Goal: Communication & Community: Participate in discussion

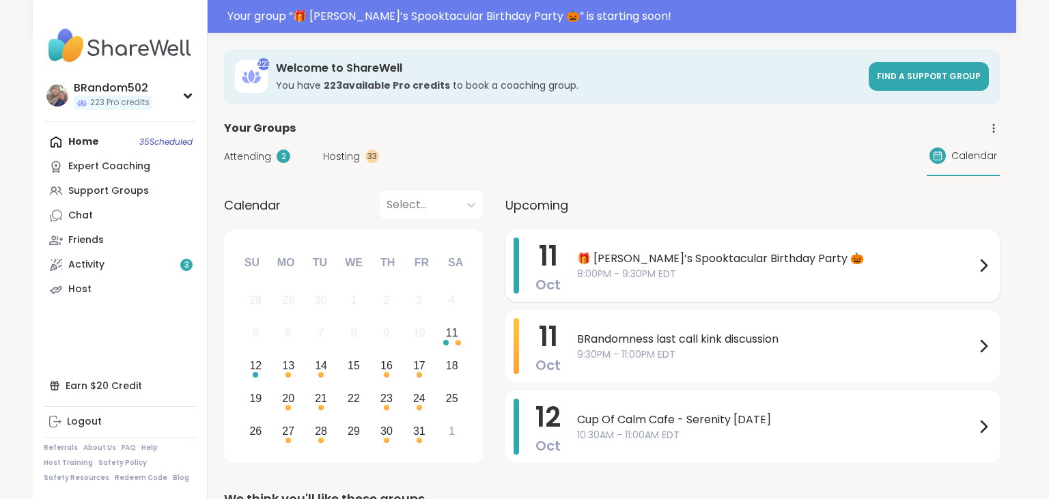
click at [644, 266] on span "🎁 [PERSON_NAME]’s Spooktacular Birthday Party 🎃" at bounding box center [776, 259] width 398 height 16
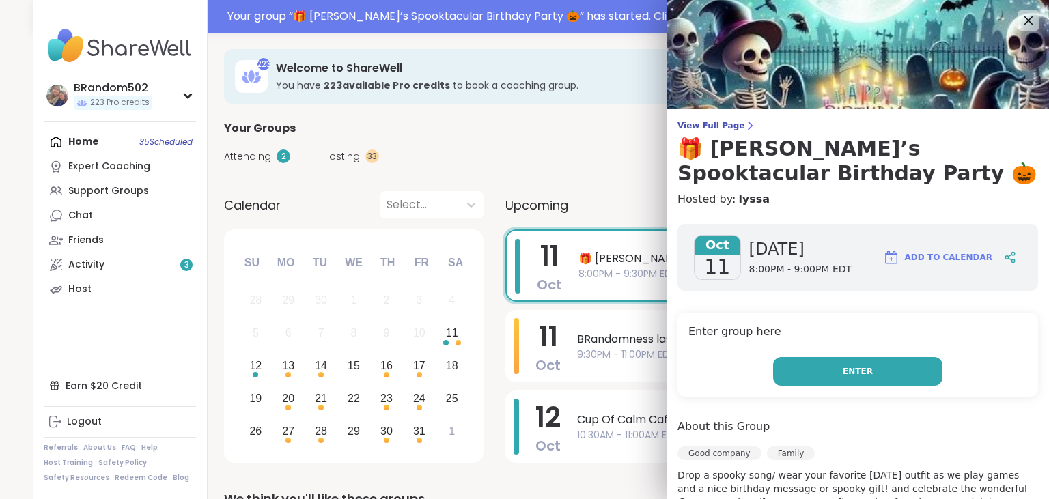
click at [792, 373] on button "Enter" at bounding box center [857, 371] width 169 height 29
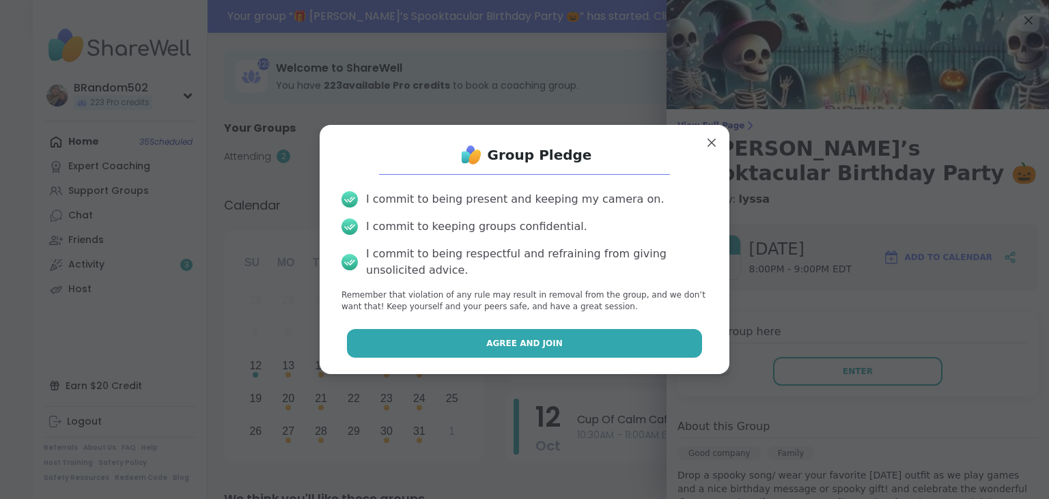
click at [649, 355] on button "Agree and Join" at bounding box center [525, 343] width 356 height 29
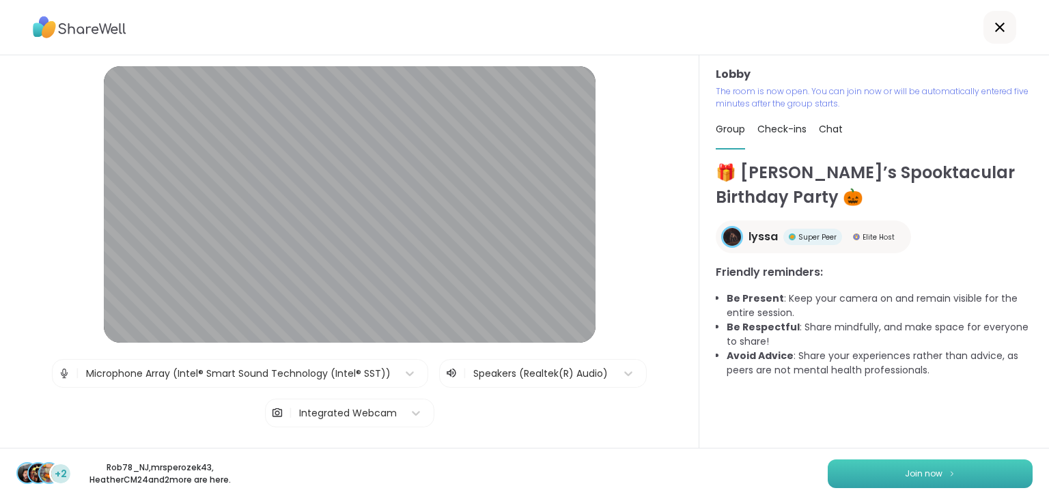
click at [881, 472] on button "Join now" at bounding box center [930, 474] width 205 height 29
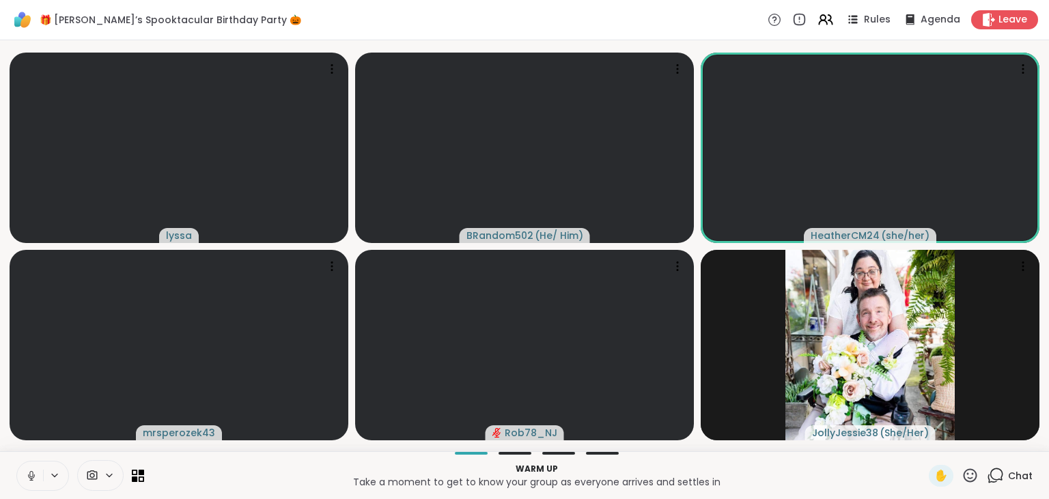
click at [26, 479] on icon at bounding box center [31, 476] width 12 height 12
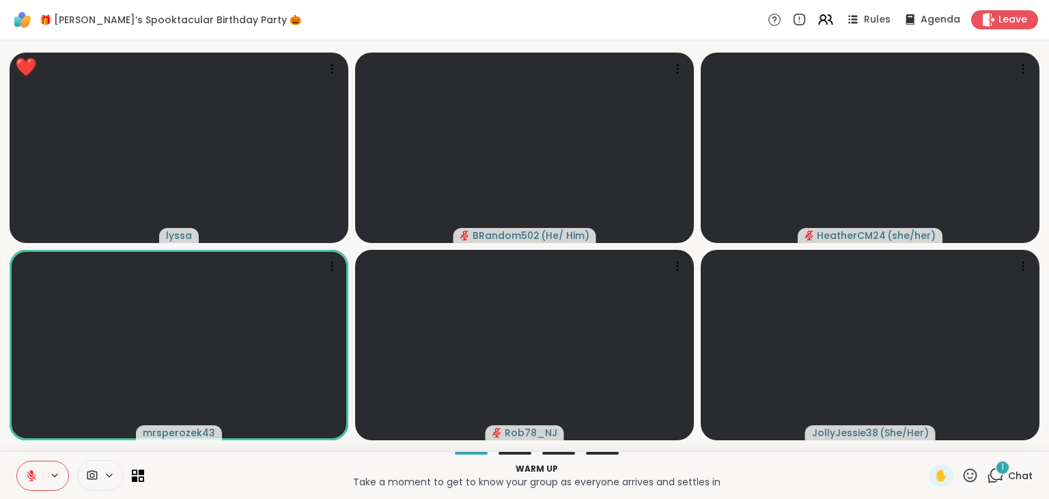
click at [26, 479] on icon at bounding box center [31, 476] width 12 height 12
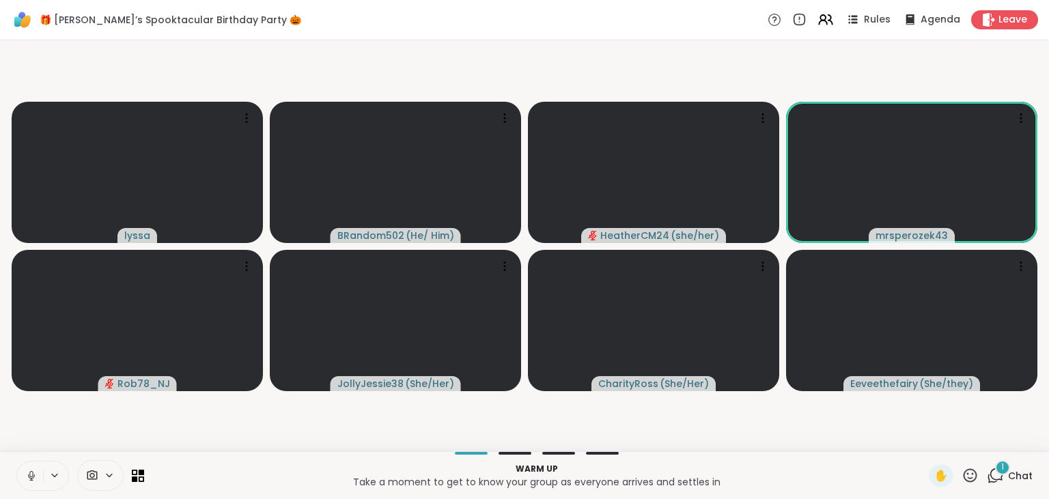
click at [995, 470] on icon at bounding box center [997, 475] width 13 height 12
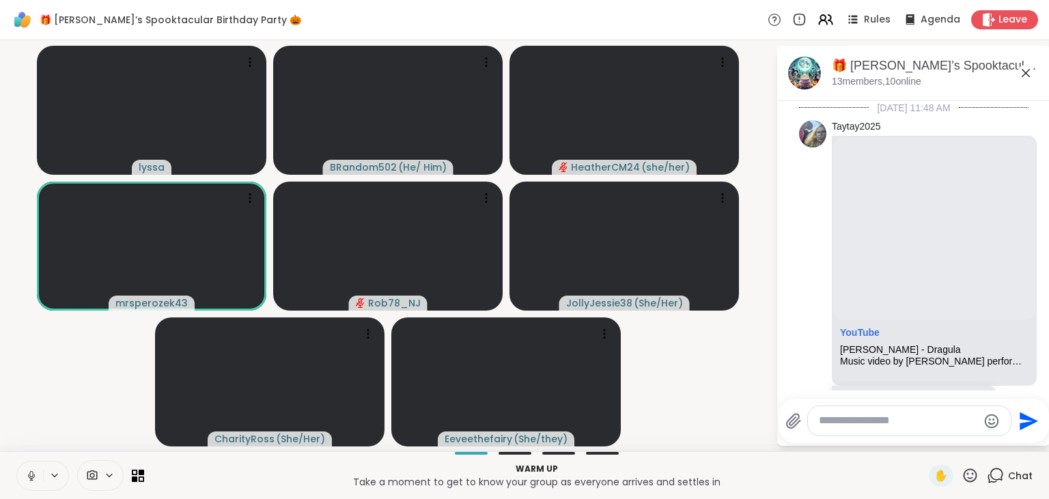
scroll to position [8768, 0]
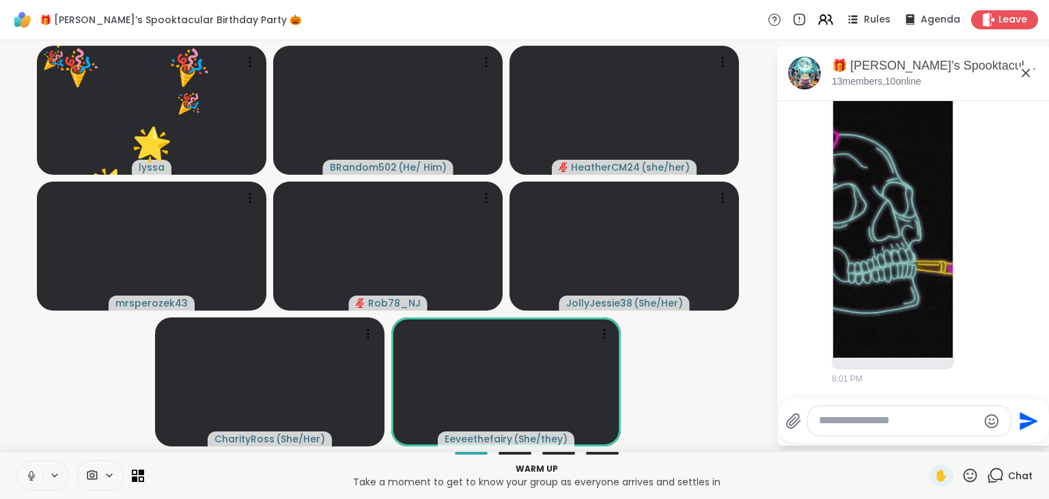
click at [973, 472] on icon at bounding box center [970, 475] width 17 height 17
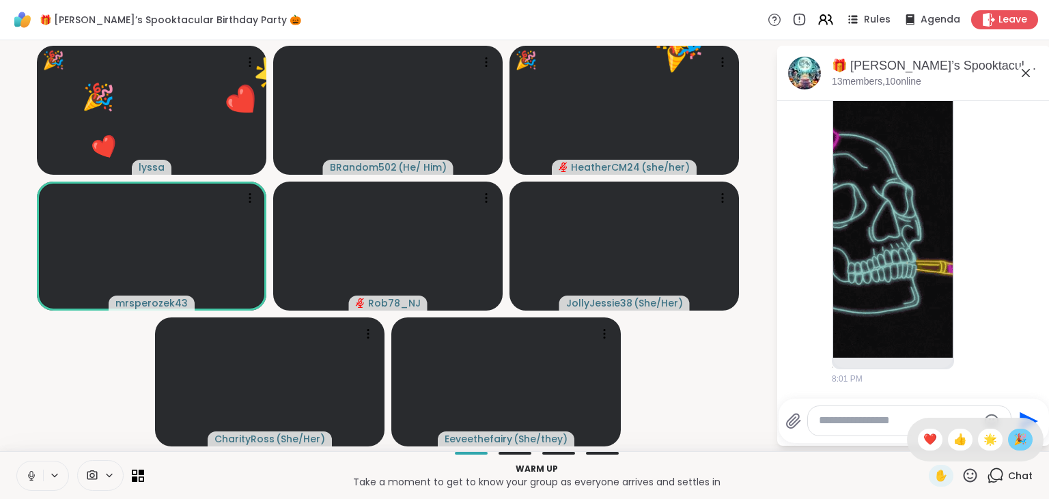
click at [1018, 443] on span "🎉" at bounding box center [1021, 440] width 14 height 16
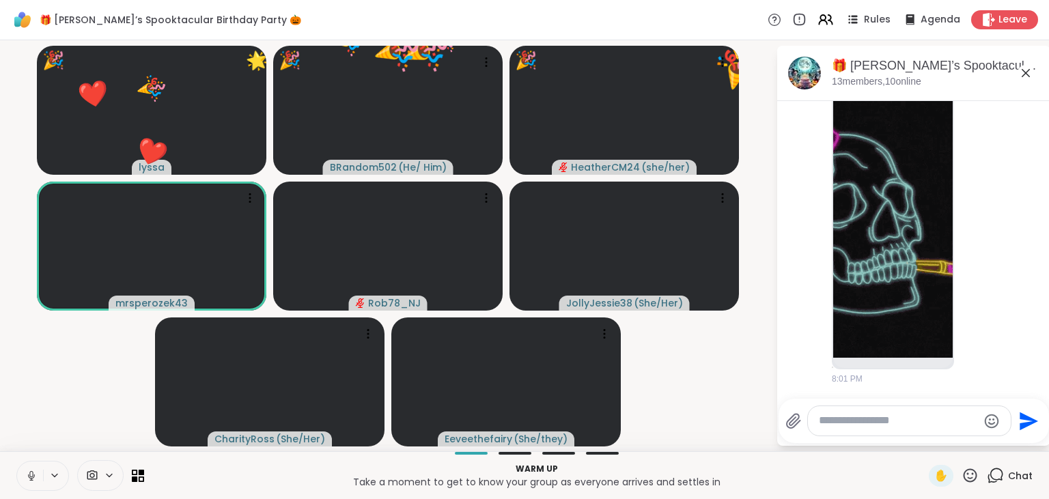
click at [972, 477] on icon at bounding box center [970, 475] width 17 height 17
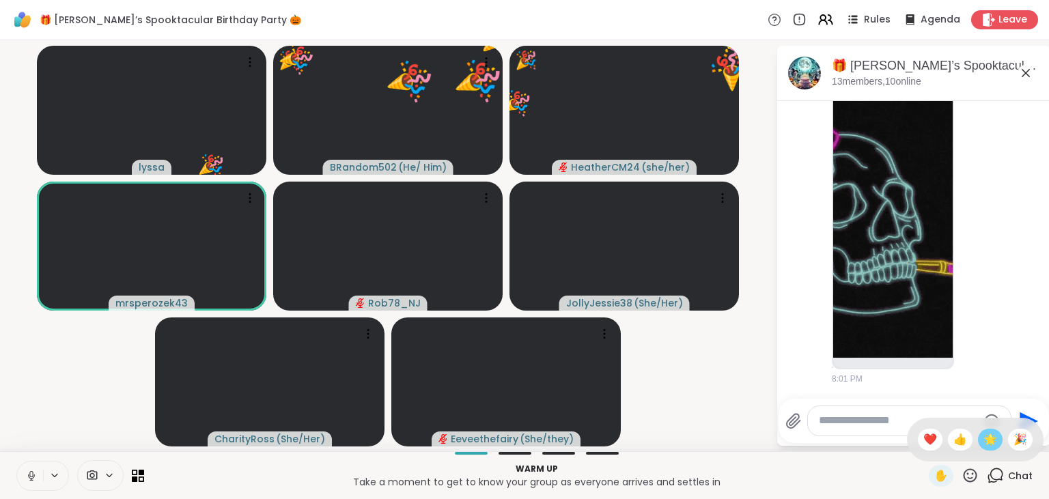
click at [991, 450] on div "🌟" at bounding box center [990, 440] width 25 height 22
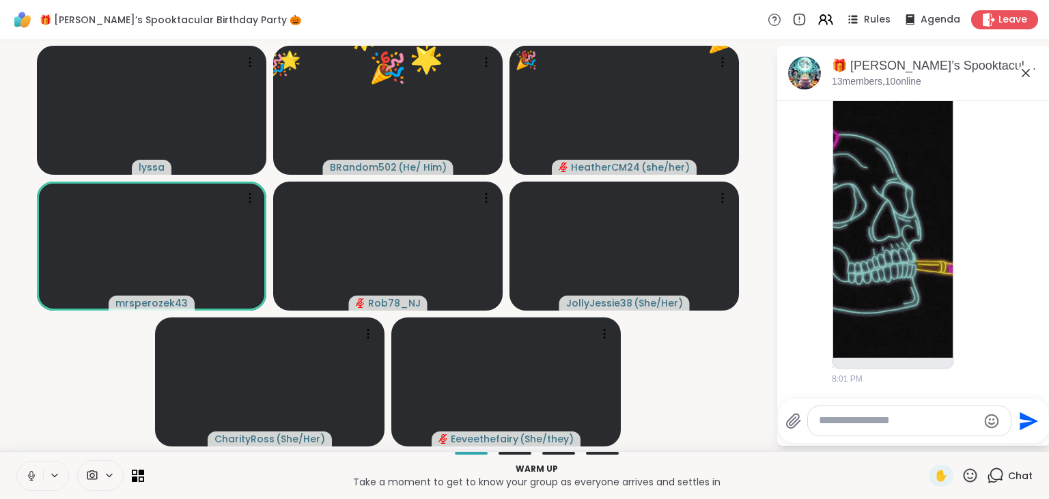
click at [971, 476] on icon at bounding box center [970, 475] width 17 height 17
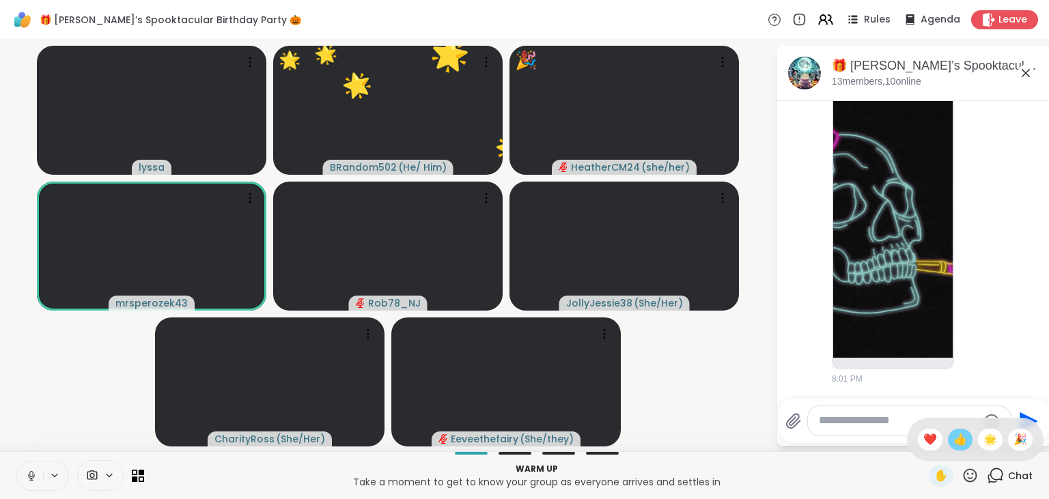
click at [962, 444] on span "👍" at bounding box center [961, 440] width 14 height 16
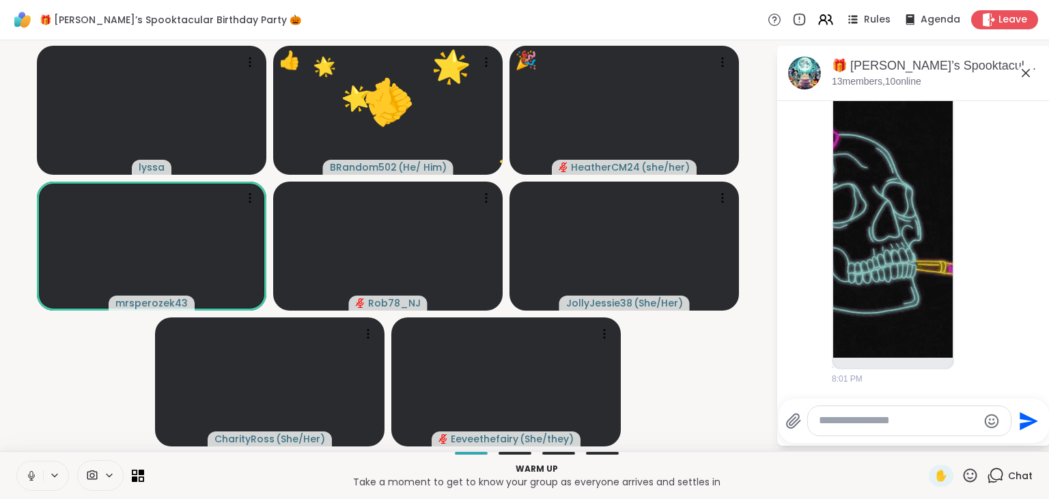
click at [967, 477] on icon at bounding box center [970, 475] width 17 height 17
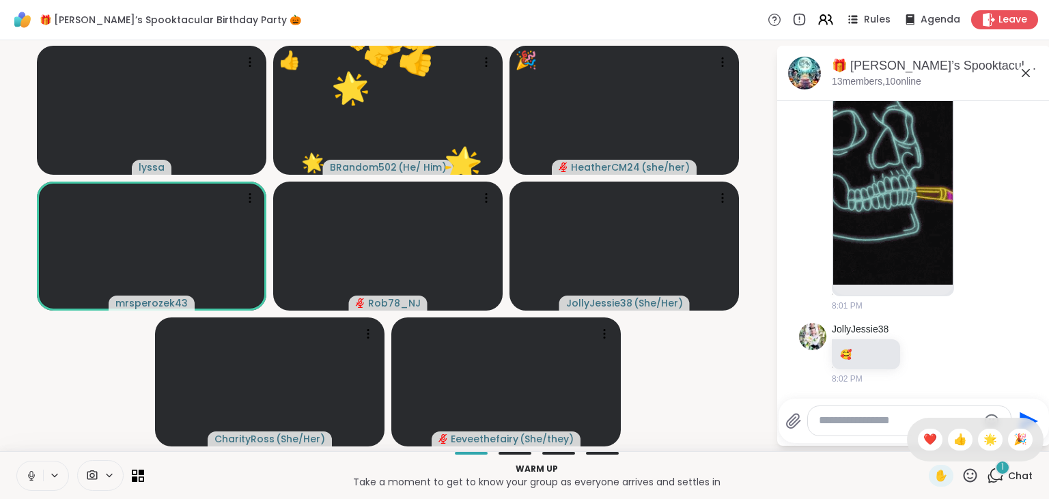
scroll to position [8808, 0]
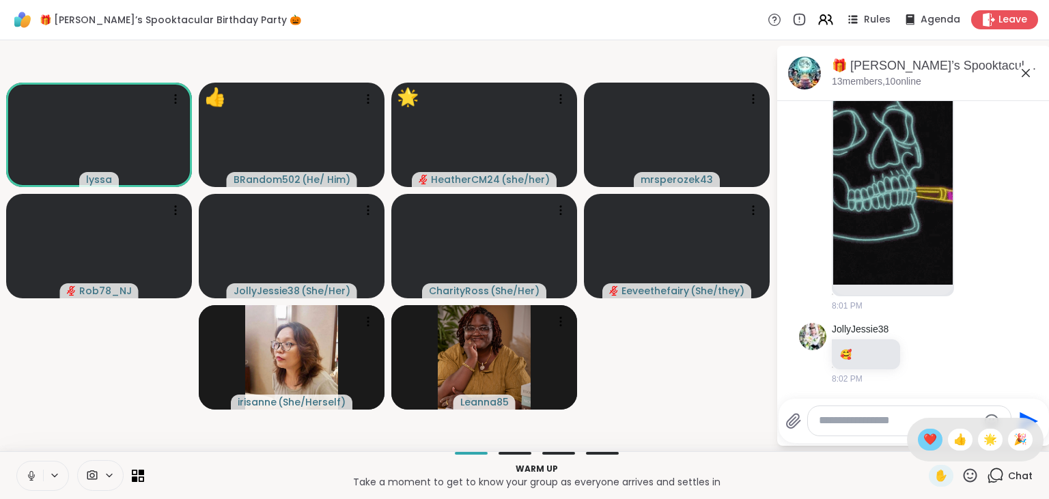
click at [929, 445] on span "❤️" at bounding box center [931, 440] width 14 height 16
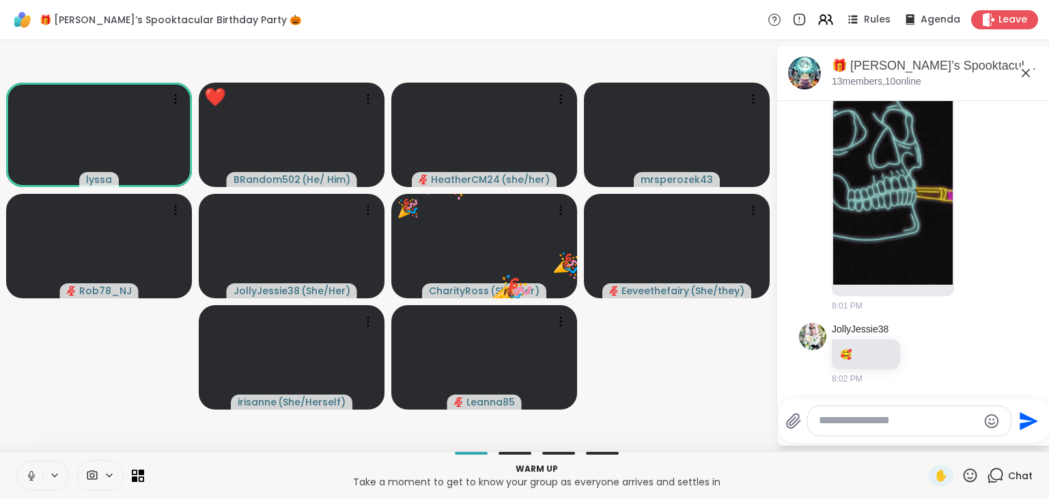
click at [29, 474] on icon at bounding box center [31, 476] width 12 height 12
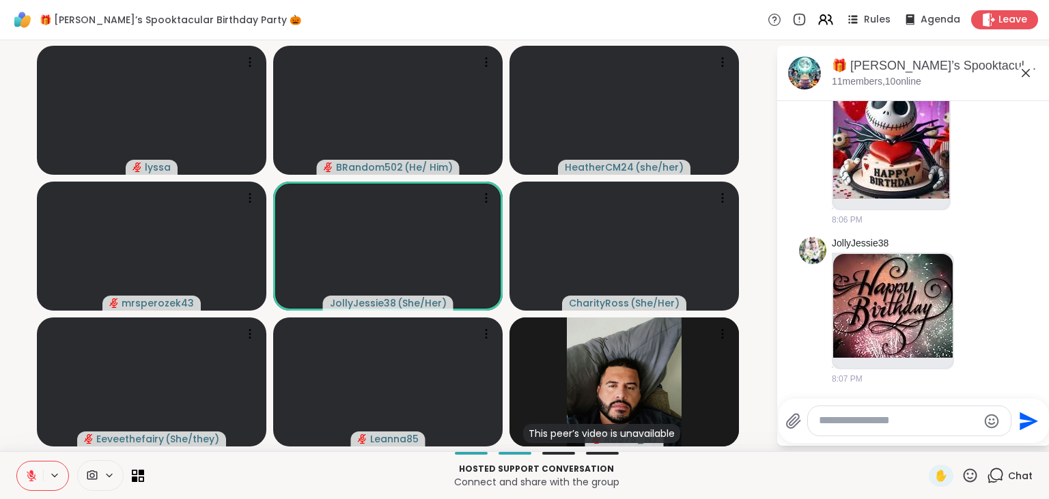
scroll to position [9603, 0]
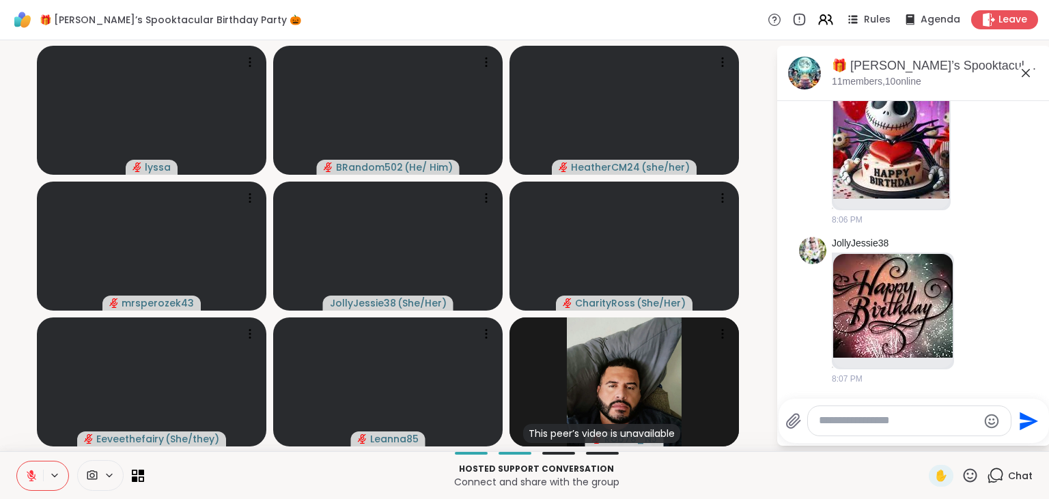
click at [29, 466] on button at bounding box center [30, 476] width 26 height 29
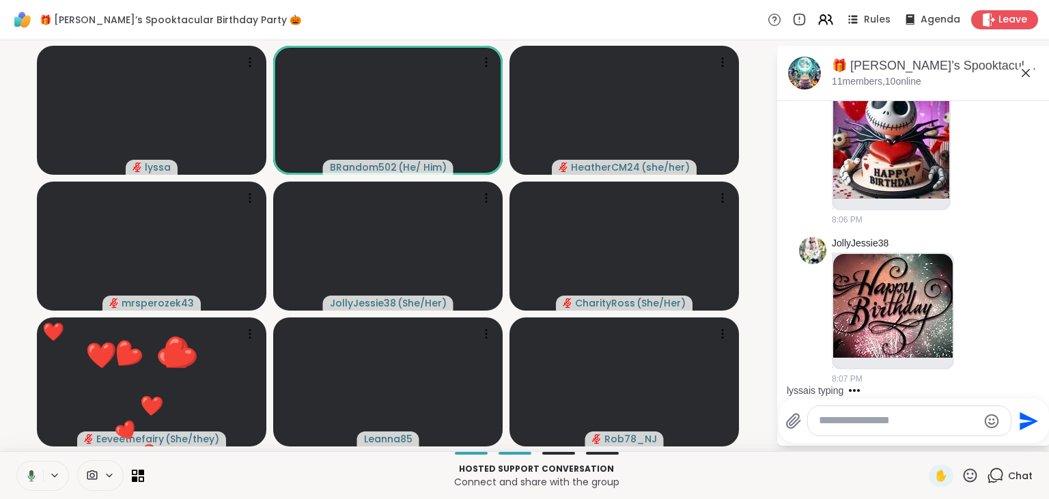
scroll to position [9716, 0]
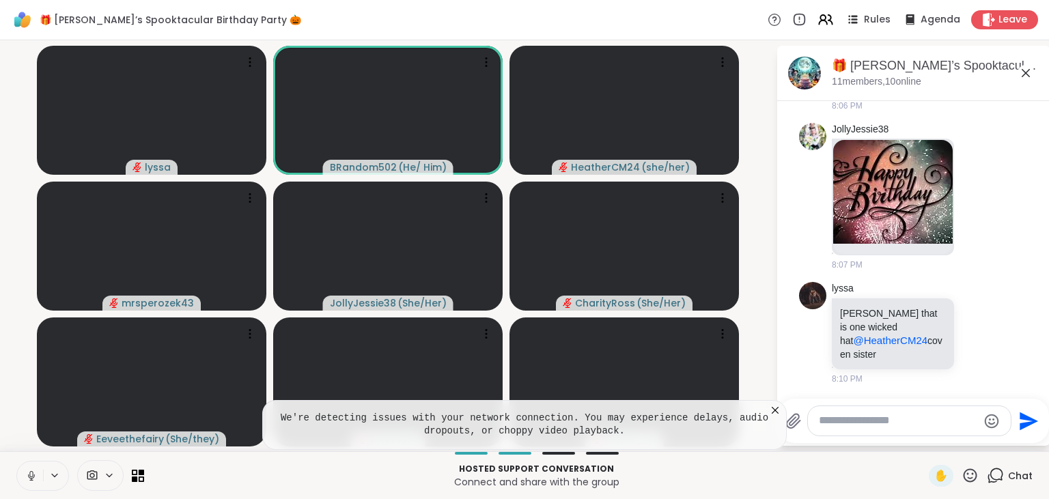
click at [774, 411] on icon at bounding box center [776, 411] width 14 height 14
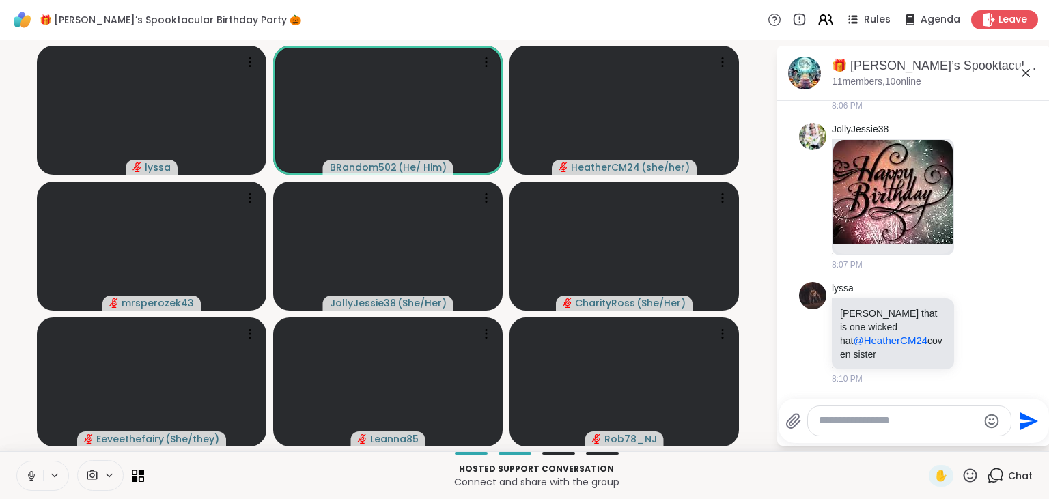
click at [25, 472] on icon at bounding box center [31, 476] width 12 height 12
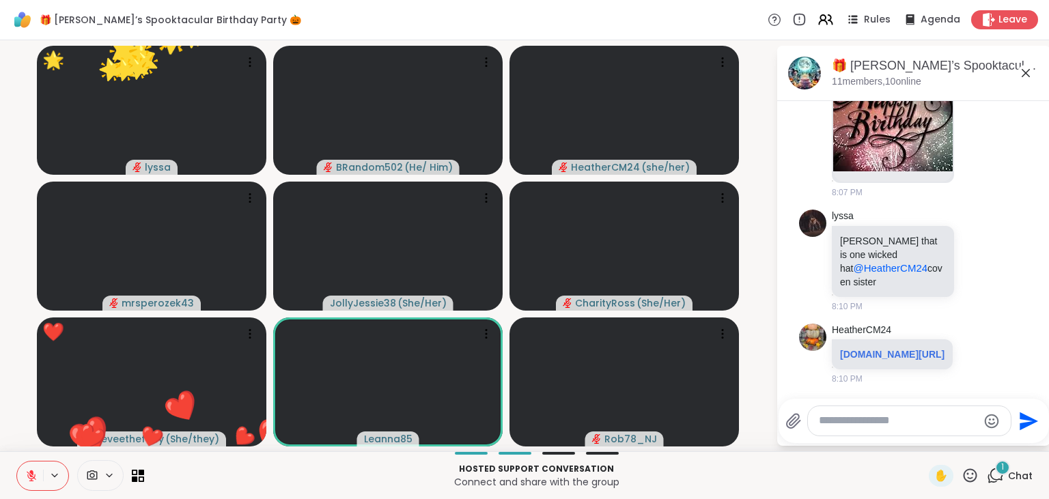
scroll to position [9816, 0]
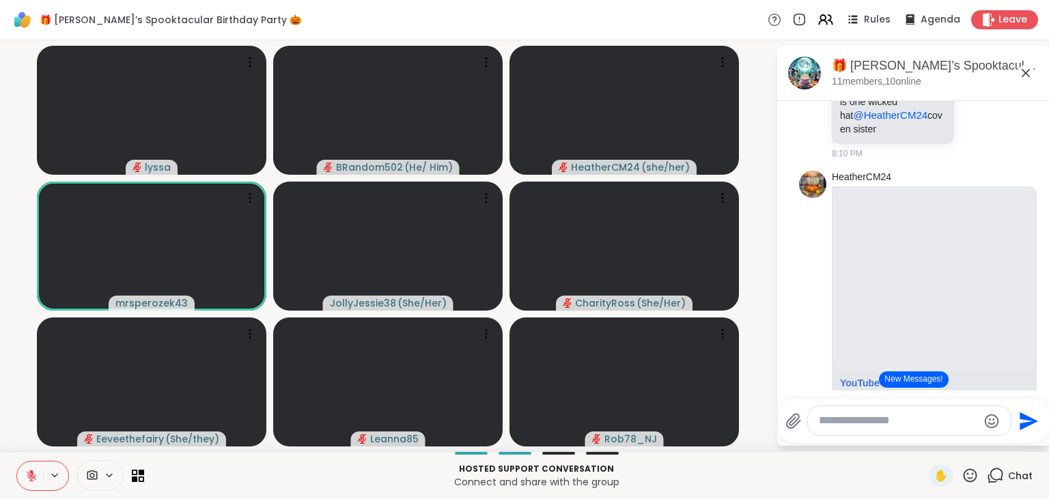
click at [920, 383] on button "New Messages!" at bounding box center [913, 380] width 69 height 16
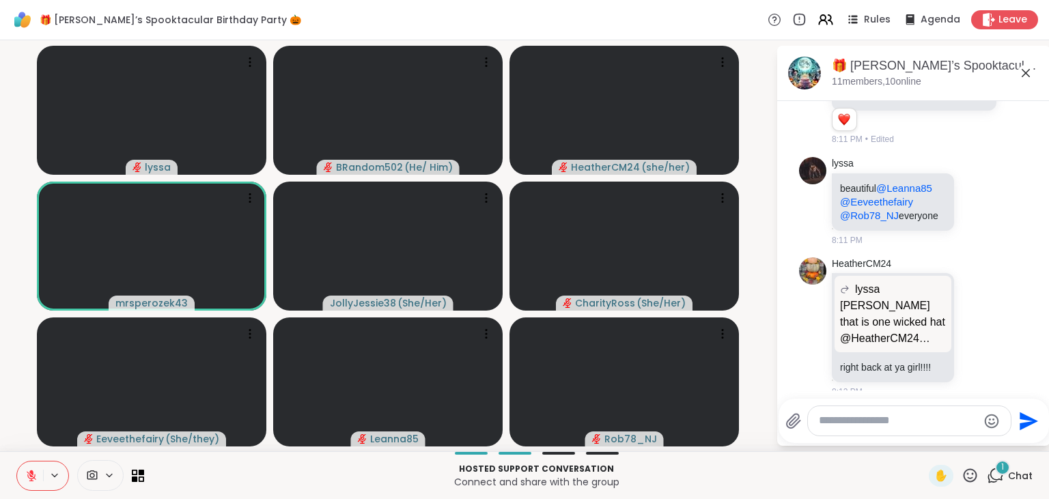
scroll to position [10323, 0]
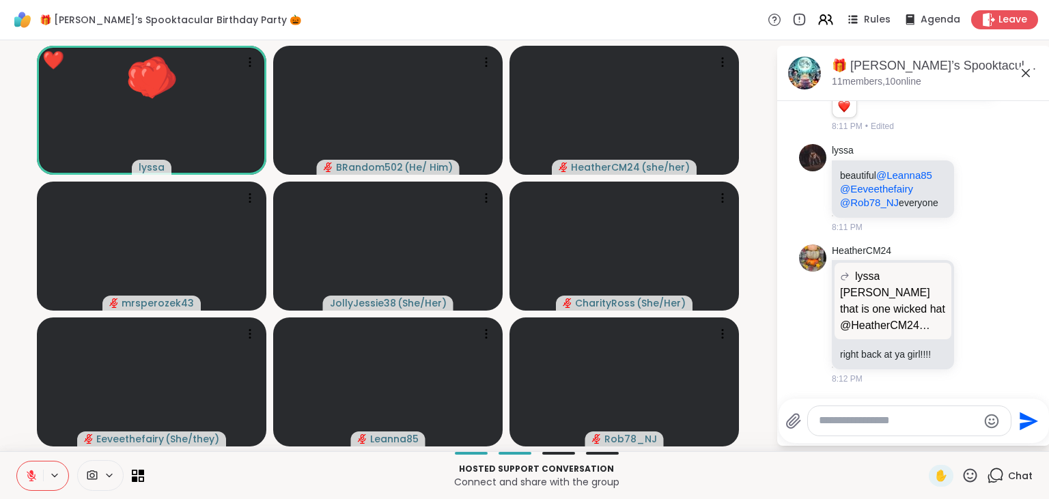
click at [975, 475] on icon at bounding box center [970, 475] width 17 height 17
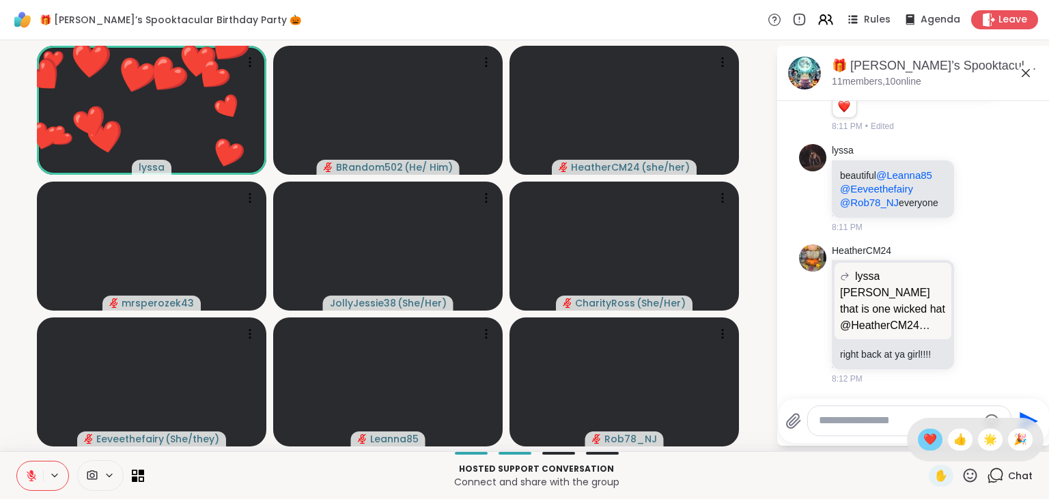
click at [928, 441] on span "❤️" at bounding box center [931, 440] width 14 height 16
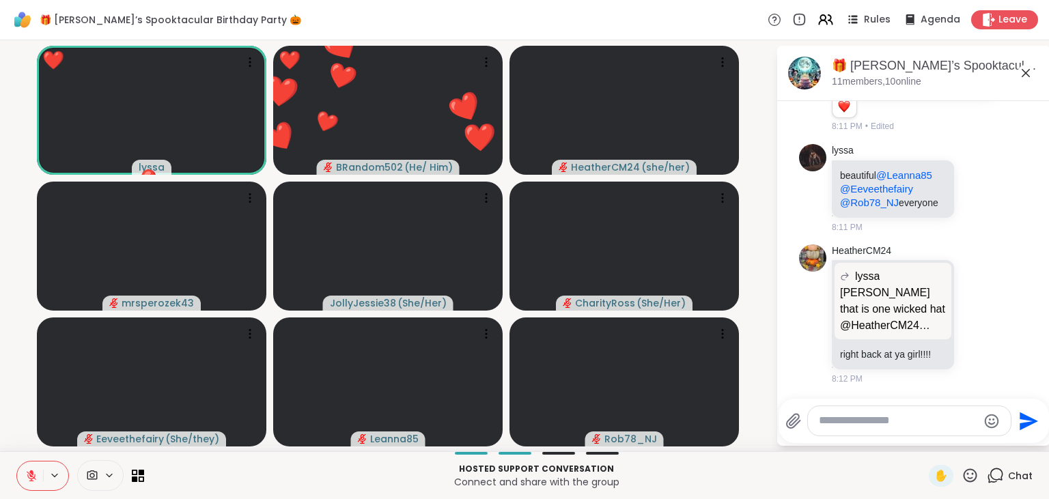
click at [971, 477] on icon at bounding box center [970, 475] width 17 height 17
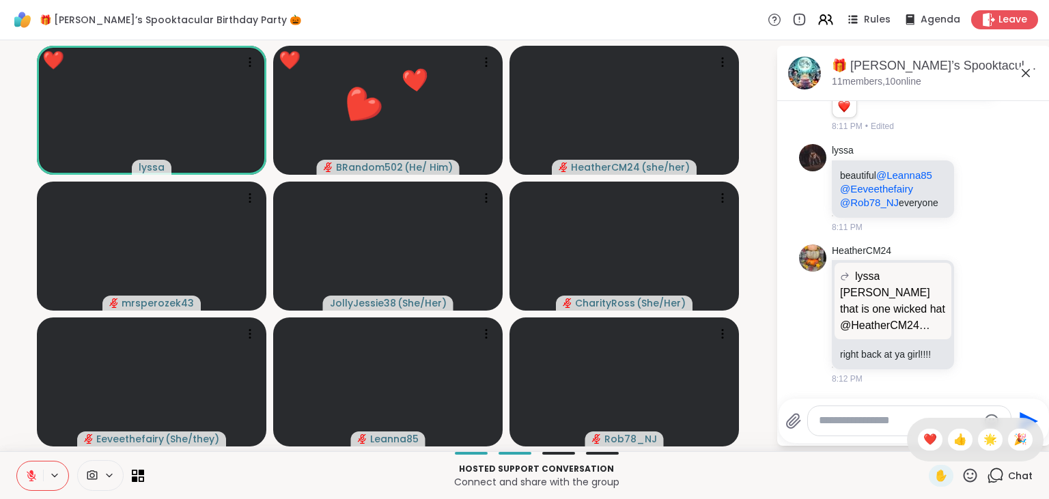
click at [958, 452] on div "✋ ❤️ 👍 🌟 🎉" at bounding box center [975, 440] width 137 height 44
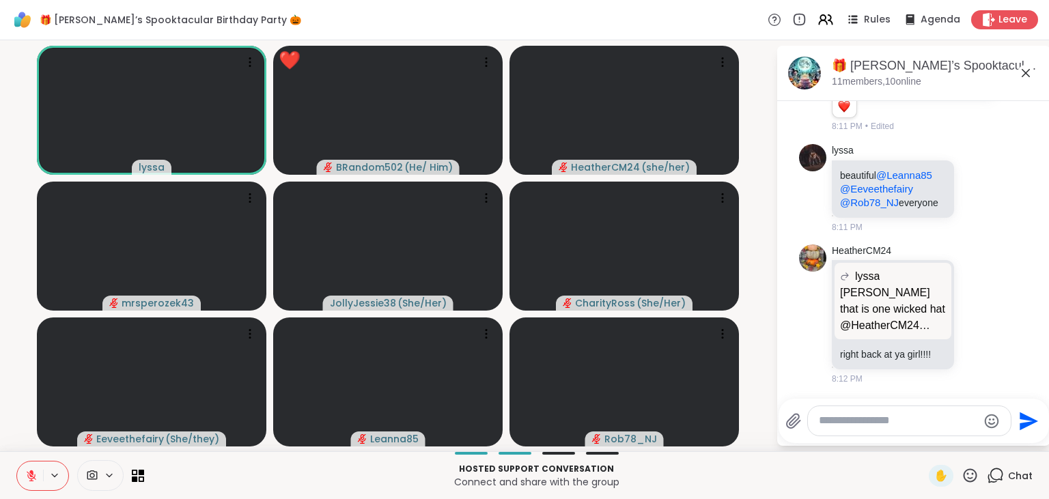
click at [968, 478] on icon at bounding box center [970, 475] width 17 height 17
click at [954, 449] on div "👍" at bounding box center [960, 440] width 25 height 22
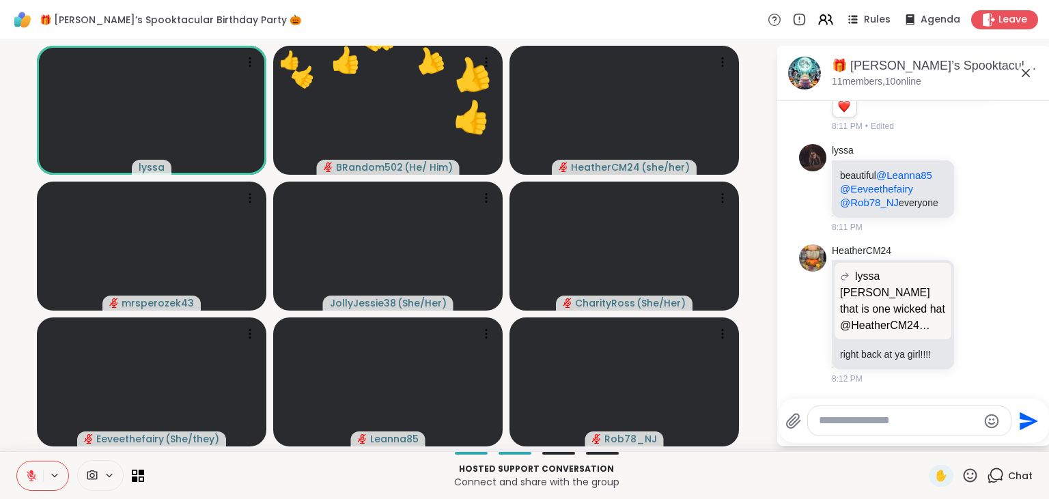
click at [972, 475] on icon at bounding box center [970, 475] width 17 height 17
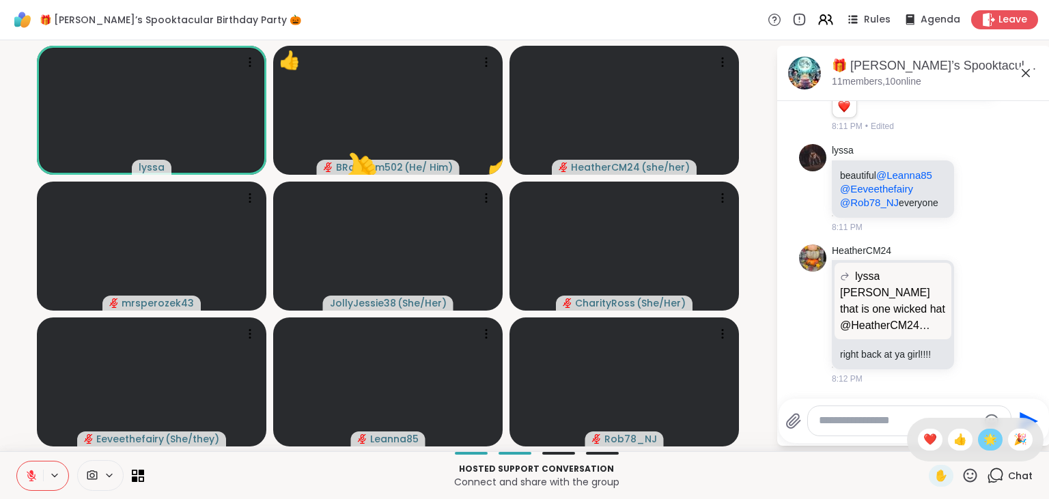
click at [989, 432] on div "🌟" at bounding box center [990, 440] width 25 height 22
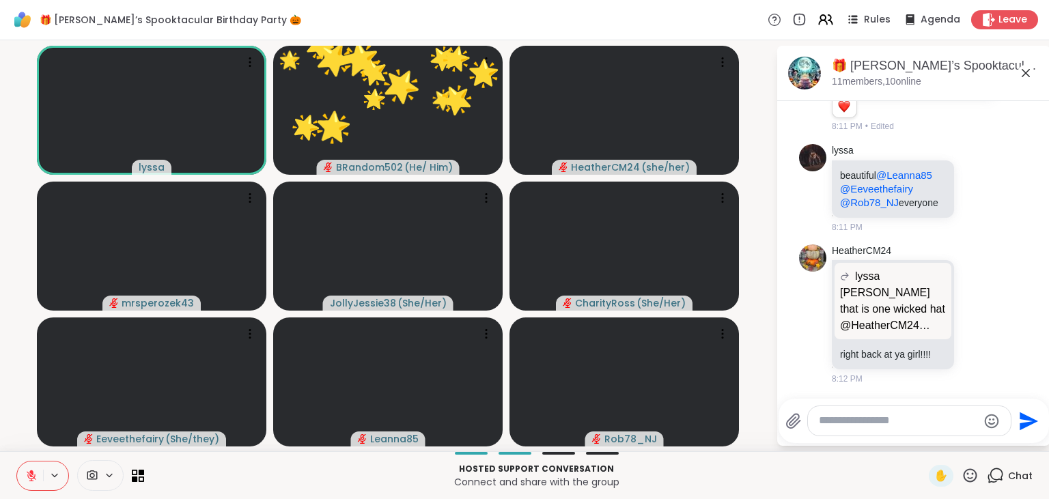
click at [963, 473] on icon at bounding box center [970, 475] width 17 height 17
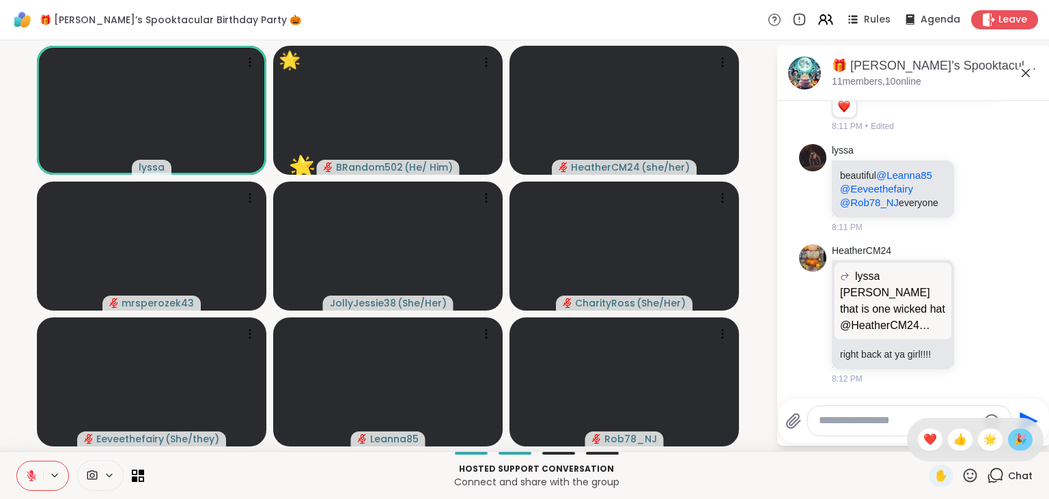
click at [1017, 434] on span "🎉" at bounding box center [1021, 440] width 14 height 16
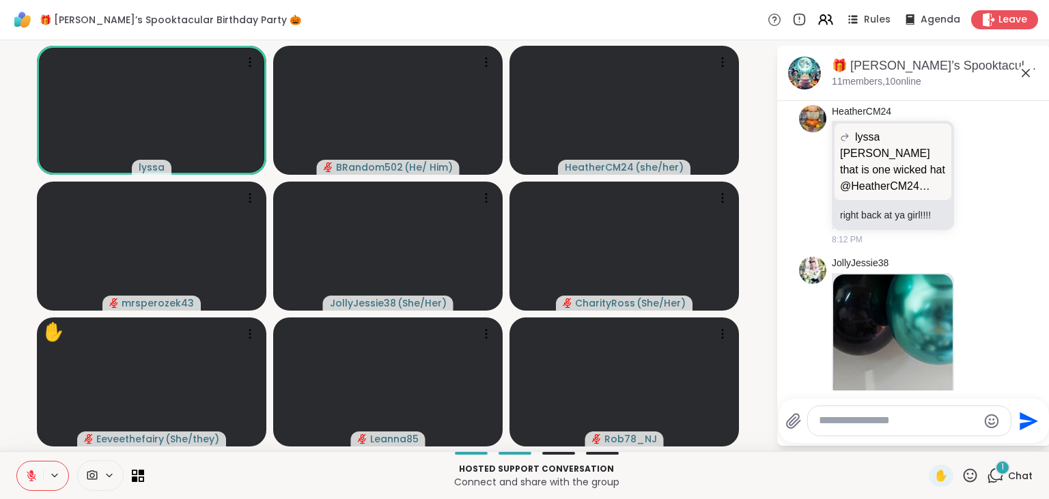
scroll to position [10704, 0]
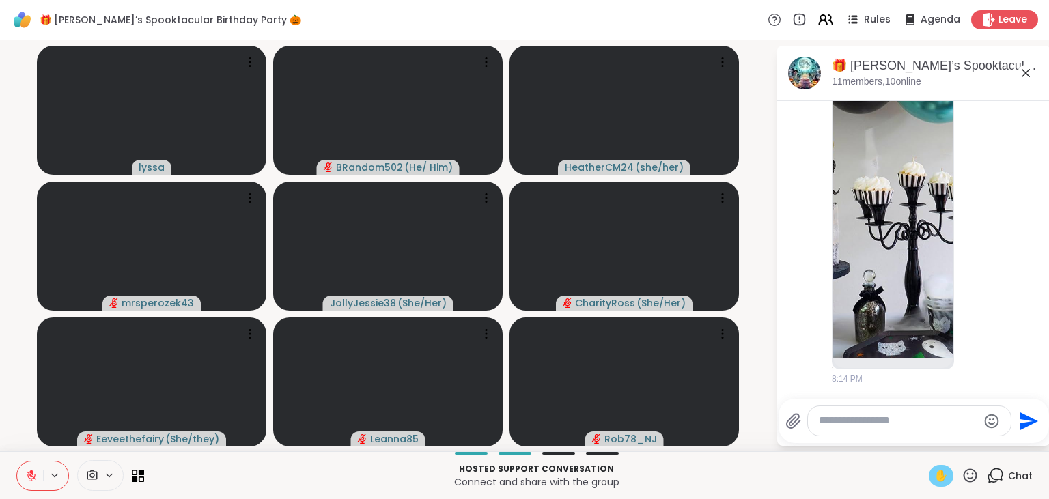
click at [937, 477] on span "✋" at bounding box center [942, 476] width 14 height 16
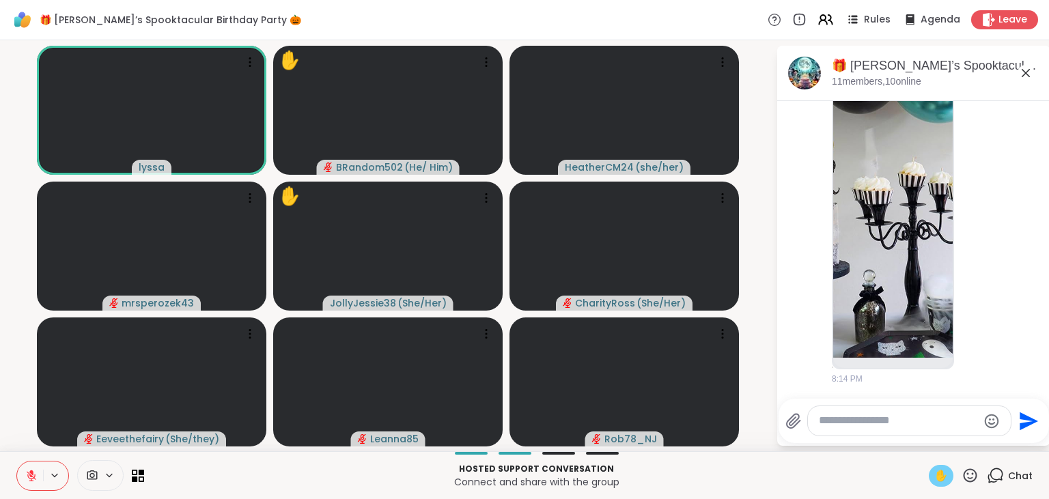
click at [27, 484] on button at bounding box center [30, 476] width 26 height 29
click at [944, 475] on span "✋" at bounding box center [942, 476] width 14 height 16
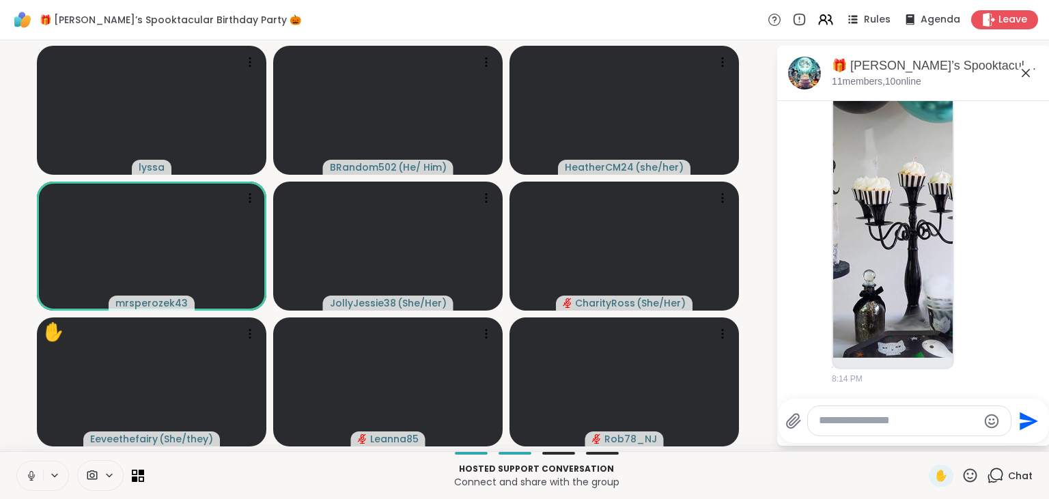
click at [29, 478] on icon at bounding box center [31, 476] width 12 height 12
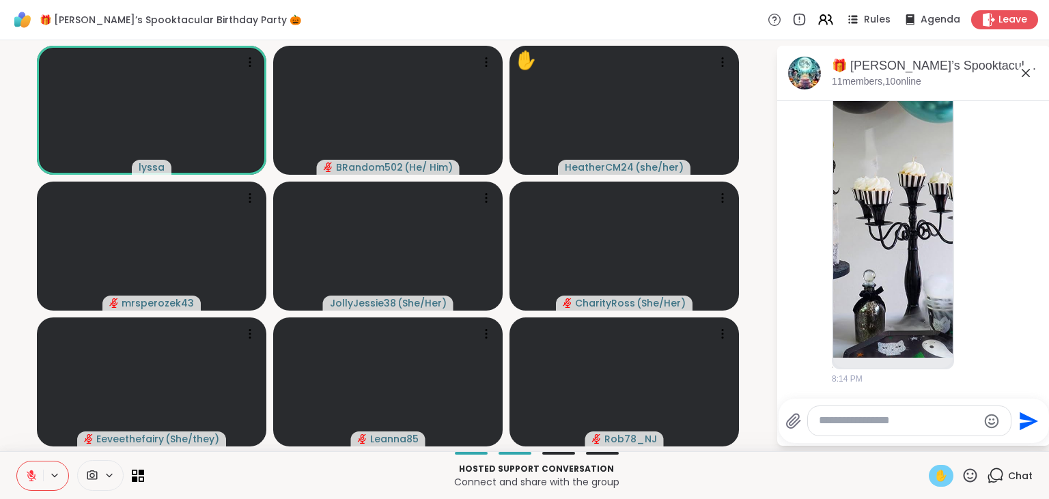
click at [944, 477] on span "✋" at bounding box center [942, 476] width 14 height 16
click at [31, 474] on icon at bounding box center [31, 472] width 4 height 5
click at [31, 474] on icon at bounding box center [31, 476] width 12 height 12
click at [937, 480] on span "✋" at bounding box center [942, 476] width 14 height 16
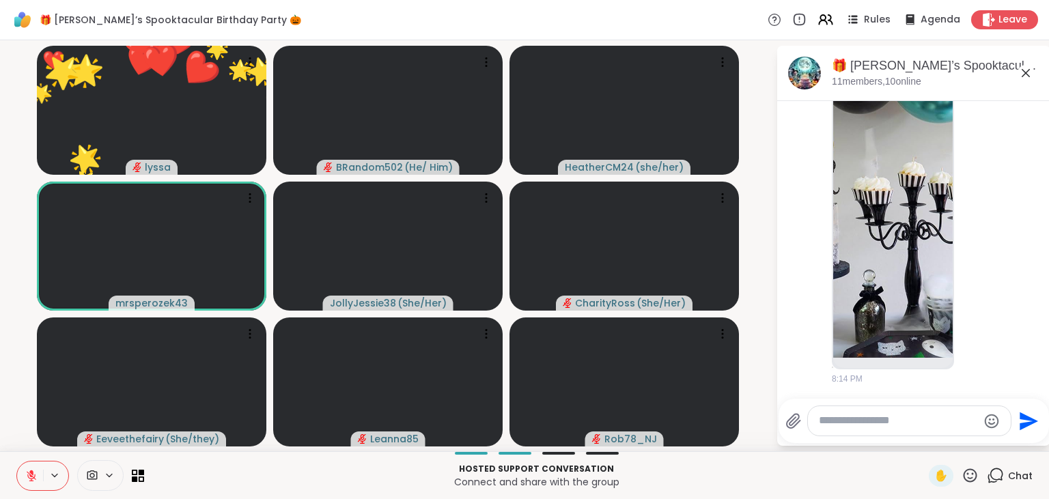
click at [975, 480] on icon at bounding box center [970, 475] width 17 height 17
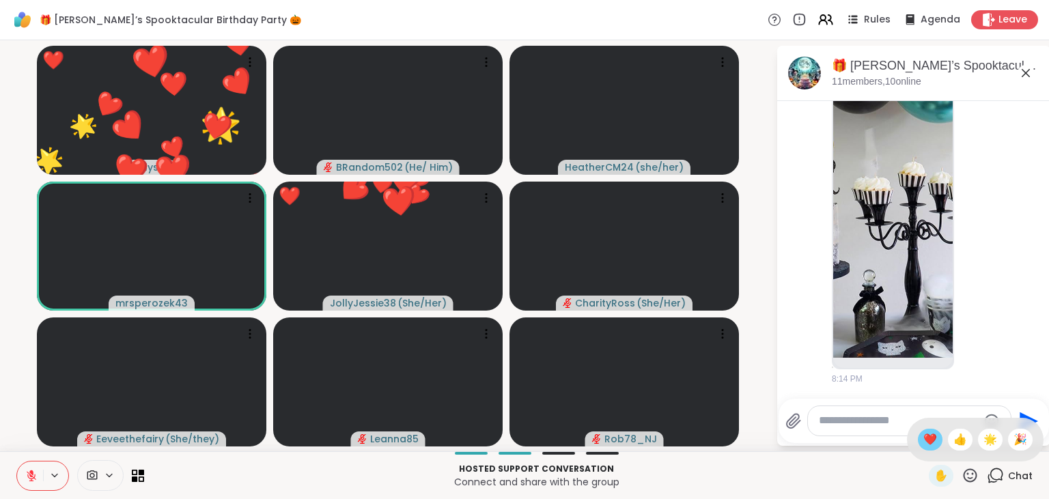
click at [924, 445] on span "❤️" at bounding box center [931, 440] width 14 height 16
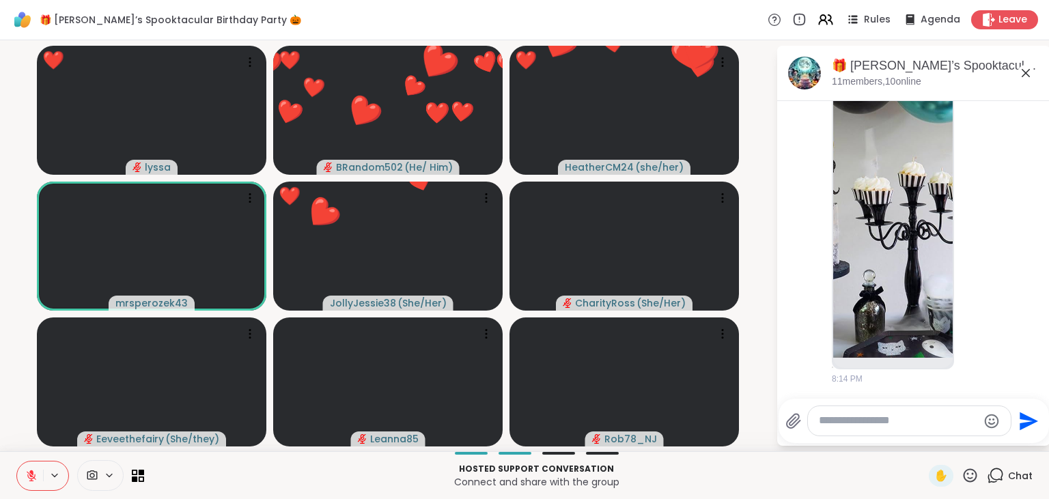
click at [968, 475] on icon at bounding box center [970, 475] width 17 height 17
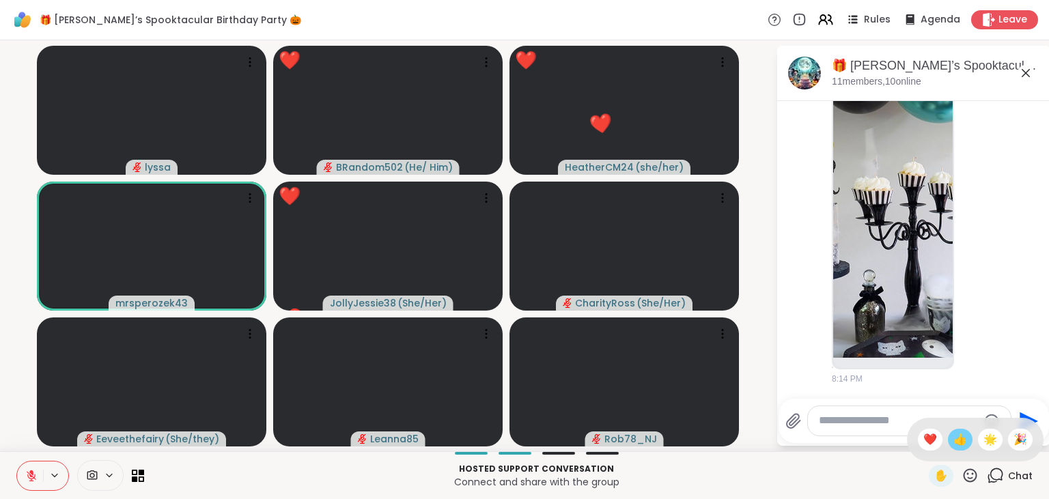
click at [961, 439] on span "👍" at bounding box center [961, 440] width 14 height 16
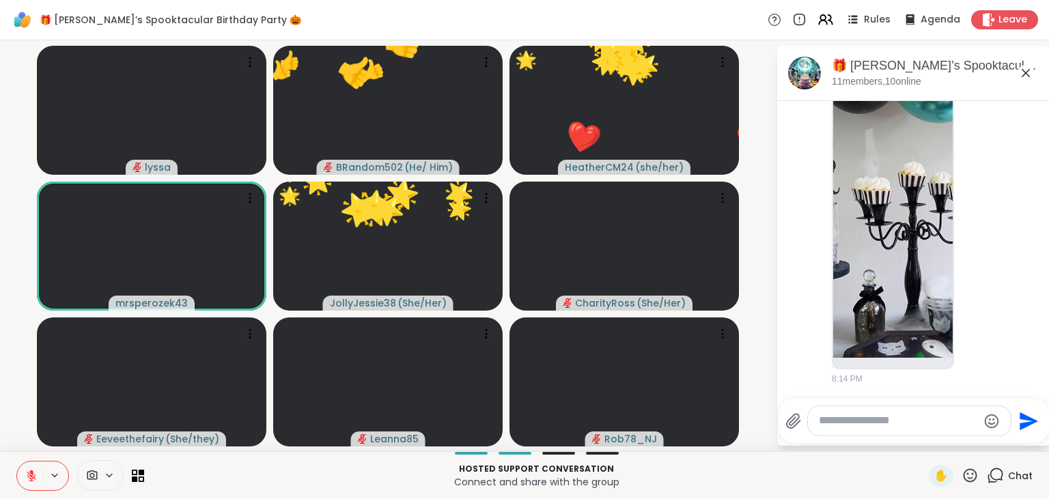
click at [969, 474] on icon at bounding box center [971, 476] width 14 height 14
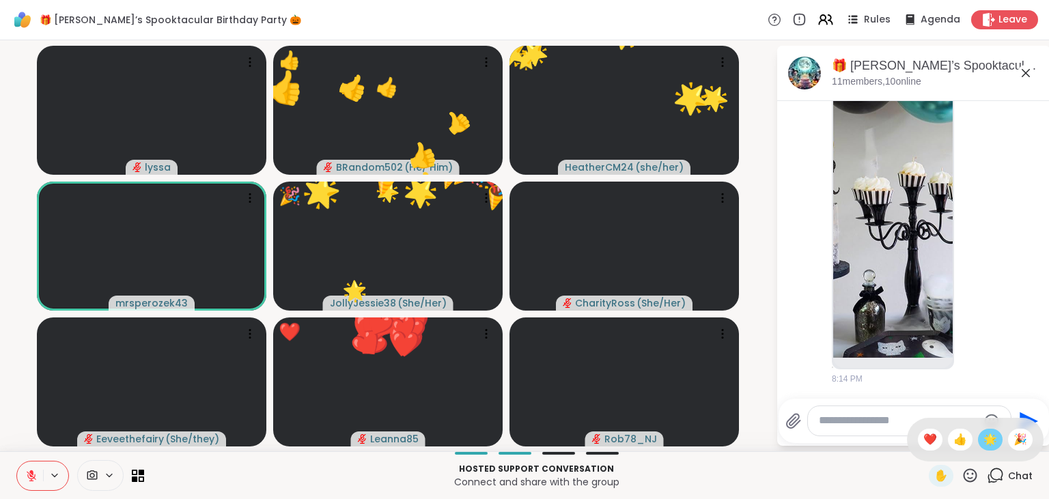
click at [987, 439] on span "🌟" at bounding box center [991, 440] width 14 height 16
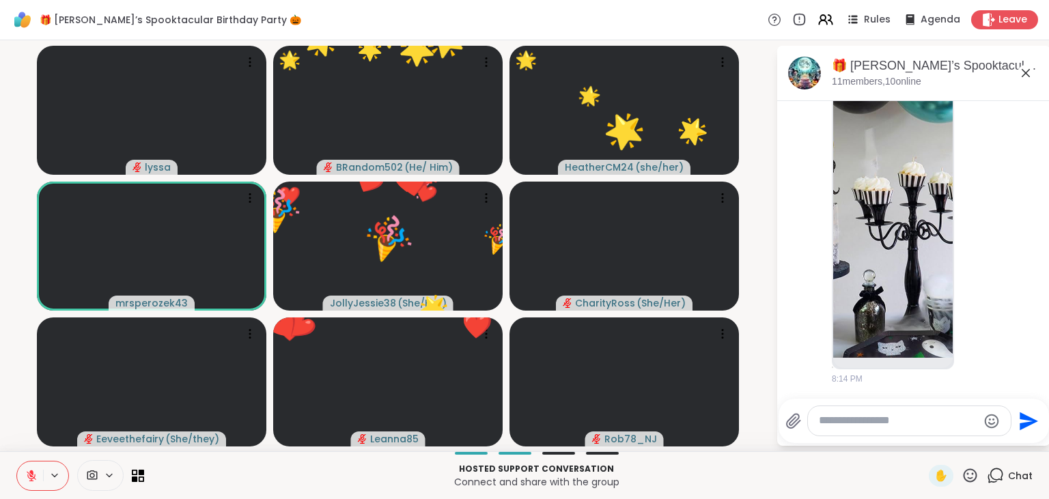
click at [971, 478] on icon at bounding box center [970, 475] width 17 height 17
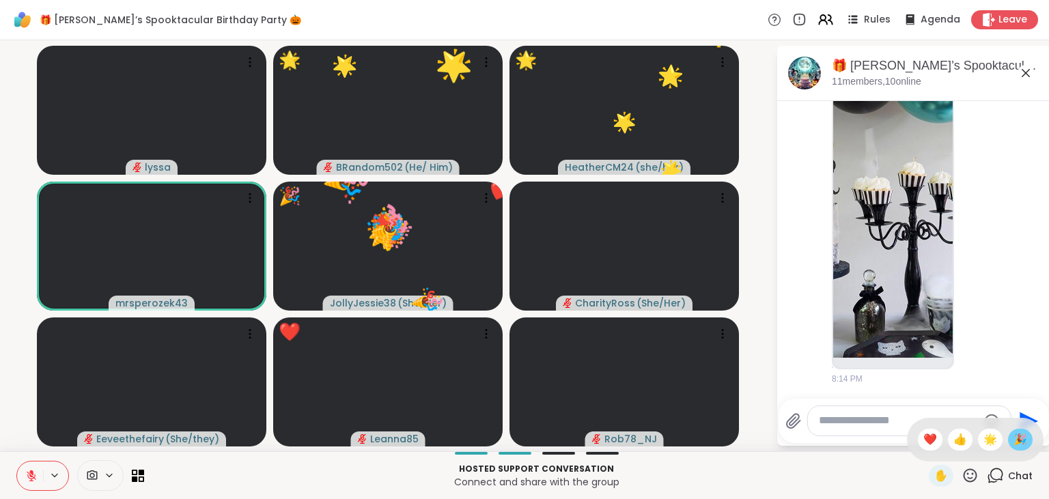
click at [1018, 441] on span "🎉" at bounding box center [1021, 440] width 14 height 16
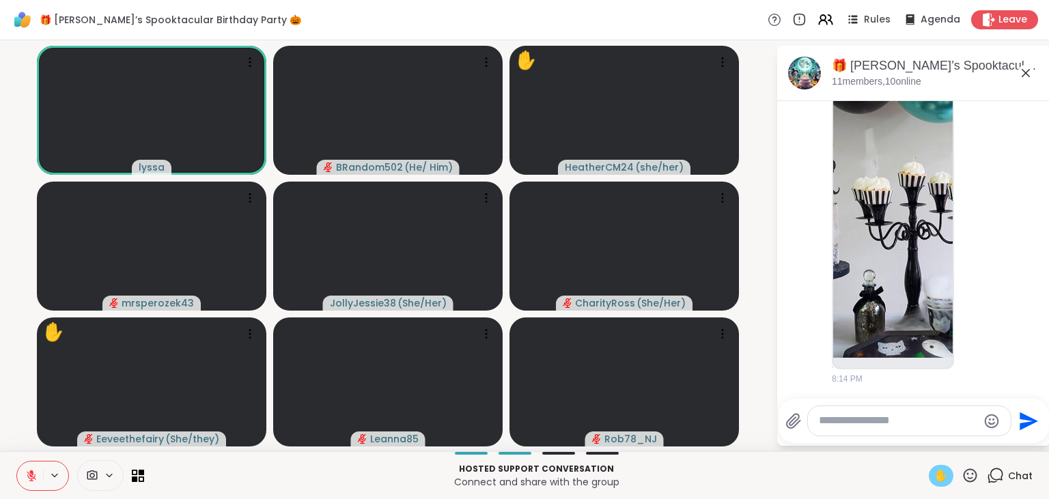
click at [935, 471] on span "✋" at bounding box center [942, 476] width 14 height 16
click at [29, 473] on icon at bounding box center [31, 476] width 12 height 12
click at [29, 473] on icon at bounding box center [30, 474] width 3 height 6
click at [29, 473] on icon at bounding box center [31, 476] width 12 height 12
click at [29, 473] on icon at bounding box center [30, 474] width 3 height 6
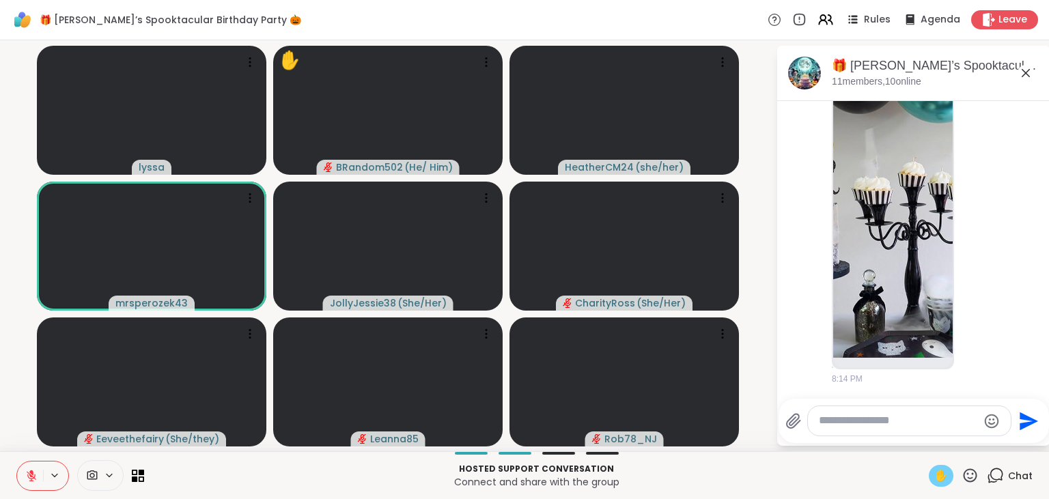
click at [29, 473] on icon at bounding box center [31, 476] width 12 height 12
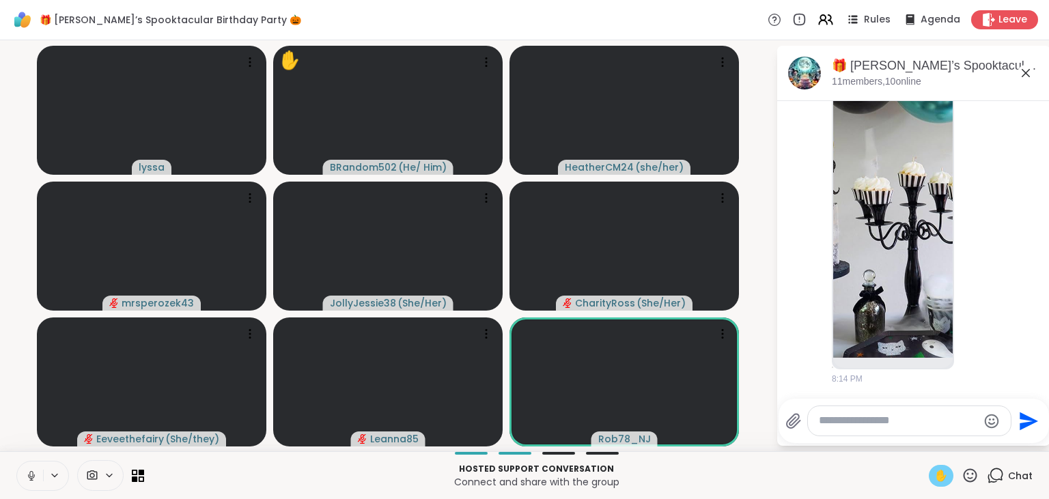
click at [29, 473] on icon at bounding box center [30, 474] width 3 height 6
click at [934, 476] on div "✋" at bounding box center [941, 476] width 25 height 22
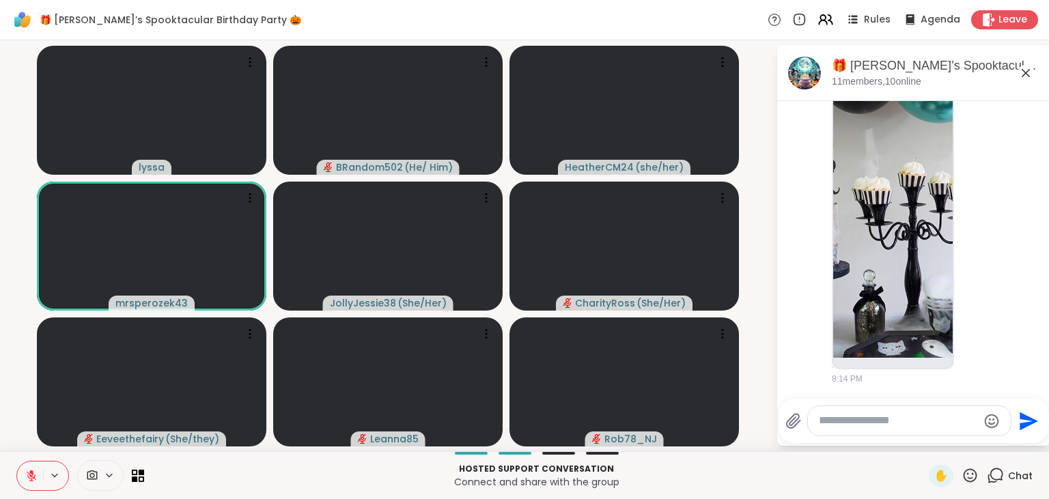
click at [971, 477] on icon at bounding box center [970, 475] width 17 height 17
click at [927, 438] on span "❤️" at bounding box center [931, 440] width 14 height 16
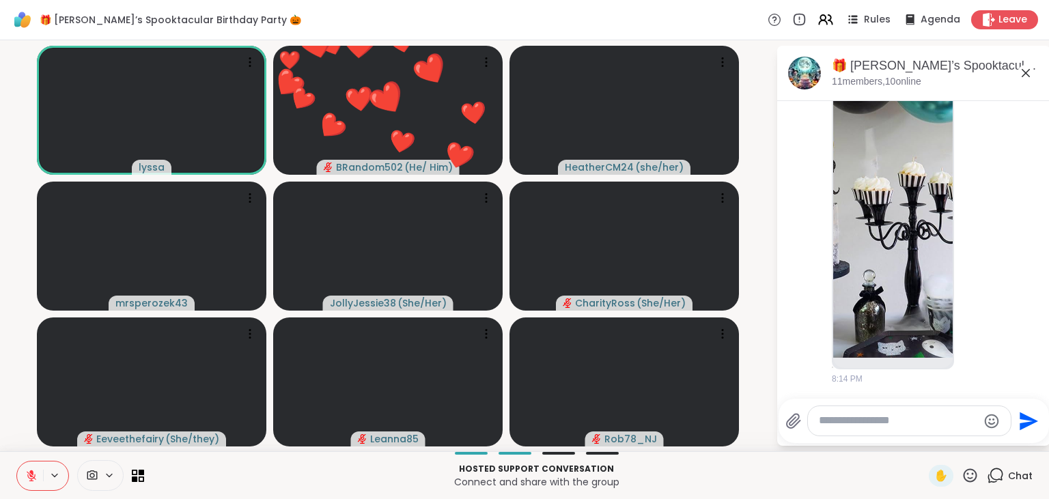
click at [969, 469] on icon at bounding box center [970, 475] width 17 height 17
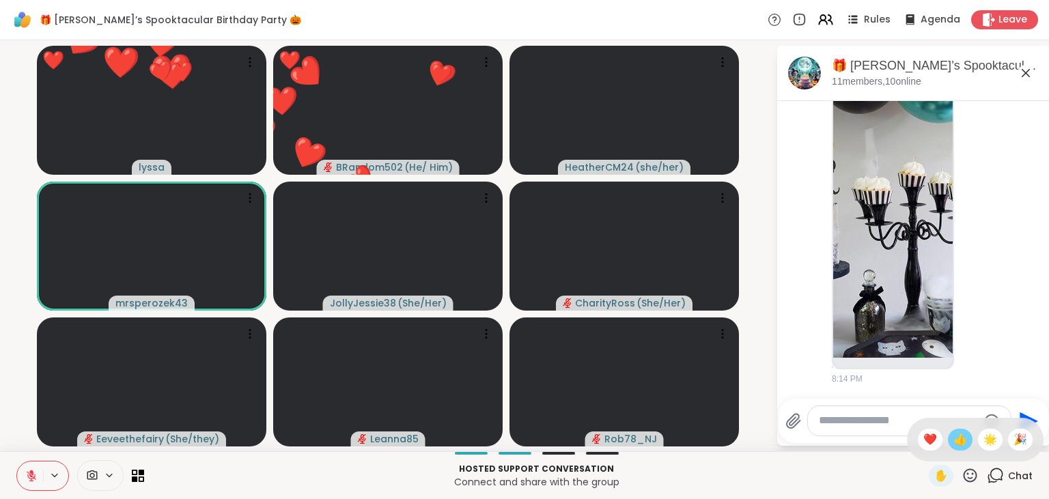
click at [954, 441] on span "👍" at bounding box center [961, 440] width 14 height 16
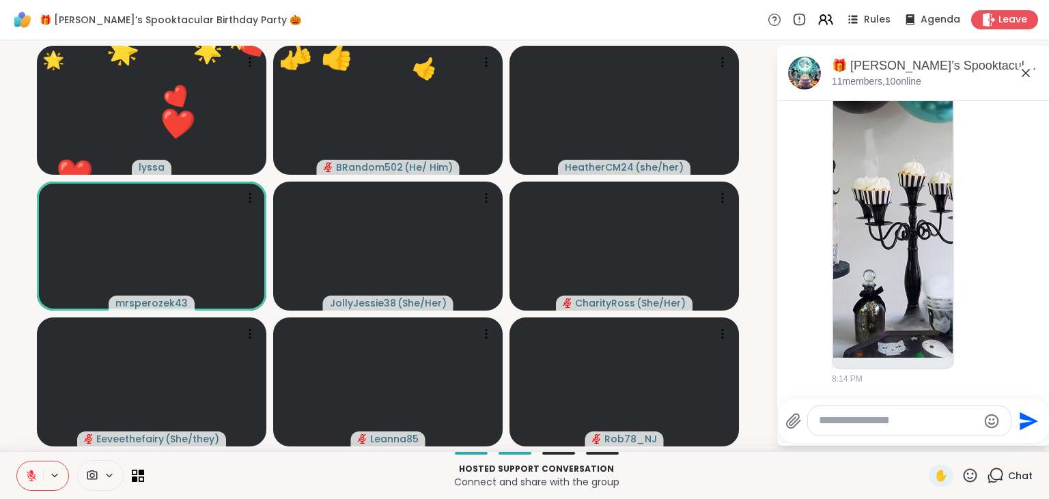
click at [976, 482] on icon at bounding box center [970, 475] width 17 height 17
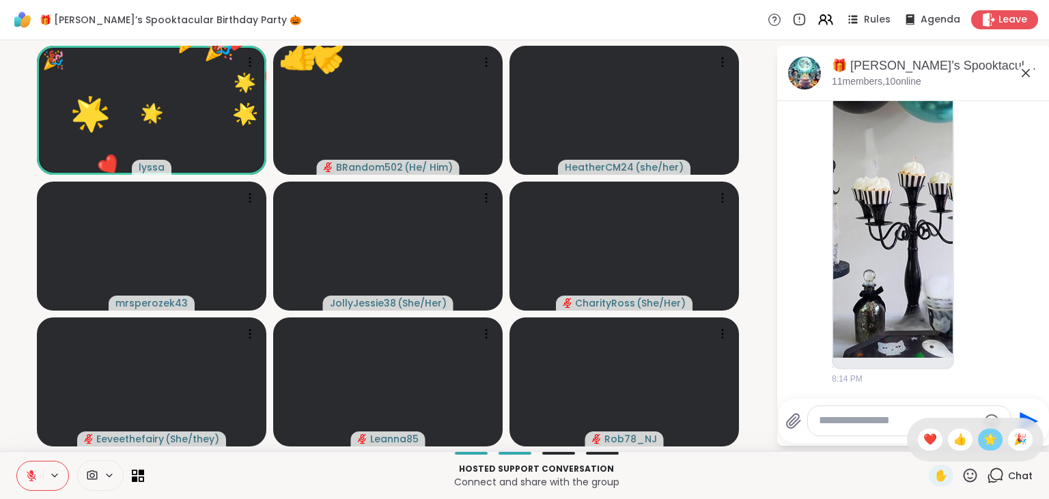
click at [984, 437] on span "🌟" at bounding box center [991, 440] width 14 height 16
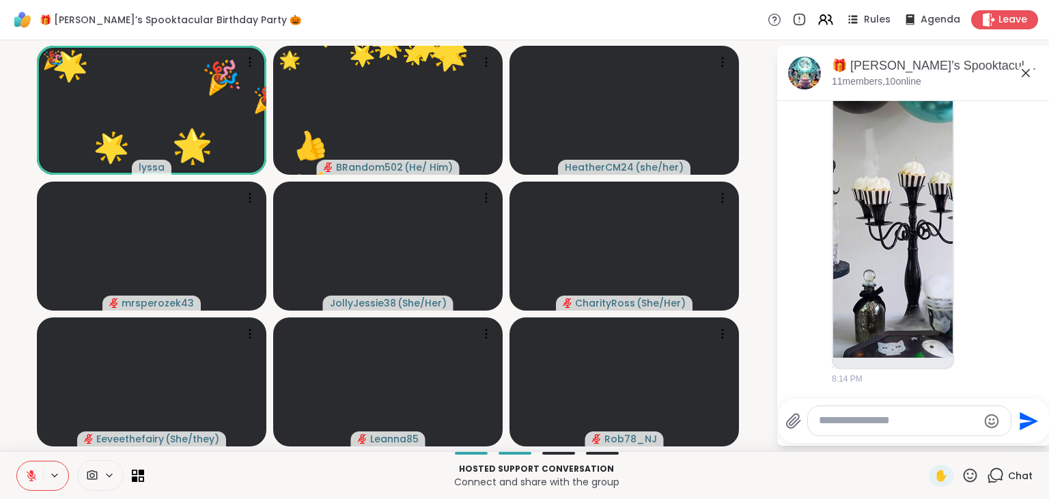
click at [971, 480] on icon at bounding box center [970, 475] width 17 height 17
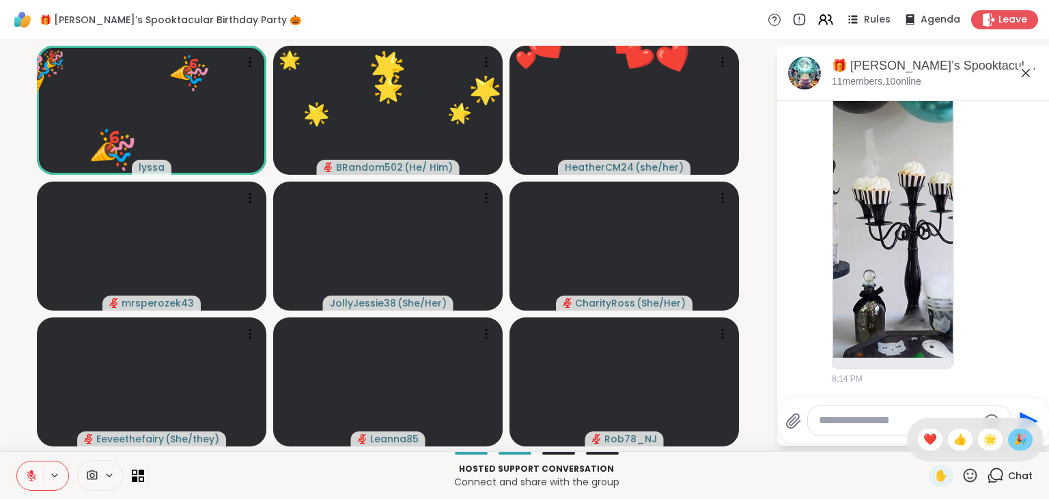
click at [1021, 439] on span "🎉" at bounding box center [1021, 440] width 14 height 16
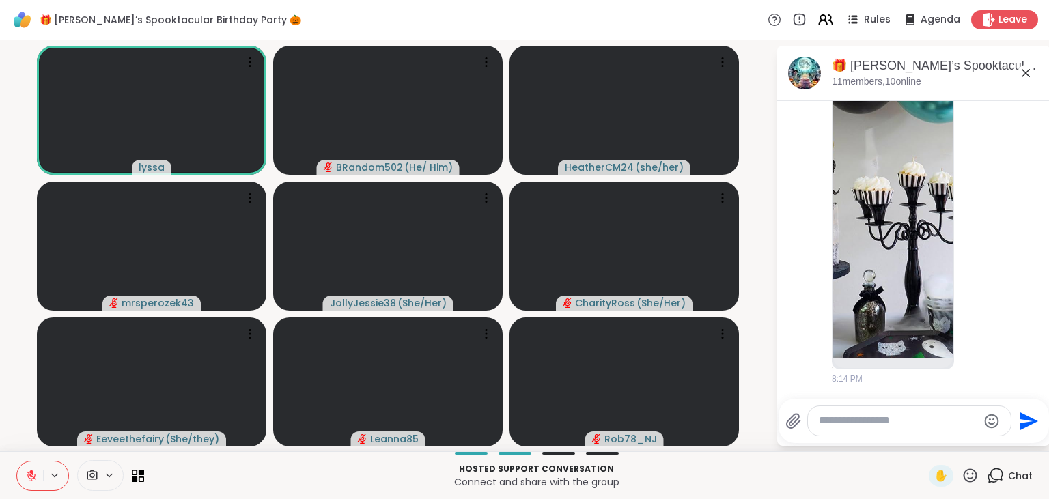
click at [37, 478] on icon at bounding box center [31, 476] width 12 height 12
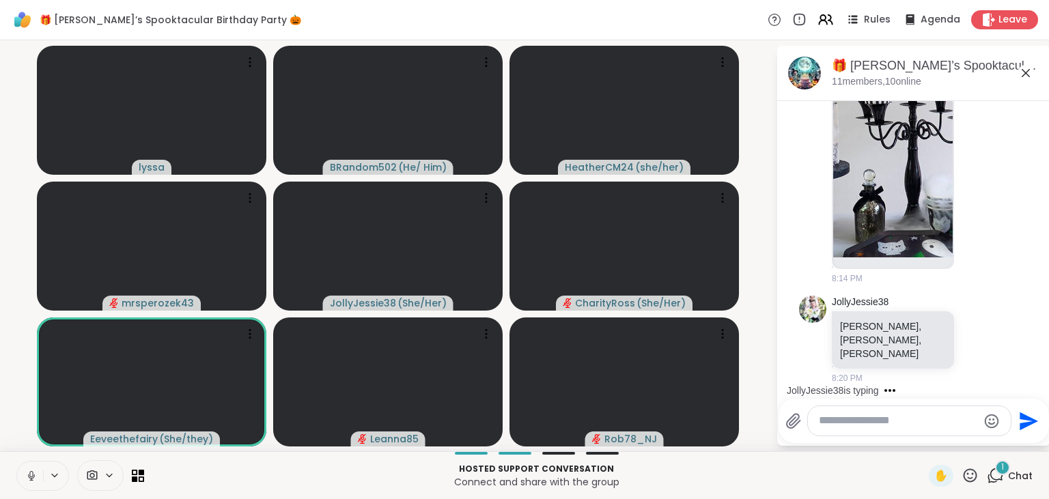
scroll to position [10790, 0]
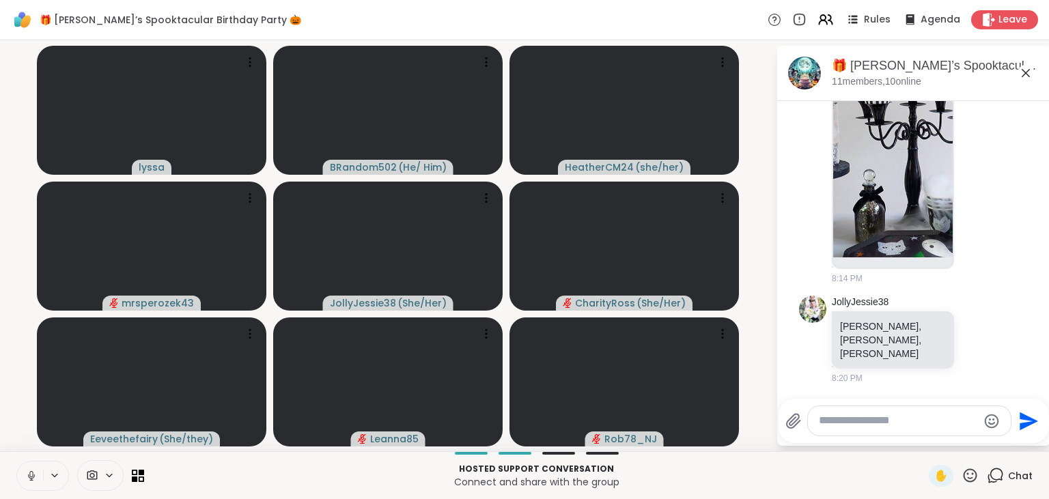
click at [37, 478] on icon at bounding box center [31, 476] width 12 height 12
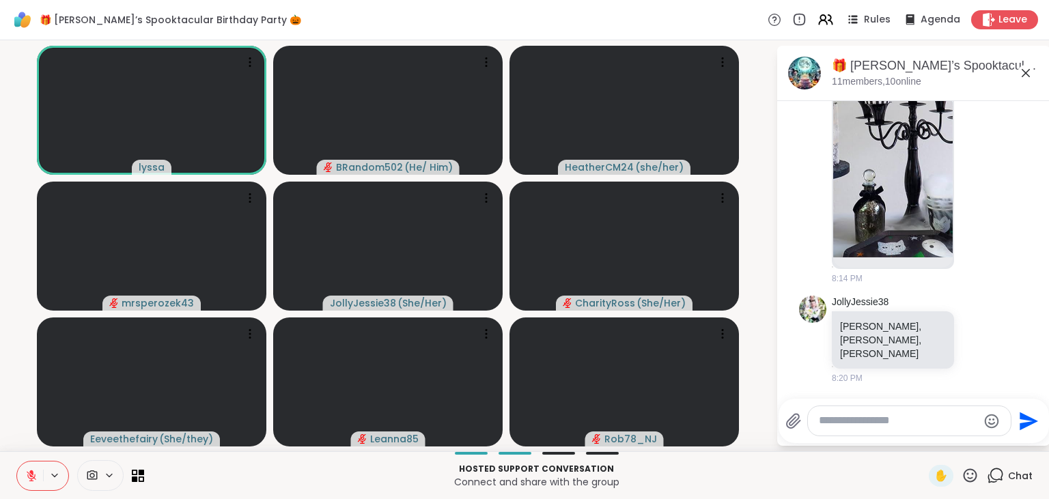
click at [37, 478] on icon at bounding box center [31, 476] width 12 height 12
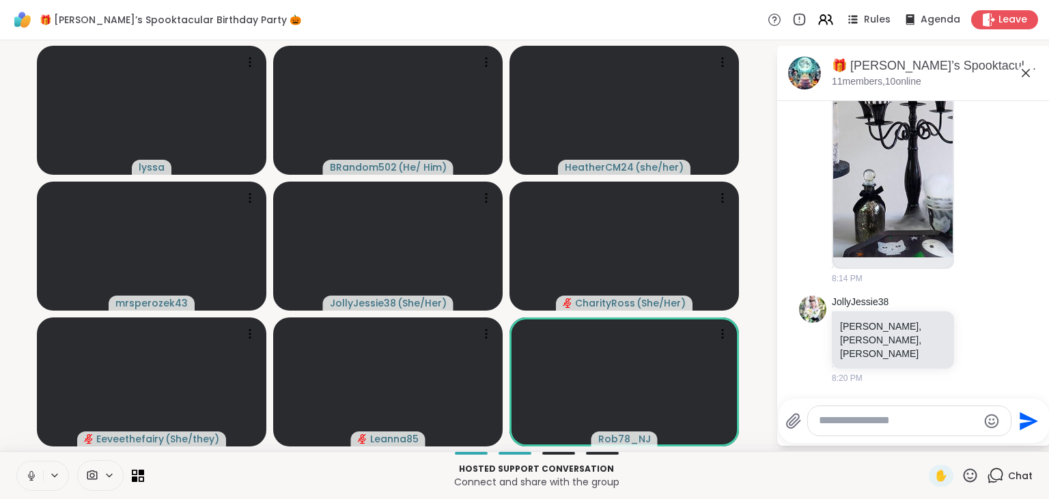
click at [37, 478] on icon at bounding box center [31, 476] width 12 height 12
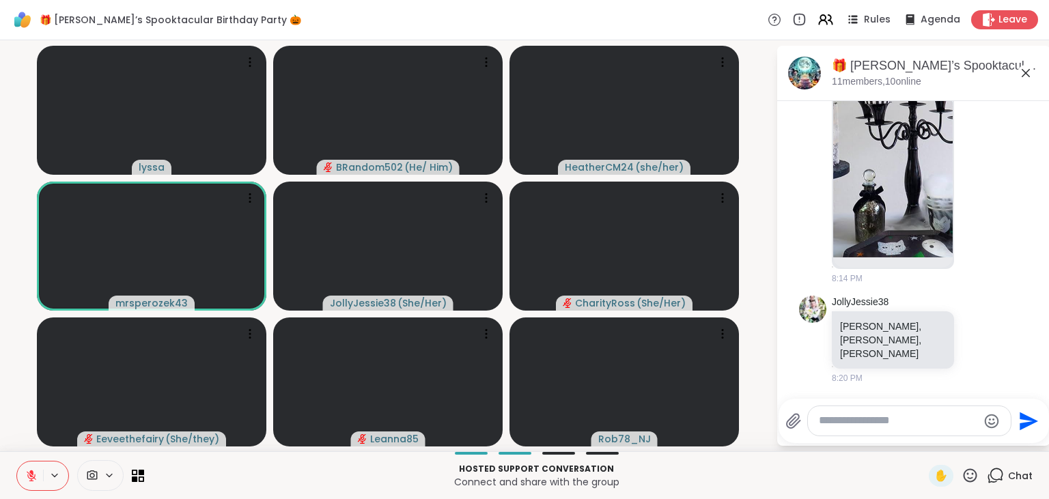
click at [37, 478] on icon at bounding box center [31, 476] width 12 height 12
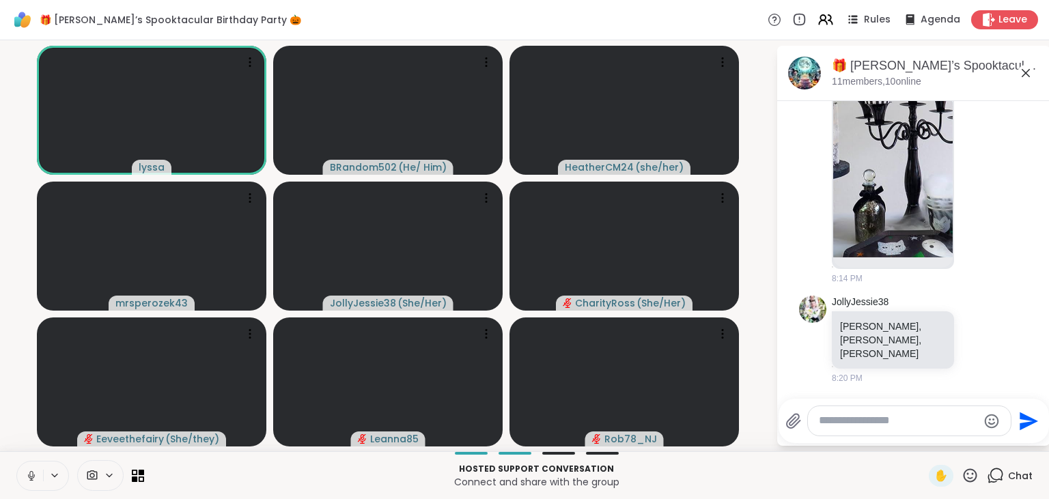
click at [37, 478] on icon at bounding box center [31, 476] width 12 height 12
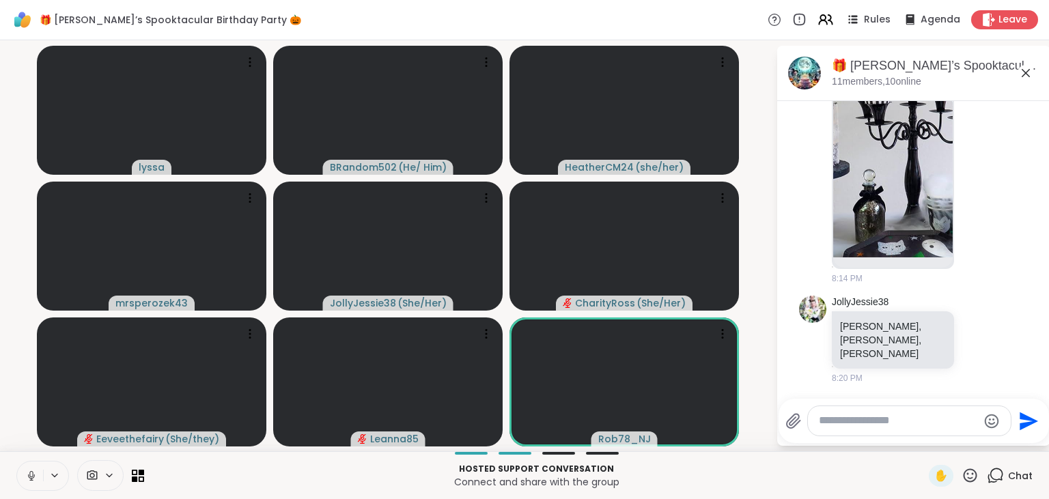
click at [37, 478] on icon at bounding box center [31, 476] width 12 height 12
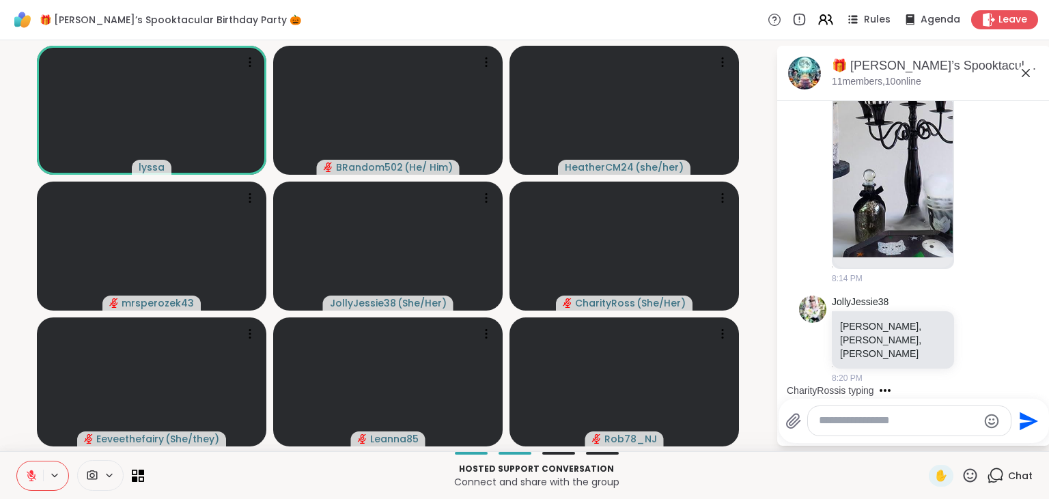
scroll to position [10862, 0]
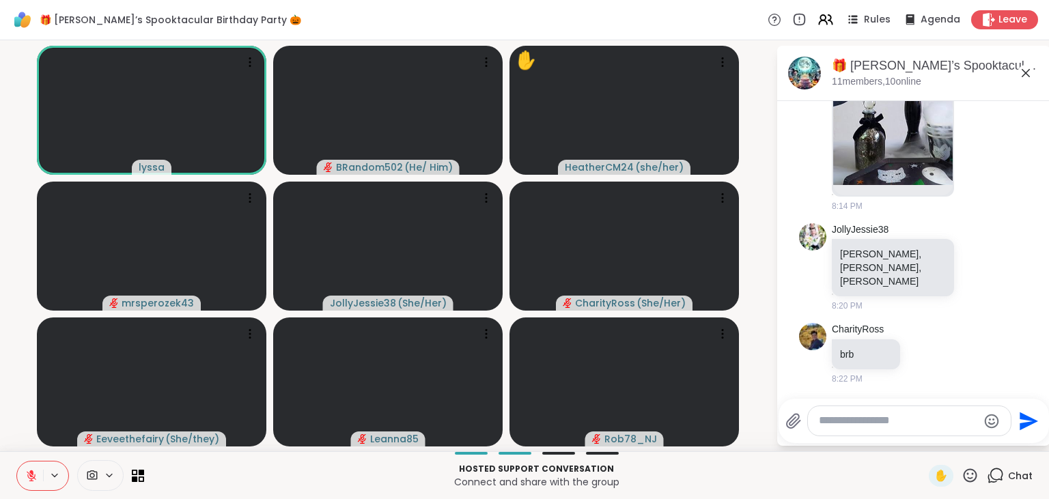
click at [37, 478] on icon at bounding box center [31, 476] width 12 height 12
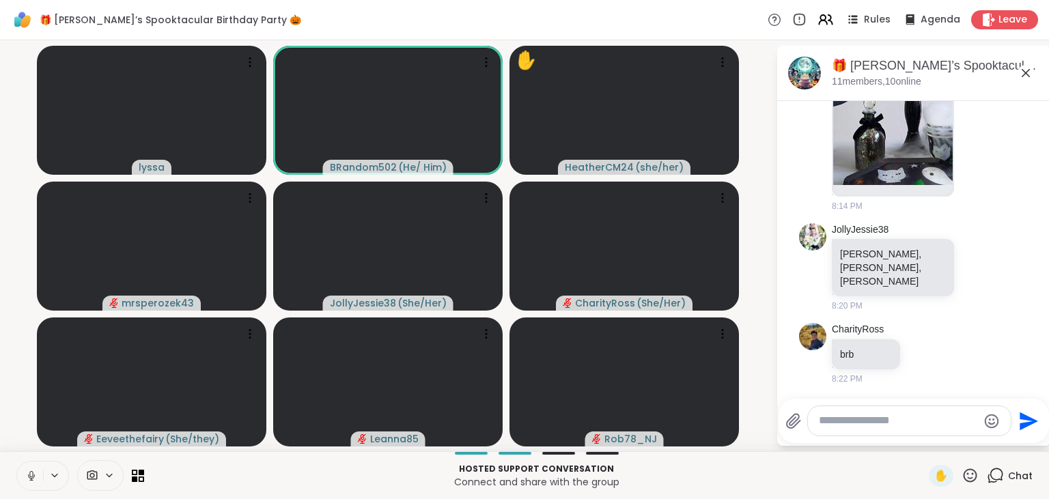
click at [37, 478] on icon at bounding box center [31, 476] width 12 height 12
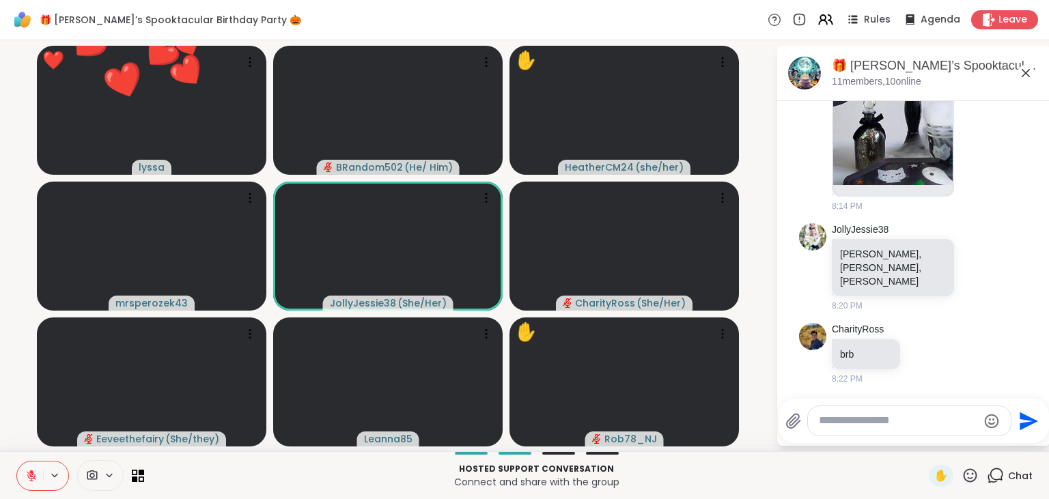
click at [971, 471] on icon at bounding box center [971, 476] width 14 height 14
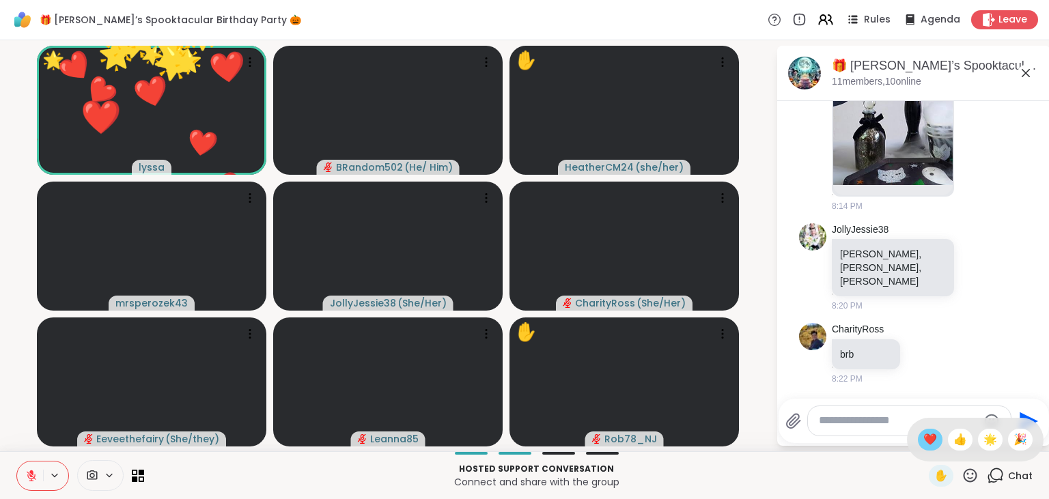
click at [930, 431] on div "❤️" at bounding box center [930, 440] width 25 height 22
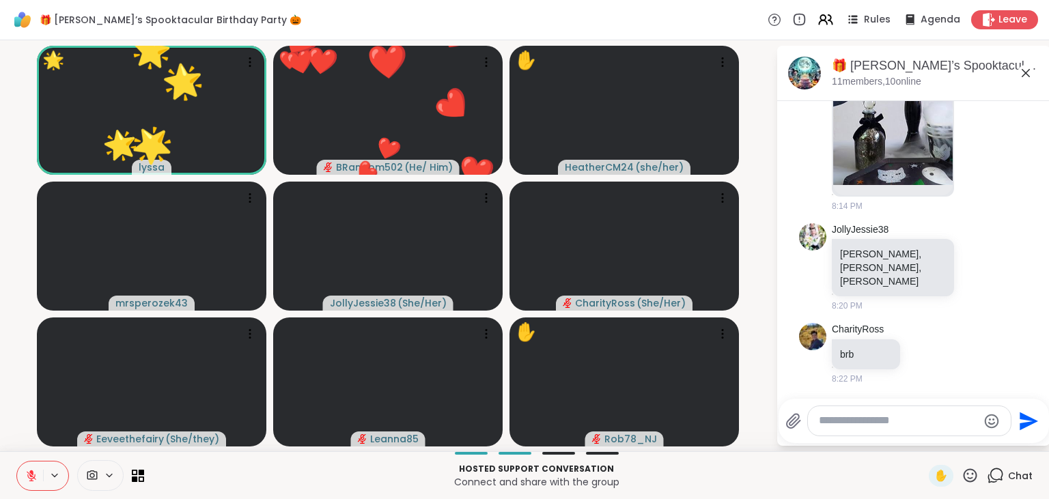
click at [969, 479] on icon at bounding box center [971, 476] width 14 height 14
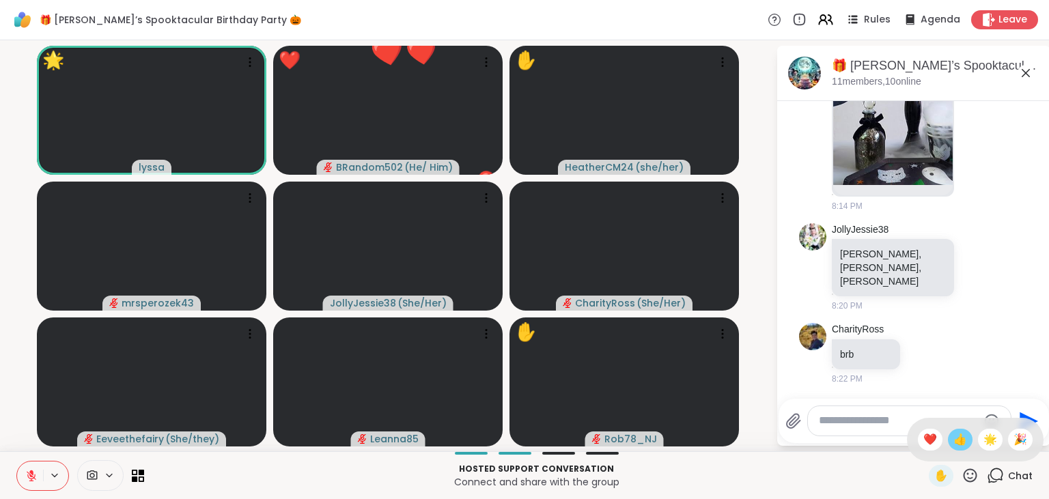
click at [961, 441] on span "👍" at bounding box center [961, 440] width 14 height 16
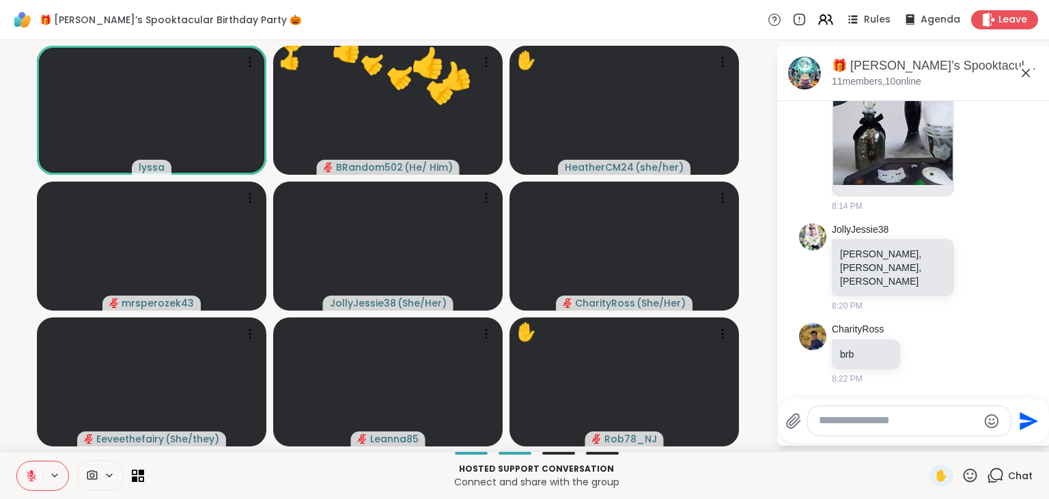
click at [971, 473] on icon at bounding box center [970, 475] width 17 height 17
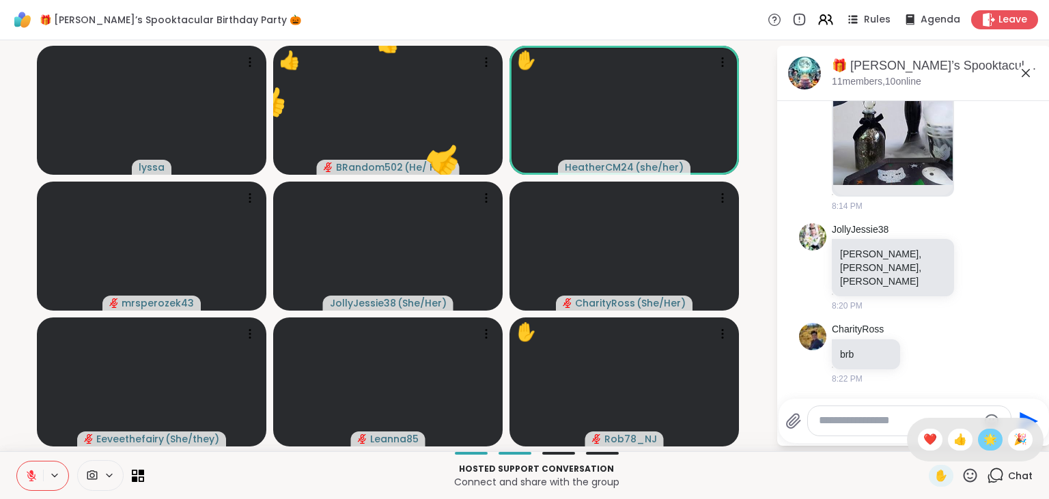
click at [986, 440] on span "🌟" at bounding box center [991, 440] width 14 height 16
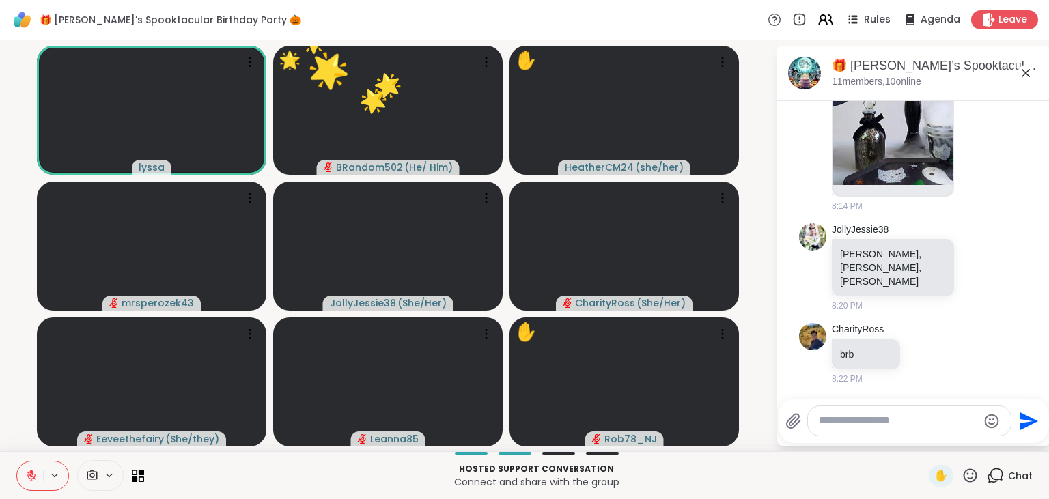
click at [976, 471] on icon at bounding box center [970, 475] width 17 height 17
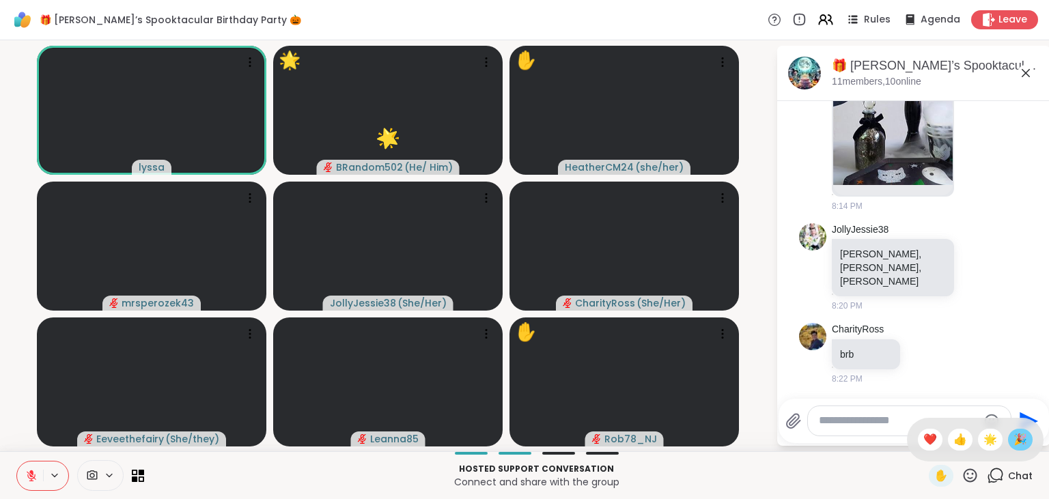
click at [1017, 442] on span "🎉" at bounding box center [1021, 440] width 14 height 16
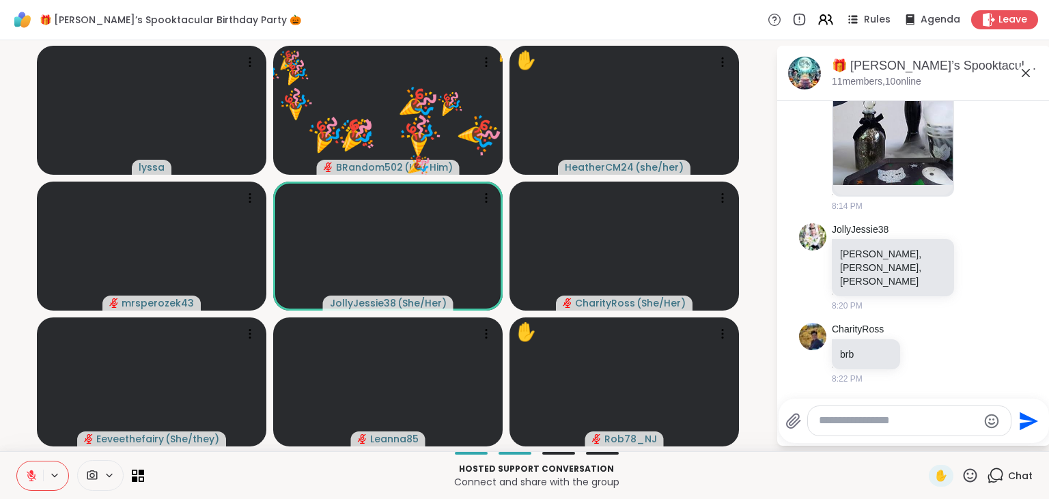
click at [25, 474] on button at bounding box center [30, 476] width 26 height 29
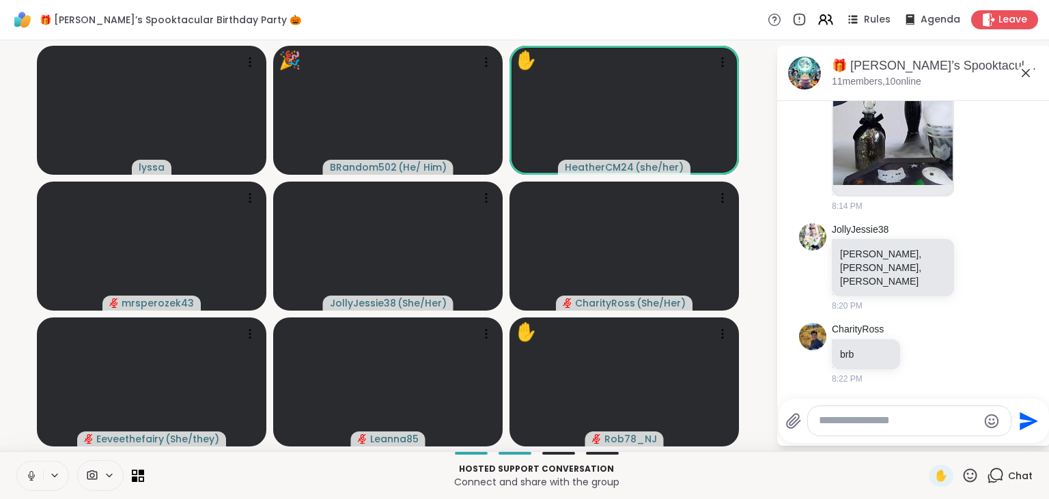
click at [25, 474] on button at bounding box center [30, 476] width 26 height 29
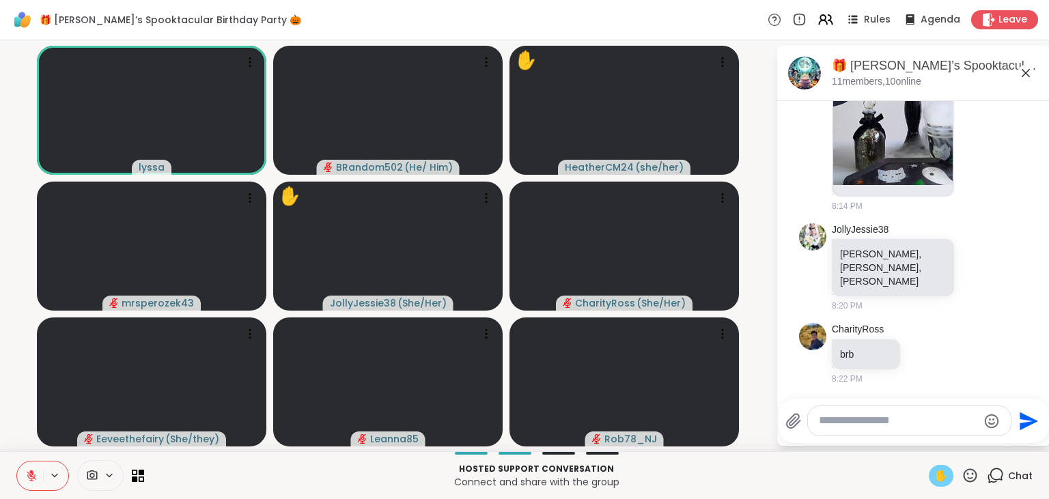
click at [943, 471] on span "✋" at bounding box center [942, 476] width 14 height 16
click at [29, 475] on icon at bounding box center [32, 476] width 10 height 10
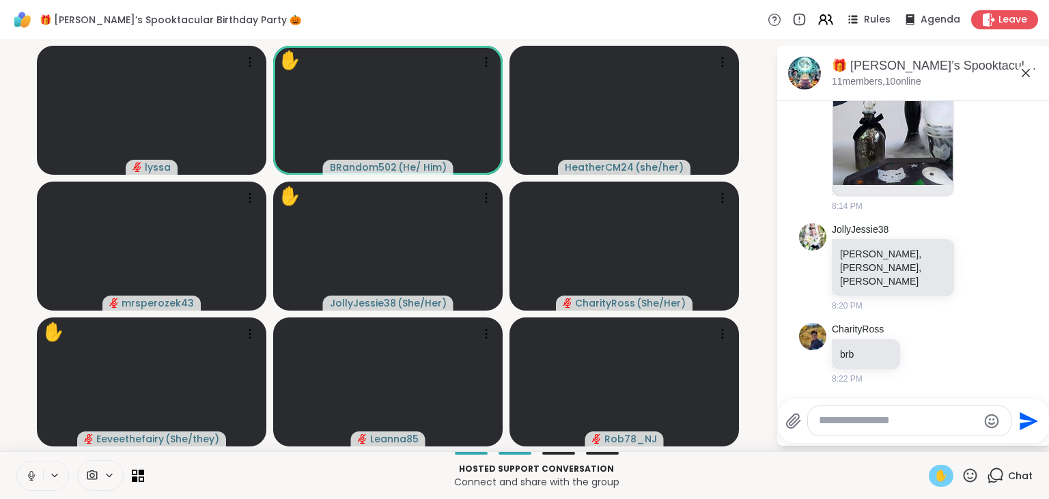
click at [29, 475] on icon at bounding box center [30, 474] width 3 height 6
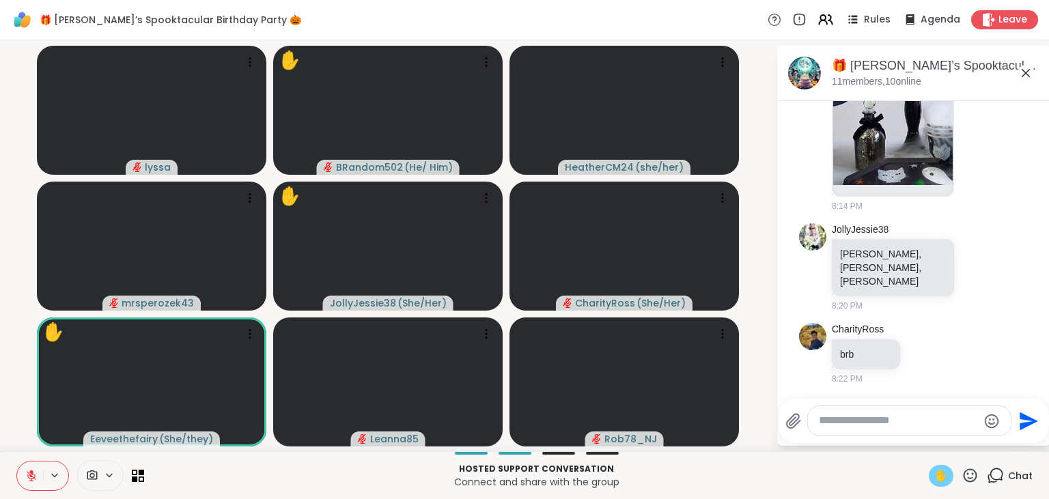
click at [833, 464] on p "Hosted support conversation" at bounding box center [536, 469] width 769 height 12
click at [948, 480] on span "✋" at bounding box center [942, 476] width 14 height 16
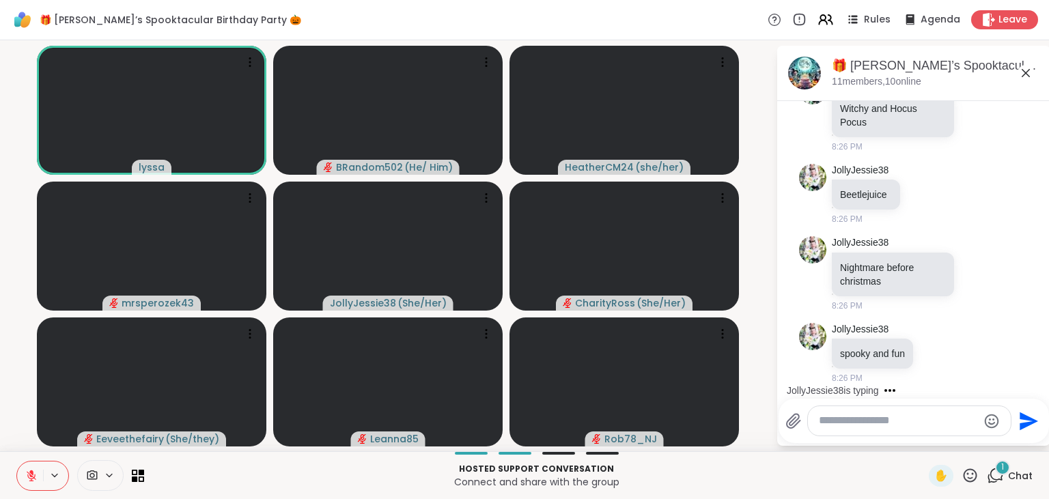
scroll to position [11166, 0]
click at [939, 475] on span "✋" at bounding box center [942, 476] width 14 height 16
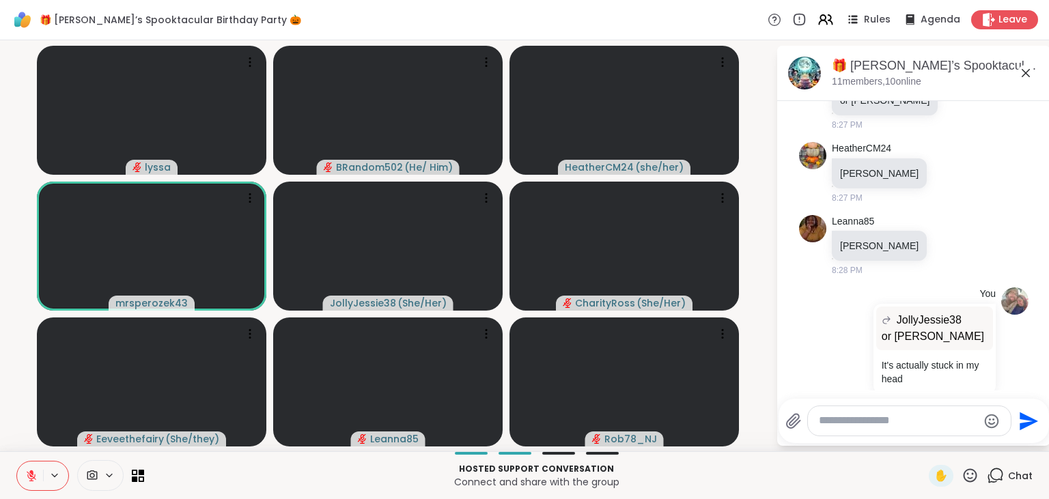
scroll to position [11662, 0]
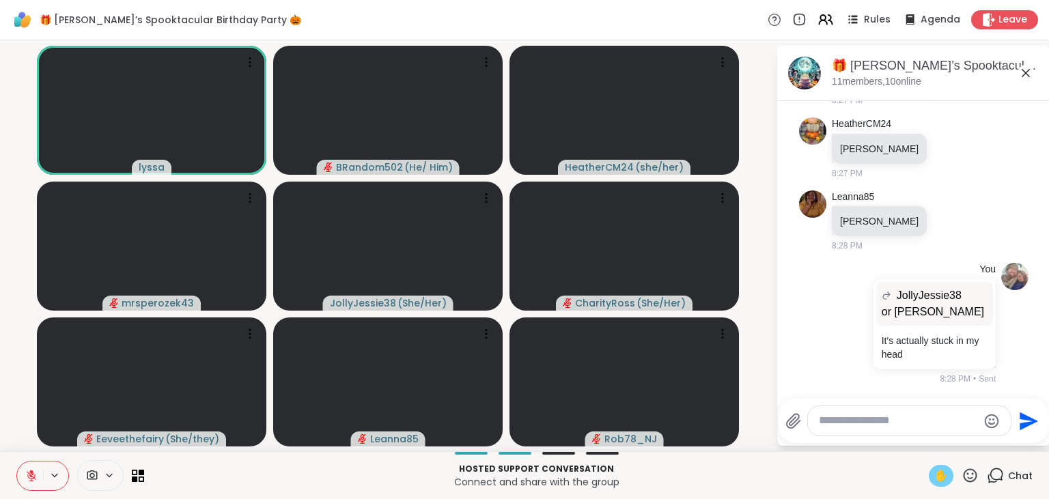
click at [932, 482] on div "✋" at bounding box center [941, 476] width 25 height 22
click at [936, 483] on span "✋" at bounding box center [942, 476] width 14 height 16
click at [26, 469] on button at bounding box center [30, 476] width 26 height 29
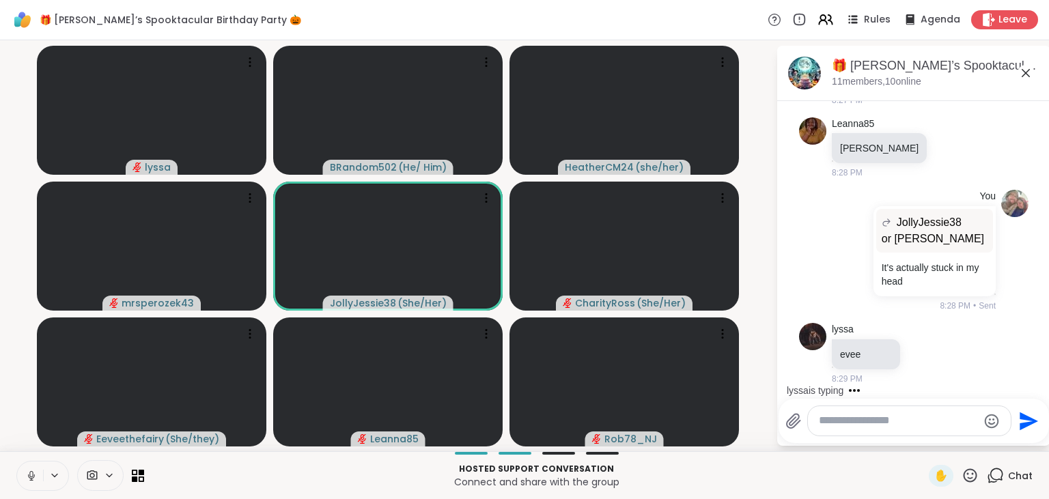
scroll to position [11734, 0]
click at [29, 469] on button at bounding box center [30, 476] width 26 height 29
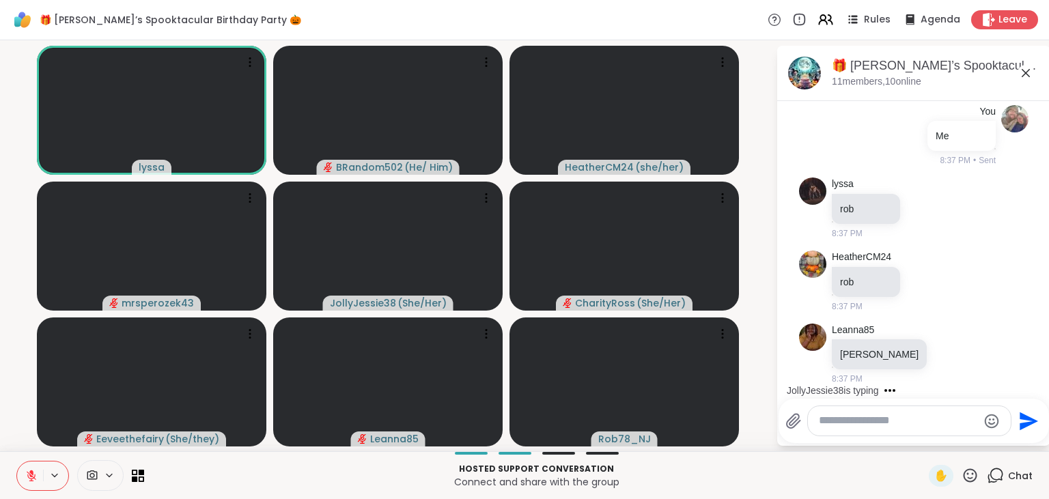
scroll to position [14862, 0]
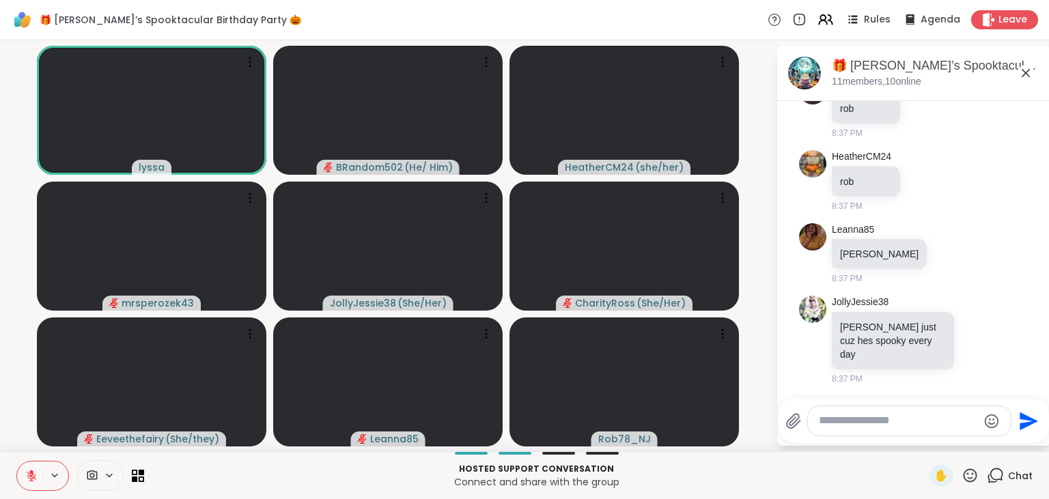
click at [967, 475] on icon at bounding box center [970, 475] width 17 height 17
click at [991, 439] on span "🌟" at bounding box center [991, 440] width 14 height 16
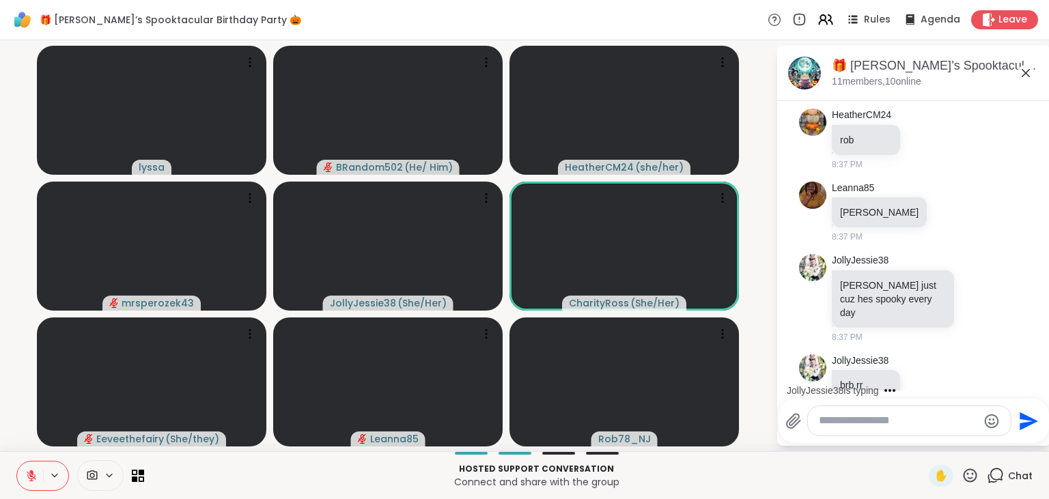
scroll to position [14934, 0]
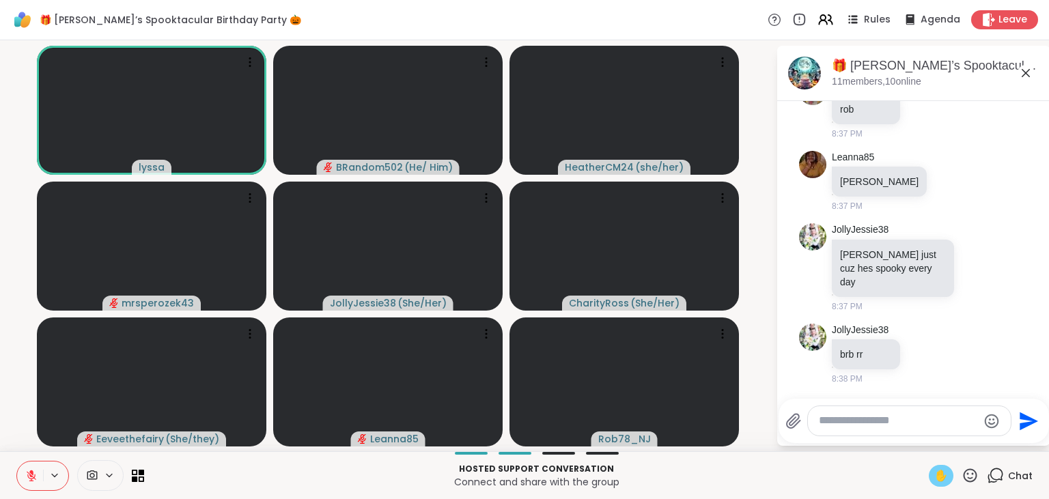
click at [933, 480] on div "✋" at bounding box center [941, 476] width 25 height 22
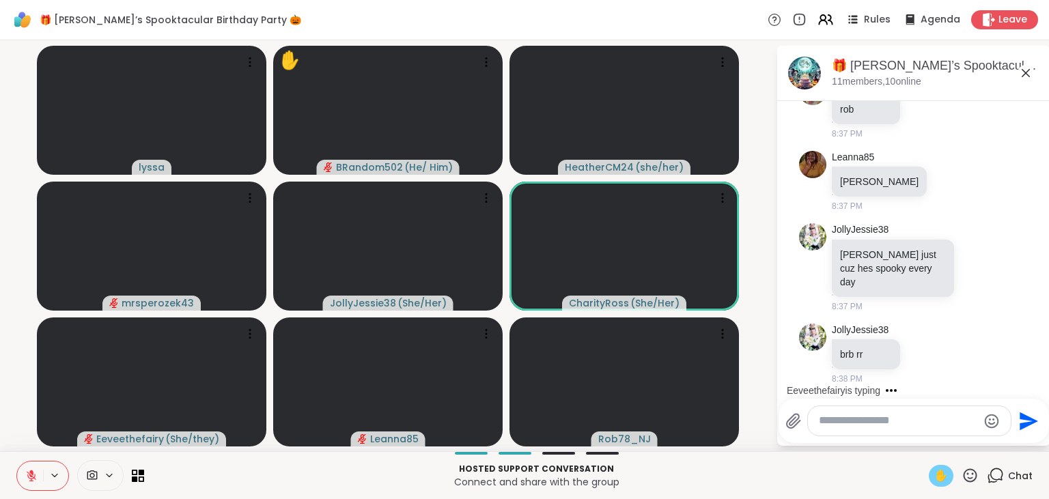
click at [944, 478] on span "✋" at bounding box center [942, 476] width 14 height 16
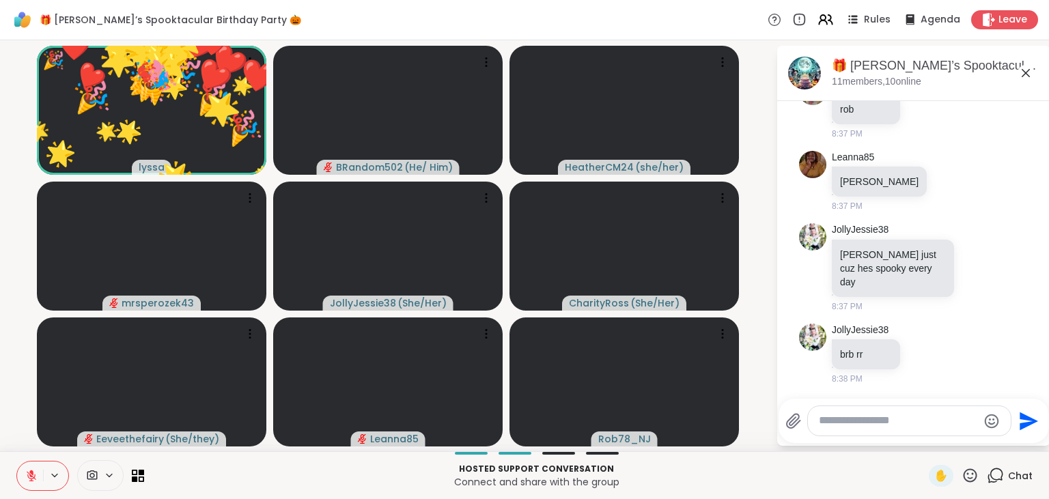
click at [974, 475] on icon at bounding box center [971, 476] width 14 height 14
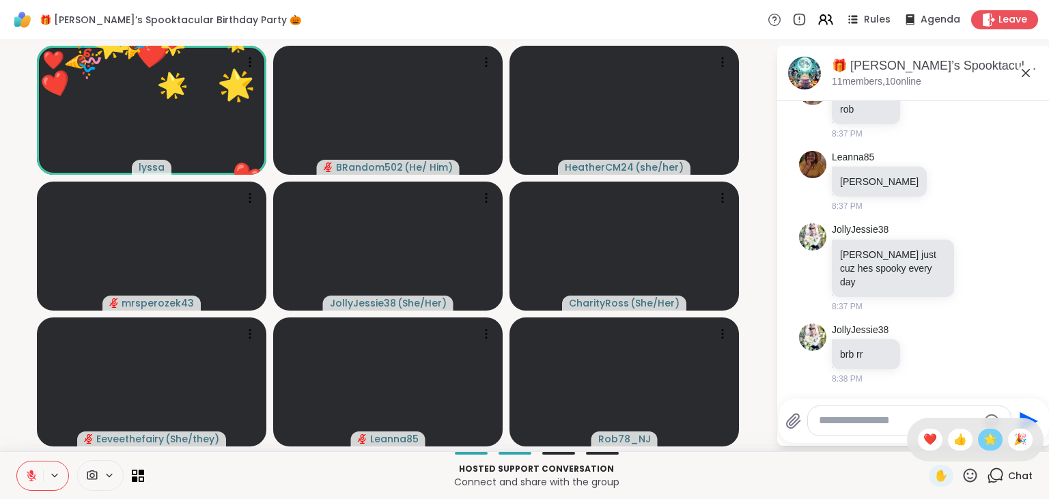
click at [991, 446] on span "🌟" at bounding box center [991, 440] width 14 height 16
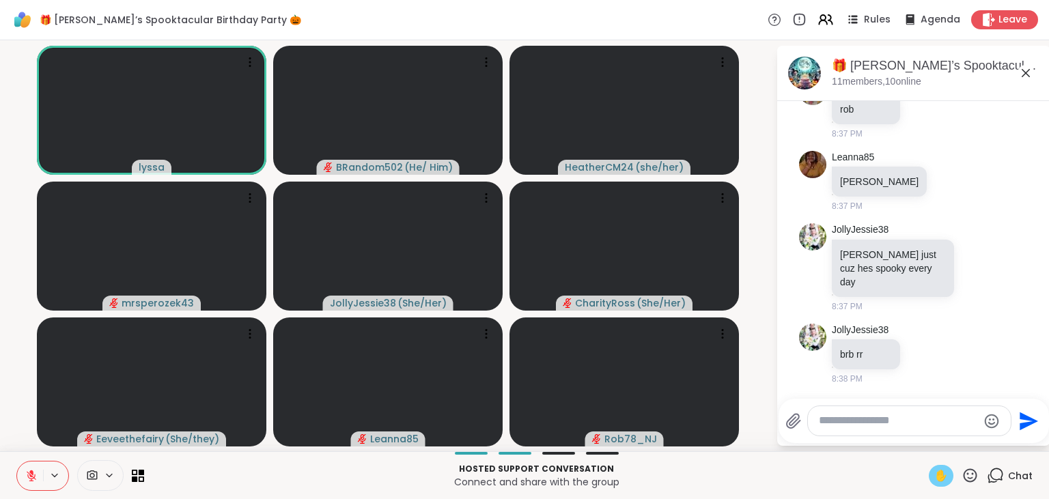
click at [937, 481] on span "✋" at bounding box center [942, 476] width 14 height 16
click at [37, 471] on icon at bounding box center [31, 476] width 12 height 12
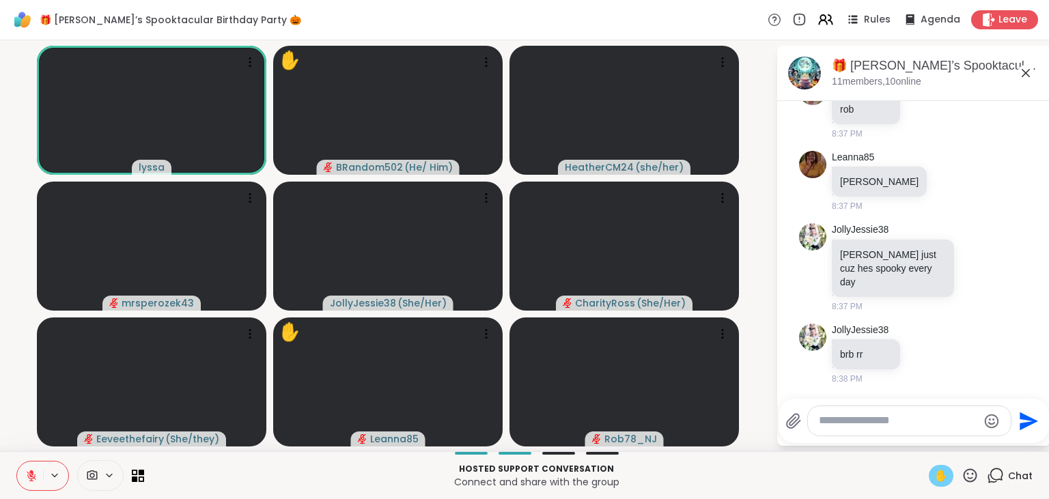
click at [942, 478] on span "✋" at bounding box center [942, 476] width 14 height 16
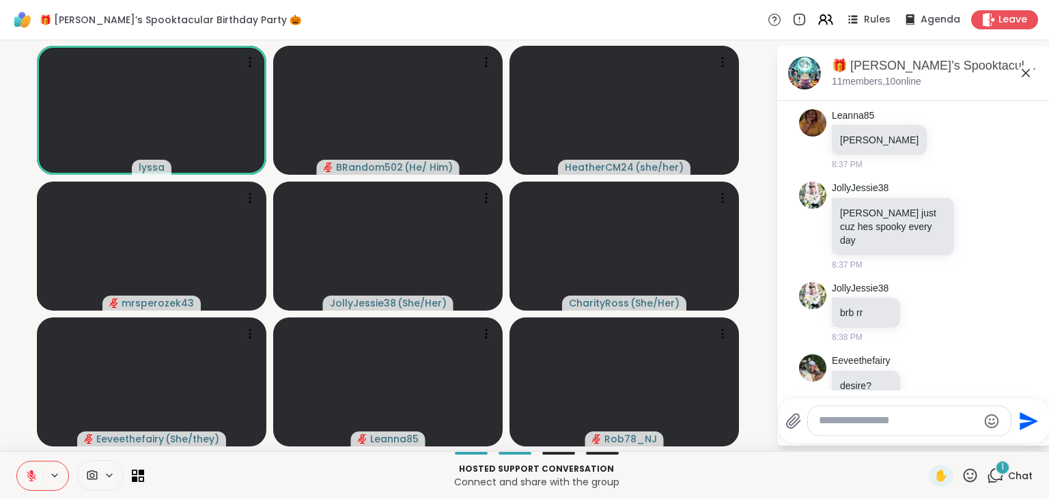
scroll to position [15007, 0]
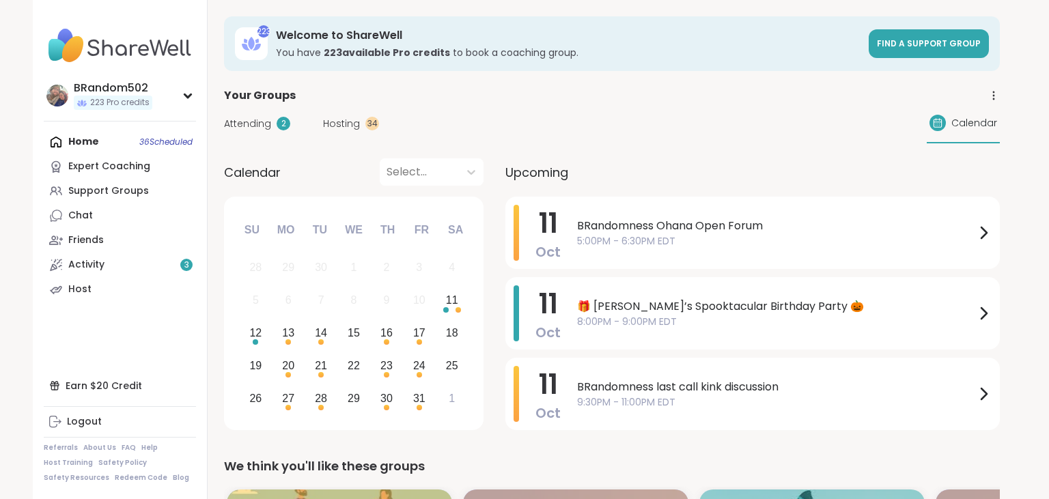
drag, startPoint x: 290, startPoint y: 156, endPoint x: 165, endPoint y: 122, distance: 129.6
click at [141, 5] on nav "BRandom502 223 Pro credits Profile Membership Settings Help Home 36 Scheduled E…" at bounding box center [120, 249] width 175 height 499
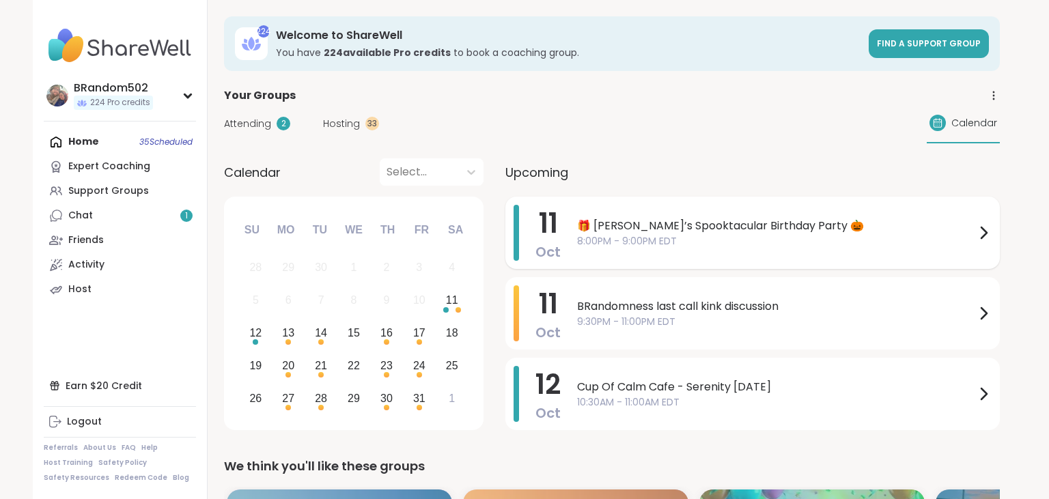
click at [680, 232] on span "🎁 Lynette’s Spooktacular Birthday Party 🎃" at bounding box center [776, 226] width 398 height 16
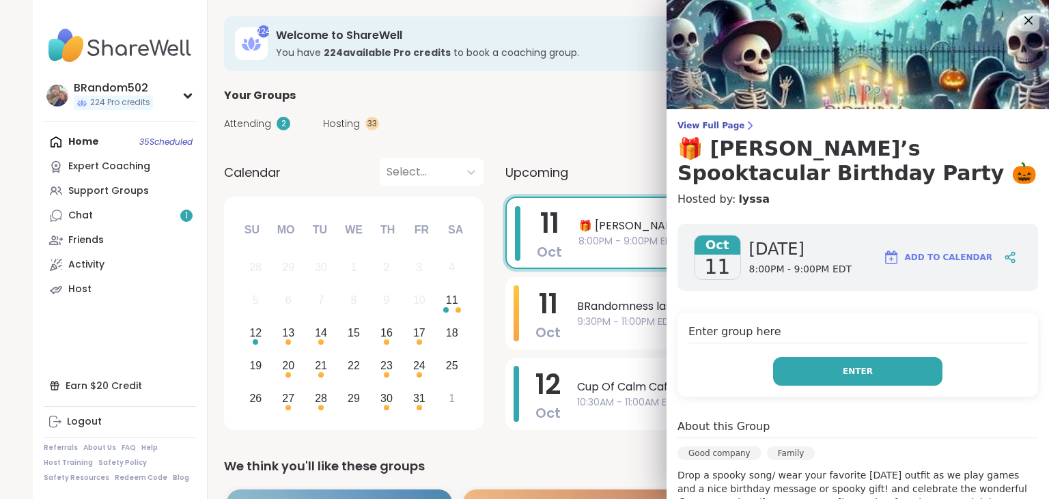
click at [804, 359] on button "Enter" at bounding box center [857, 371] width 169 height 29
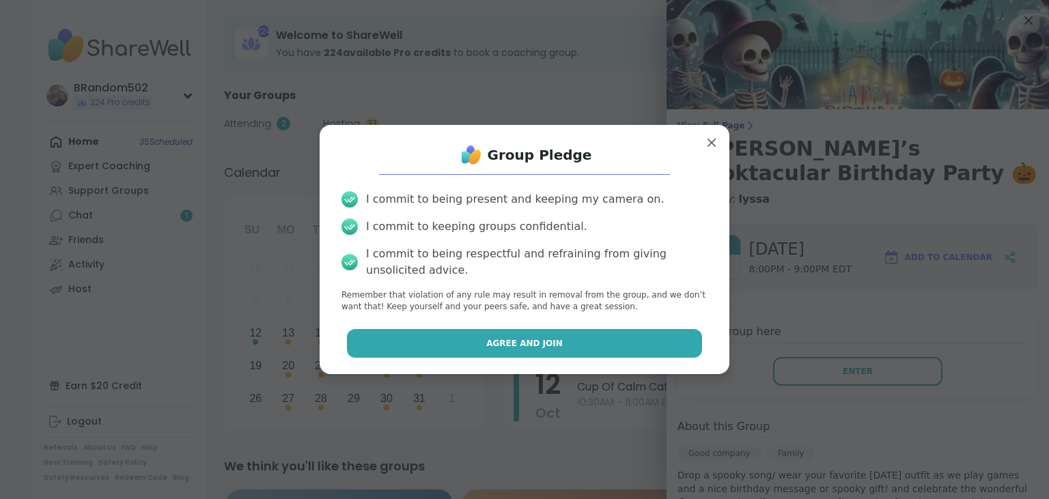
click at [605, 335] on button "Agree and Join" at bounding box center [525, 343] width 356 height 29
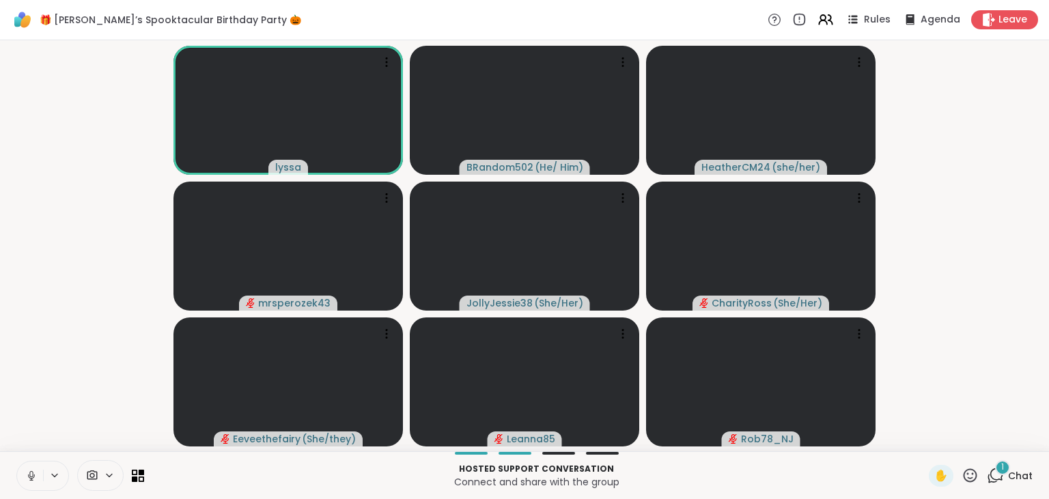
click at [29, 477] on icon at bounding box center [31, 476] width 12 height 12
click at [952, 479] on div "✋" at bounding box center [941, 476] width 25 height 22
click at [31, 474] on icon at bounding box center [31, 472] width 4 height 5
click at [939, 482] on span "✋" at bounding box center [942, 476] width 14 height 16
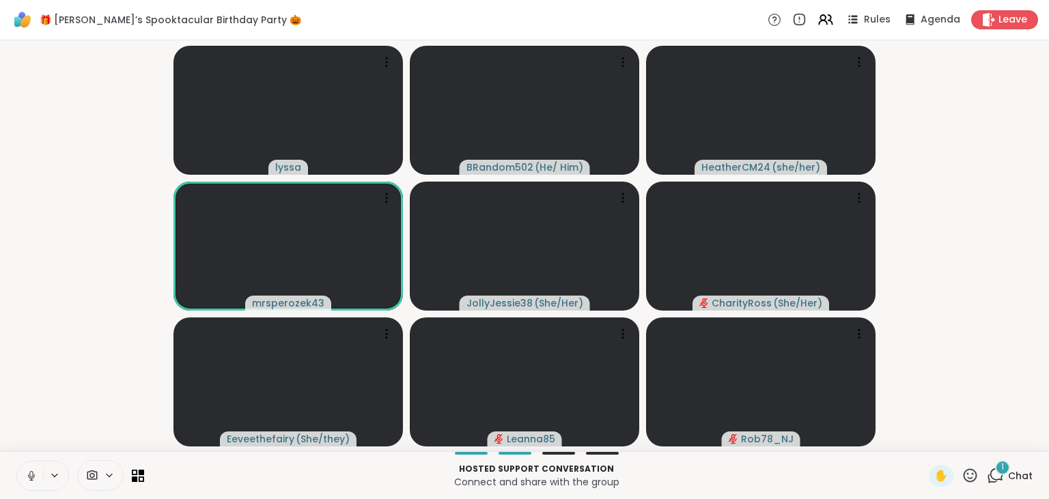
click at [36, 469] on button at bounding box center [30, 476] width 26 height 29
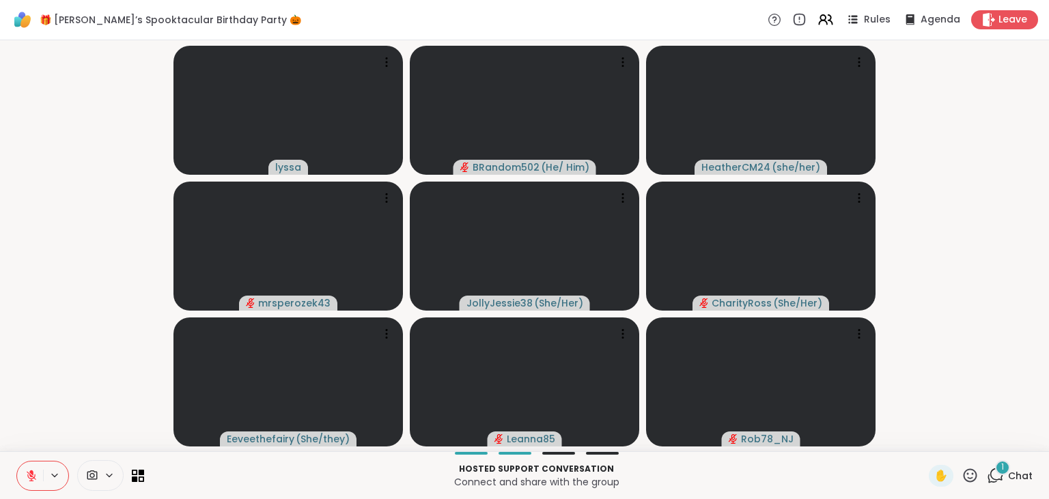
click at [36, 469] on button at bounding box center [30, 476] width 26 height 29
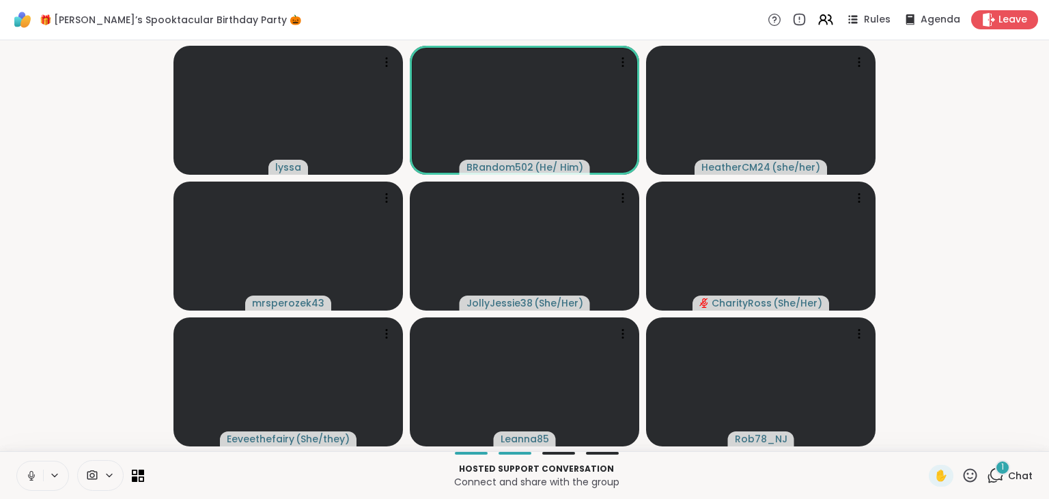
click at [1001, 473] on div "1" at bounding box center [1002, 467] width 15 height 15
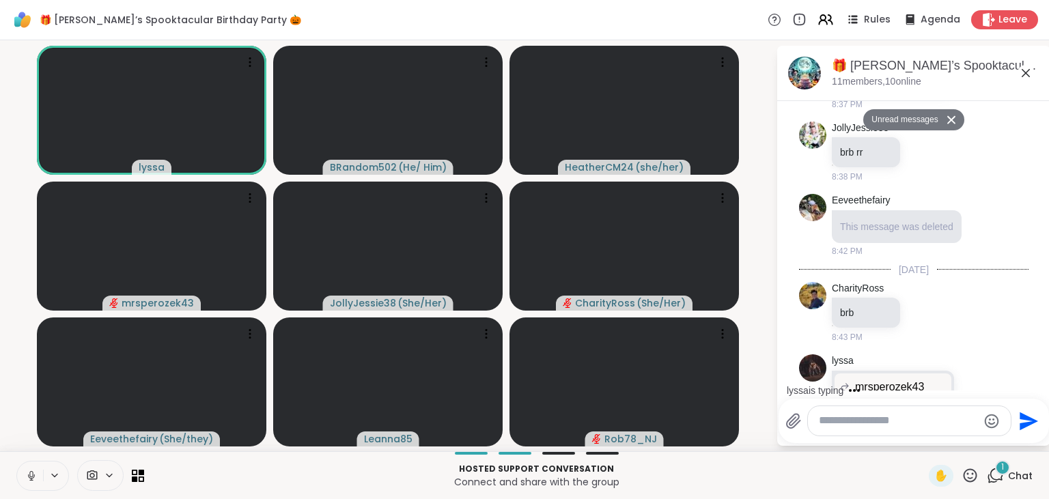
scroll to position [15233, 0]
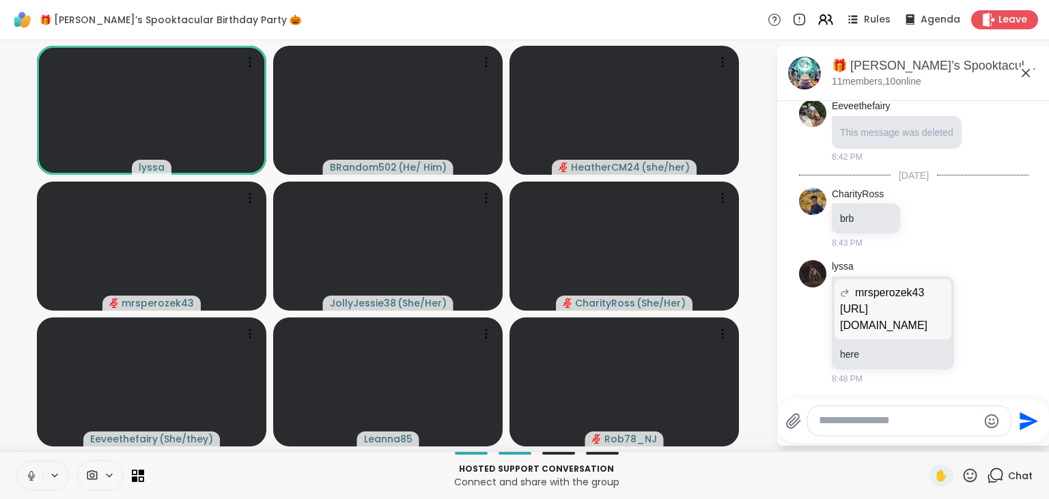
click at [27, 463] on button at bounding box center [30, 476] width 26 height 29
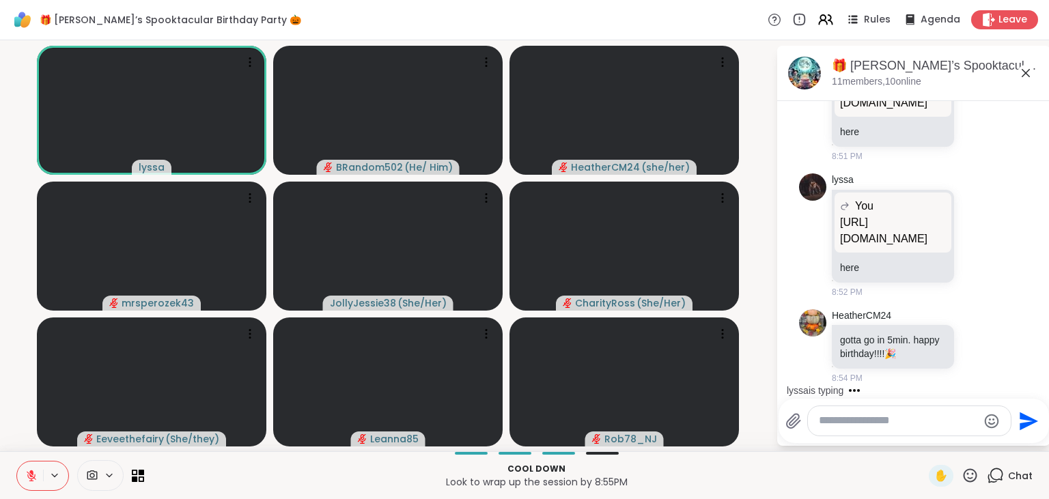
scroll to position [15847, 0]
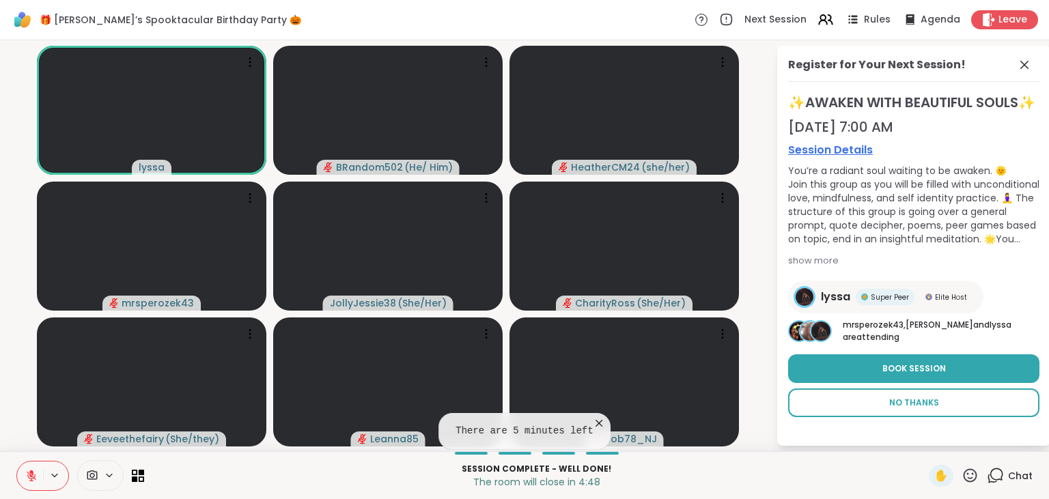
click at [902, 409] on span "No Thanks" at bounding box center [914, 403] width 50 height 12
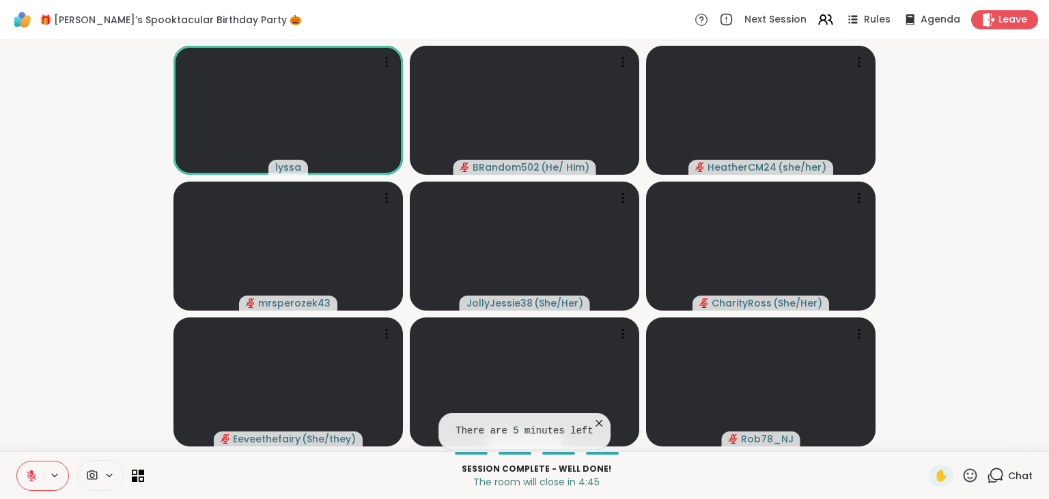
click at [592, 421] on icon at bounding box center [599, 424] width 14 height 14
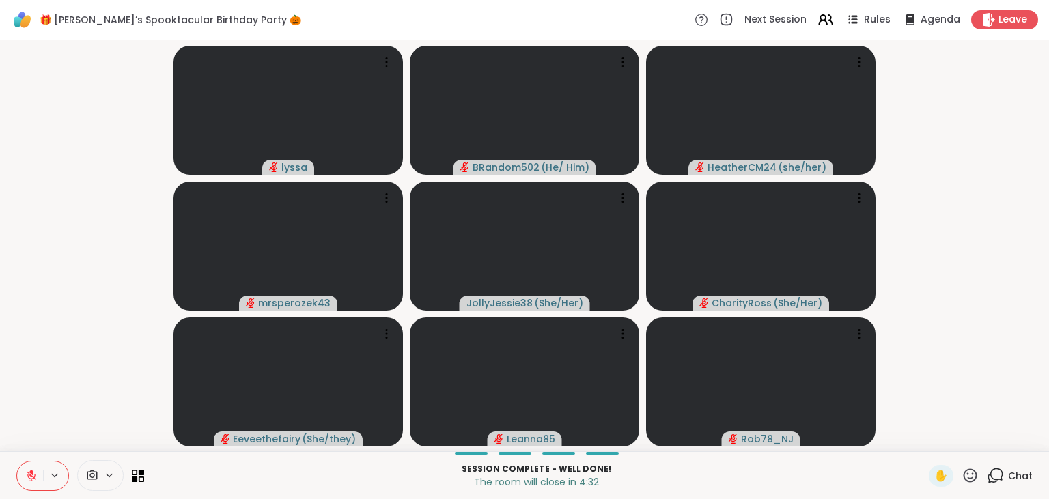
click at [991, 471] on icon at bounding box center [995, 475] width 17 height 17
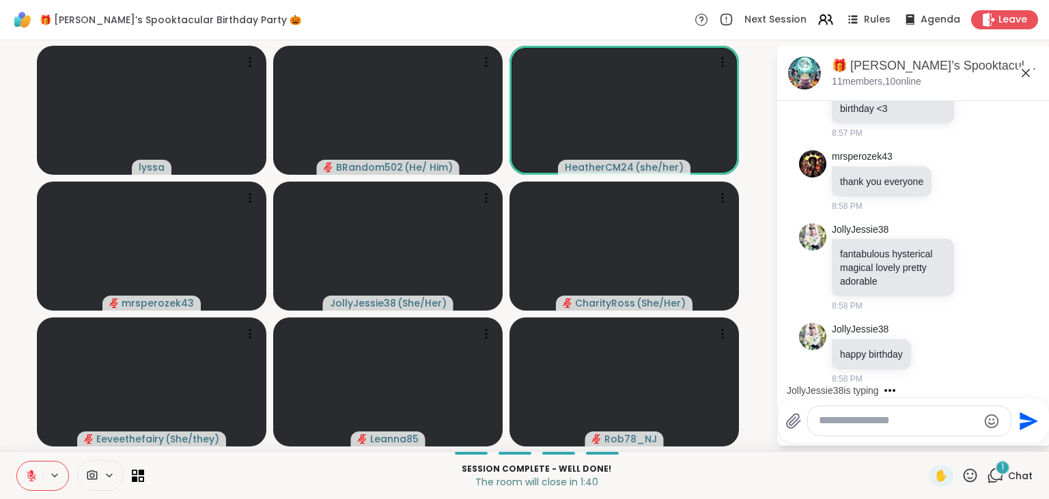
scroll to position [17010, 0]
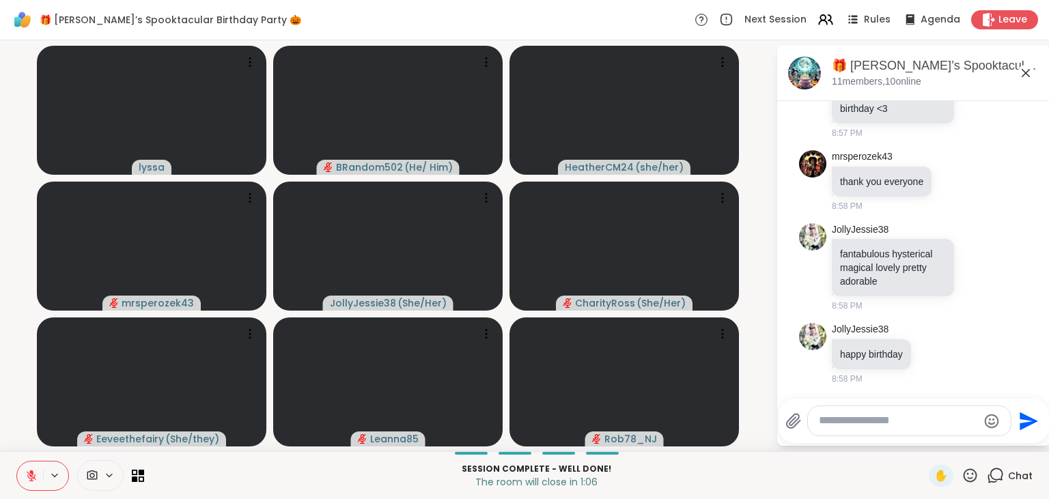
click at [30, 477] on icon at bounding box center [31, 476] width 12 height 12
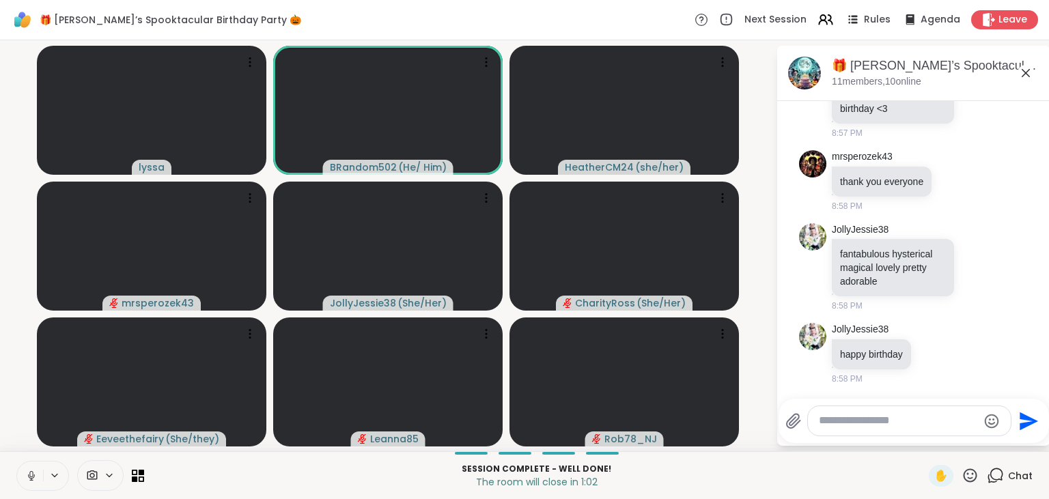
click at [30, 477] on icon at bounding box center [31, 476] width 12 height 12
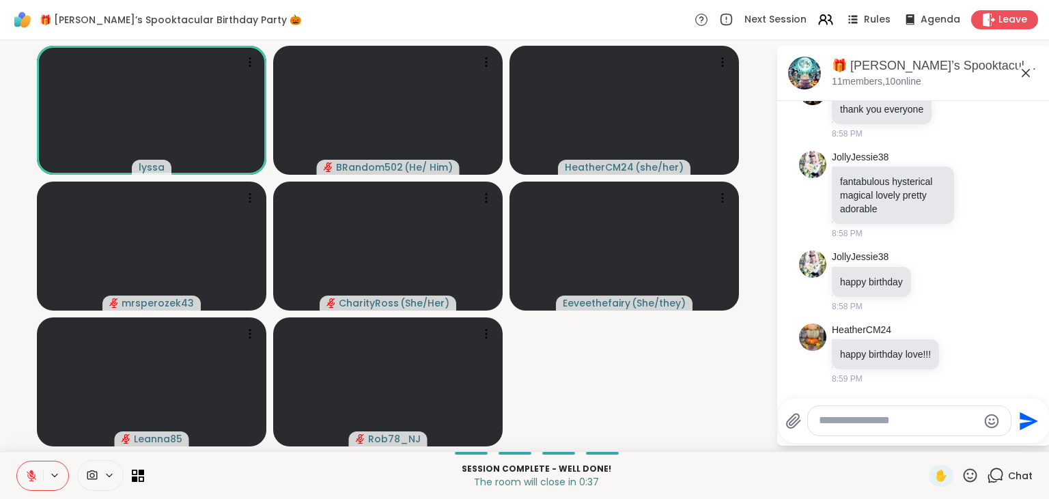
scroll to position [17082, 0]
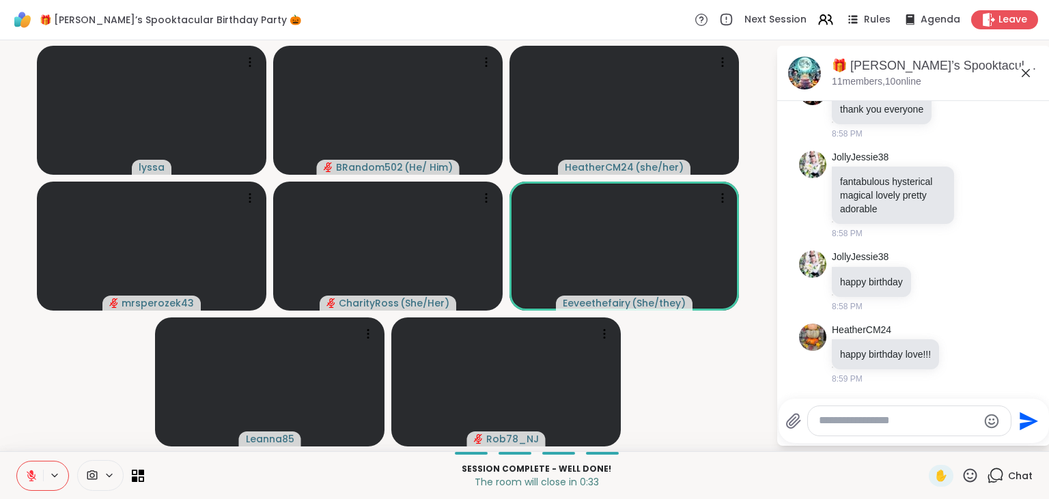
click at [30, 477] on icon at bounding box center [31, 476] width 12 height 12
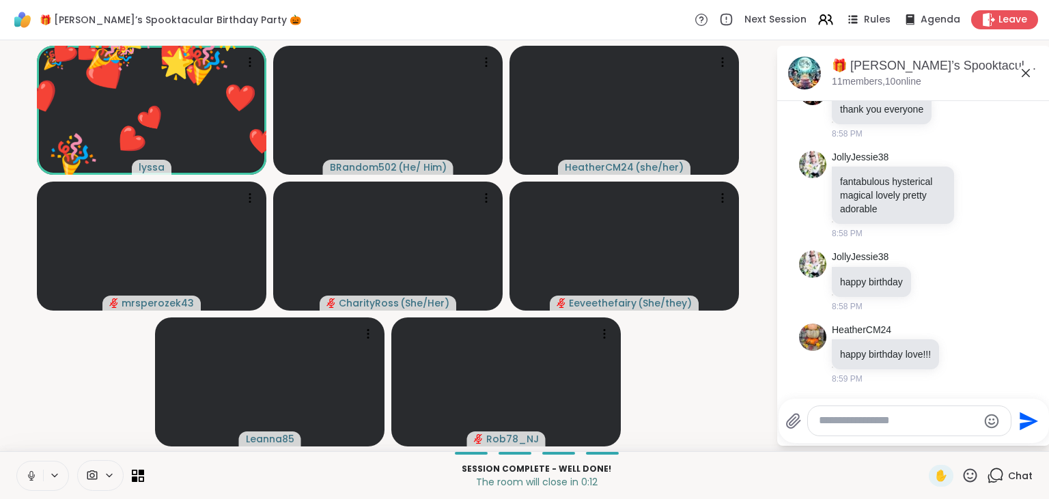
click at [971, 479] on icon at bounding box center [971, 476] width 14 height 14
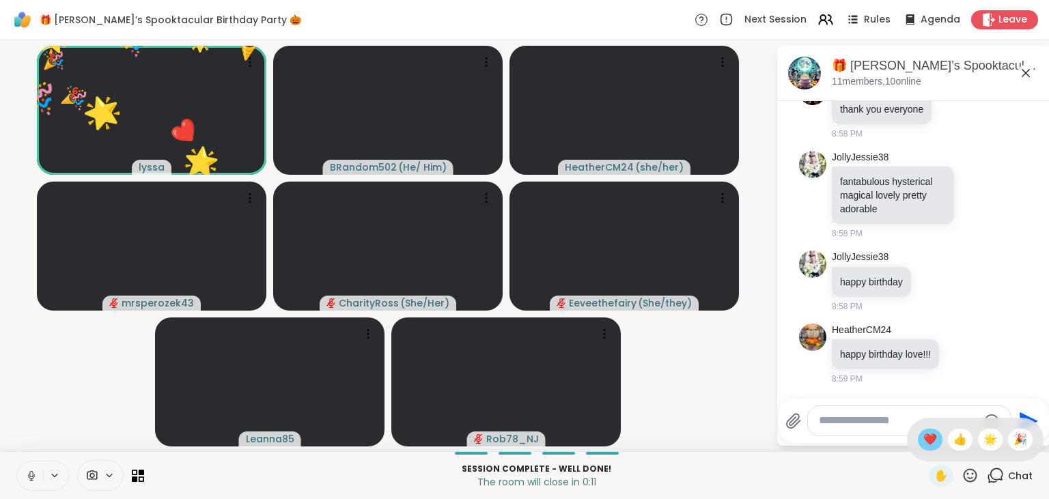
click at [930, 441] on span "❤️" at bounding box center [931, 440] width 14 height 16
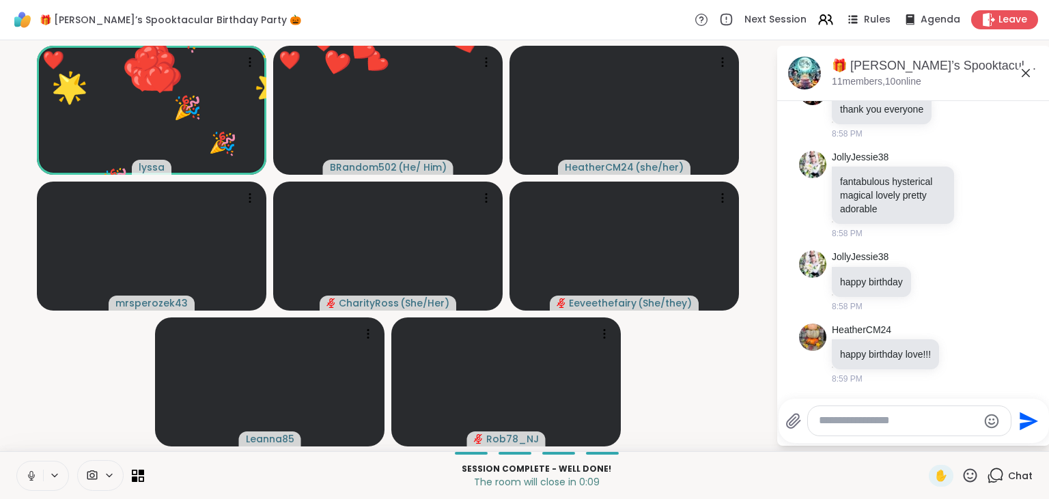
click at [966, 472] on icon at bounding box center [970, 475] width 17 height 17
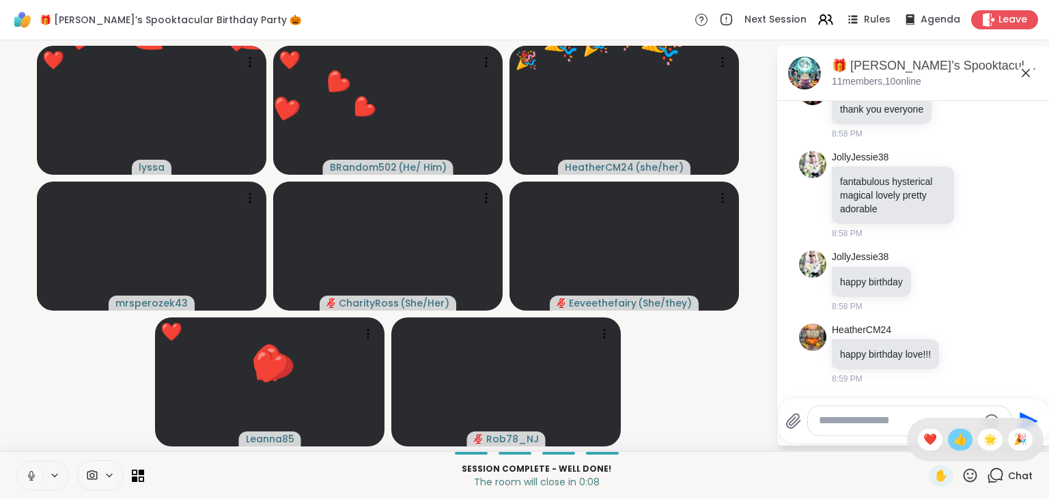
click at [956, 434] on span "👍" at bounding box center [961, 440] width 14 height 16
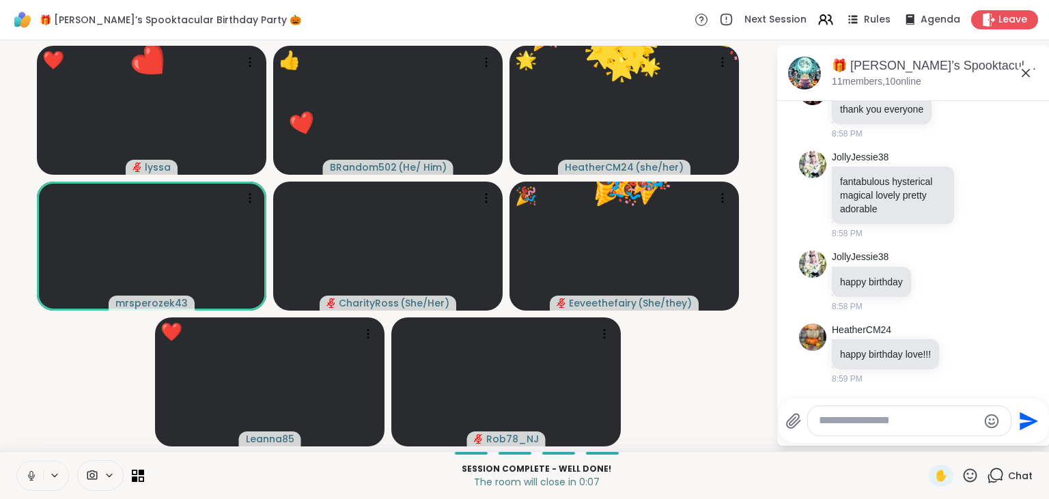
click at [972, 474] on icon at bounding box center [970, 475] width 17 height 17
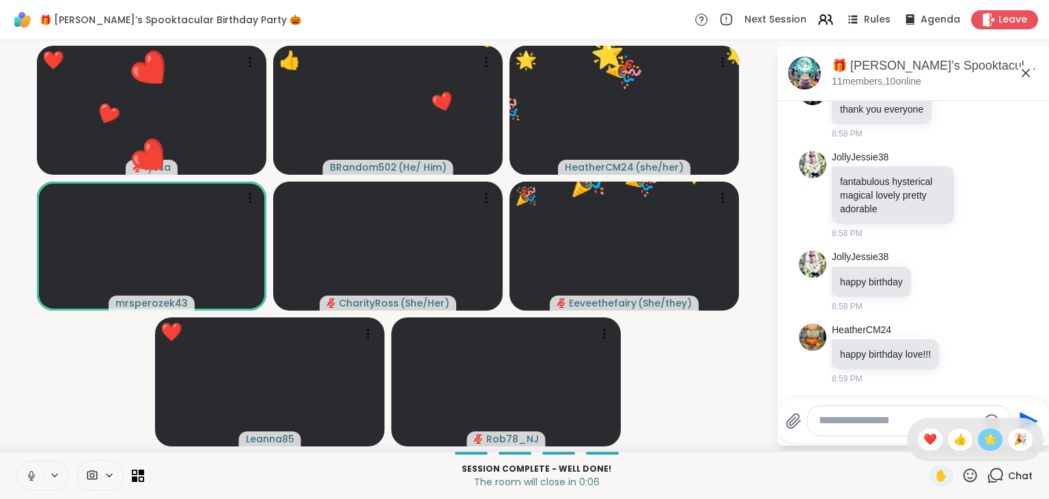
click at [988, 437] on span "🌟" at bounding box center [991, 440] width 14 height 16
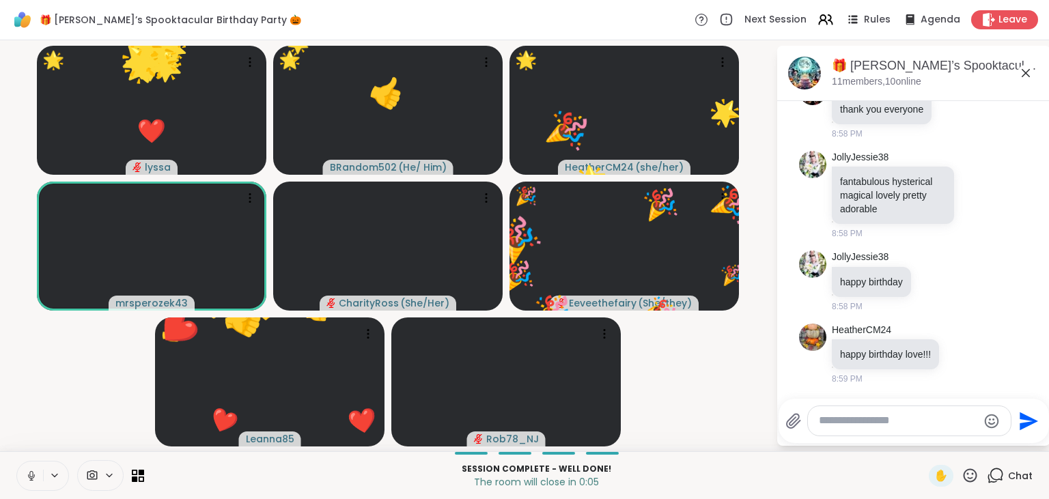
click at [971, 471] on icon at bounding box center [971, 476] width 14 height 14
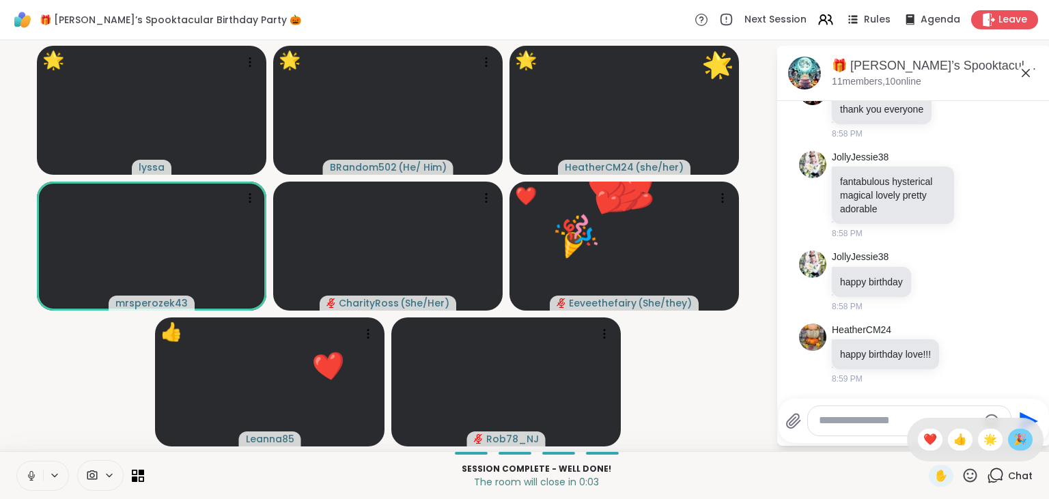
click at [1015, 443] on span "🎉" at bounding box center [1021, 440] width 14 height 16
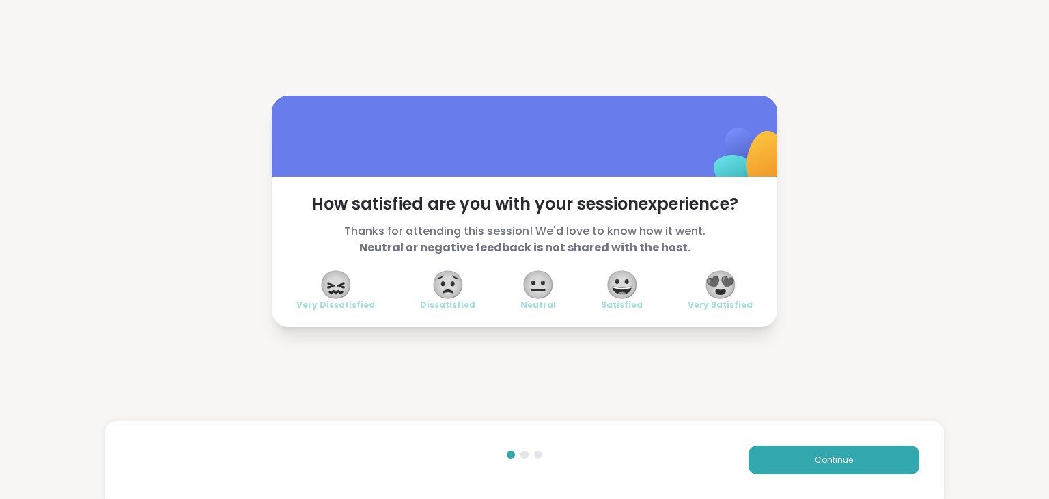
click at [736, 281] on span "😍" at bounding box center [721, 285] width 34 height 25
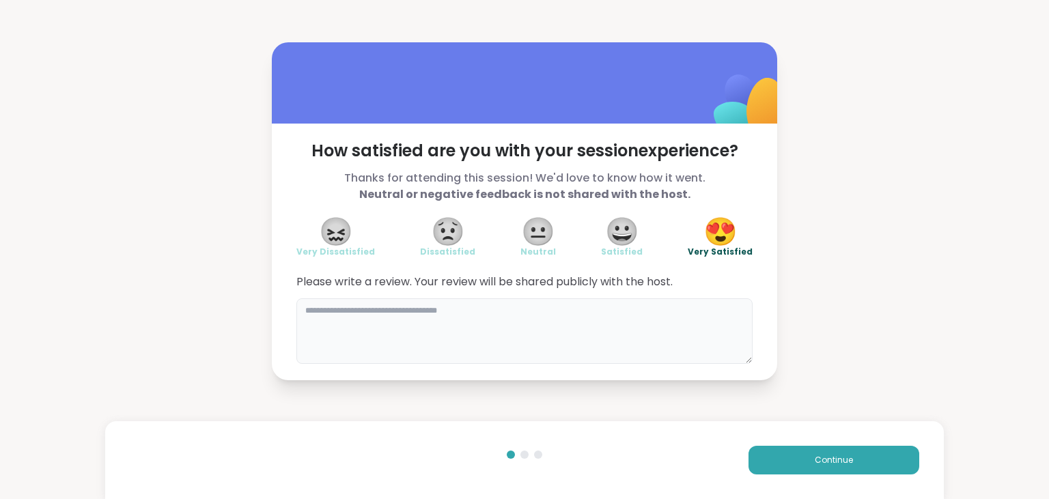
click at [632, 316] on textarea at bounding box center [524, 332] width 456 height 66
click at [632, 316] on textarea "**********" at bounding box center [524, 332] width 456 height 66
type textarea "**********"
click at [870, 453] on button "Continue" at bounding box center [834, 460] width 171 height 29
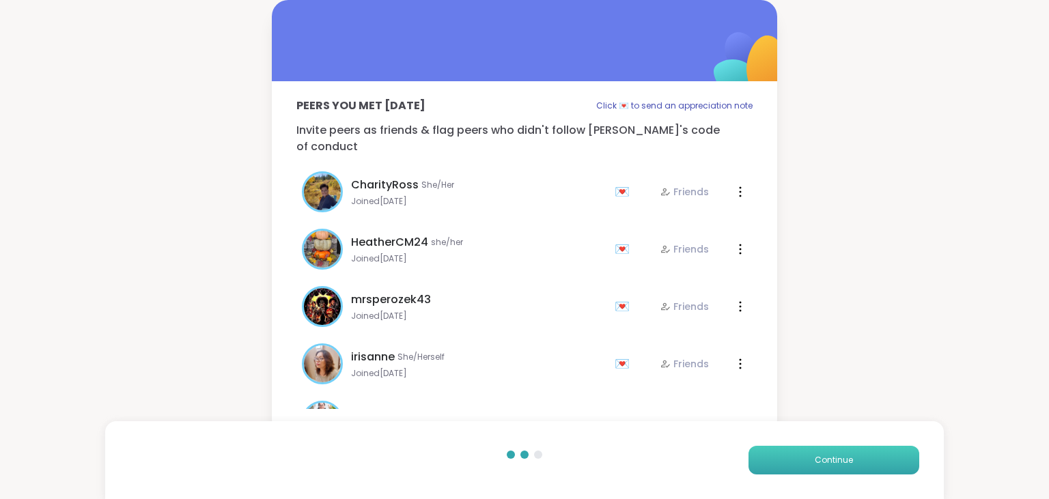
click at [870, 453] on button "Continue" at bounding box center [834, 460] width 171 height 29
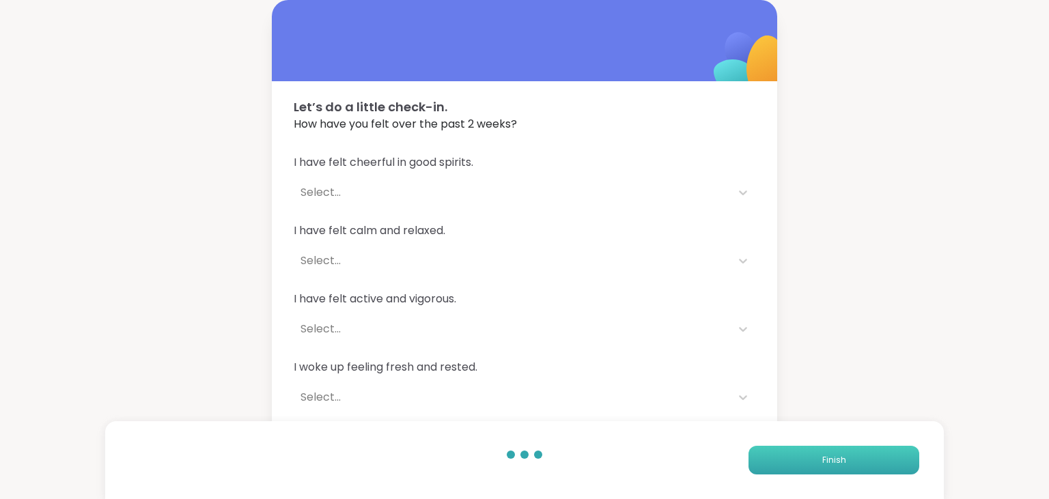
click at [870, 453] on button "Finish" at bounding box center [834, 460] width 171 height 29
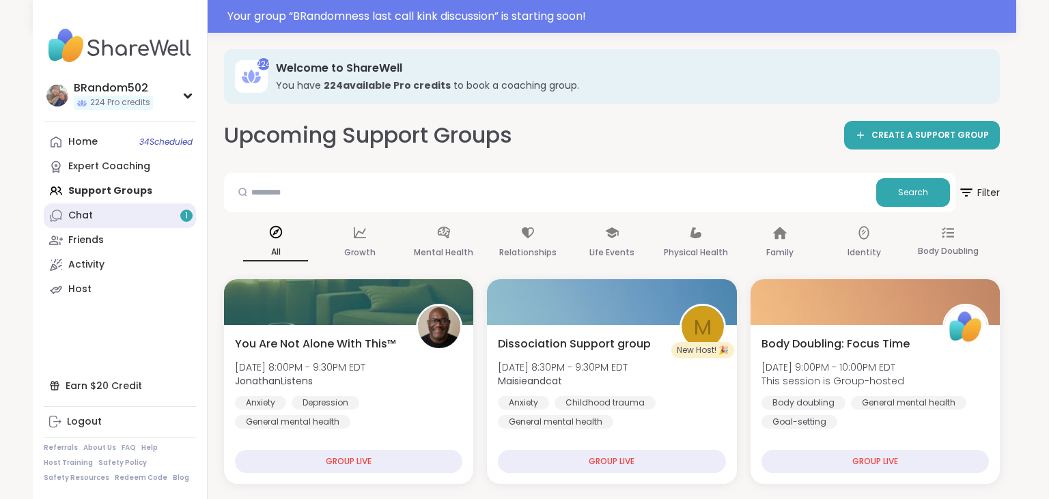
click at [150, 215] on link "Chat 1" at bounding box center [120, 216] width 152 height 25
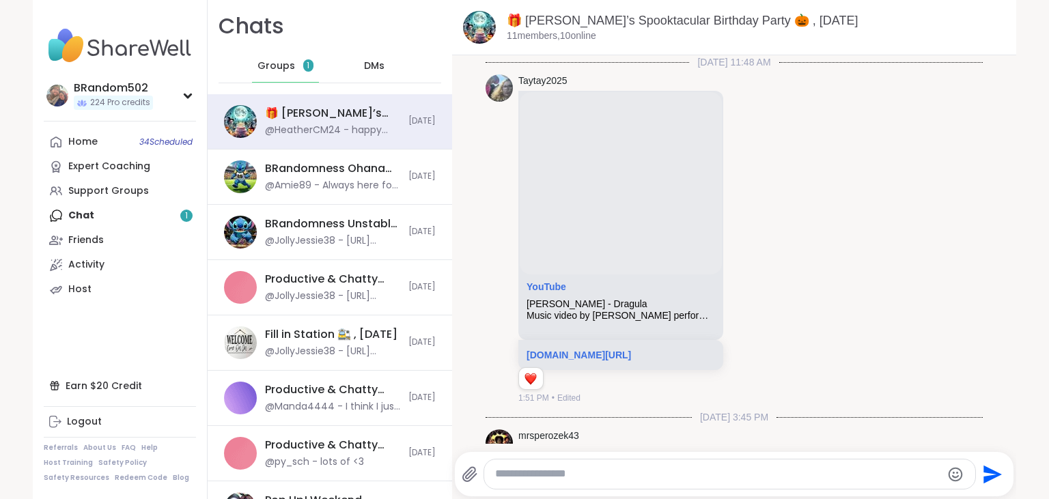
scroll to position [15830, 0]
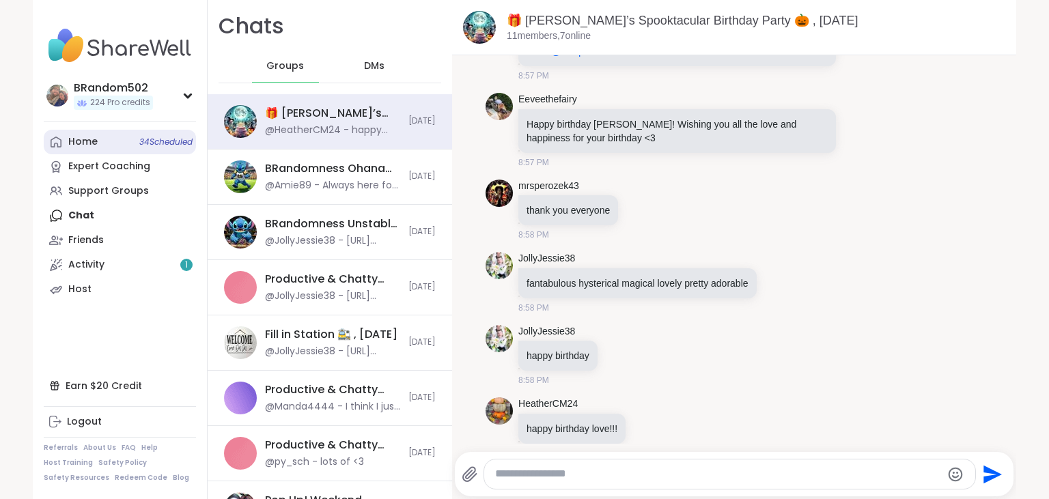
click at [116, 146] on link "Home 34 Scheduled" at bounding box center [120, 142] width 152 height 25
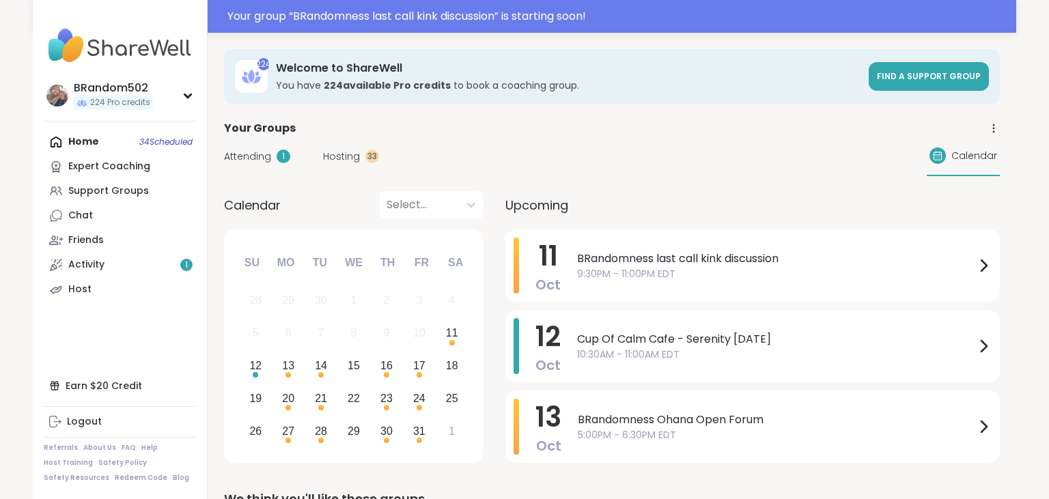
click at [683, 286] on div "BRandomness last call kink discussion 9:30PM - 11:00PM EDT" at bounding box center [784, 266] width 415 height 56
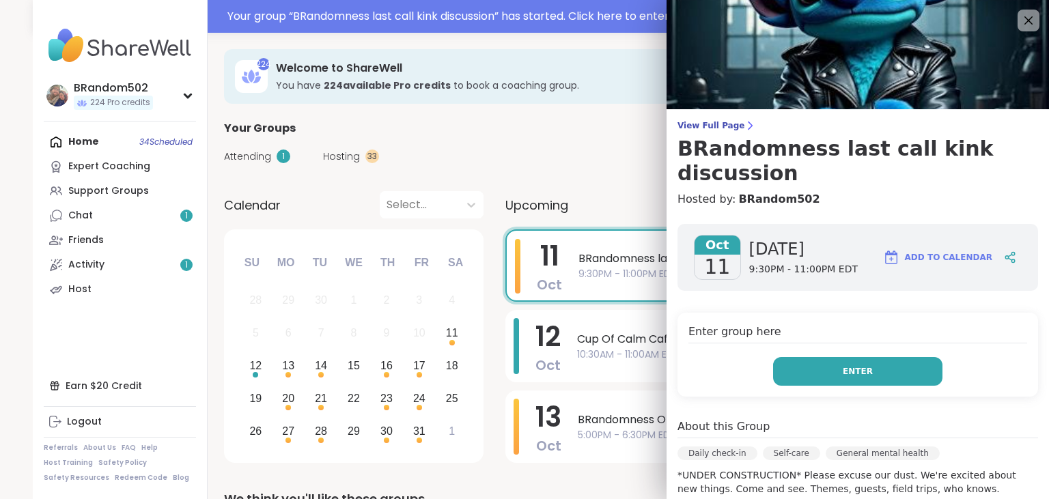
click at [851, 365] on span "Enter" at bounding box center [858, 371] width 30 height 12
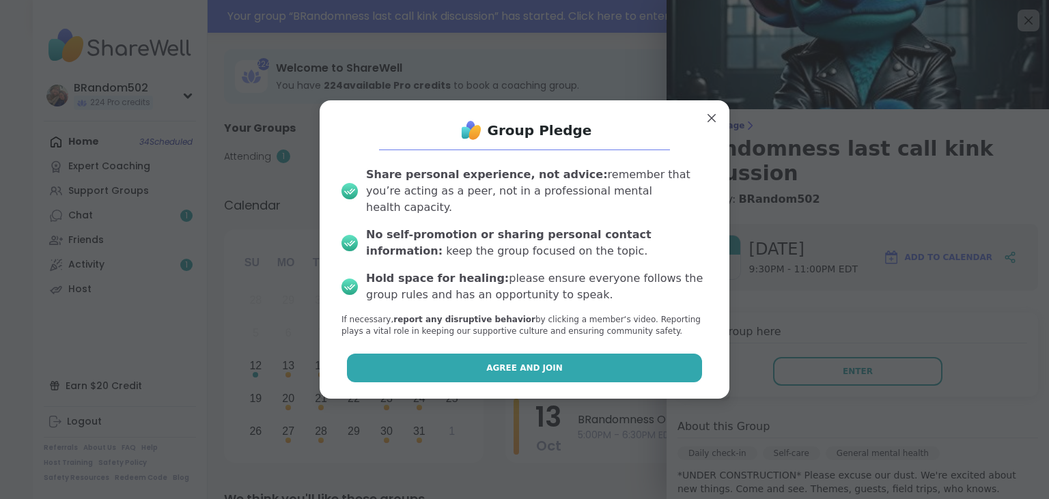
click at [646, 354] on button "Agree and Join" at bounding box center [525, 368] width 356 height 29
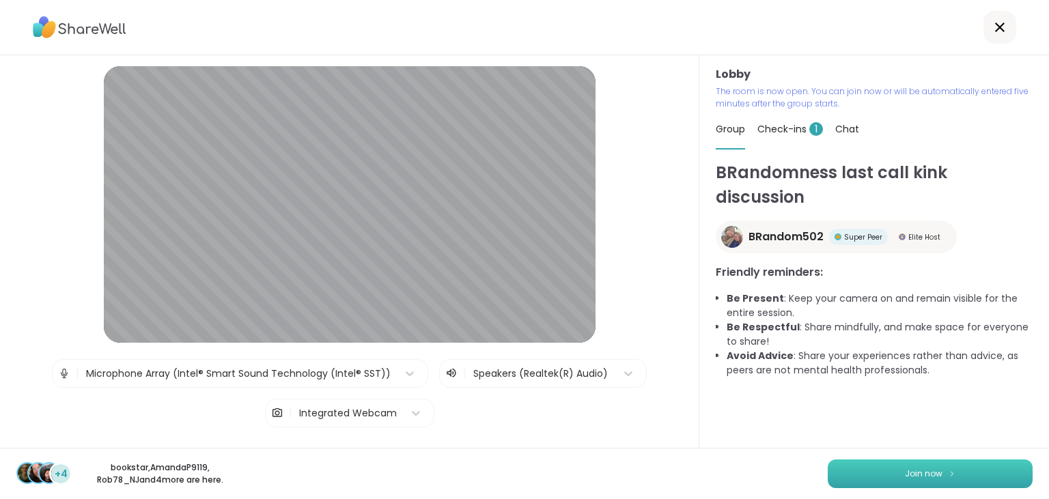
click at [950, 473] on img at bounding box center [952, 474] width 8 height 8
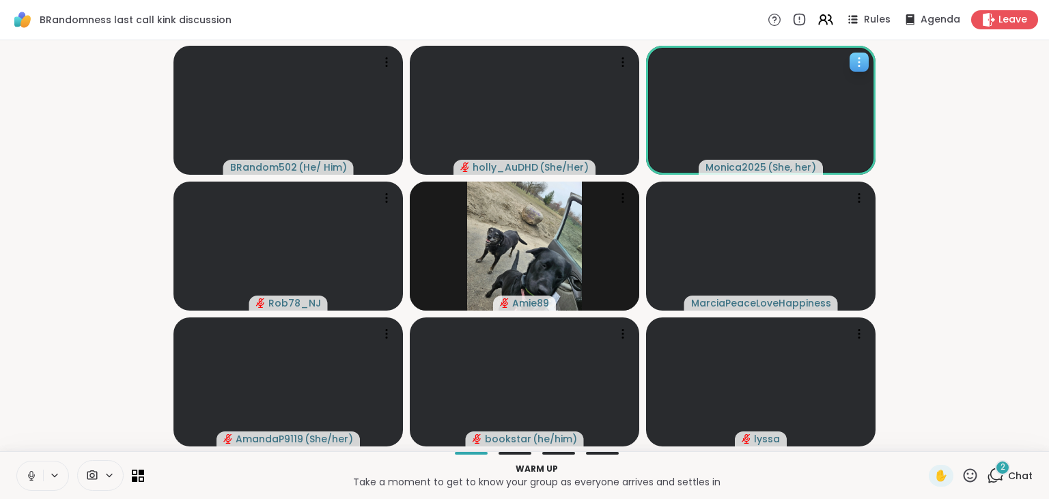
click at [861, 67] on icon at bounding box center [860, 62] width 14 height 14
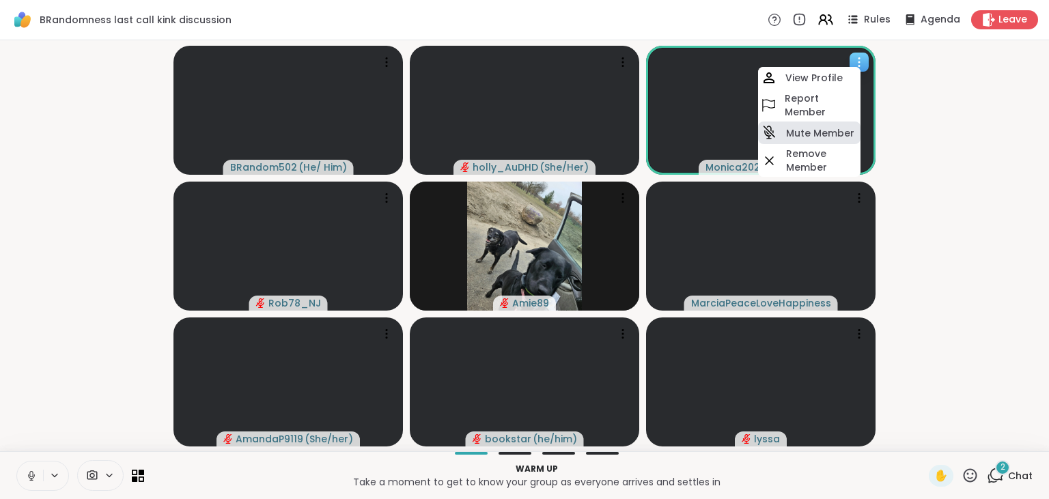
click at [820, 128] on h4 "Mute Member" at bounding box center [820, 133] width 68 height 14
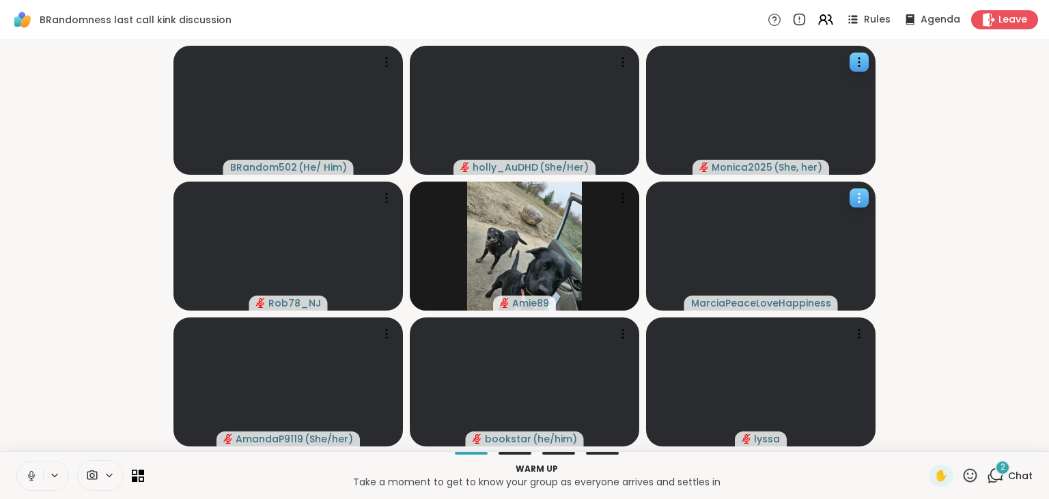
click at [866, 204] on icon at bounding box center [860, 198] width 14 height 14
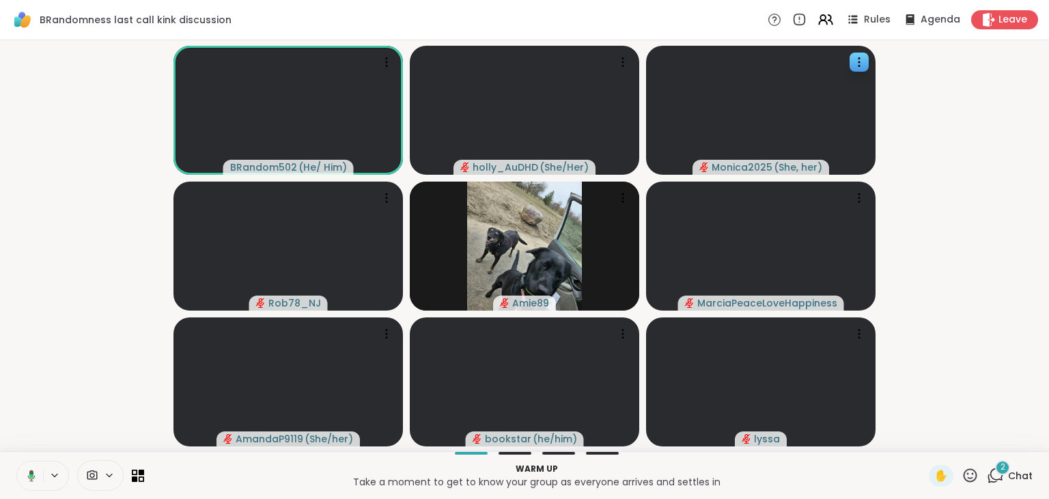
click at [903, 226] on video-player-container "BRandom502 ( He/ Him ) holly_AuDHD ( She/Her ) Monica2025 ( She, her ) Rob78_NJ…" at bounding box center [524, 246] width 1033 height 400
click at [1004, 475] on div "2" at bounding box center [1002, 467] width 15 height 15
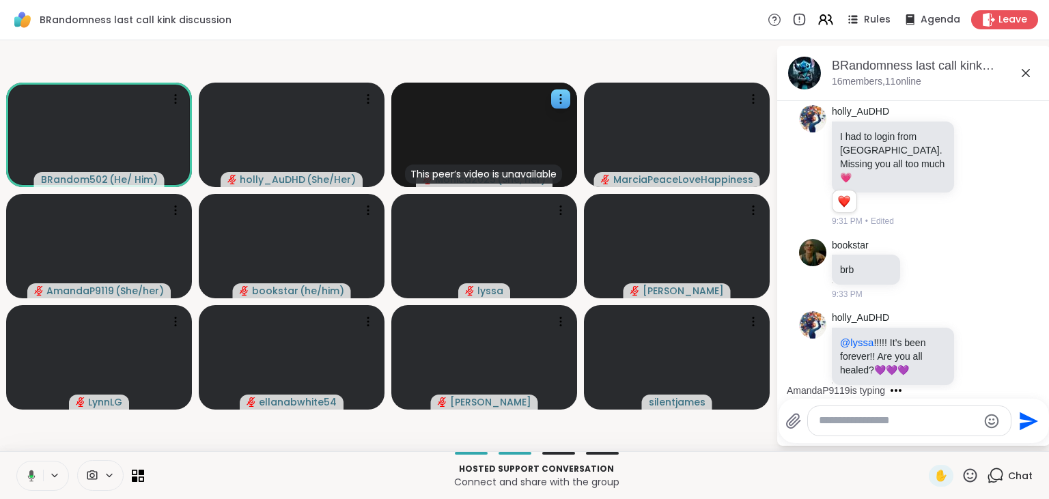
scroll to position [174, 0]
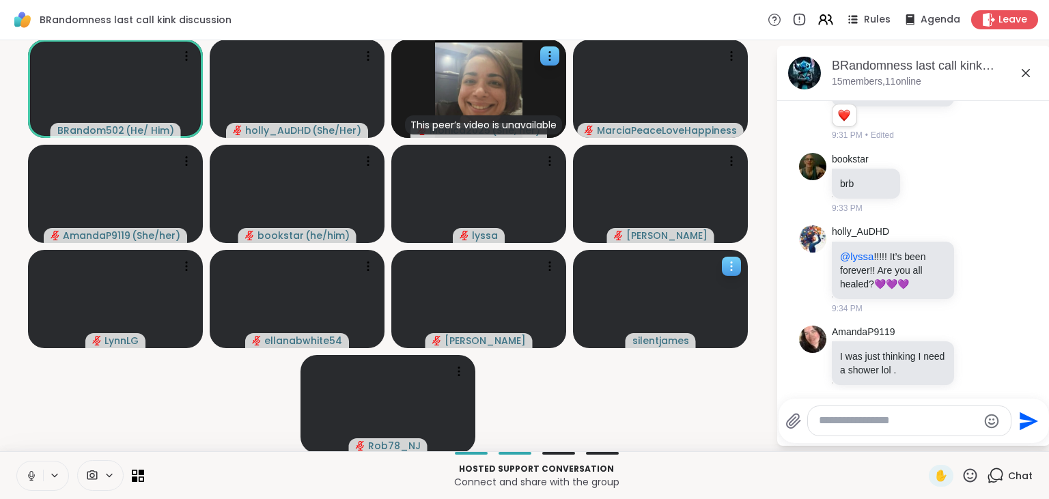
click at [735, 263] on icon at bounding box center [732, 267] width 14 height 14
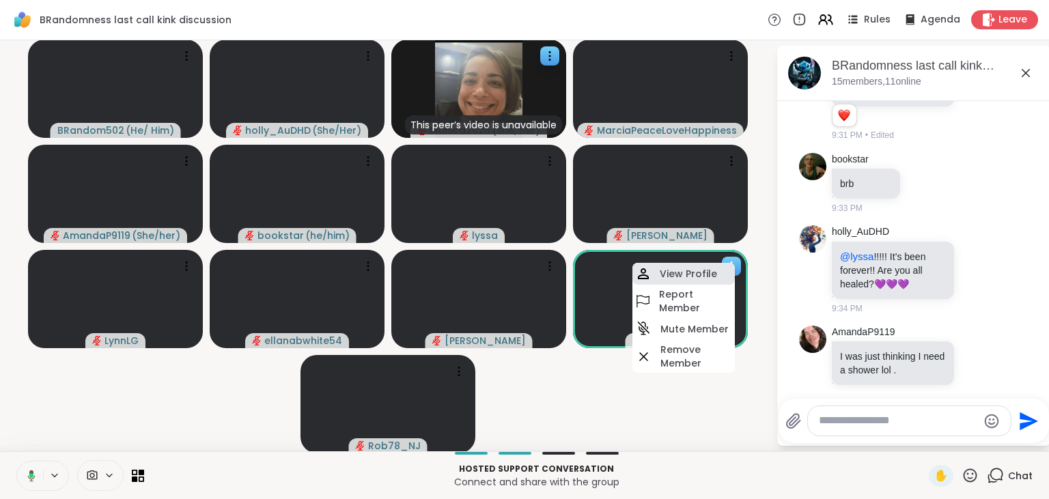
click at [704, 267] on h4 "View Profile" at bounding box center [688, 274] width 57 height 14
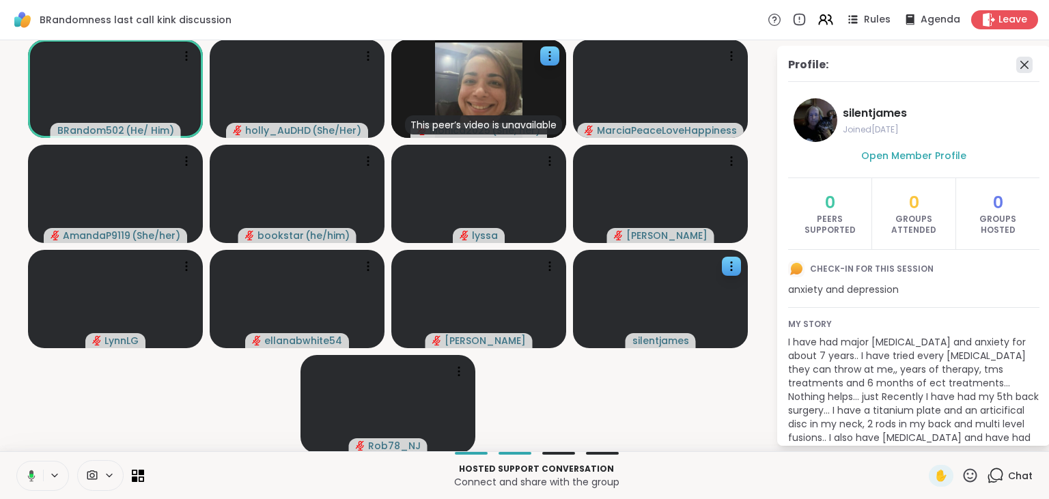
click at [1025, 66] on icon at bounding box center [1025, 65] width 8 height 8
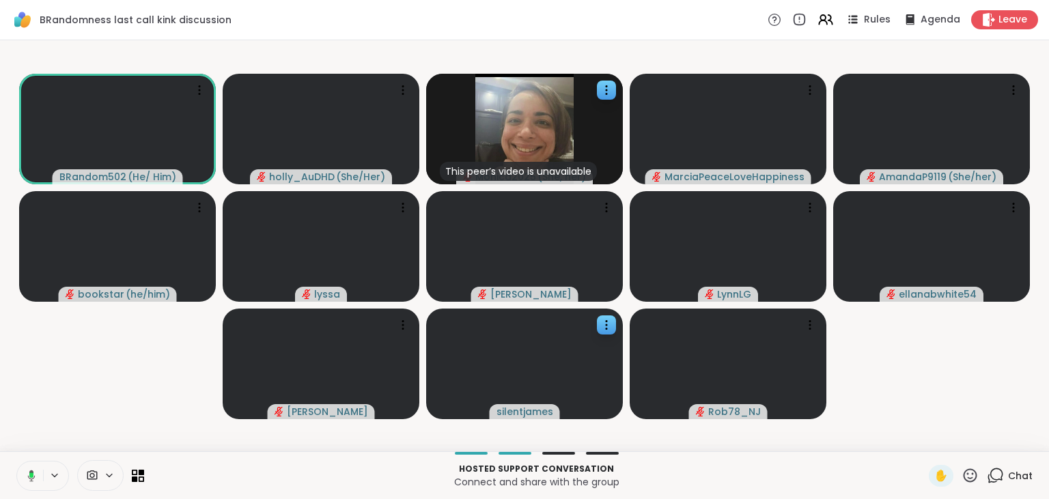
click at [998, 482] on icon at bounding box center [995, 475] width 17 height 17
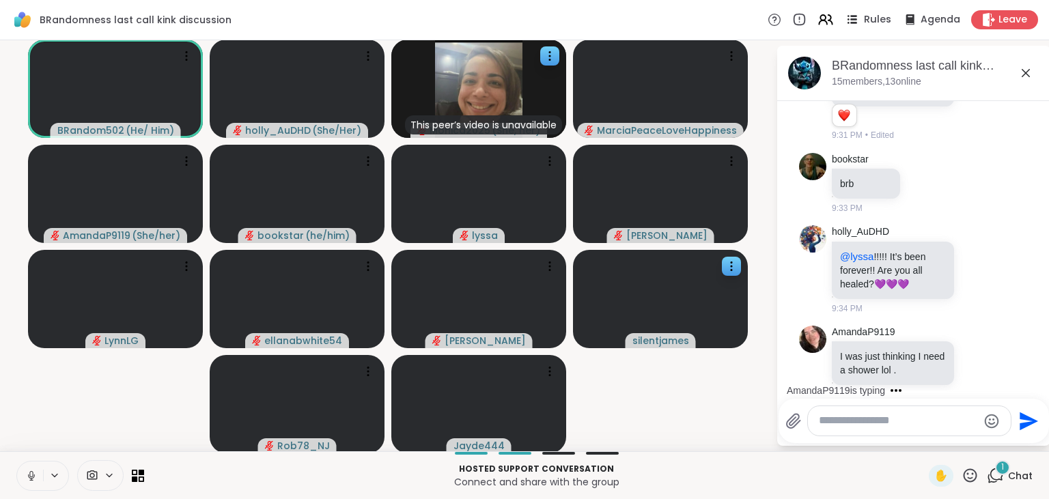
scroll to position [273, 0]
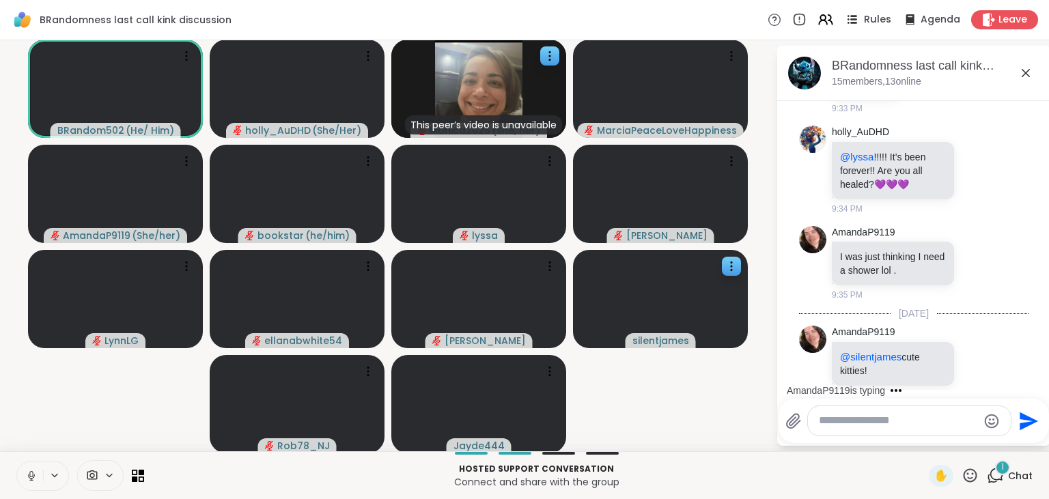
click at [857, 20] on icon at bounding box center [854, 19] width 7 height 2
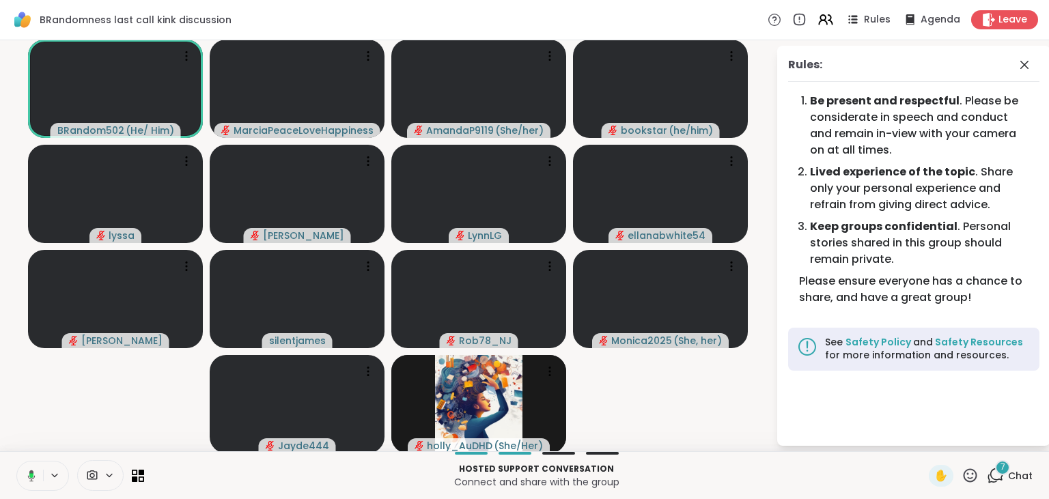
click at [996, 474] on icon at bounding box center [995, 475] width 17 height 17
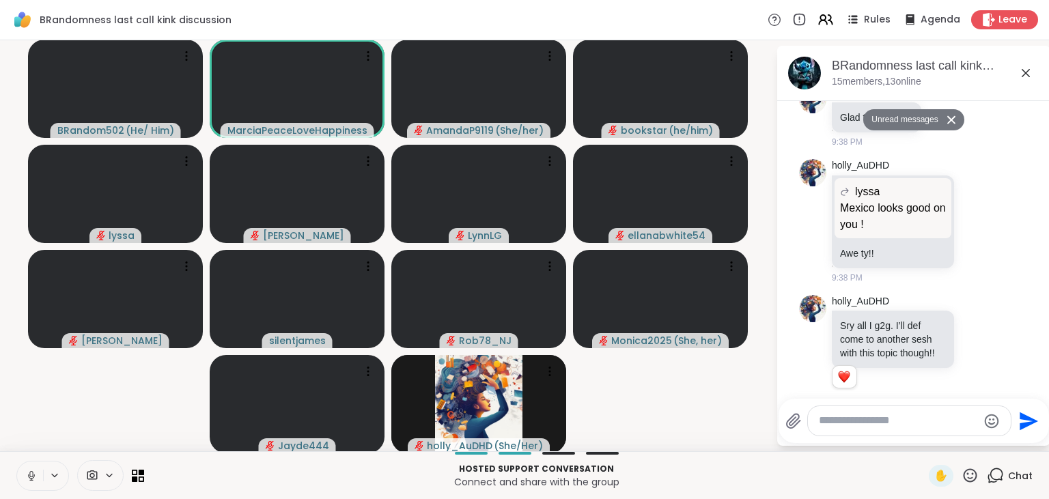
scroll to position [1347, 0]
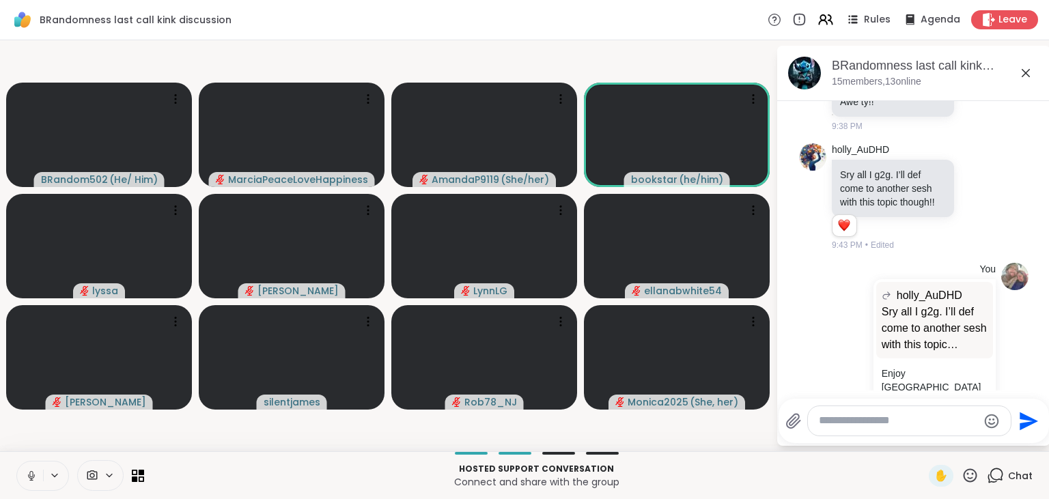
click at [29, 475] on icon at bounding box center [30, 474] width 3 height 6
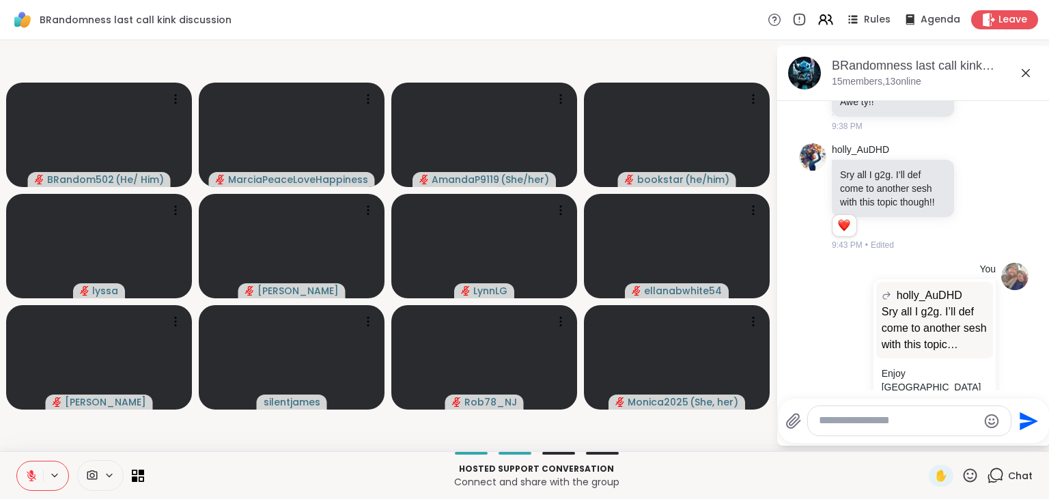
click at [29, 475] on icon at bounding box center [32, 476] width 10 height 10
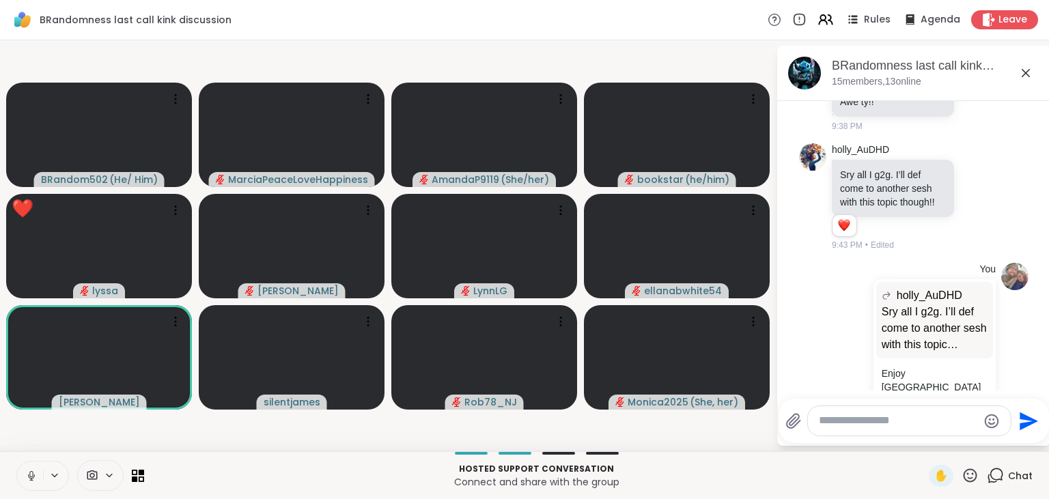
scroll to position [1502, 0]
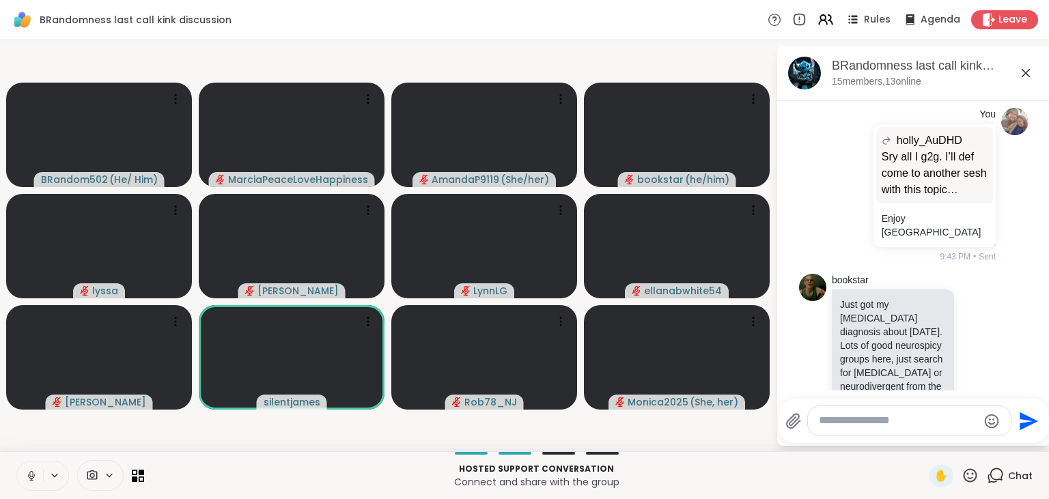
click at [29, 475] on icon at bounding box center [30, 474] width 3 height 6
click at [29, 475] on icon at bounding box center [32, 476] width 10 height 10
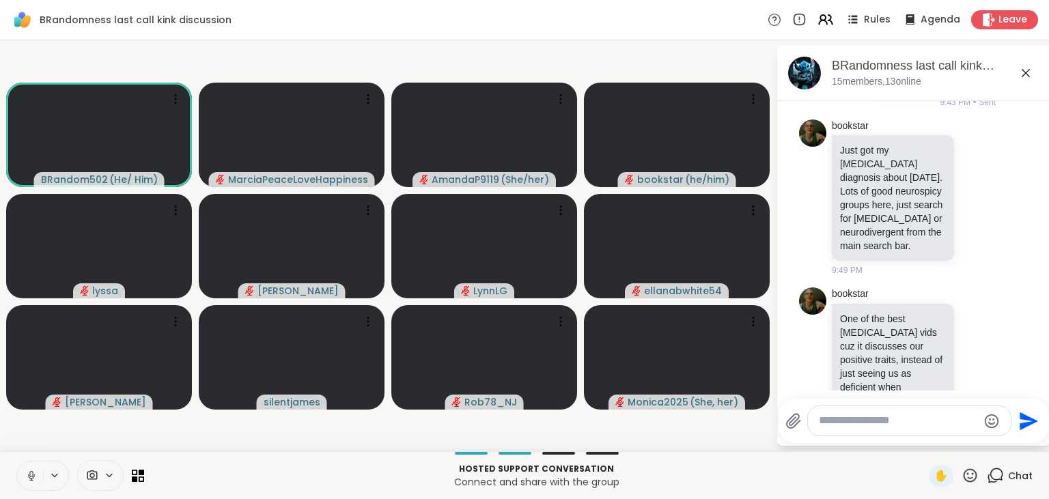
scroll to position [1743, 0]
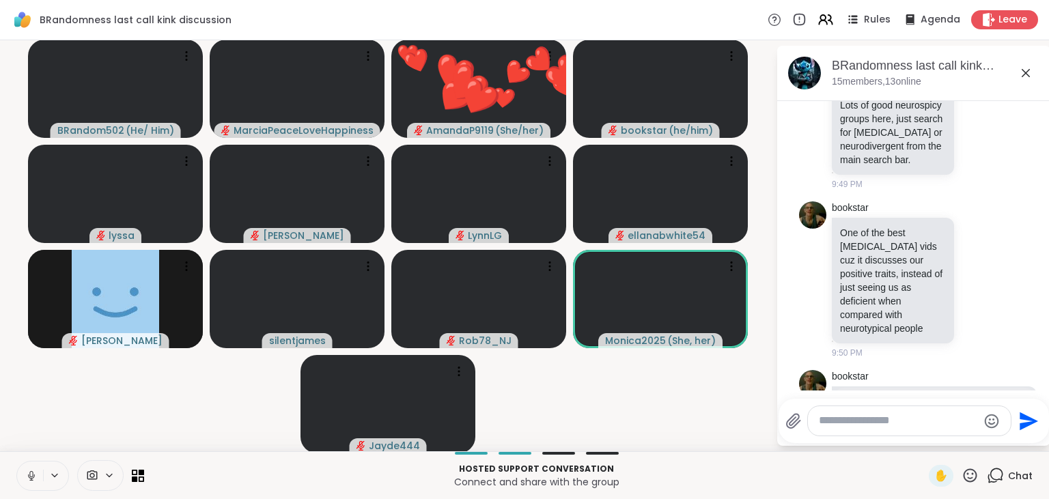
click at [23, 479] on button at bounding box center [30, 476] width 26 height 29
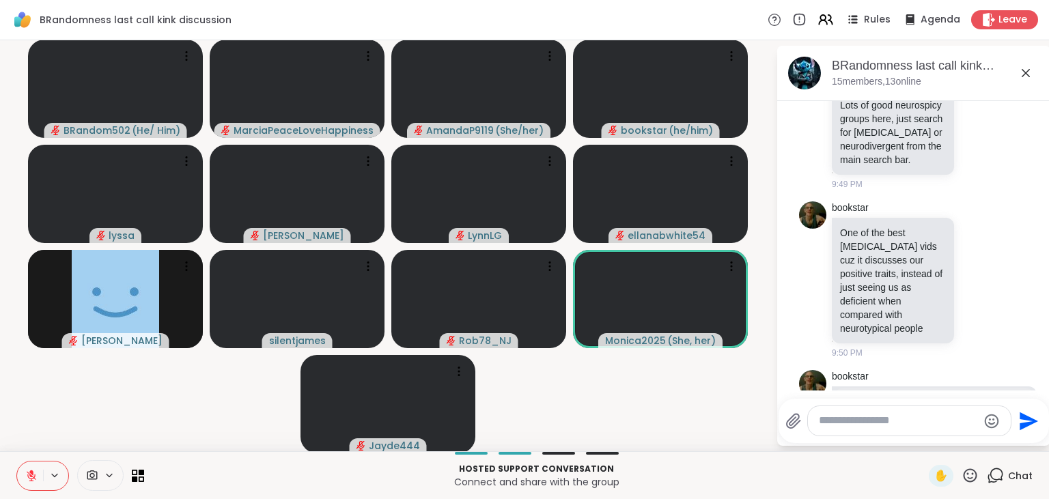
click at [23, 479] on button at bounding box center [30, 476] width 26 height 29
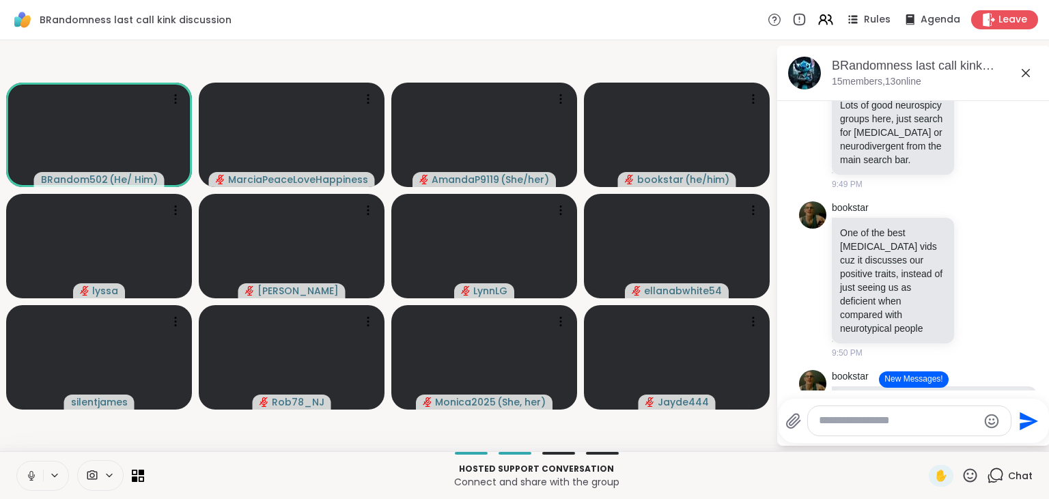
click at [969, 476] on icon at bounding box center [970, 475] width 17 height 17
click at [878, 467] on p "Hosted support conversation" at bounding box center [536, 469] width 769 height 12
click at [914, 380] on button "New Messages!" at bounding box center [913, 380] width 69 height 16
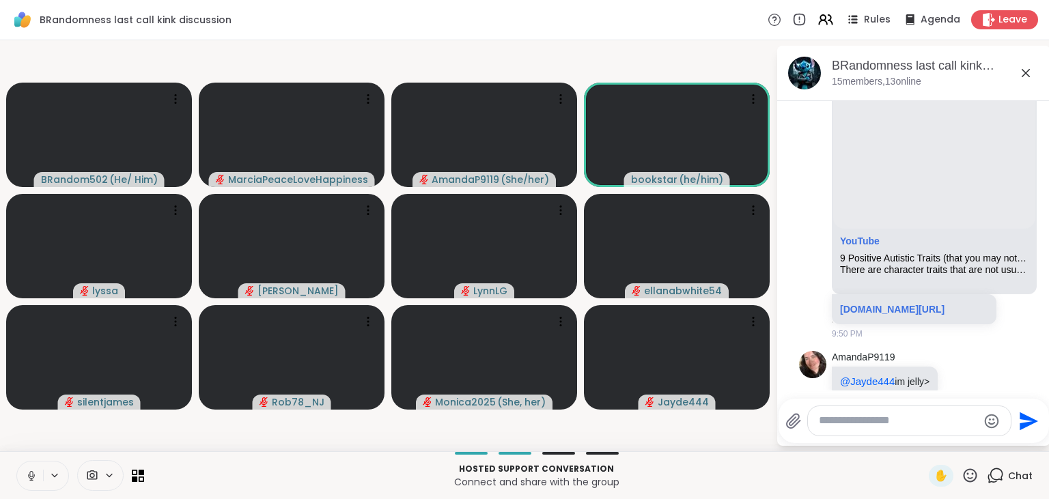
click at [33, 469] on button at bounding box center [30, 476] width 26 height 29
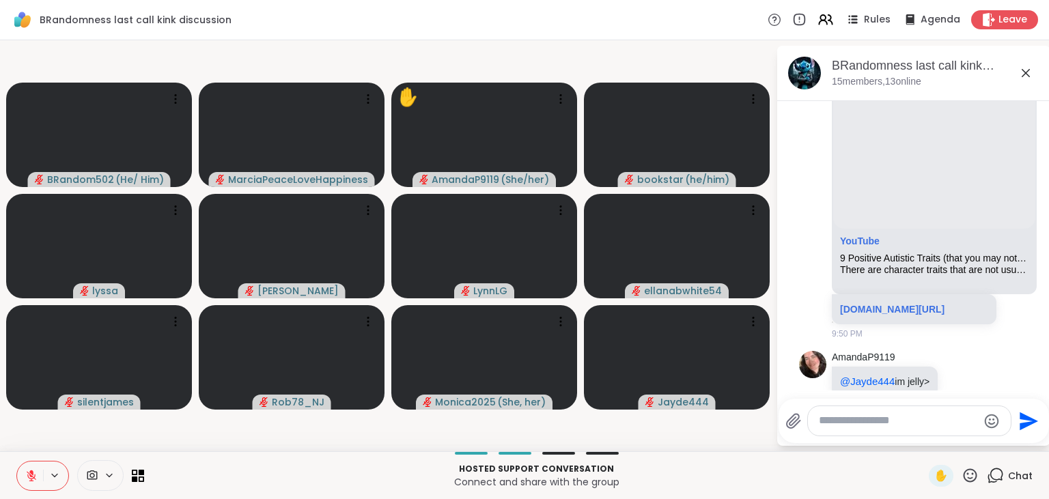
click at [28, 474] on icon at bounding box center [31, 476] width 12 height 12
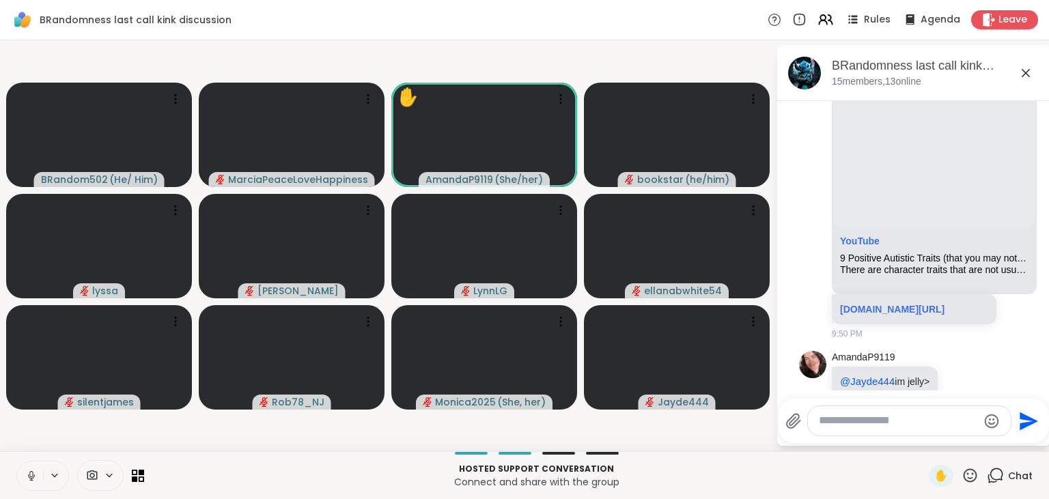
click at [28, 474] on icon at bounding box center [31, 476] width 12 height 12
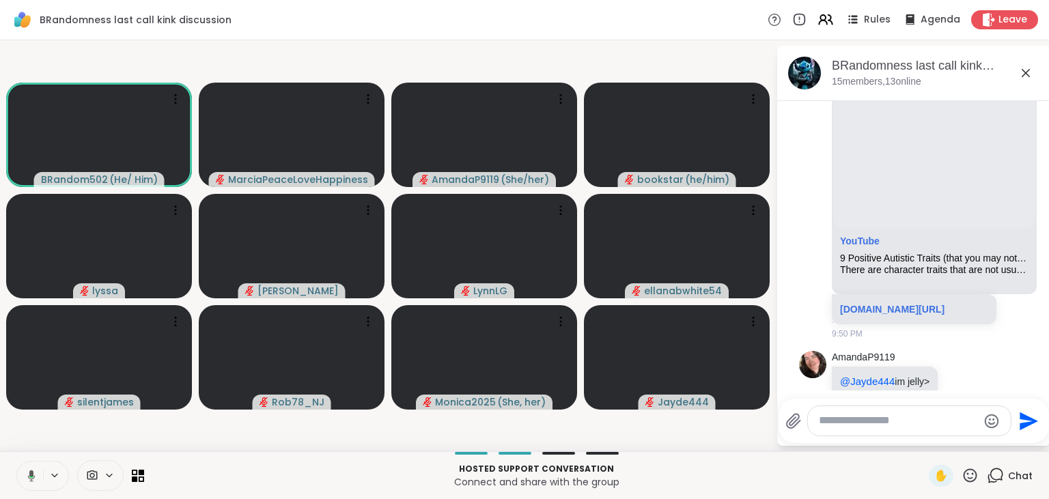
click at [28, 474] on icon at bounding box center [29, 476] width 12 height 12
click at [28, 474] on icon at bounding box center [31, 476] width 12 height 12
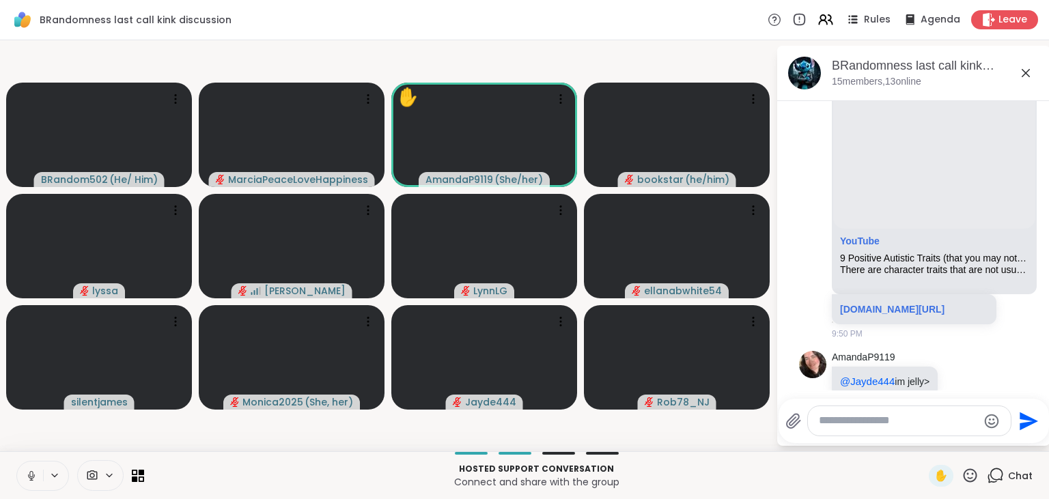
click at [28, 474] on icon at bounding box center [31, 476] width 12 height 12
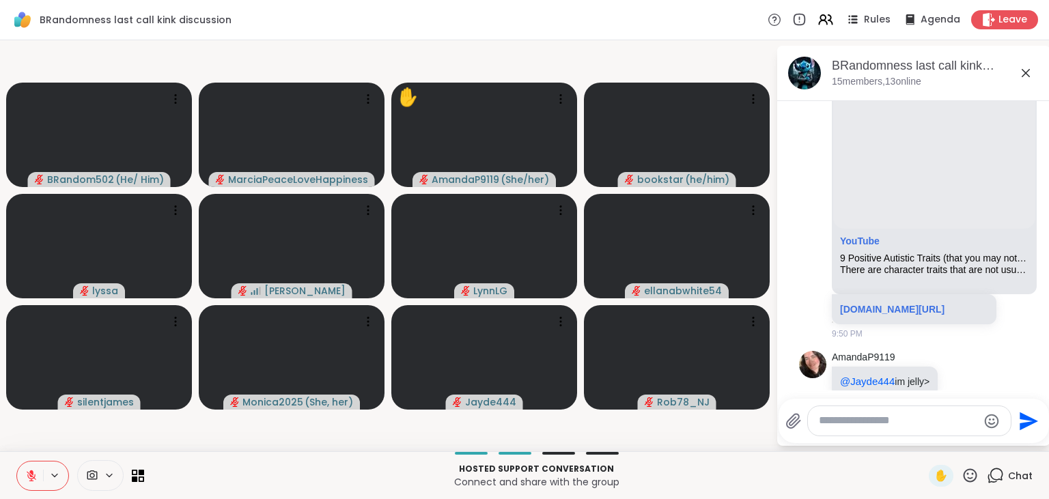
click at [28, 474] on icon at bounding box center [31, 476] width 12 height 12
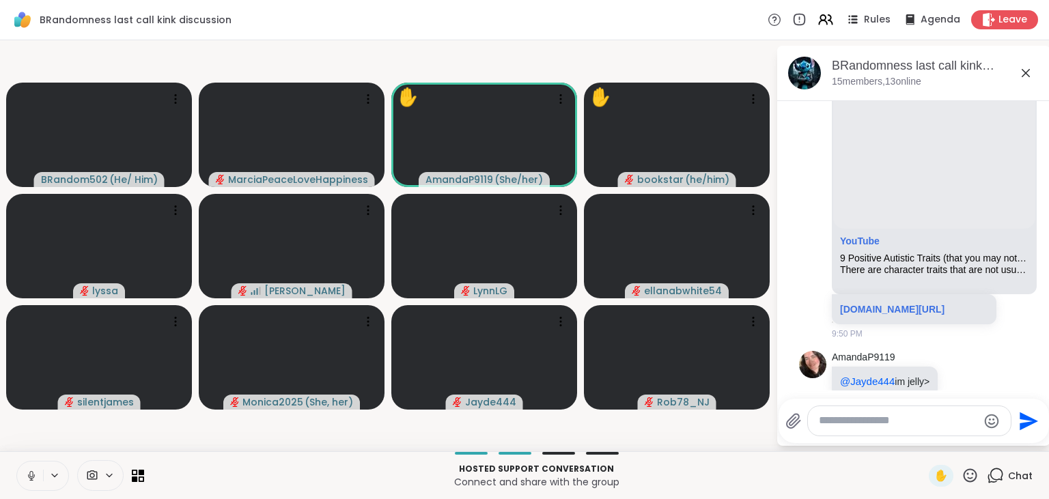
click at [31, 473] on icon at bounding box center [31, 476] width 12 height 12
click at [26, 478] on icon at bounding box center [31, 476] width 12 height 12
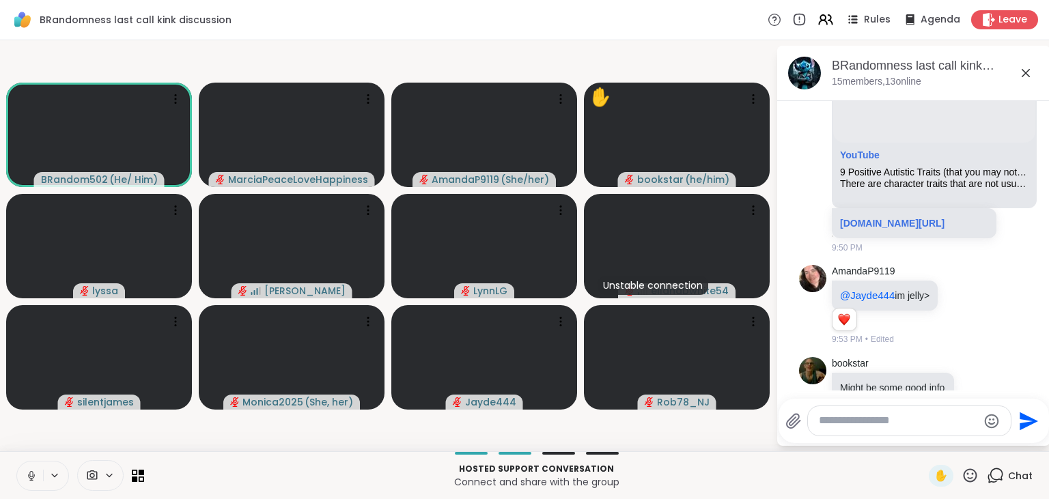
scroll to position [2271, 0]
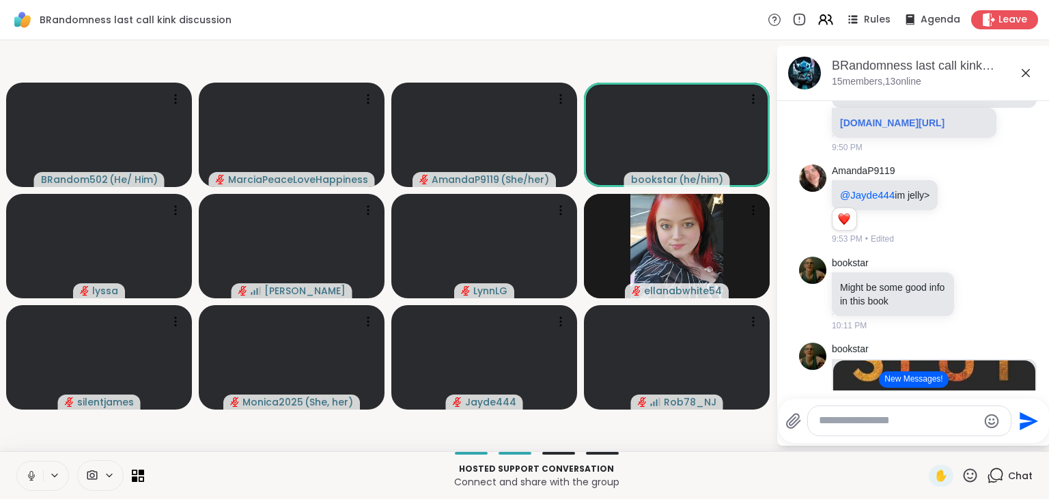
click at [909, 378] on button "New Messages!" at bounding box center [913, 380] width 69 height 16
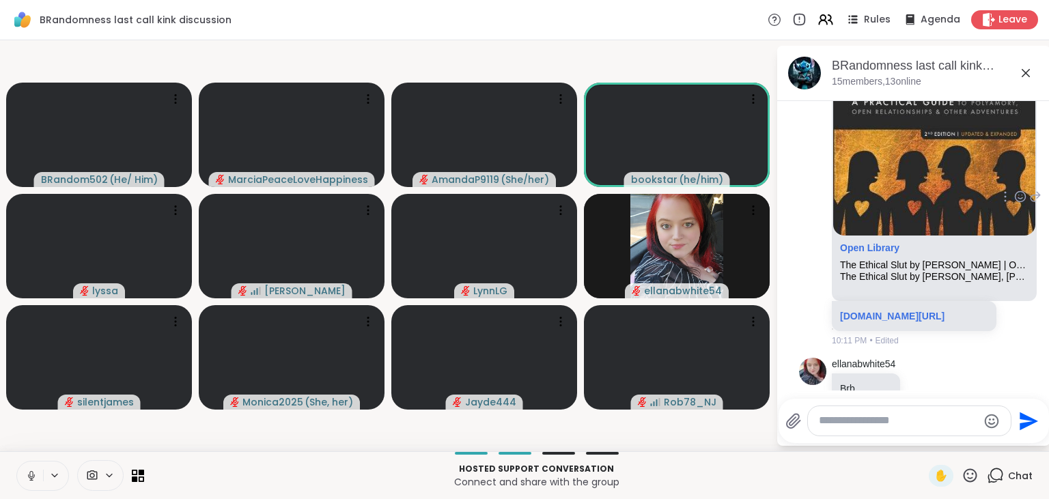
click at [1023, 190] on icon at bounding box center [1021, 197] width 12 height 14
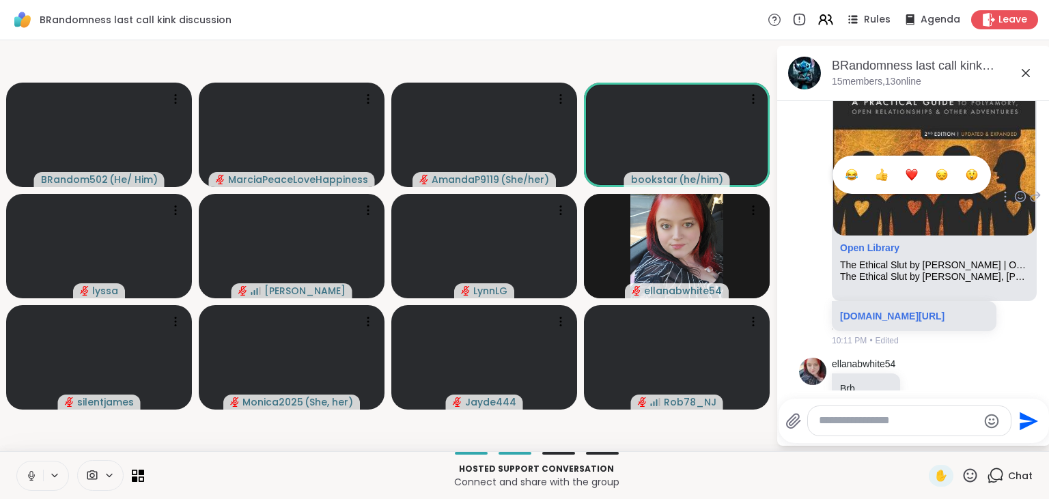
click at [915, 169] on div "Select Reaction: Heart" at bounding box center [912, 175] width 12 height 12
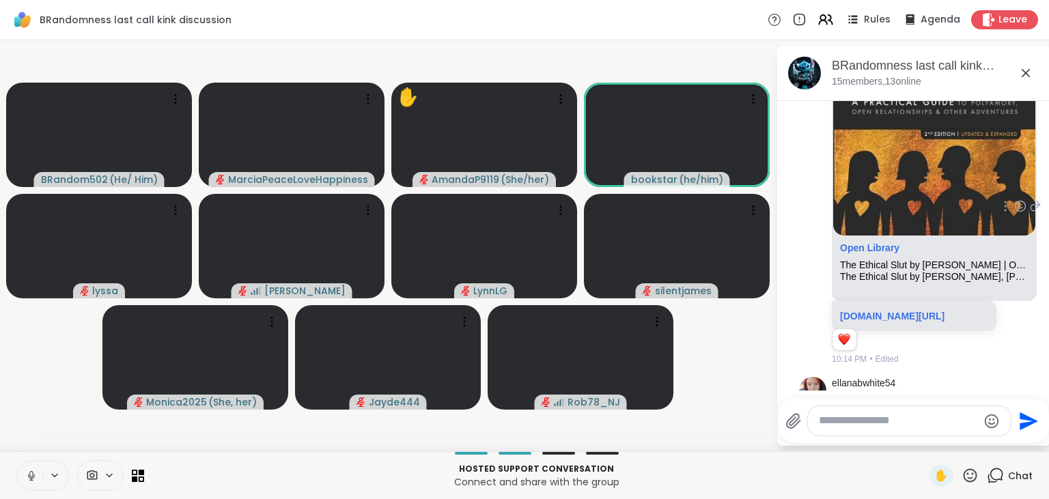
click at [36, 470] on icon at bounding box center [31, 476] width 12 height 12
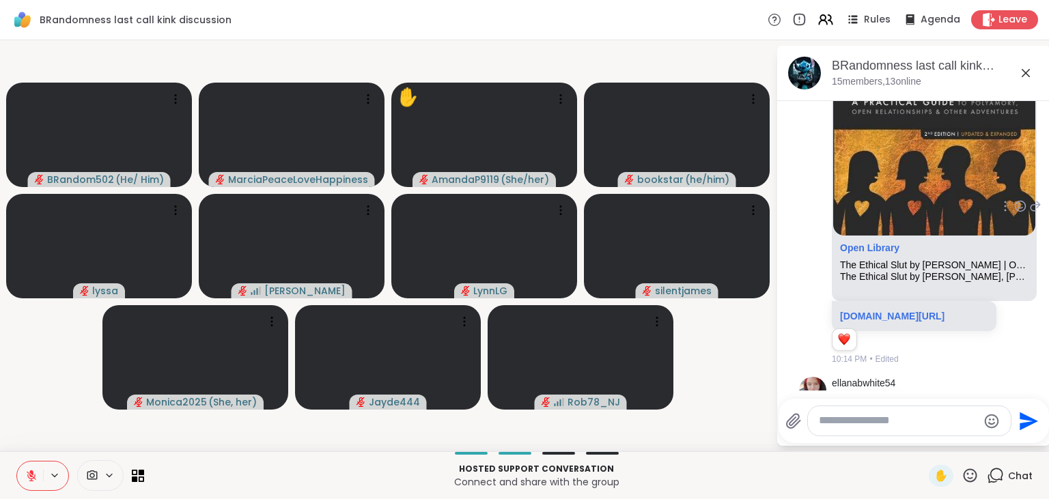
click at [36, 470] on icon at bounding box center [31, 476] width 12 height 12
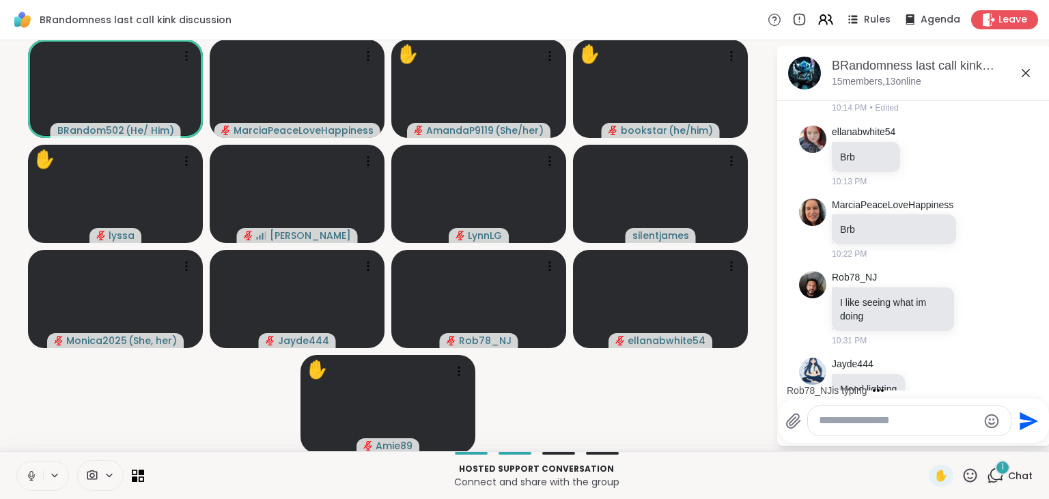
scroll to position [2889, 0]
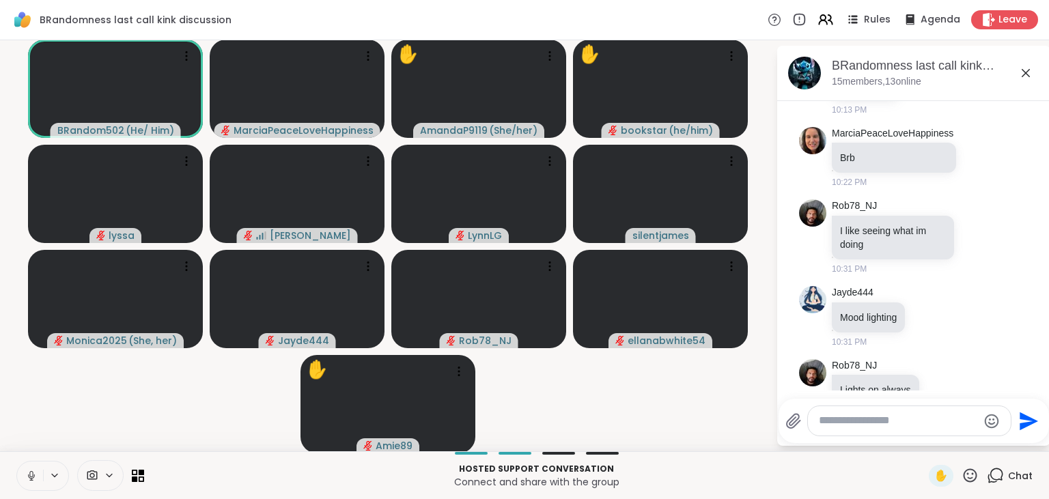
click at [36, 470] on icon at bounding box center [31, 476] width 12 height 12
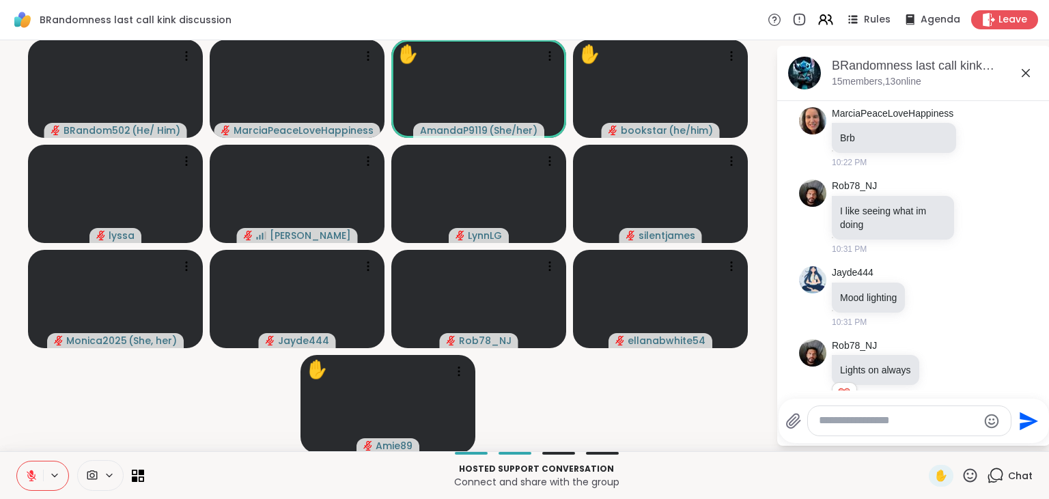
scroll to position [2995, 0]
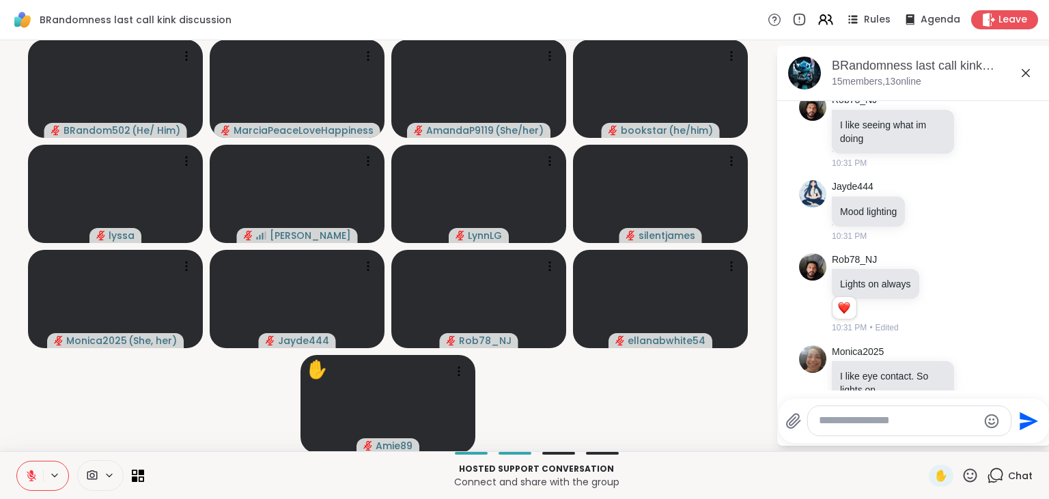
click at [36, 470] on icon at bounding box center [31, 476] width 12 height 12
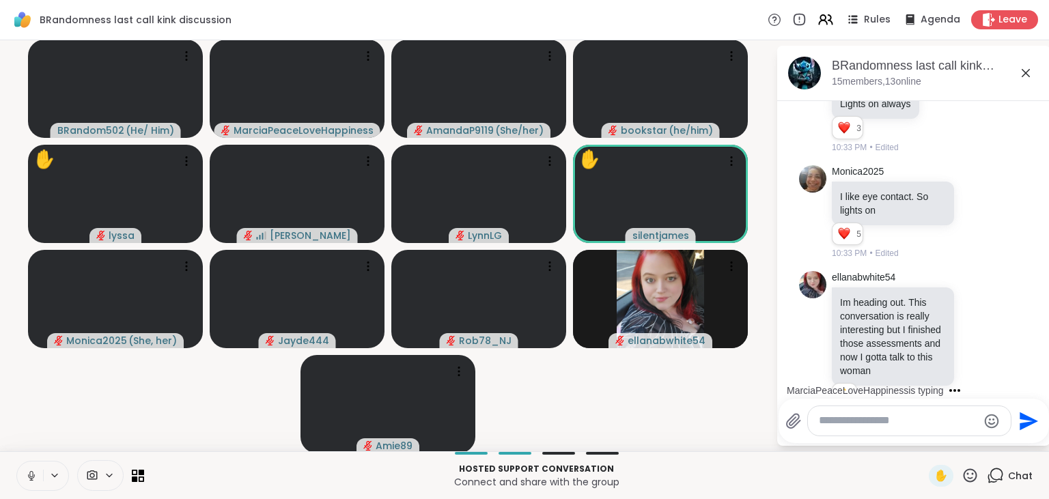
scroll to position [3366, 0]
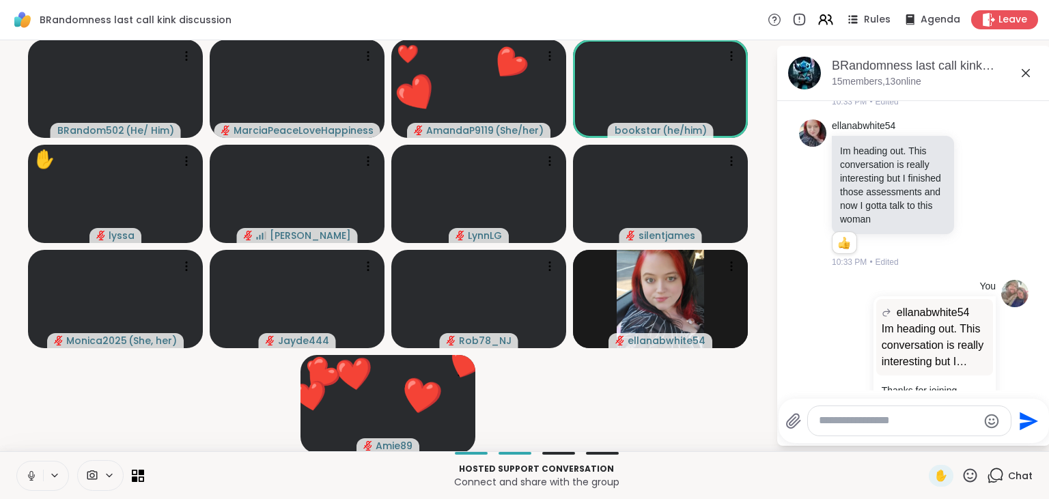
click at [976, 482] on icon at bounding box center [971, 476] width 14 height 14
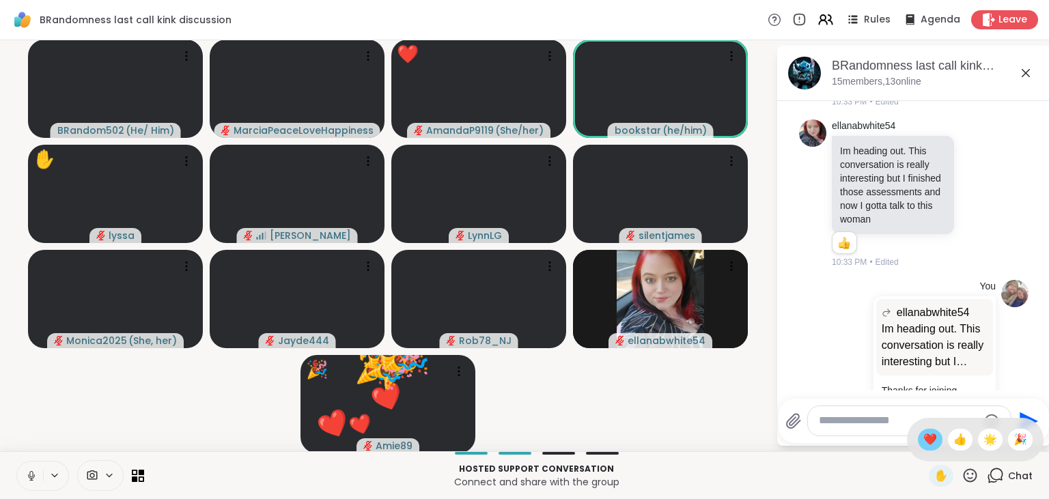
click at [932, 441] on span "❤️" at bounding box center [931, 440] width 14 height 16
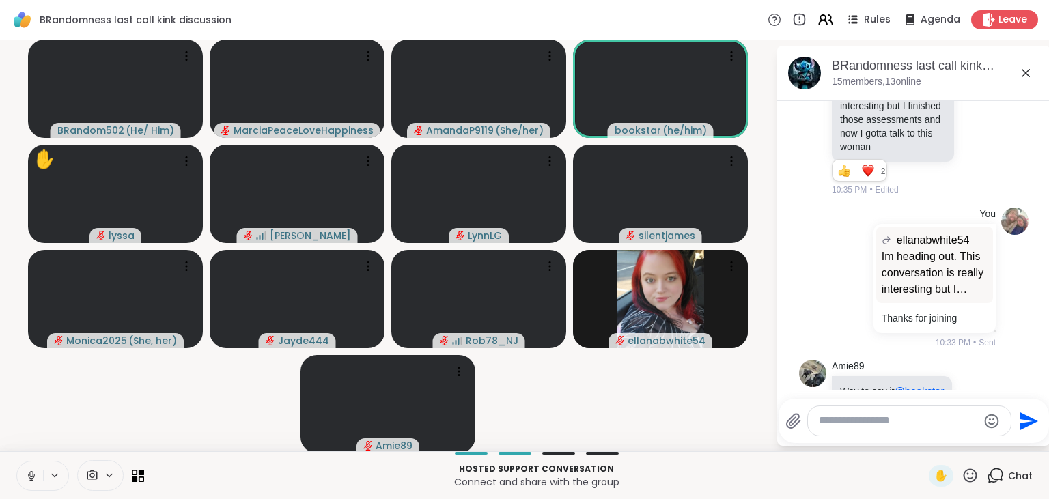
scroll to position [3458, 0]
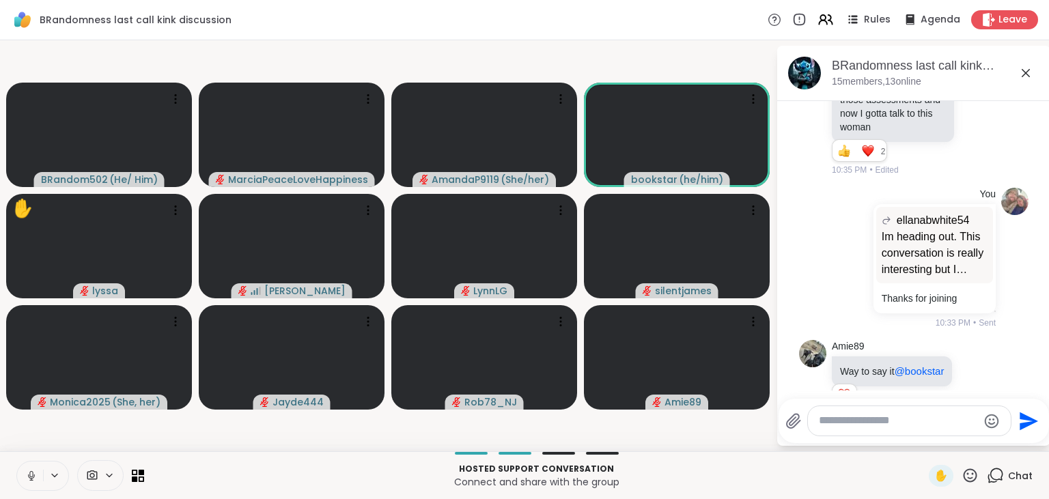
click at [29, 475] on icon at bounding box center [31, 476] width 12 height 12
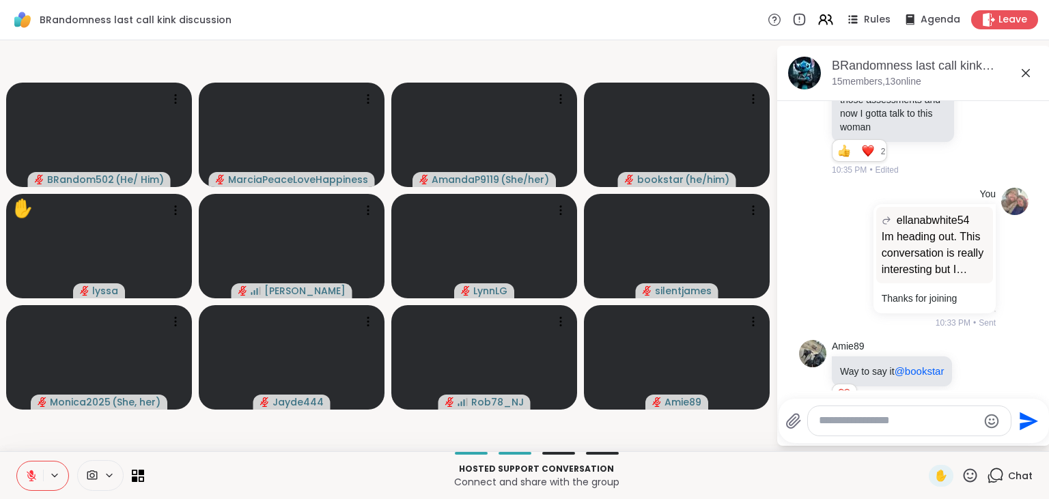
click at [29, 475] on icon at bounding box center [31, 476] width 12 height 12
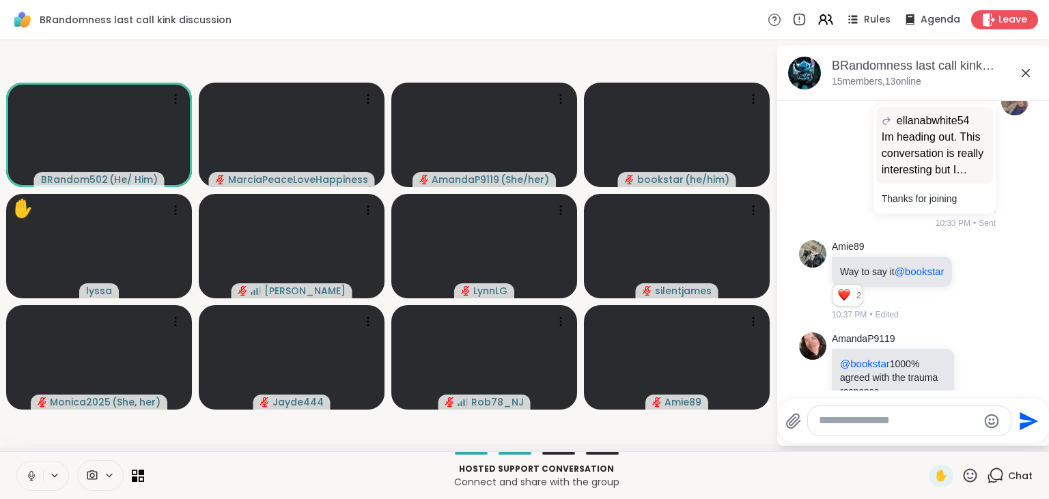
click at [29, 475] on icon at bounding box center [31, 476] width 12 height 12
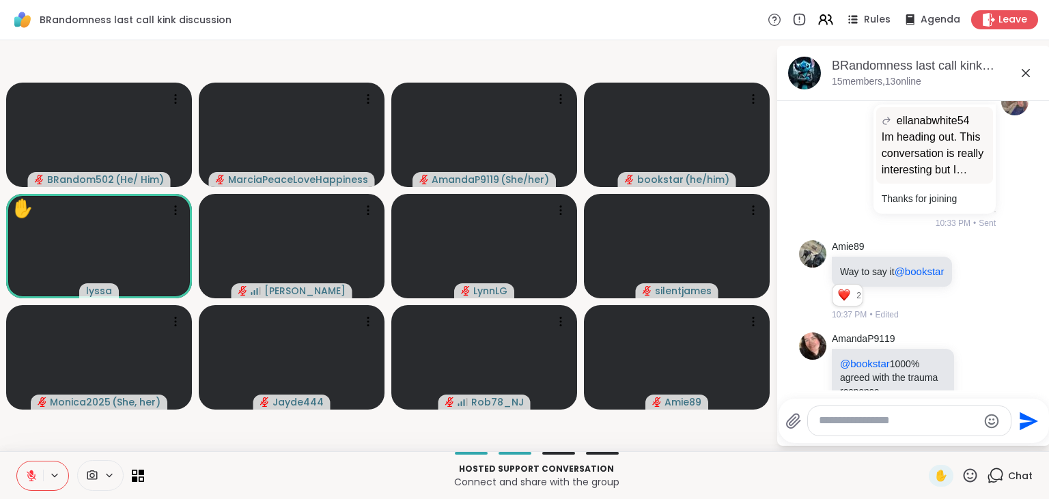
scroll to position [3577, 0]
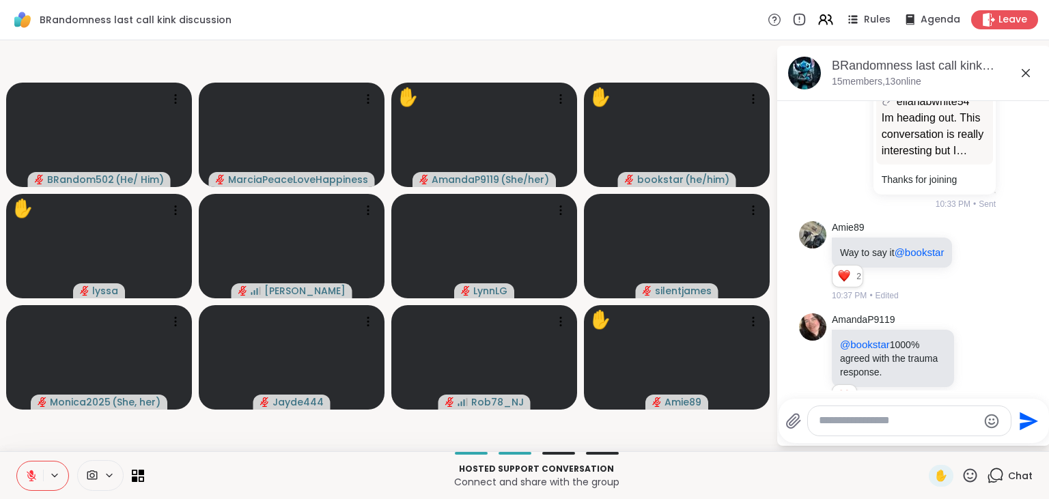
click at [29, 474] on icon at bounding box center [31, 476] width 12 height 12
click at [827, 23] on icon at bounding box center [825, 19] width 17 height 17
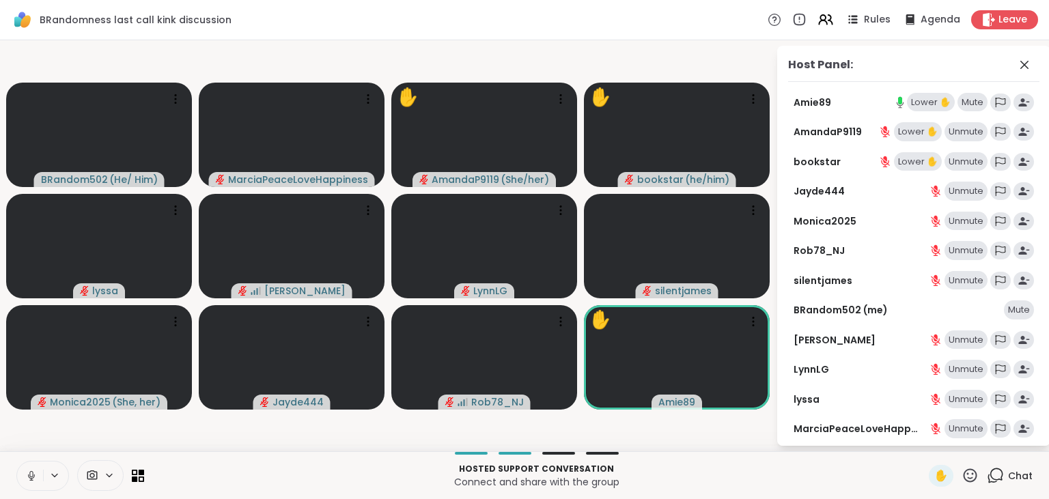
click at [29, 475] on icon at bounding box center [31, 476] width 7 height 4
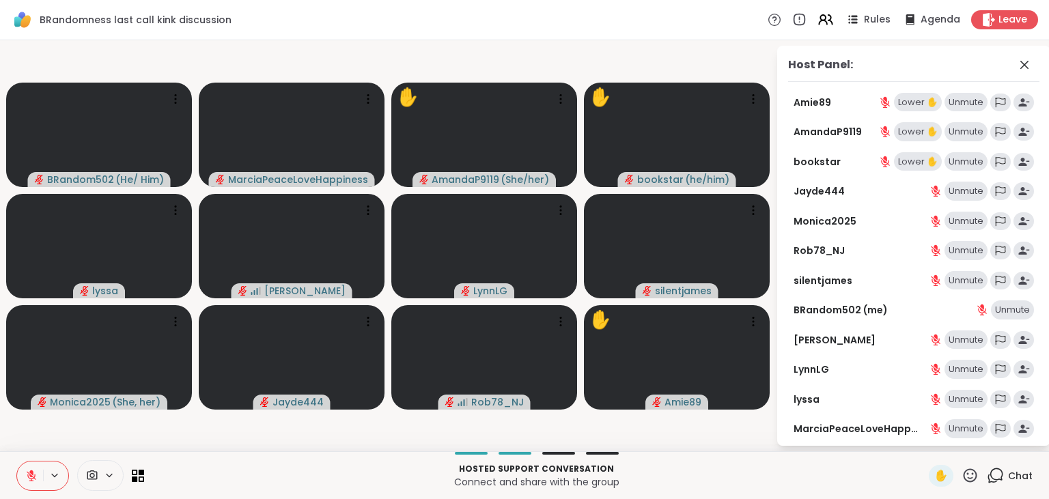
click at [29, 475] on icon at bounding box center [31, 476] width 12 height 12
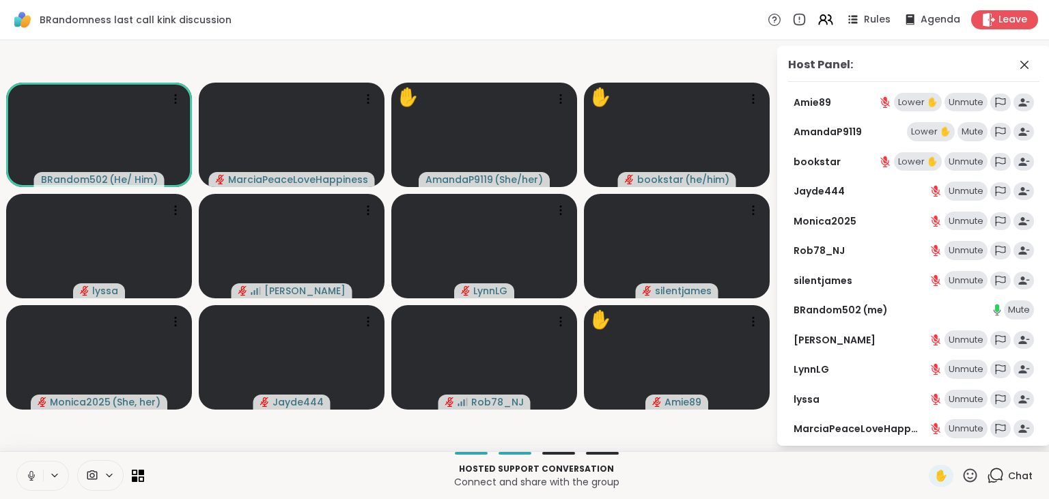
click at [29, 475] on icon at bounding box center [31, 476] width 7 height 4
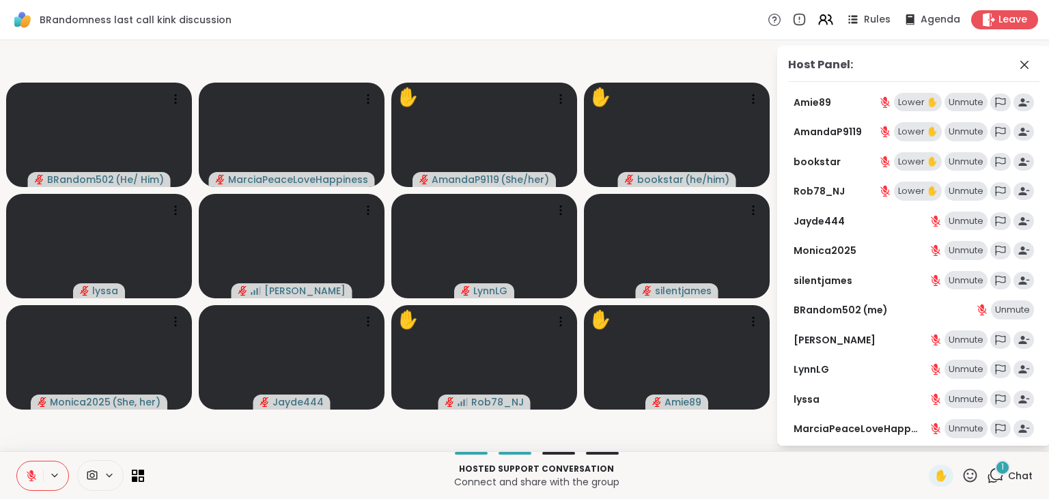
click at [29, 475] on icon at bounding box center [31, 476] width 12 height 12
click at [29, 475] on icon at bounding box center [31, 476] width 7 height 4
click at [29, 475] on icon at bounding box center [31, 476] width 12 height 12
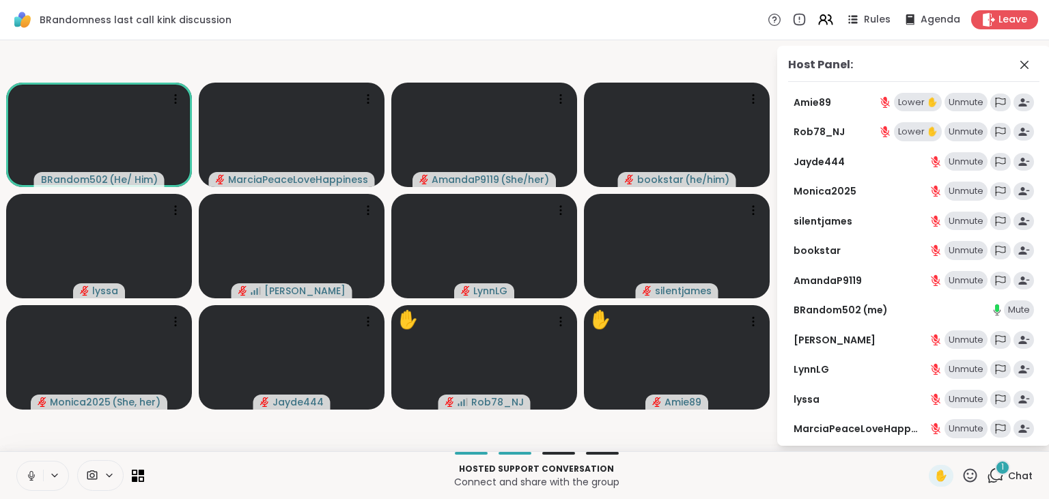
click at [29, 475] on icon at bounding box center [31, 476] width 7 height 4
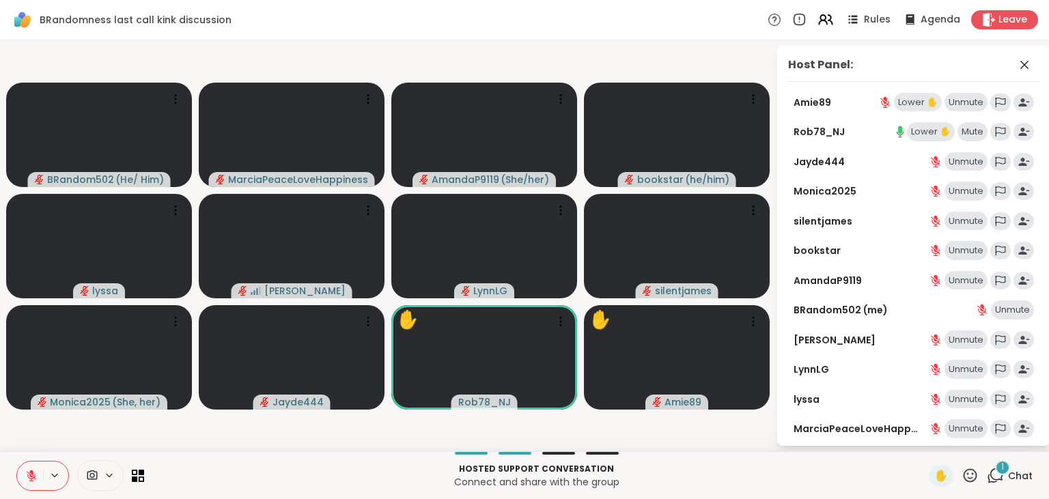
click at [1000, 477] on icon at bounding box center [995, 475] width 17 height 17
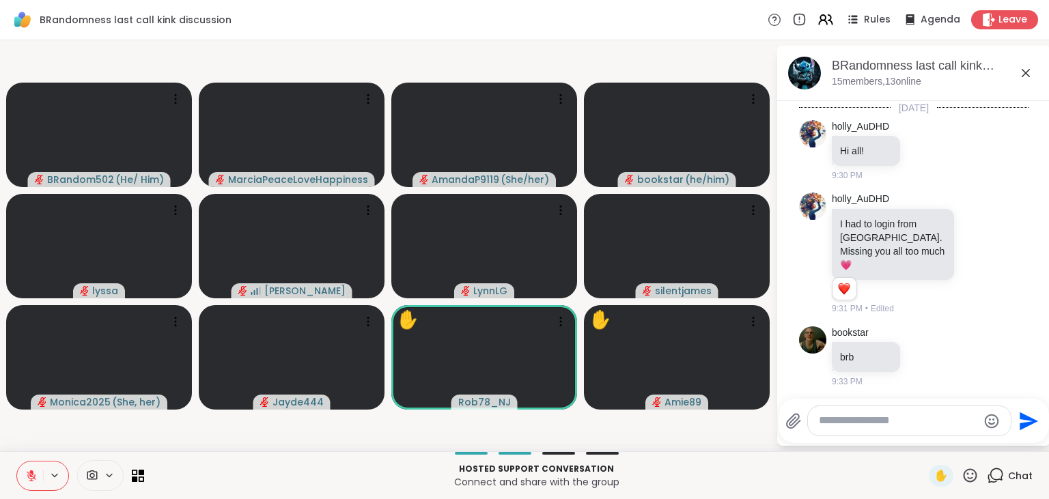
scroll to position [3716, 0]
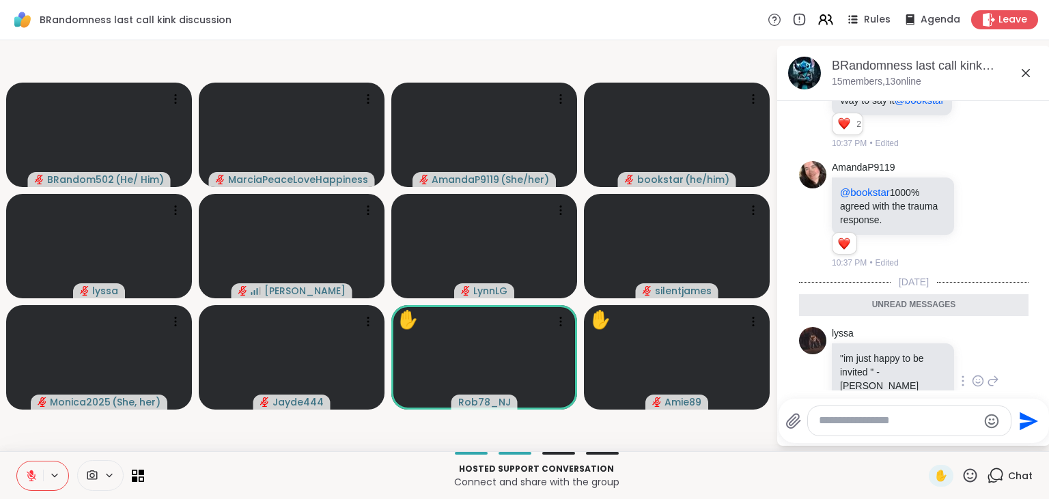
click at [977, 374] on icon at bounding box center [978, 381] width 12 height 14
click at [873, 353] on div "Select Reaction: Heart" at bounding box center [870, 359] width 12 height 12
click at [29, 475] on icon at bounding box center [31, 476] width 12 height 12
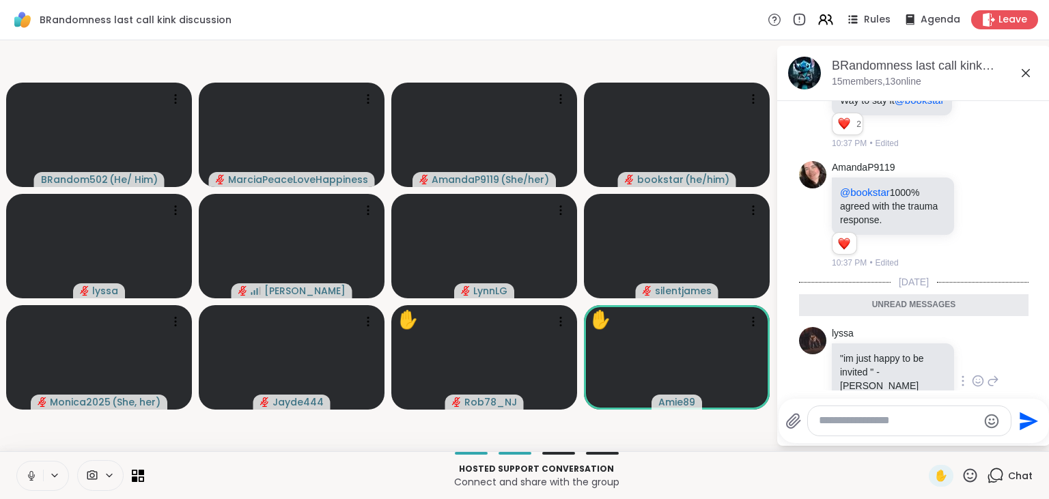
click at [29, 475] on icon at bounding box center [31, 476] width 7 height 4
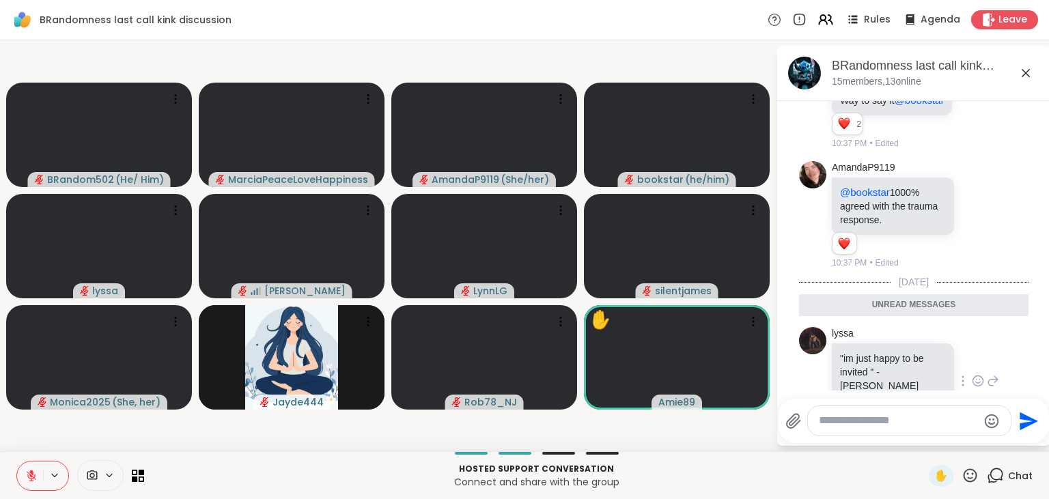
click at [29, 475] on icon at bounding box center [31, 476] width 12 height 12
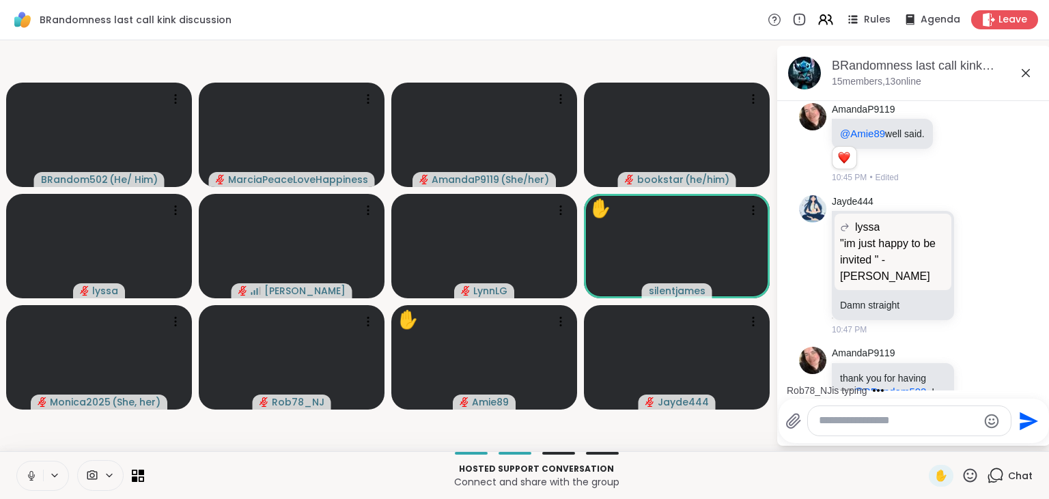
scroll to position [4113, 0]
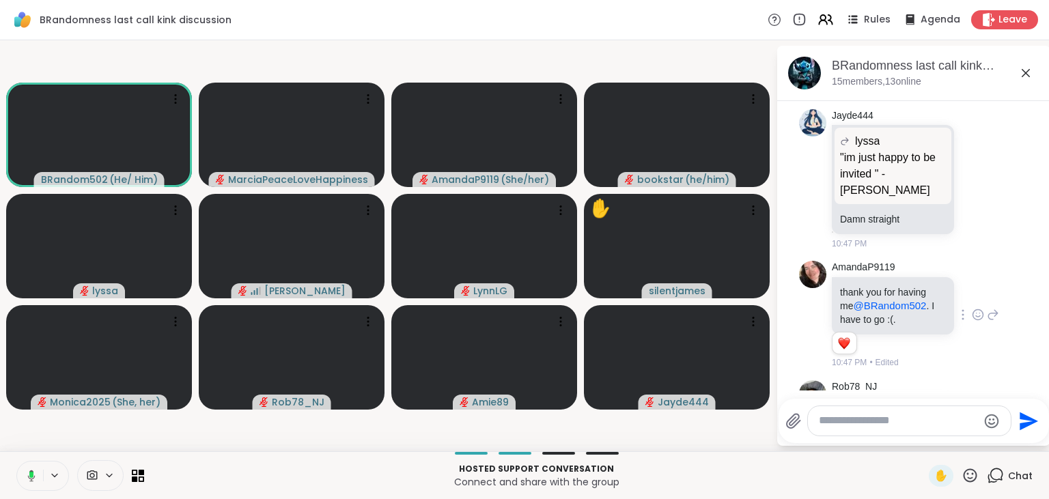
click at [980, 266] on div "AmandaP9119 thank you for having me @BRandom502 . I have to go :(. 1 1 10:47 PM…" at bounding box center [915, 315] width 167 height 109
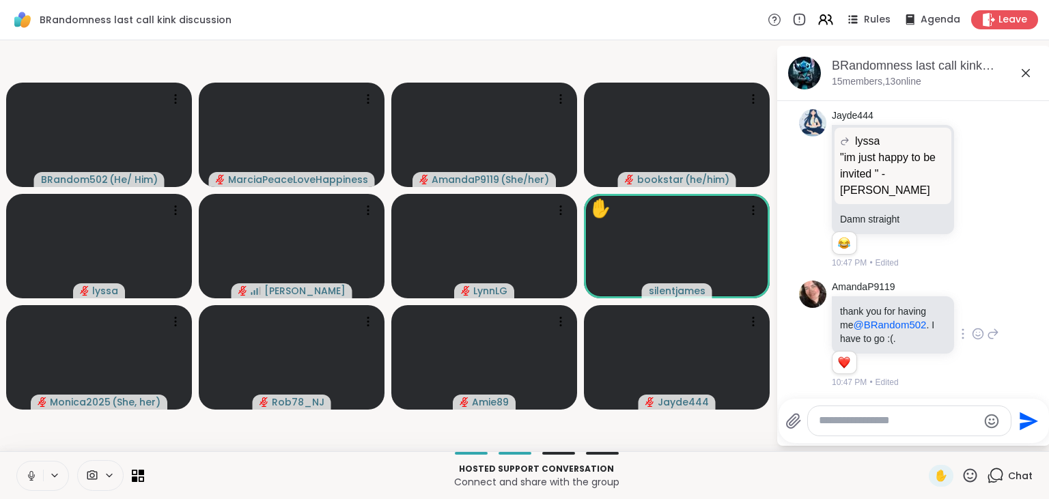
click at [983, 327] on icon at bounding box center [978, 334] width 12 height 14
click at [873, 306] on div "Select Reaction: Heart" at bounding box center [870, 312] width 12 height 12
click at [975, 182] on icon at bounding box center [978, 189] width 12 height 14
click at [841, 161] on div "Select Reaction: Thumbs up" at bounding box center [839, 167] width 12 height 12
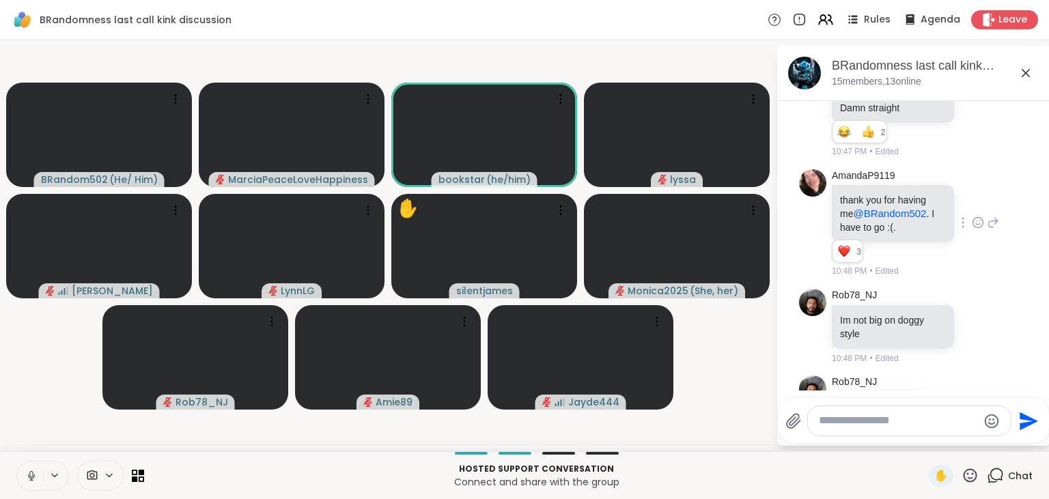
scroll to position [4325, 0]
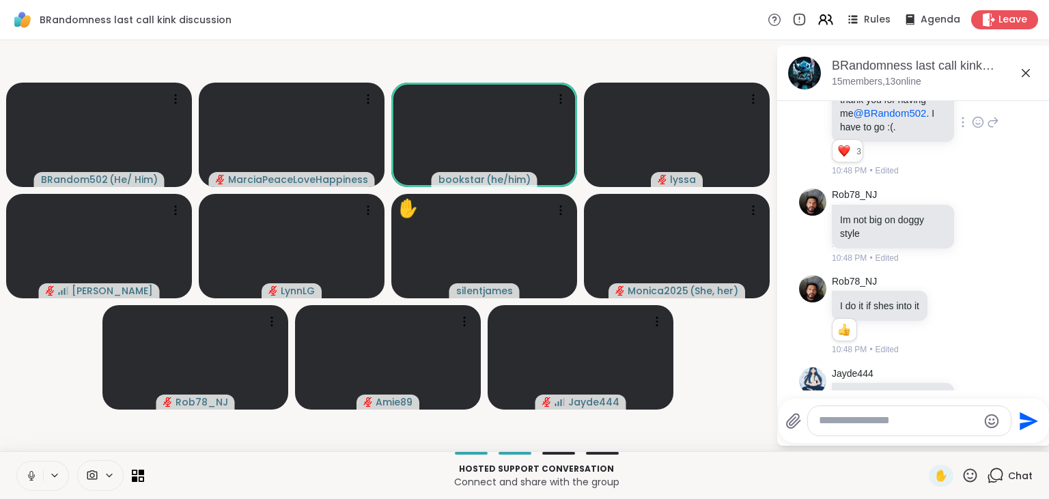
click at [978, 404] on icon at bounding box center [978, 411] width 12 height 14
click at [867, 383] on div "Select Reaction: Heart" at bounding box center [870, 389] width 12 height 12
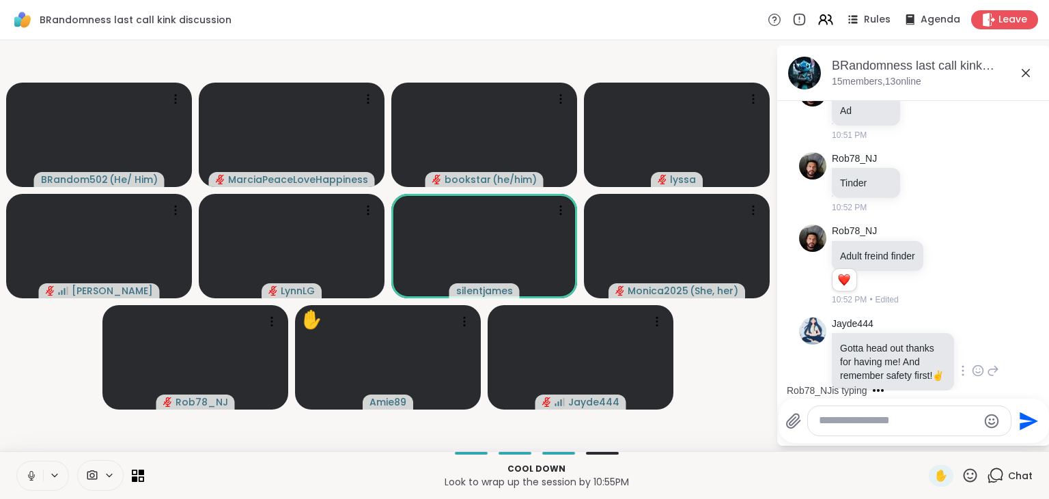
scroll to position [5342, 0]
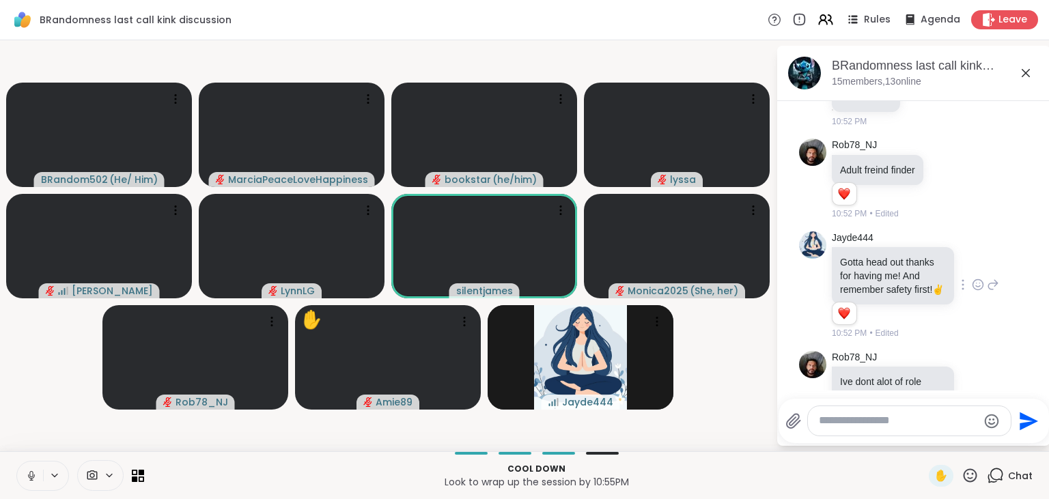
click at [980, 286] on icon at bounding box center [978, 286] width 4 height 1
click at [876, 257] on div "Select Reaction: Heart" at bounding box center [870, 263] width 12 height 12
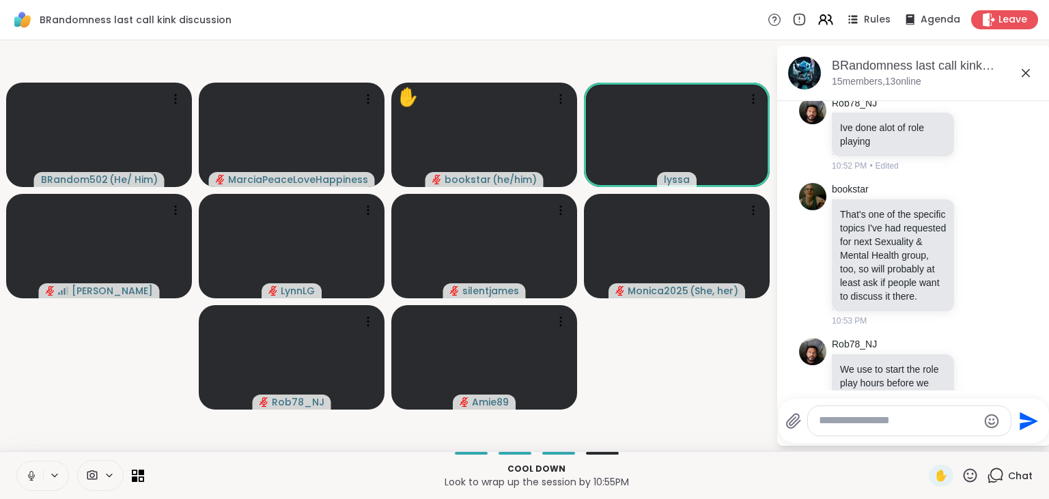
scroll to position [5616, 0]
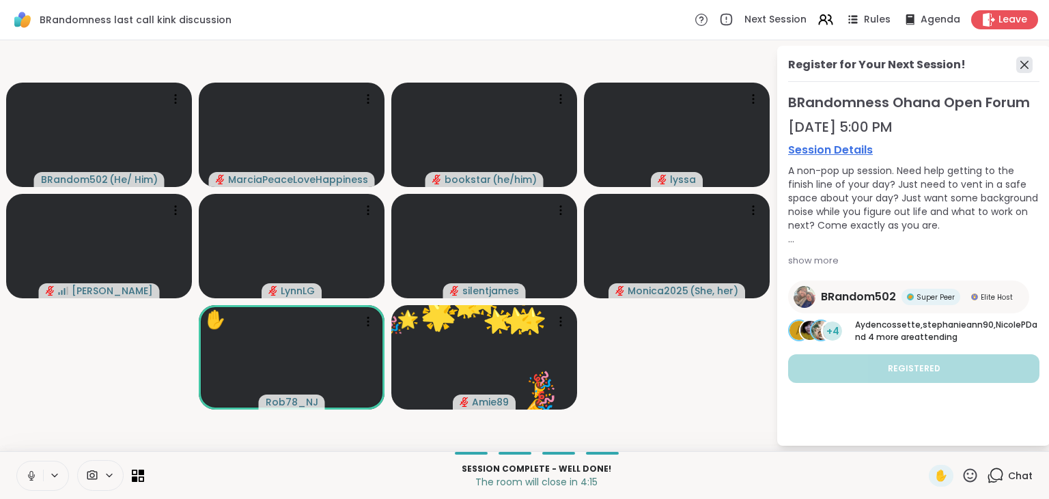
click at [1028, 60] on icon at bounding box center [1025, 65] width 16 height 16
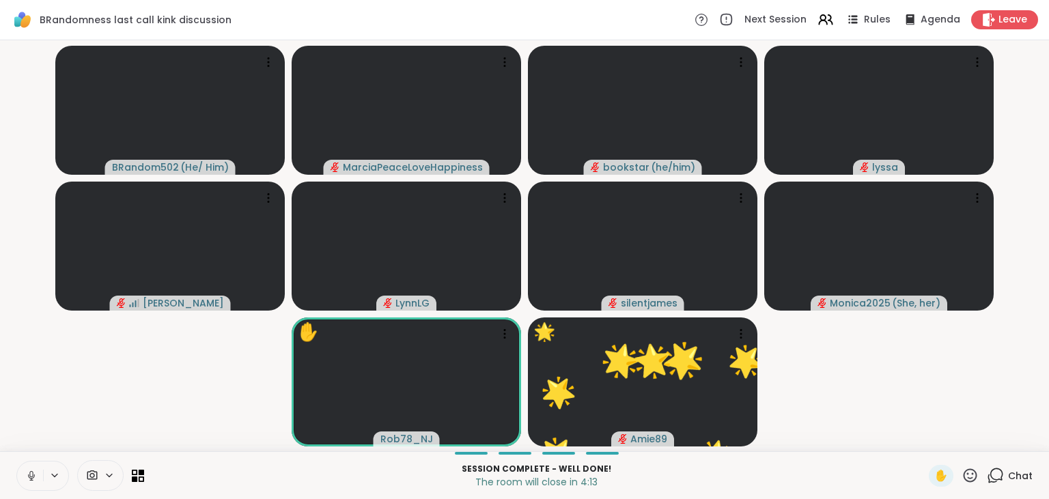
click at [1000, 473] on icon at bounding box center [995, 475] width 17 height 17
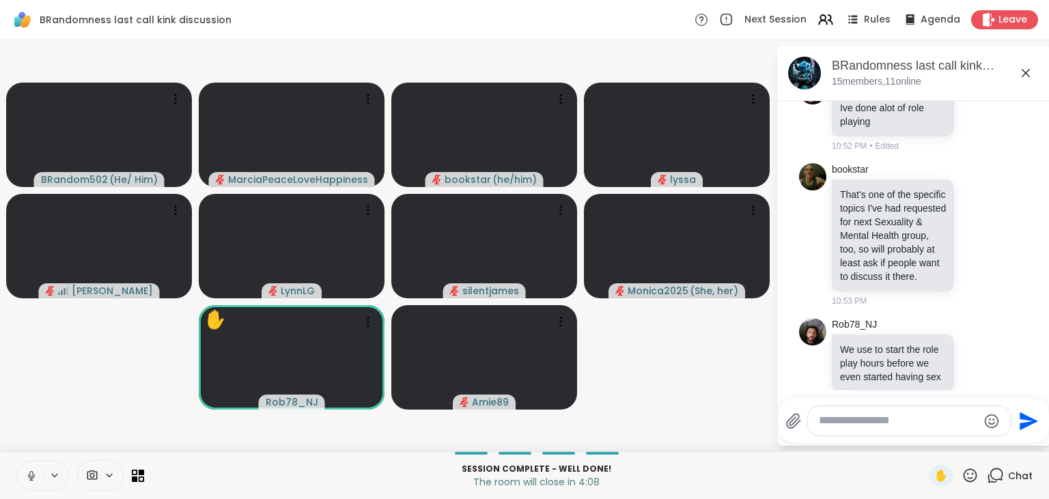
scroll to position [5730, 0]
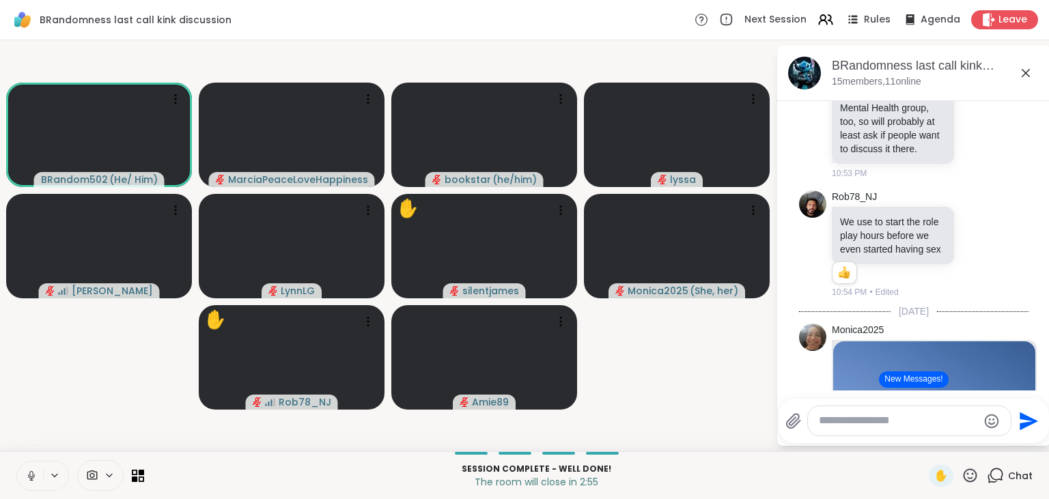
click at [903, 380] on button "New Messages!" at bounding box center [913, 380] width 69 height 16
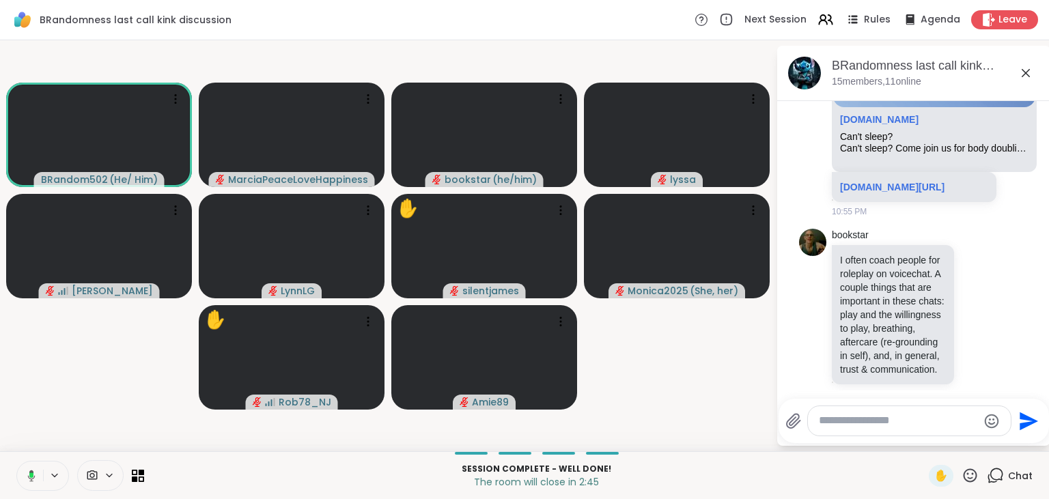
scroll to position [6154, 0]
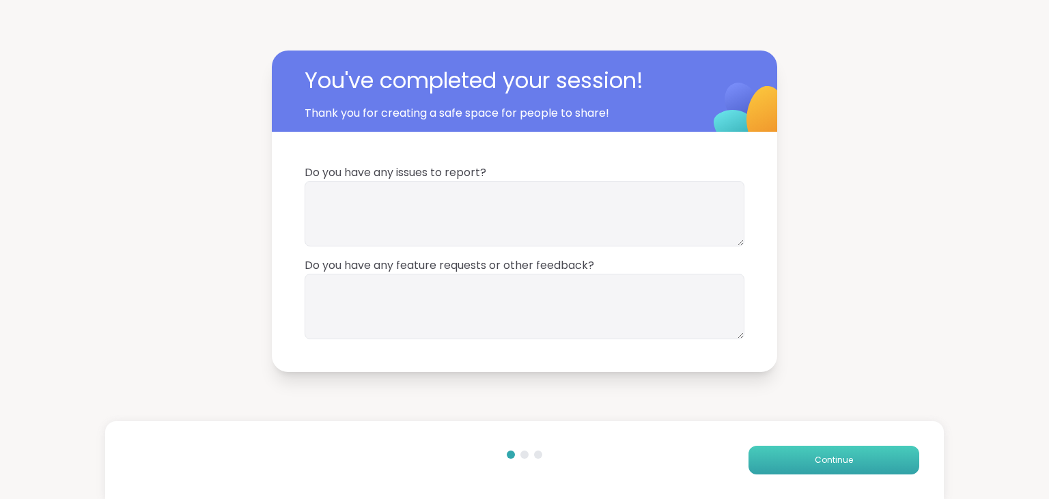
click at [825, 460] on span "Continue" at bounding box center [834, 460] width 38 height 12
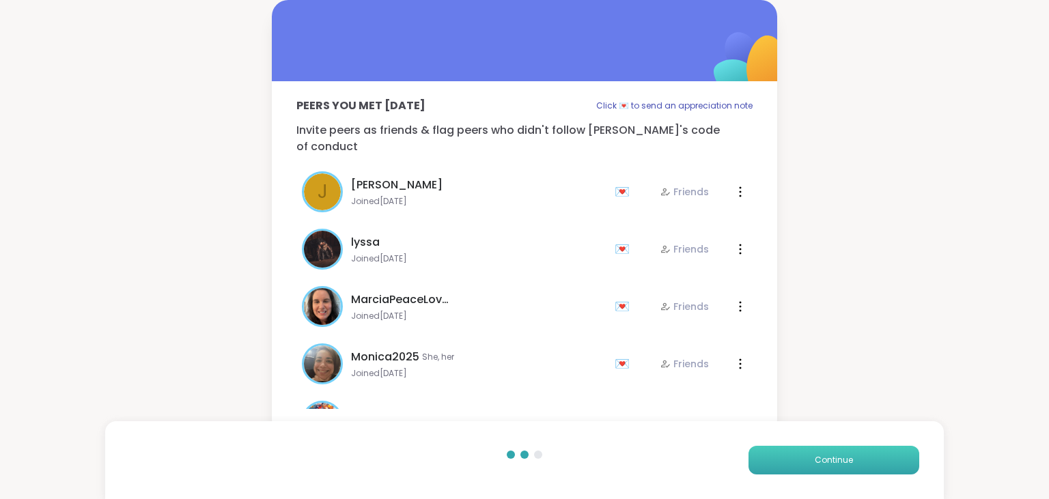
click at [825, 463] on span "Continue" at bounding box center [834, 460] width 38 height 12
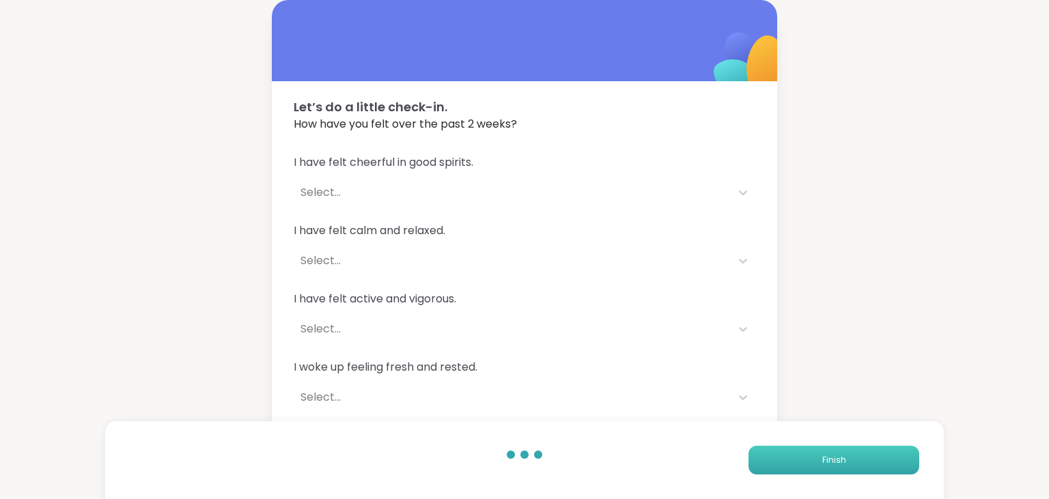
click at [825, 463] on span "Finish" at bounding box center [835, 460] width 24 height 12
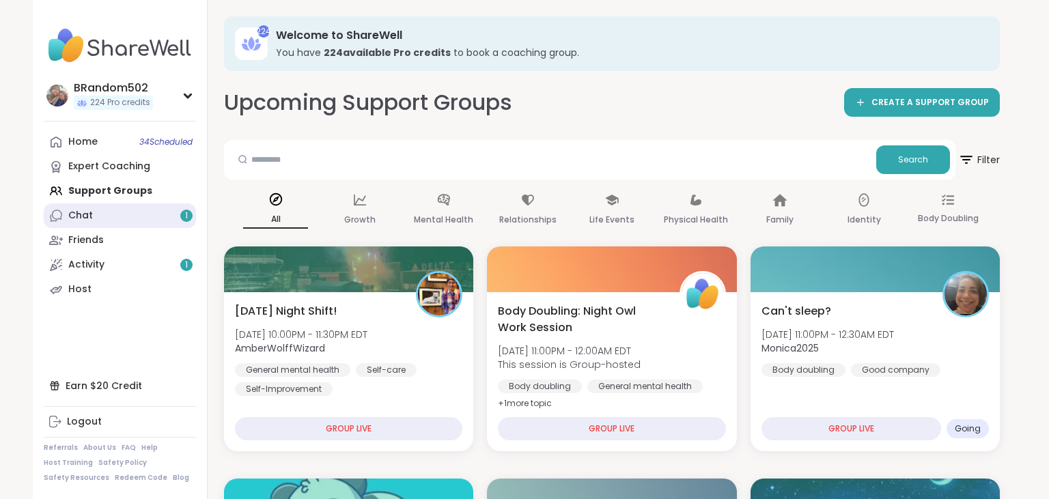
click at [143, 212] on link "Chat 1" at bounding box center [120, 216] width 152 height 25
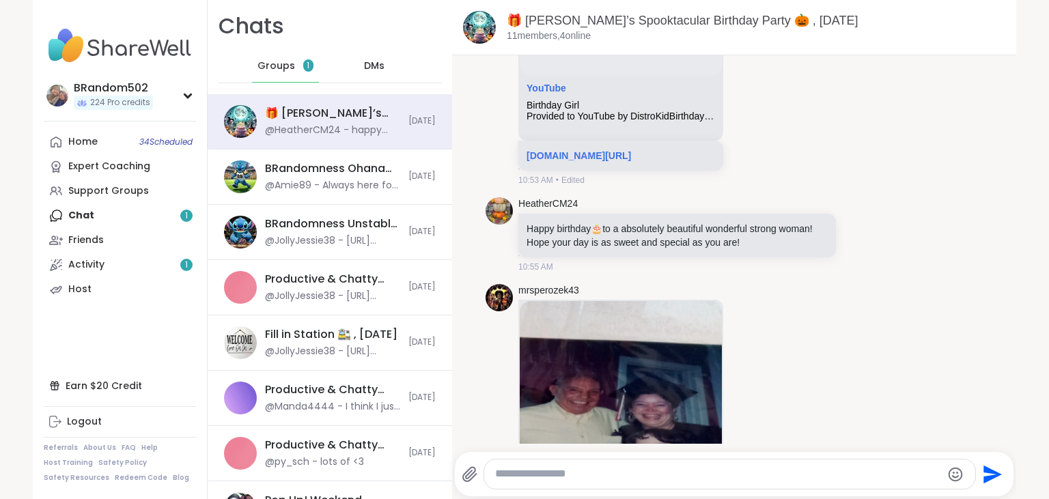
scroll to position [15830, 0]
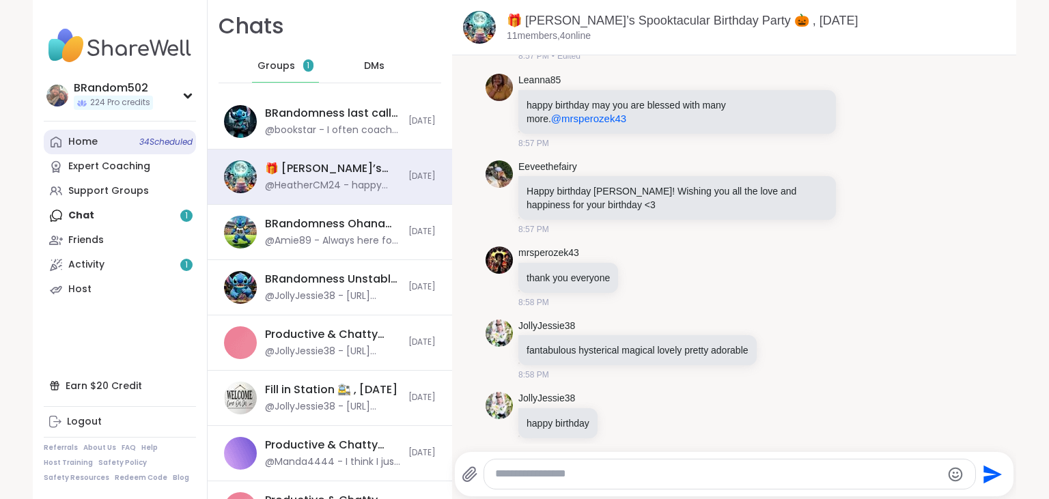
click at [100, 137] on link "Home 34 Scheduled" at bounding box center [120, 142] width 152 height 25
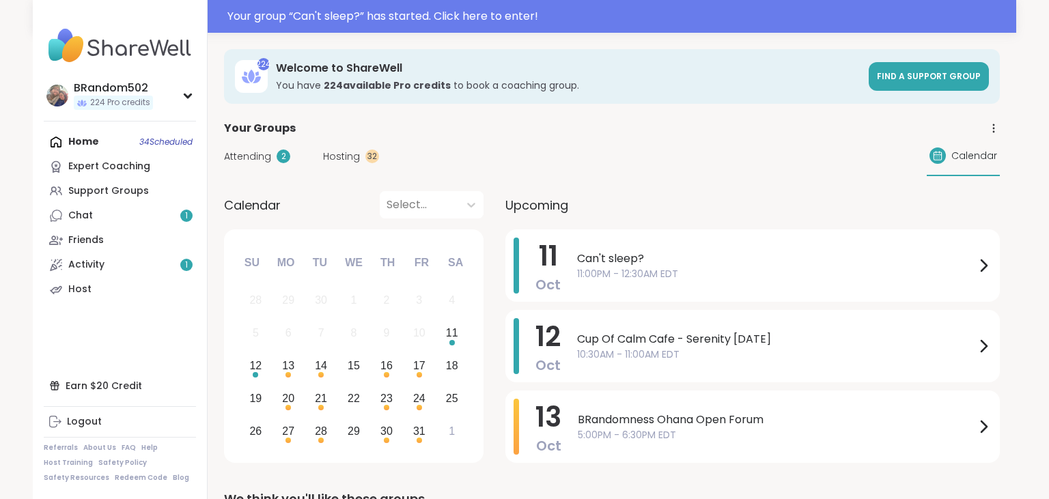
click at [761, 271] on span "11:00PM - 12:30AM EDT" at bounding box center [776, 274] width 398 height 14
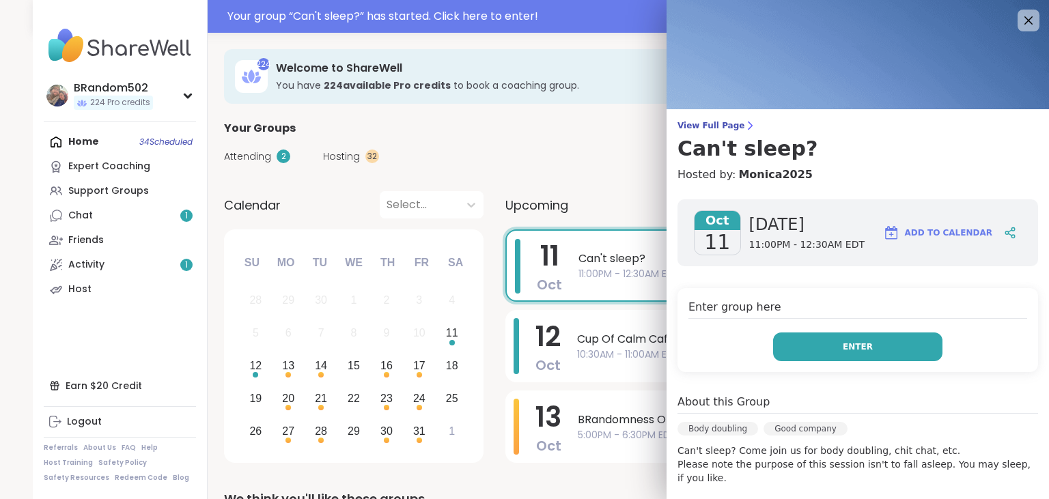
click at [824, 356] on button "Enter" at bounding box center [857, 347] width 169 height 29
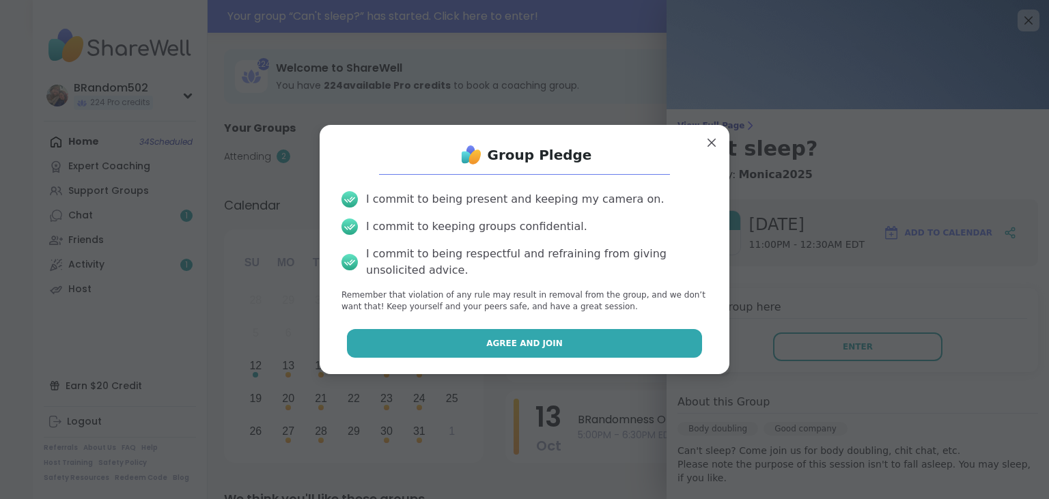
click at [647, 338] on button "Agree and Join" at bounding box center [525, 343] width 356 height 29
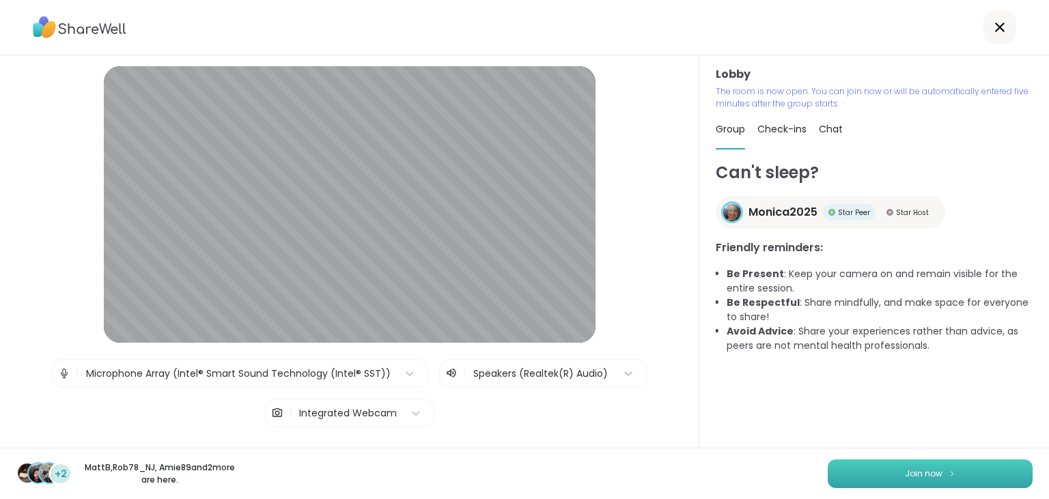
click at [852, 465] on button "Join now" at bounding box center [930, 474] width 205 height 29
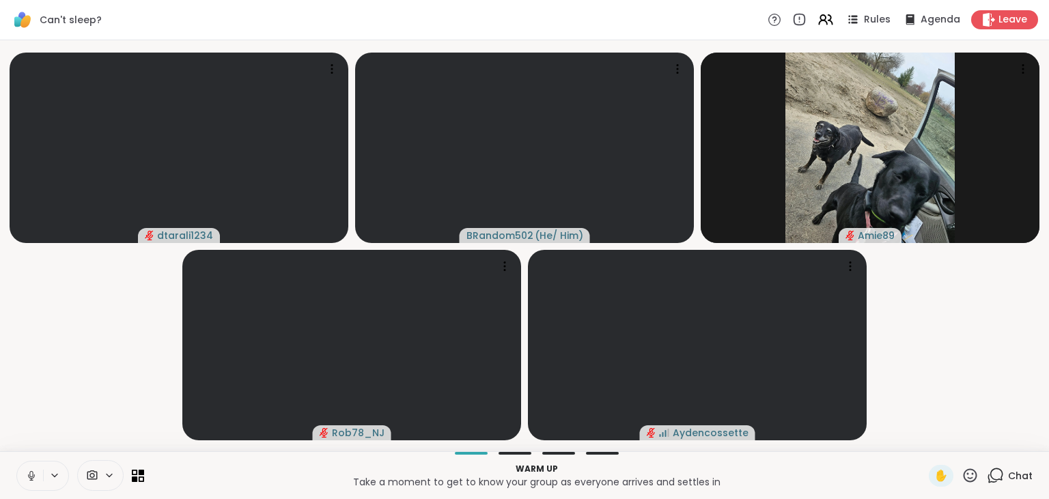
click at [26, 469] on button at bounding box center [30, 476] width 26 height 29
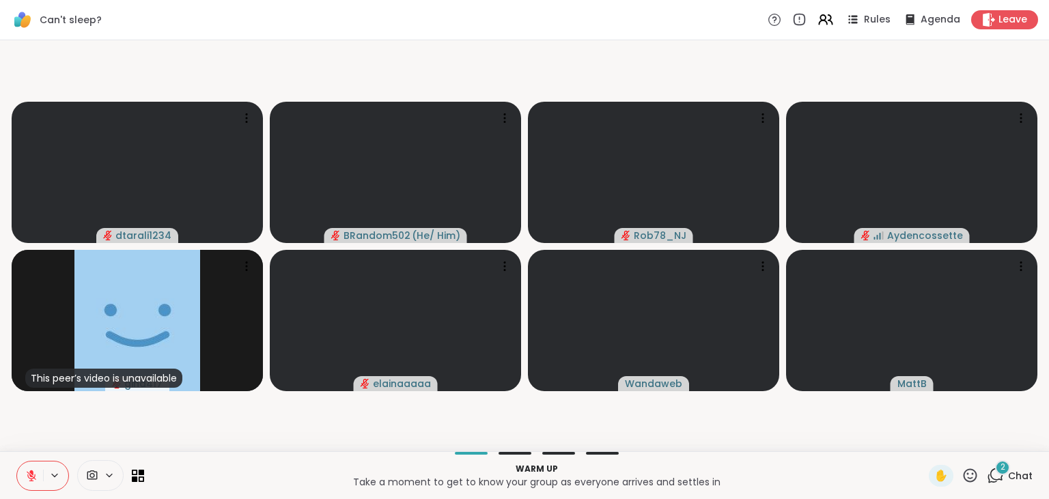
click at [995, 477] on icon at bounding box center [995, 475] width 17 height 17
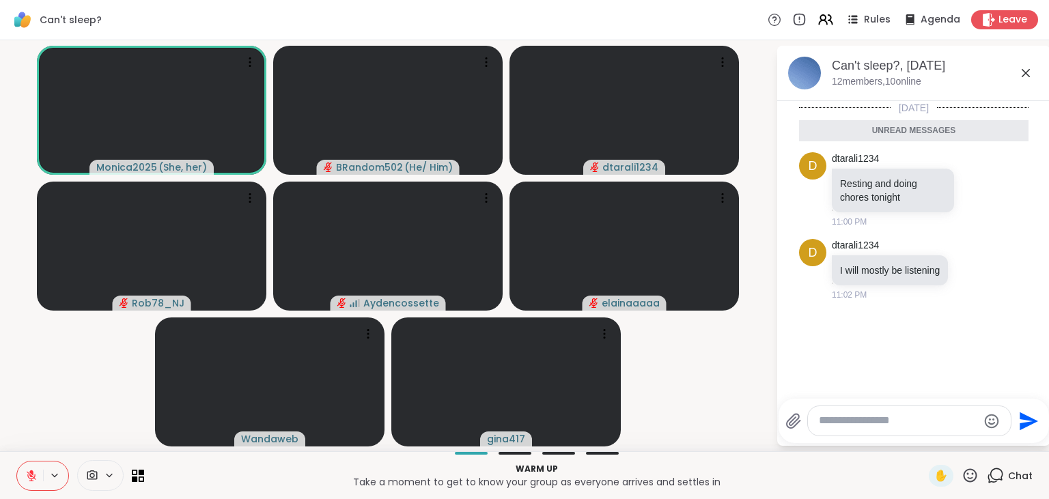
click at [742, 385] on video-player-container "Monica2025 ( She, her ) BRandom502 ( He/ Him ) dtarali1234 Rob78_NJ Aydencosset…" at bounding box center [388, 246] width 760 height 400
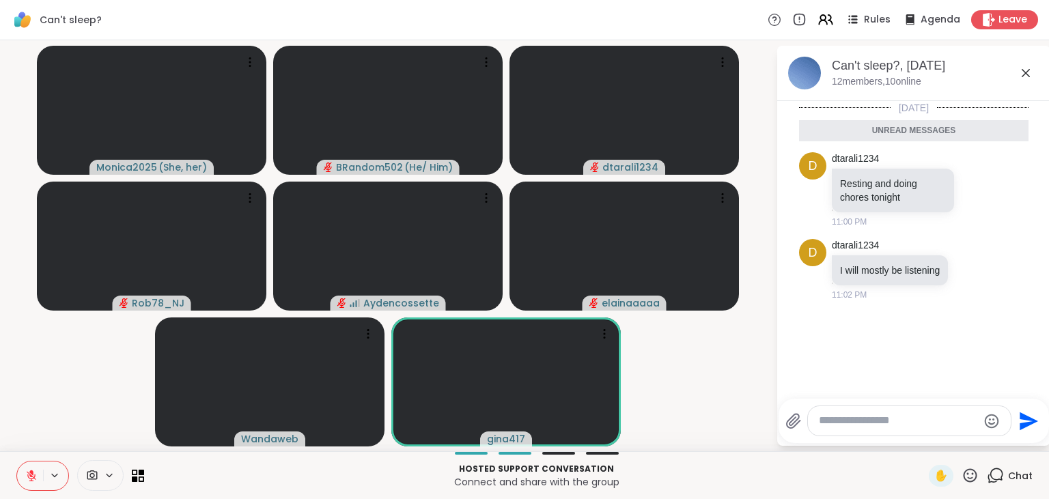
click at [37, 471] on icon at bounding box center [31, 476] width 12 height 12
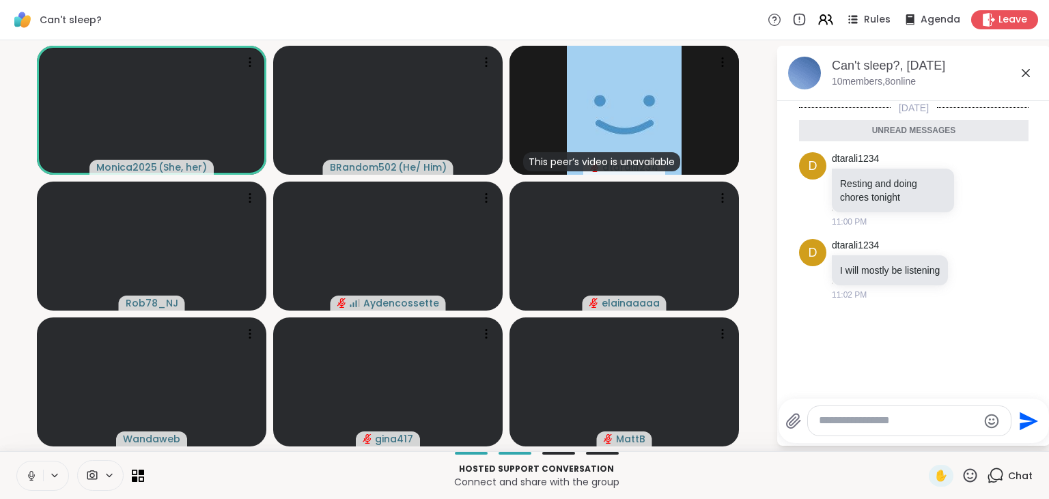
click at [24, 480] on button at bounding box center [30, 476] width 26 height 29
click at [27, 465] on button at bounding box center [30, 476] width 26 height 29
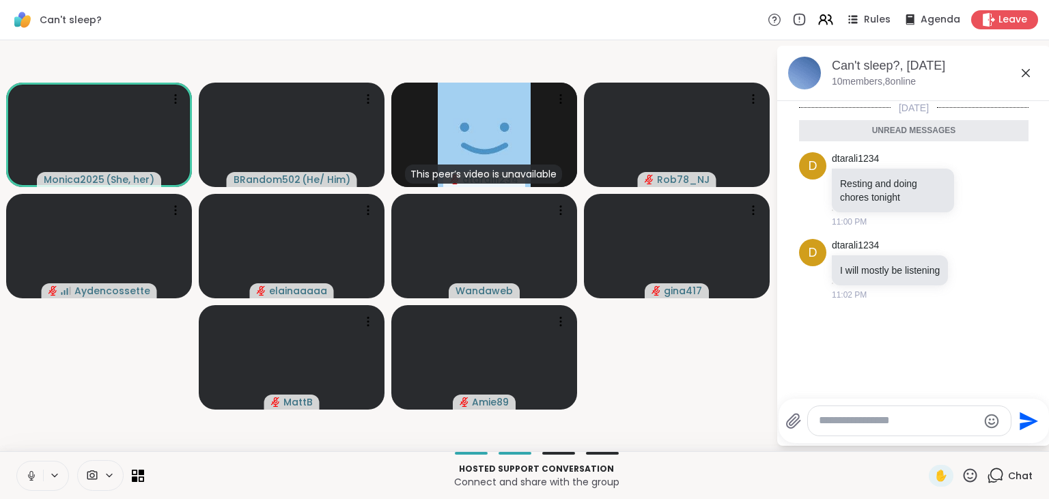
click at [27, 465] on button at bounding box center [30, 476] width 26 height 29
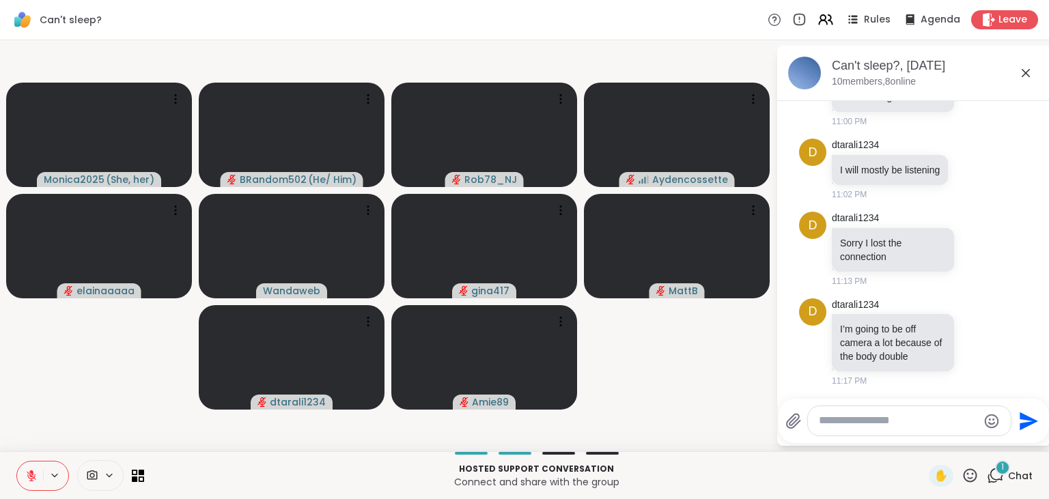
scroll to position [154, 0]
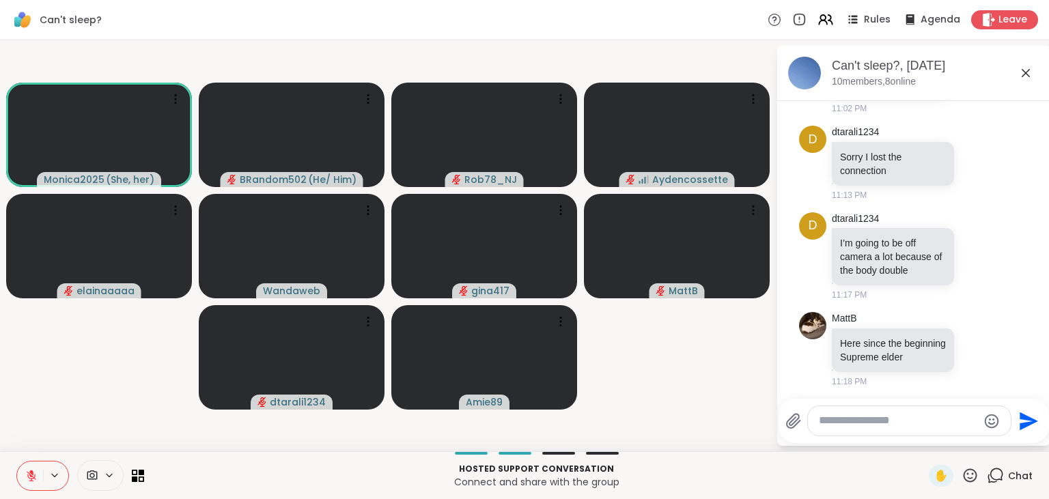
click at [37, 481] on icon at bounding box center [31, 476] width 12 height 12
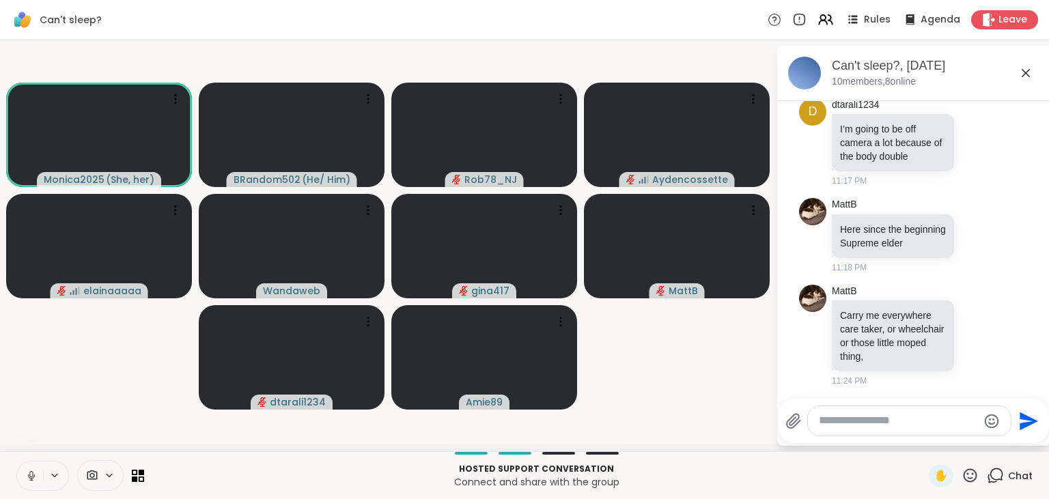
scroll to position [353, 0]
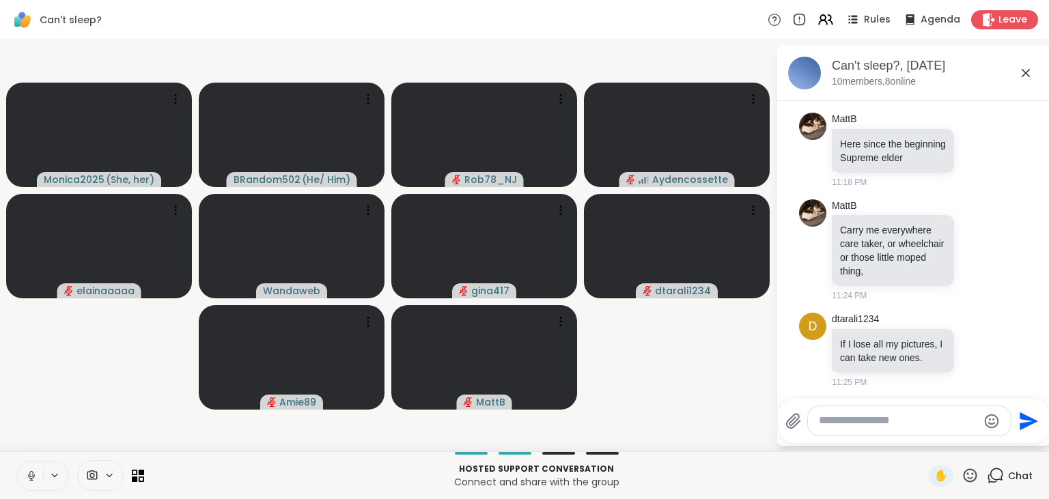
click at [32, 472] on icon at bounding box center [30, 474] width 3 height 6
click at [37, 466] on button at bounding box center [30, 476] width 26 height 29
click at [27, 467] on button at bounding box center [30, 476] width 26 height 29
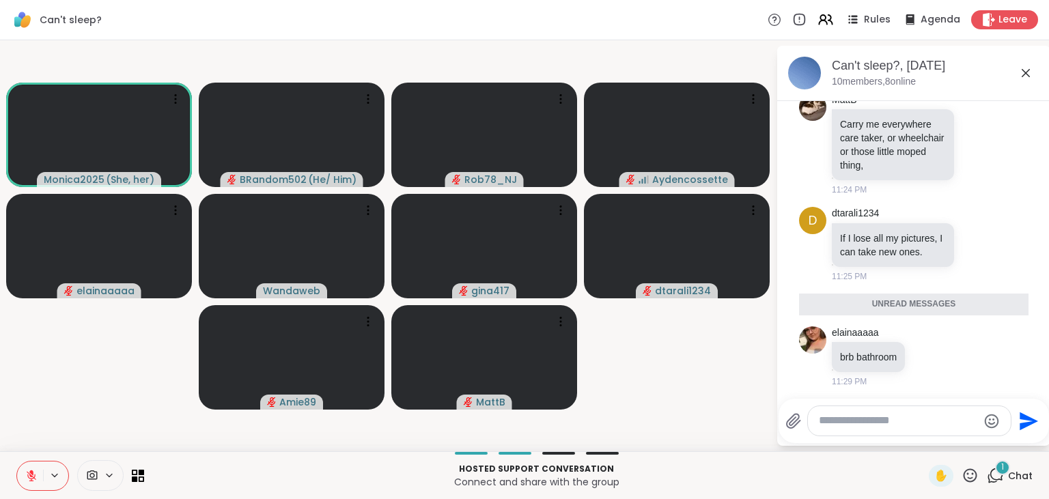
scroll to position [426, 0]
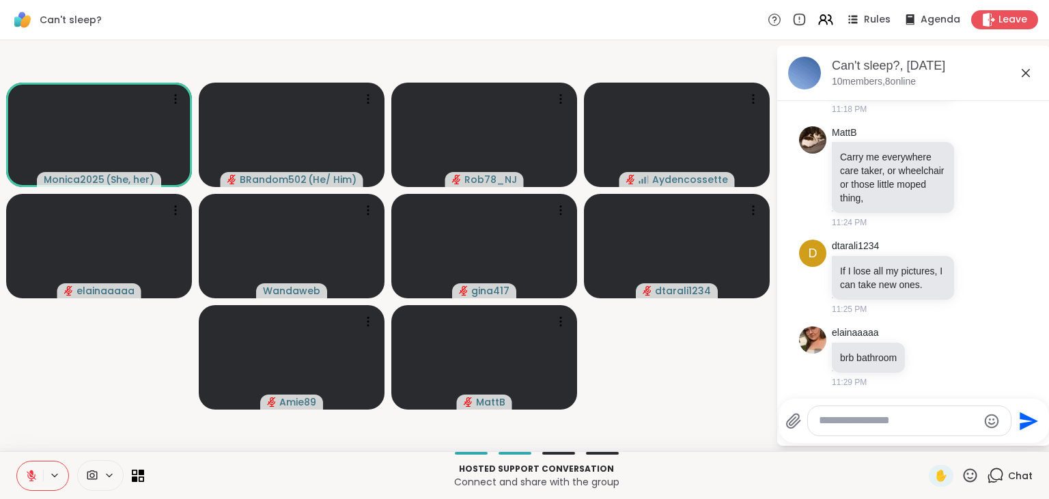
click at [33, 480] on icon at bounding box center [31, 476] width 12 height 12
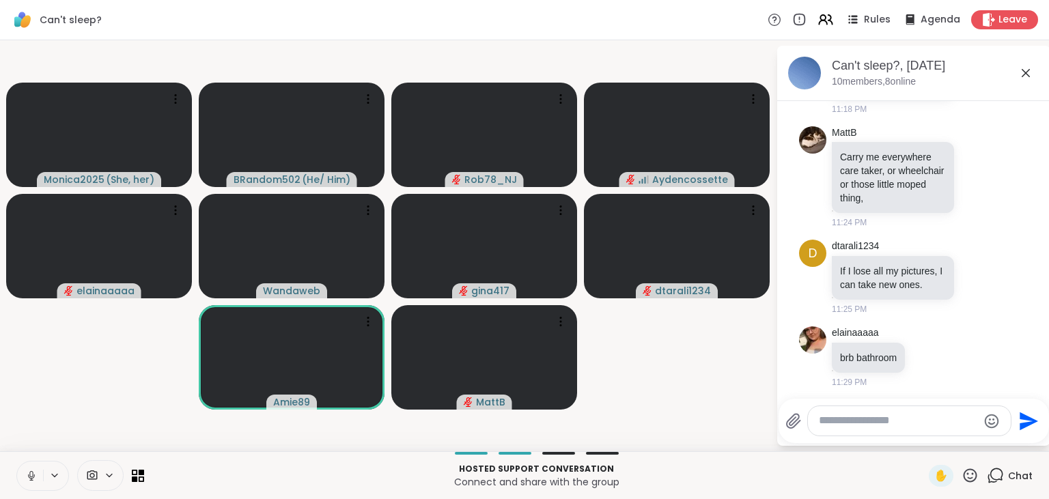
click at [33, 480] on icon at bounding box center [31, 476] width 12 height 12
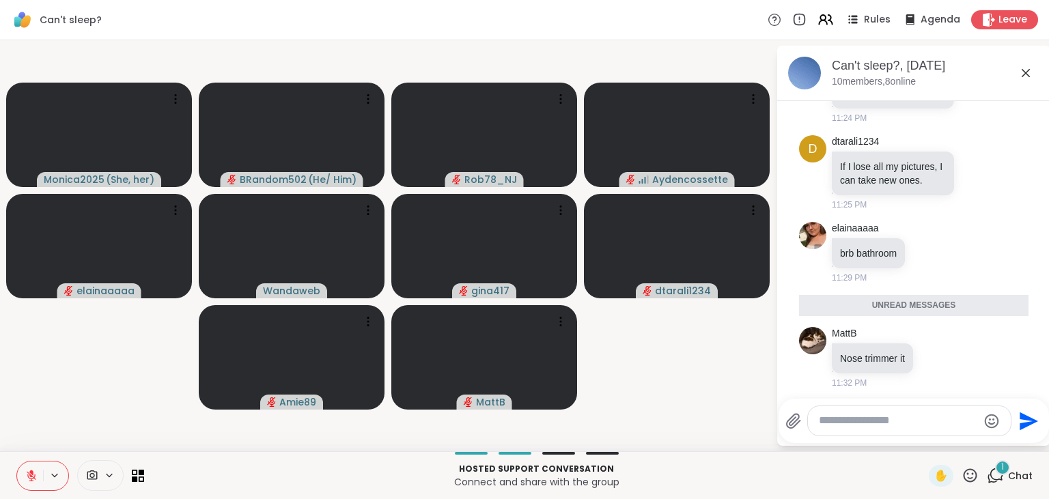
scroll to position [499, 0]
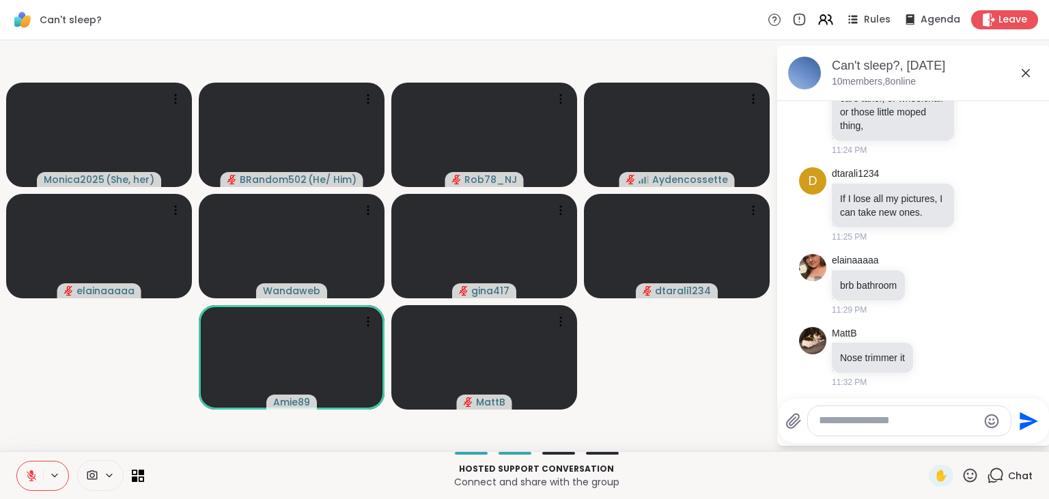
click at [32, 473] on icon at bounding box center [31, 472] width 4 height 5
click at [32, 473] on icon at bounding box center [31, 476] width 12 height 12
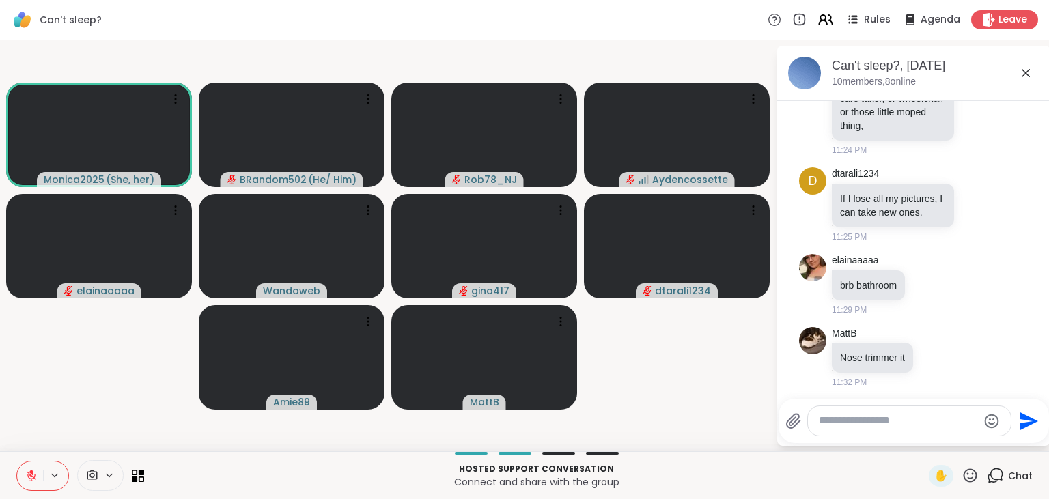
click at [31, 465] on button at bounding box center [30, 476] width 26 height 29
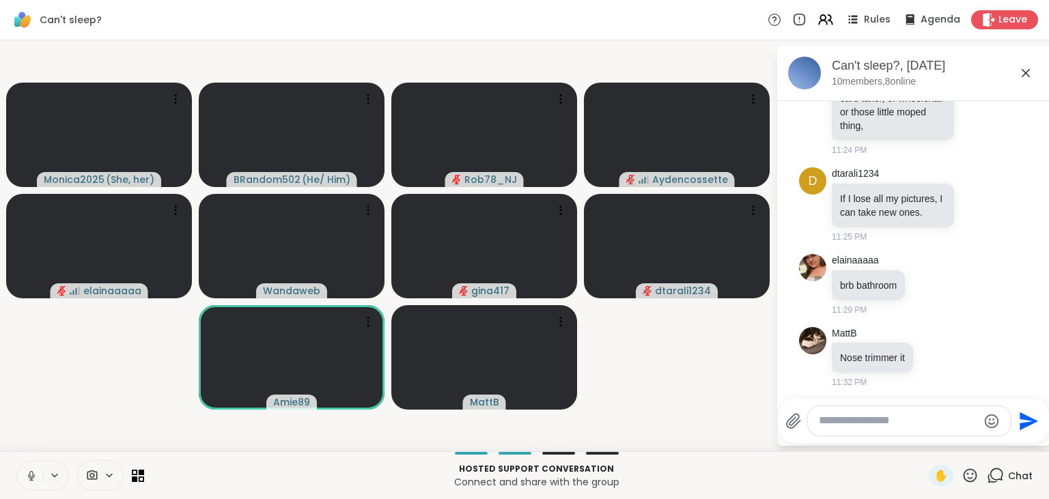
click at [31, 472] on icon at bounding box center [31, 476] width 12 height 12
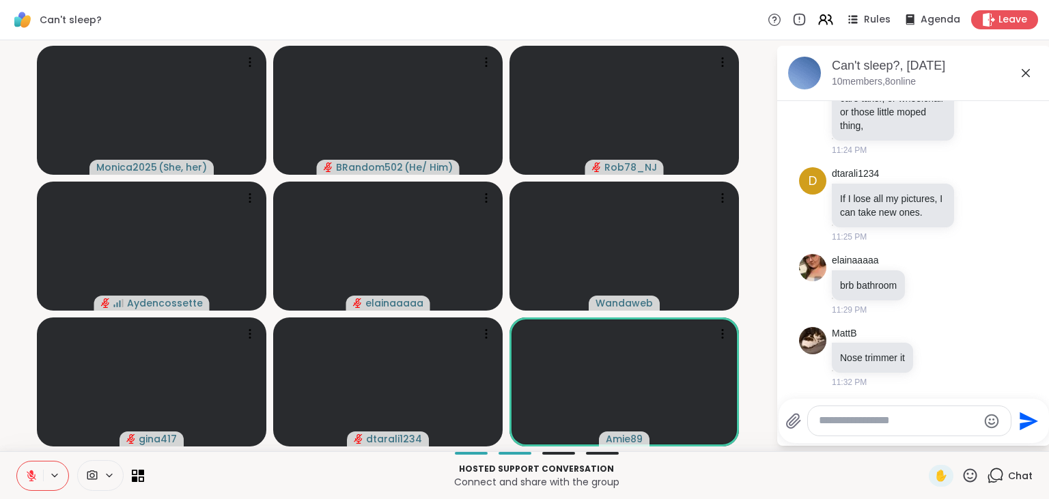
click at [31, 478] on icon at bounding box center [31, 476] width 12 height 12
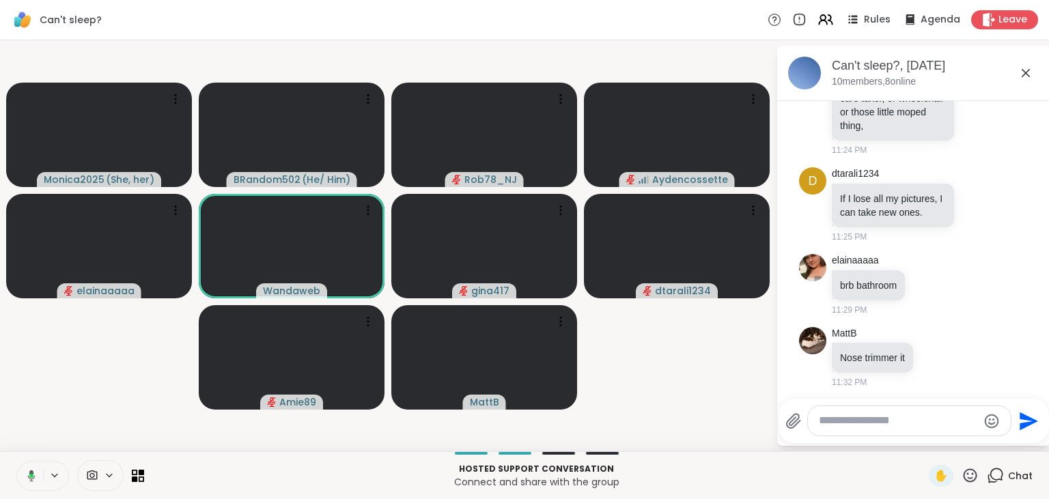
click at [843, 416] on textarea "Type your message" at bounding box center [898, 421] width 159 height 14
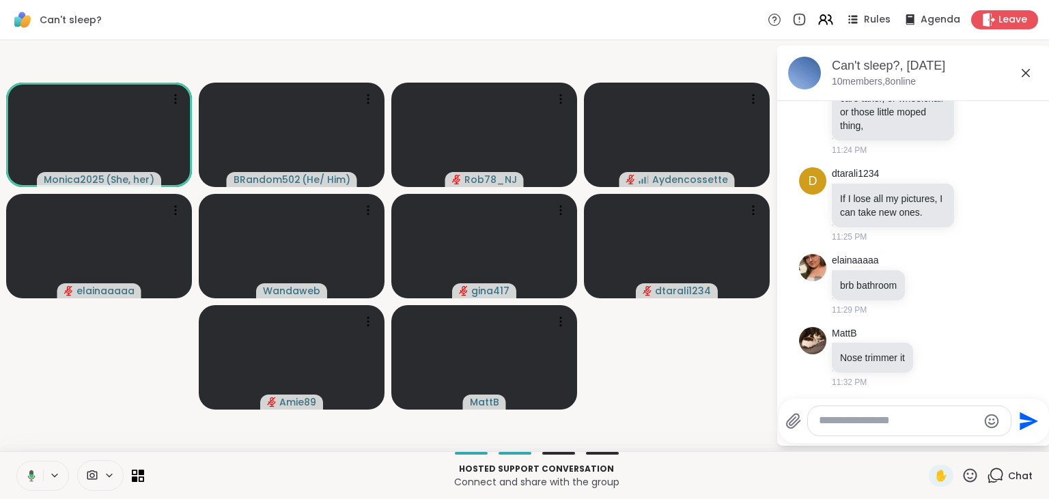
click at [35, 469] on button at bounding box center [29, 476] width 28 height 29
click at [860, 419] on textarea "Type your message" at bounding box center [898, 421] width 159 height 14
type textarea "**********"
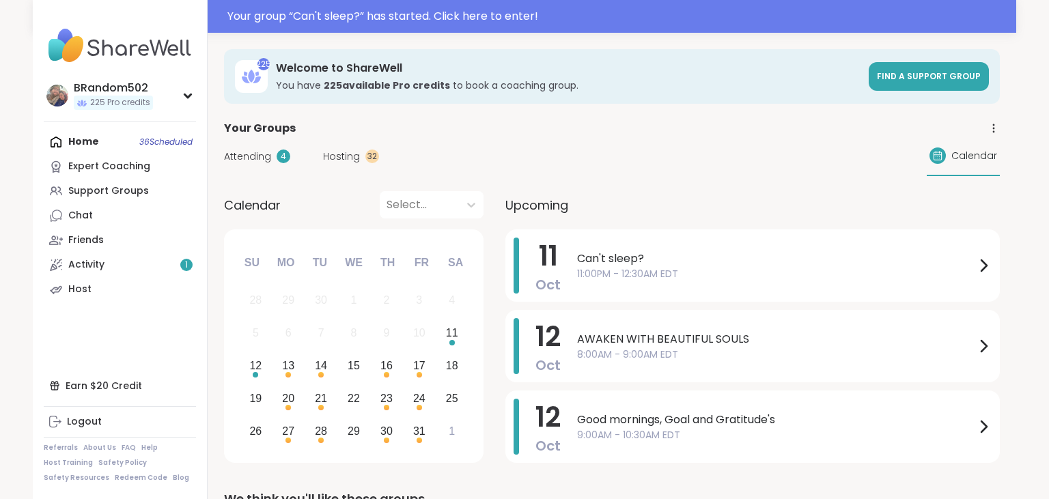
click at [333, 156] on span "Hosting" at bounding box center [341, 157] width 37 height 14
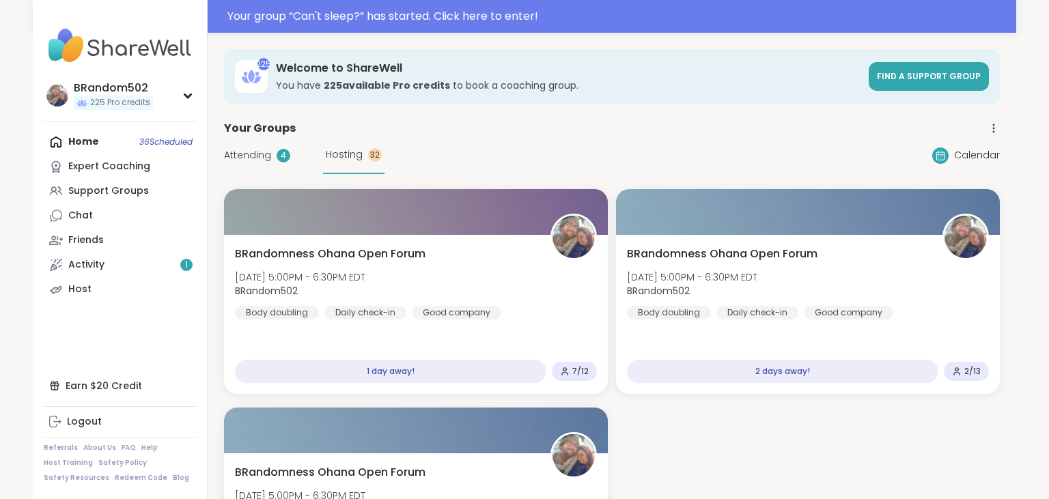
click at [997, 127] on icon at bounding box center [994, 128] width 12 height 12
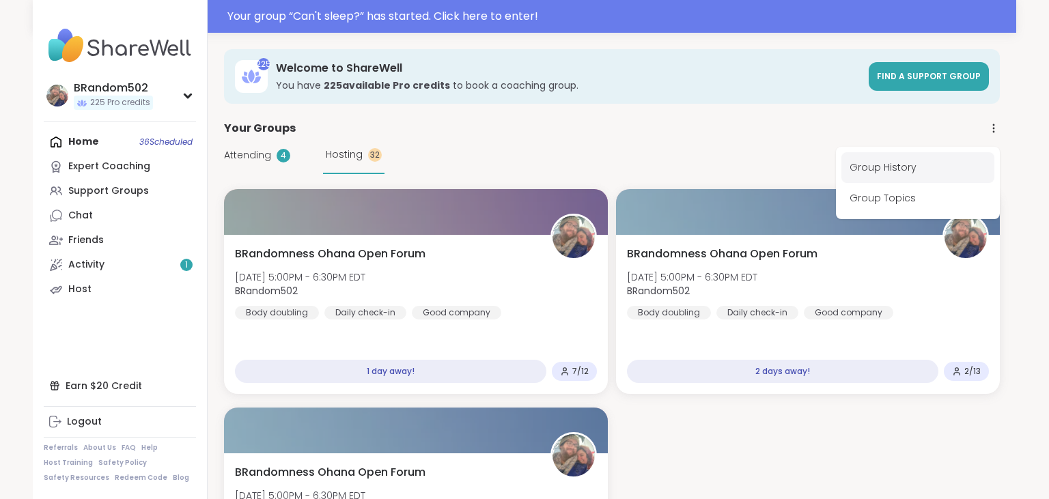
click at [905, 168] on link "Group History" at bounding box center [918, 167] width 153 height 31
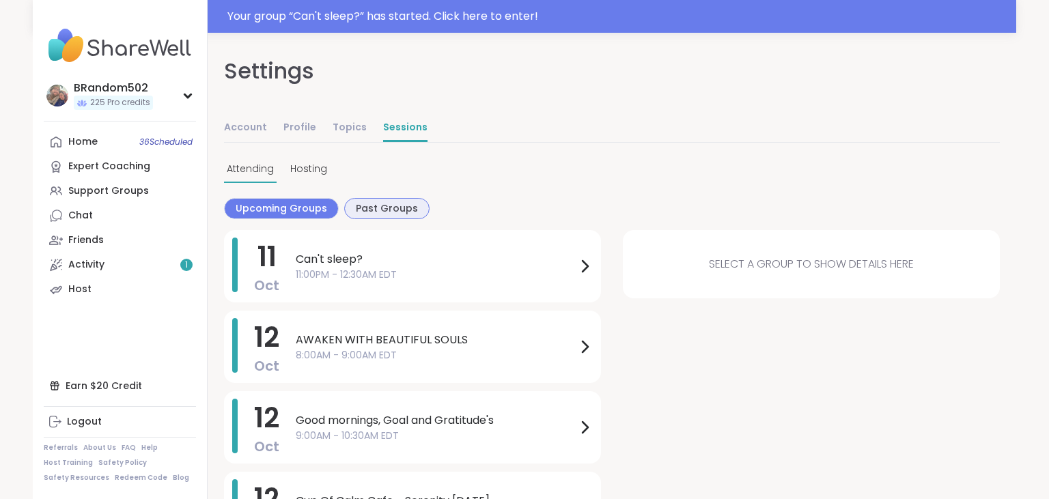
click at [384, 206] on span "Past Groups" at bounding box center [387, 209] width 62 height 14
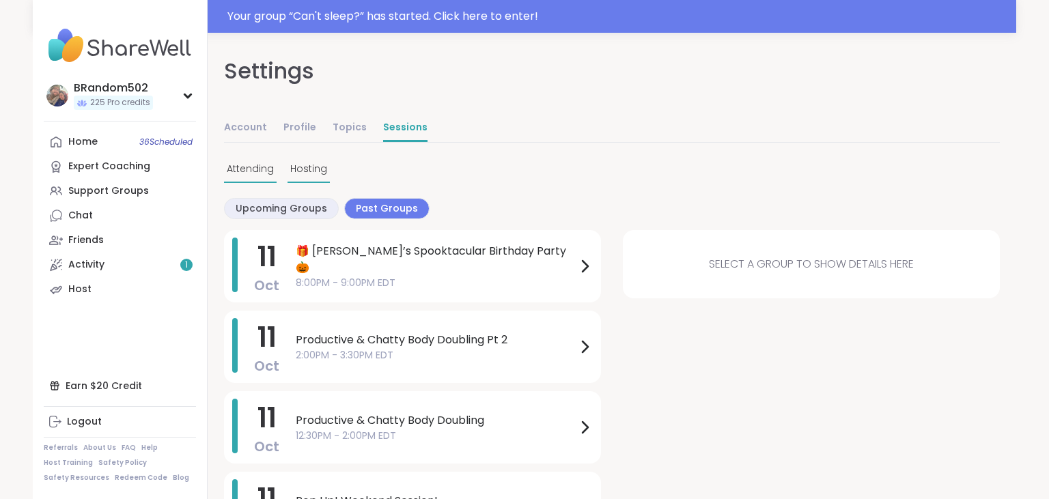
click at [309, 162] on span "Hosting" at bounding box center [308, 169] width 37 height 14
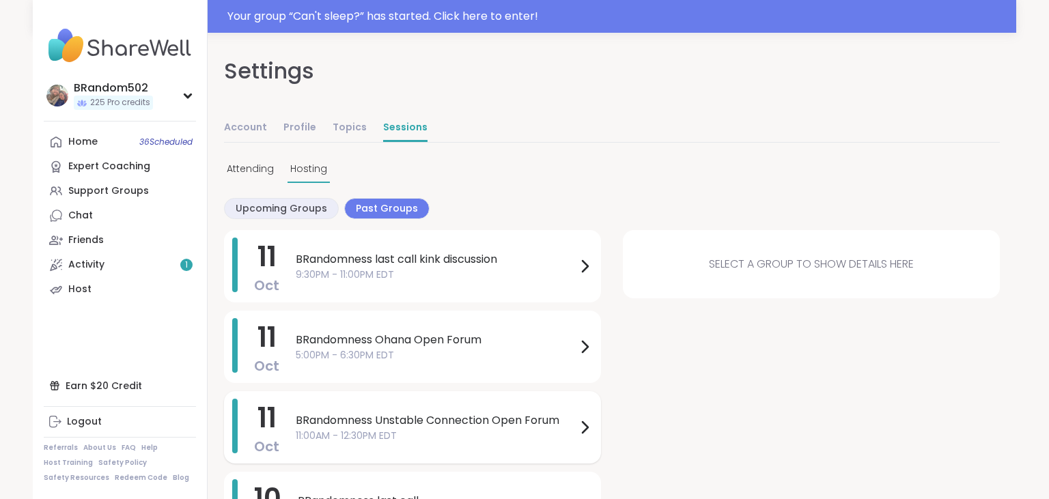
click at [463, 422] on span "BRandomness Unstable Connection Open Forum" at bounding box center [436, 421] width 281 height 16
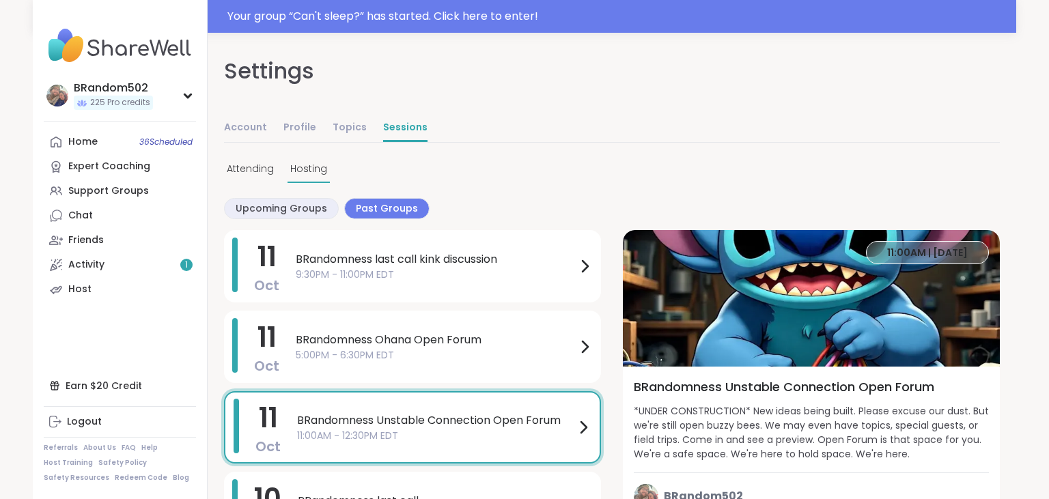
click at [916, 247] on span "11:00AM | [DATE]" at bounding box center [927, 253] width 81 height 14
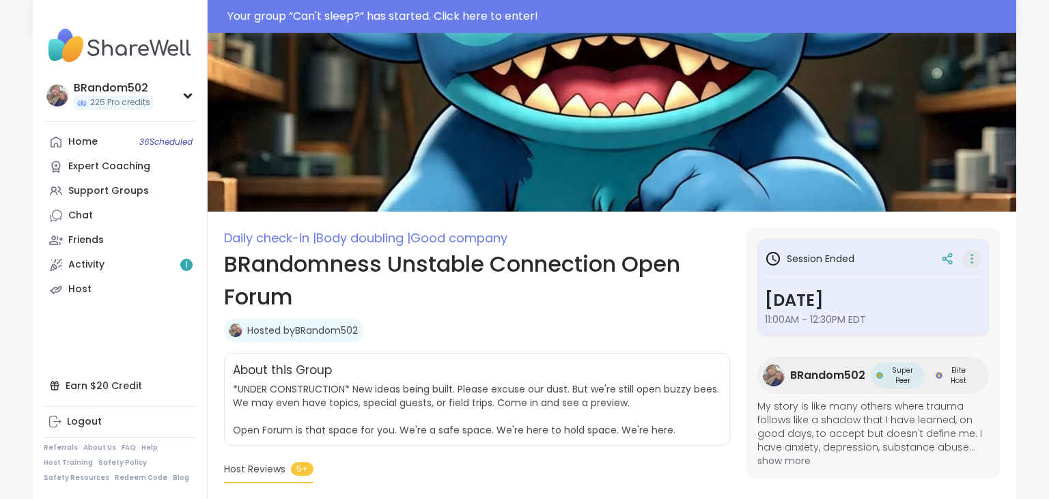
click at [976, 261] on icon at bounding box center [972, 258] width 14 height 19
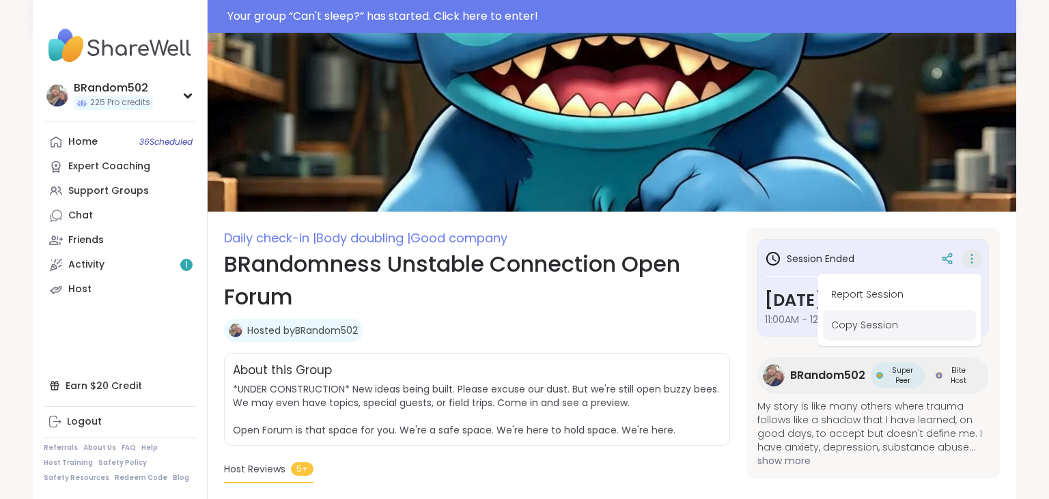
click at [898, 324] on button "Copy Session" at bounding box center [899, 325] width 153 height 31
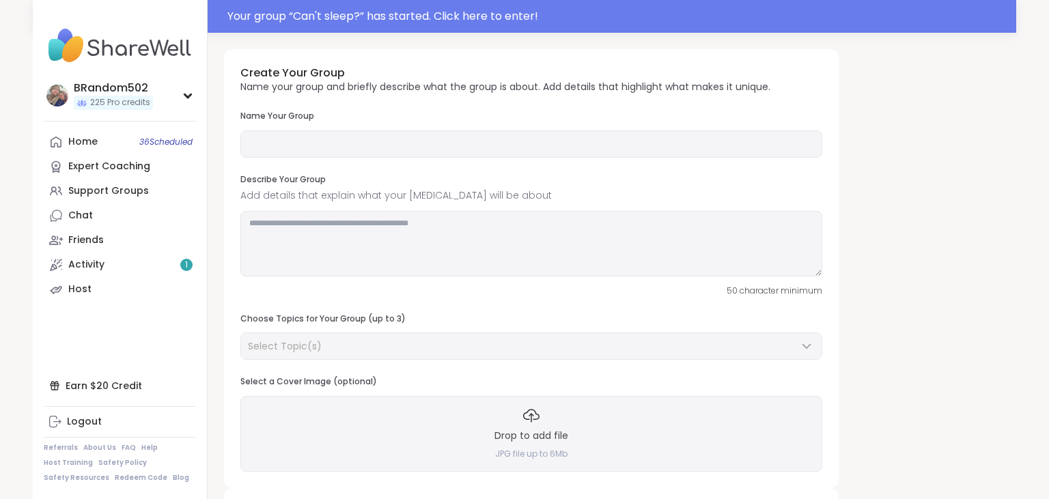
type input "**********"
type textarea "**********"
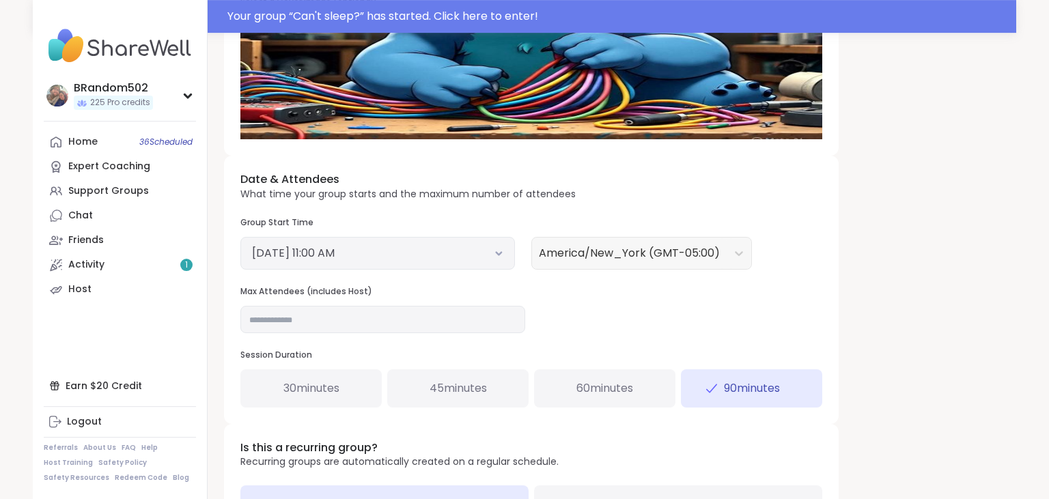
scroll to position [396, 0]
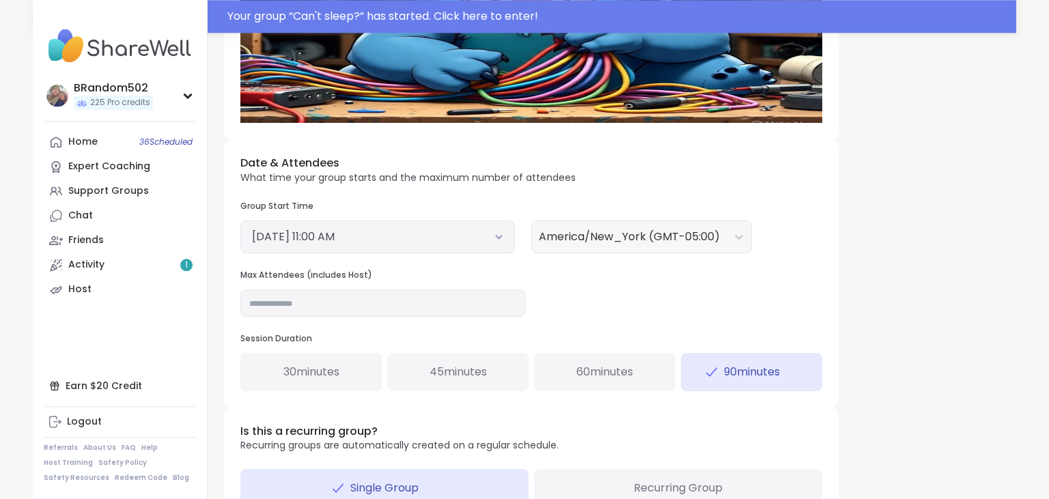
click at [500, 235] on icon at bounding box center [499, 236] width 9 height 5
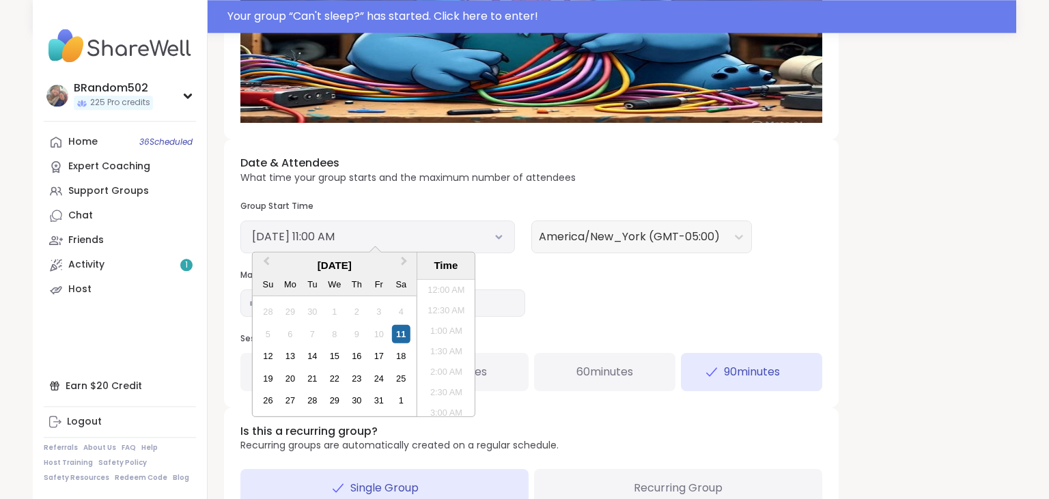
scroll to position [393, 0]
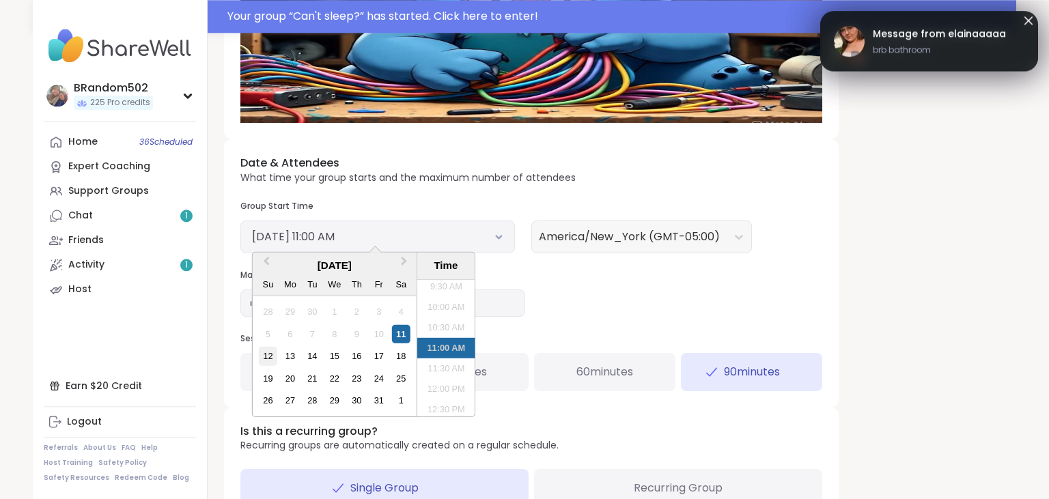
click at [268, 359] on div "12" at bounding box center [268, 356] width 18 height 18
click at [442, 385] on li "12:00 PM" at bounding box center [446, 389] width 58 height 20
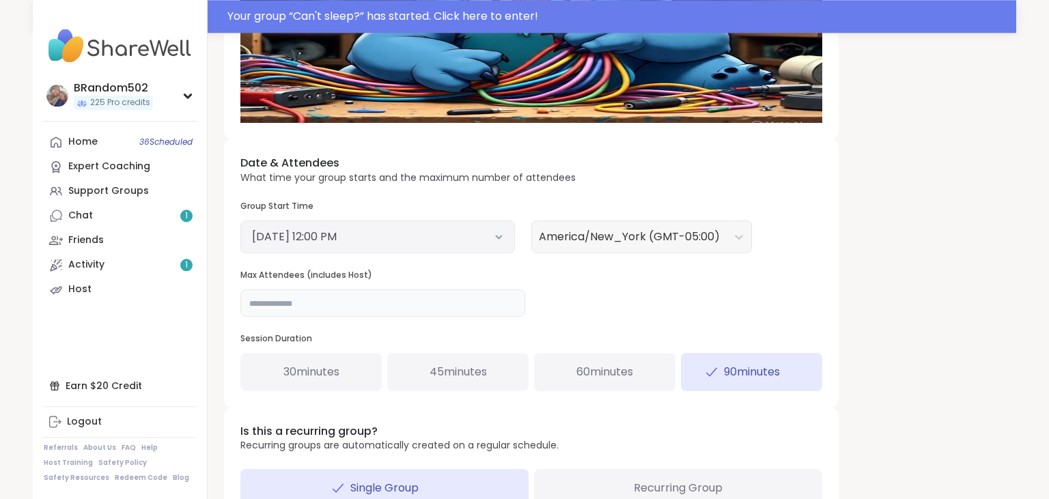
click at [305, 309] on input "**" at bounding box center [382, 303] width 285 height 27
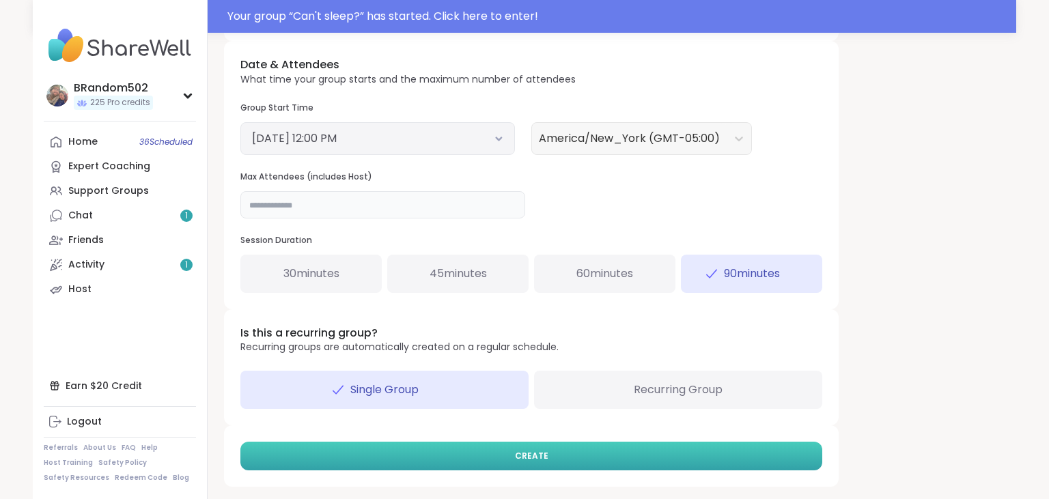
type input "**"
click at [697, 455] on button "CREATE" at bounding box center [531, 456] width 582 height 29
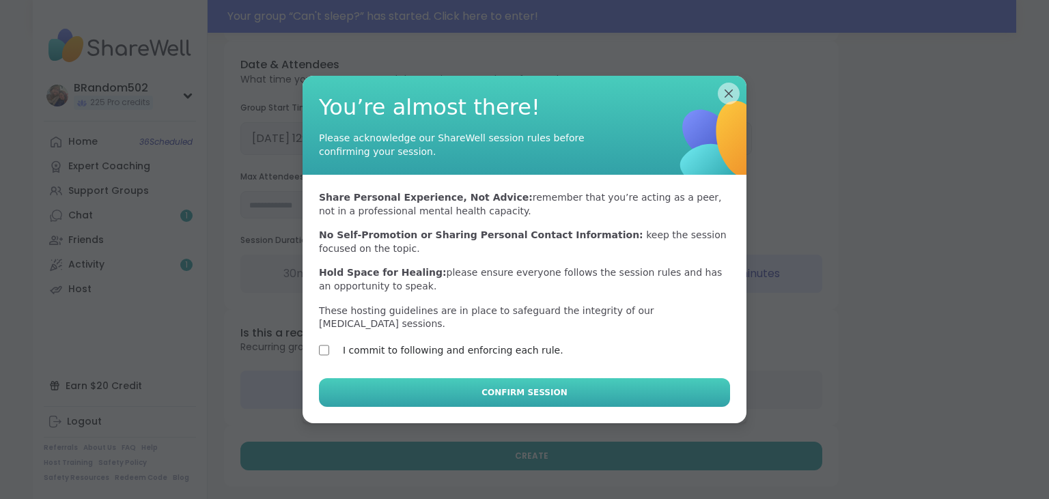
click at [366, 392] on button "Confirm Session" at bounding box center [524, 392] width 411 height 29
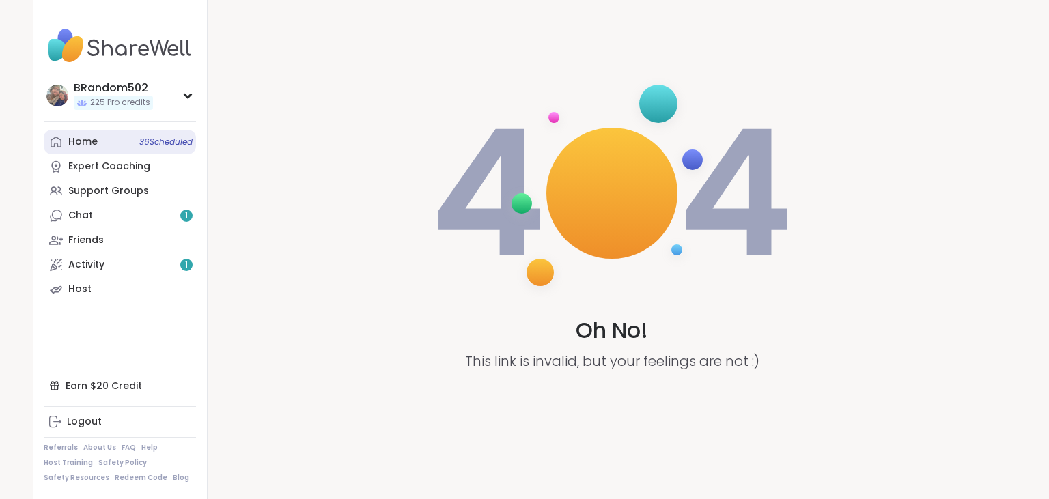
click at [105, 140] on link "Home 36 Scheduled" at bounding box center [120, 142] width 152 height 25
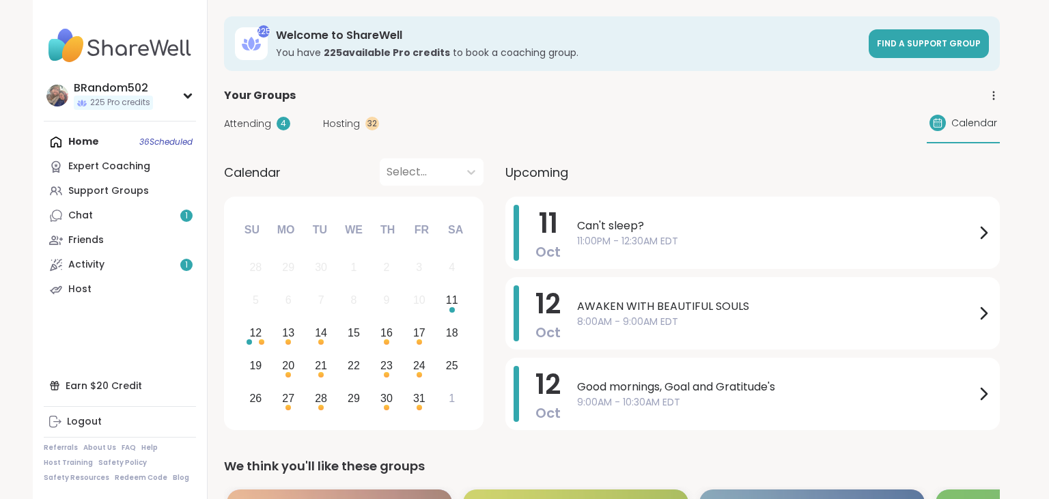
click at [333, 123] on span "Hosting" at bounding box center [341, 124] width 37 height 14
click at [333, 131] on div "Attending 4 Hosting 33 Calendar" at bounding box center [612, 124] width 776 height 40
click at [340, 122] on span "Hosting" at bounding box center [341, 124] width 37 height 14
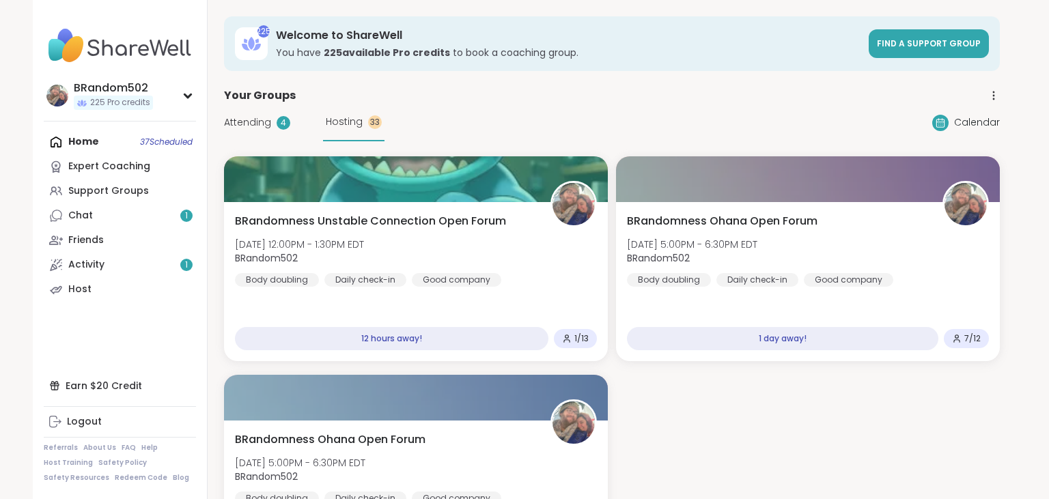
click at [993, 97] on icon at bounding box center [994, 95] width 12 height 12
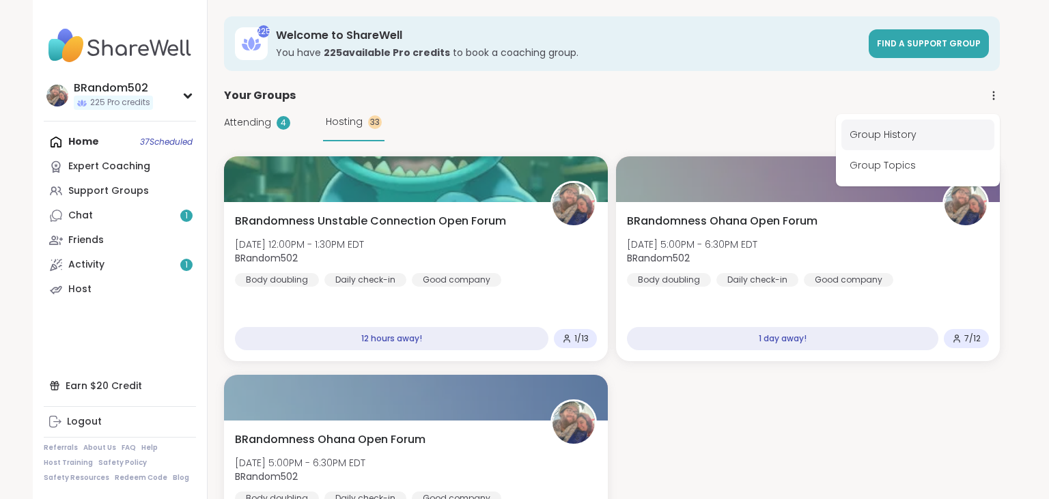
click at [887, 133] on link "Group History" at bounding box center [918, 135] width 153 height 31
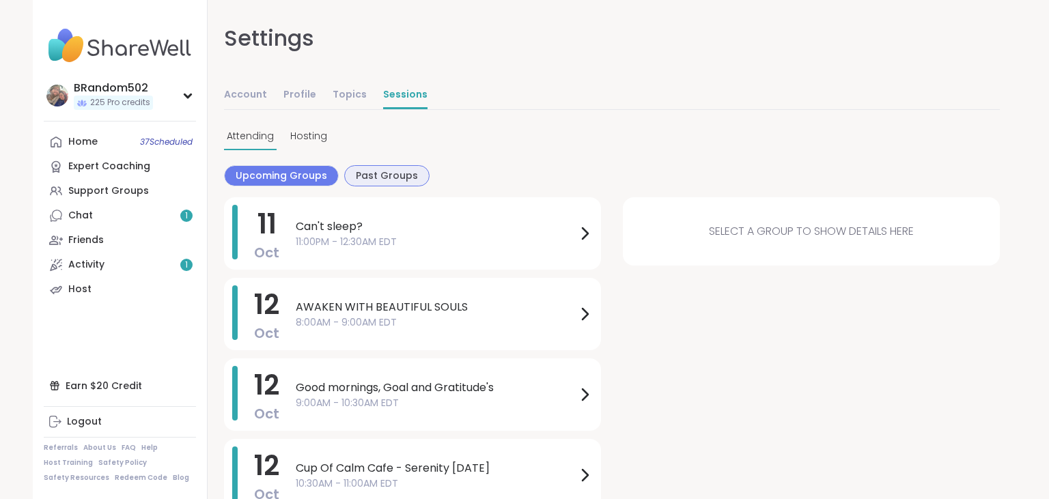
click at [396, 172] on span "Past Groups" at bounding box center [387, 176] width 62 height 14
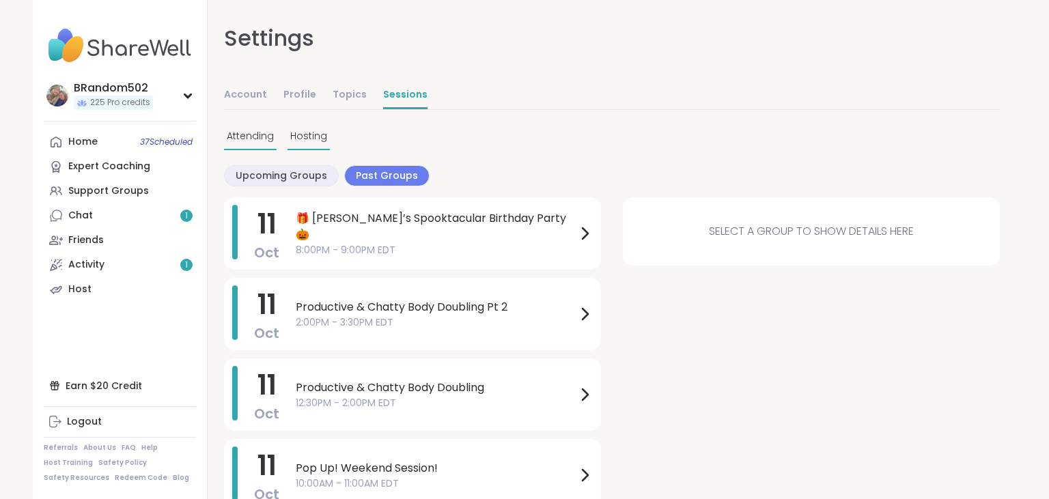
click at [313, 133] on span "Hosting" at bounding box center [308, 136] width 37 height 14
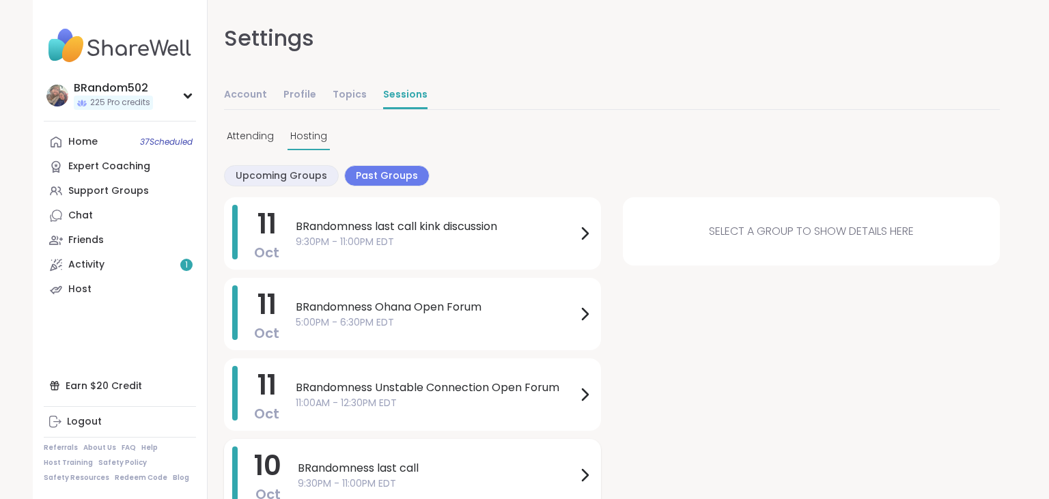
click at [468, 449] on div "[DATE] BRandomness last call 9:30PM - 11:00PM EDT" at bounding box center [412, 475] width 377 height 72
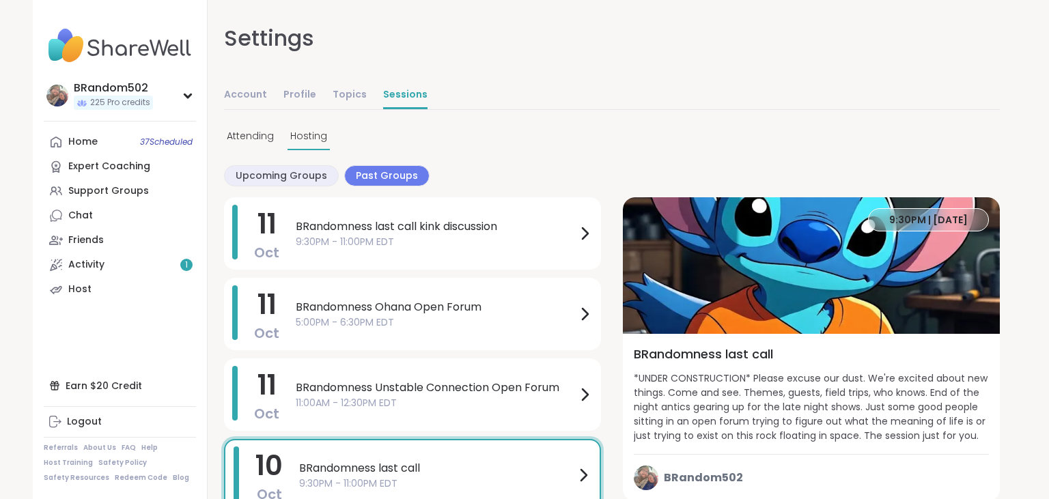
click at [926, 223] on span "9:30PM | [DATE]" at bounding box center [928, 220] width 79 height 14
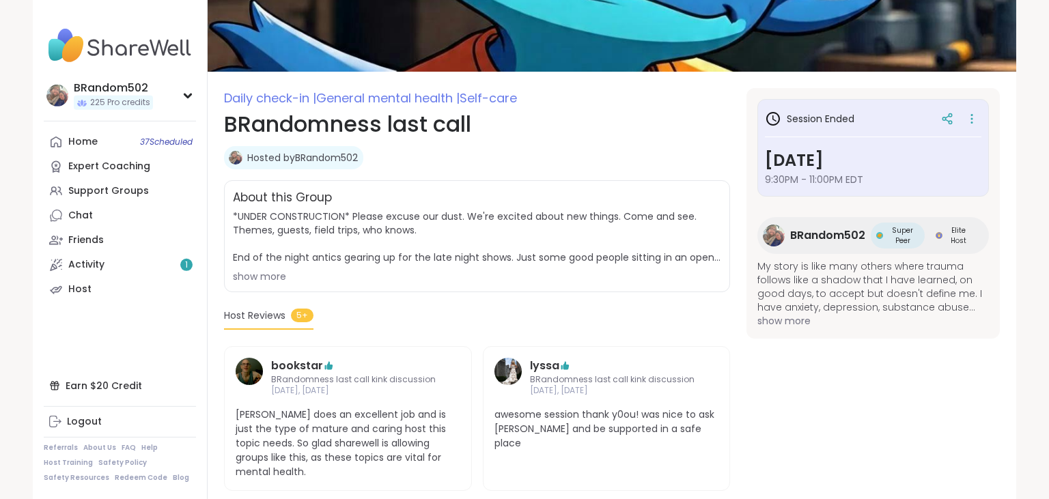
scroll to position [115, 0]
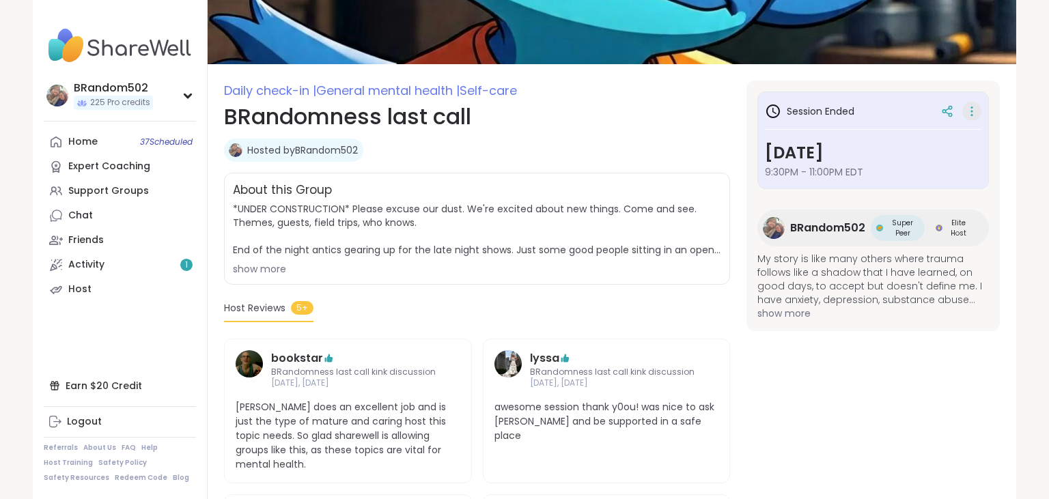
click at [972, 108] on icon at bounding box center [971, 107] width 1 height 1
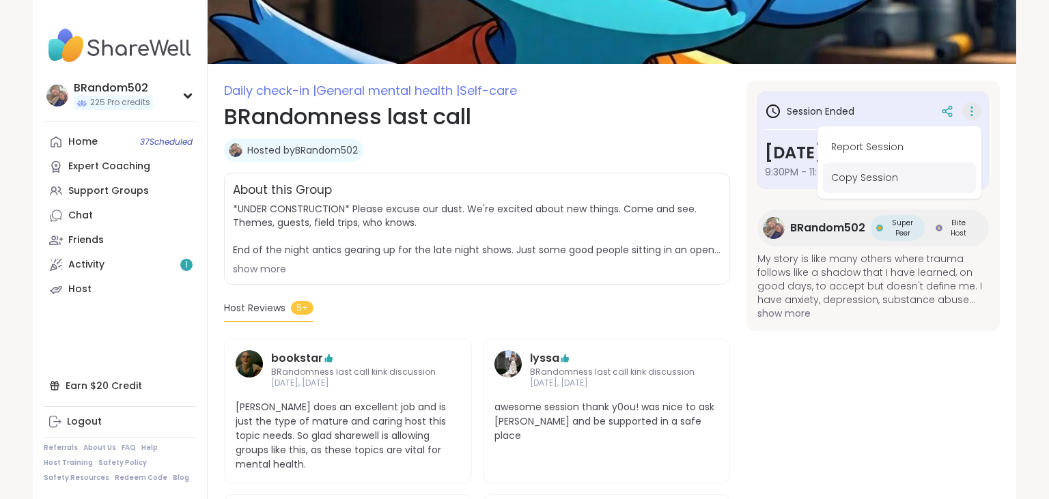
click at [874, 176] on button "Copy Session" at bounding box center [899, 178] width 153 height 31
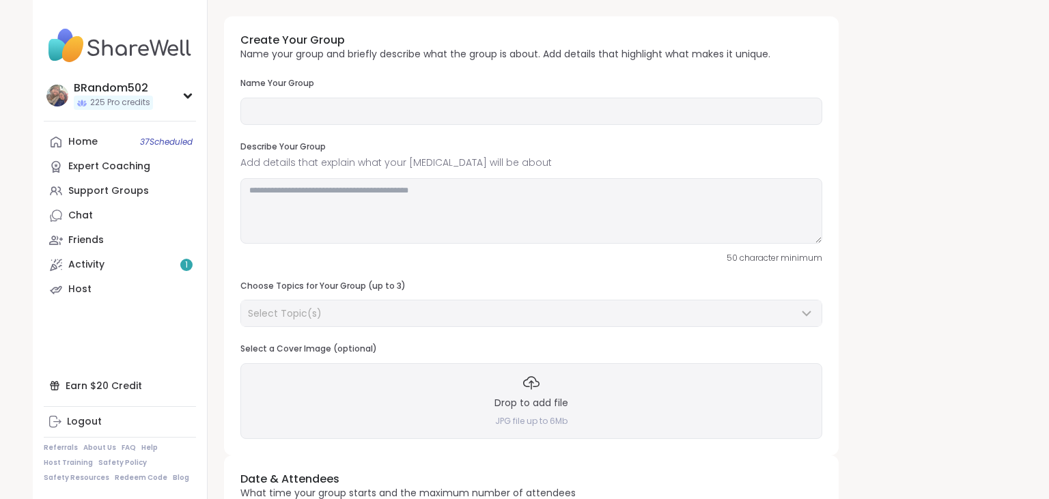
type input "**********"
type textarea "**********"
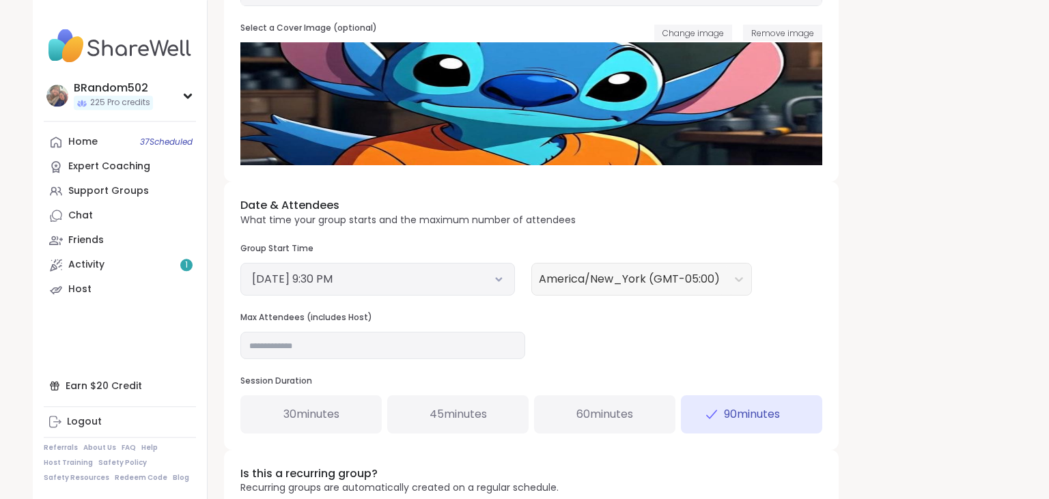
scroll to position [322, 0]
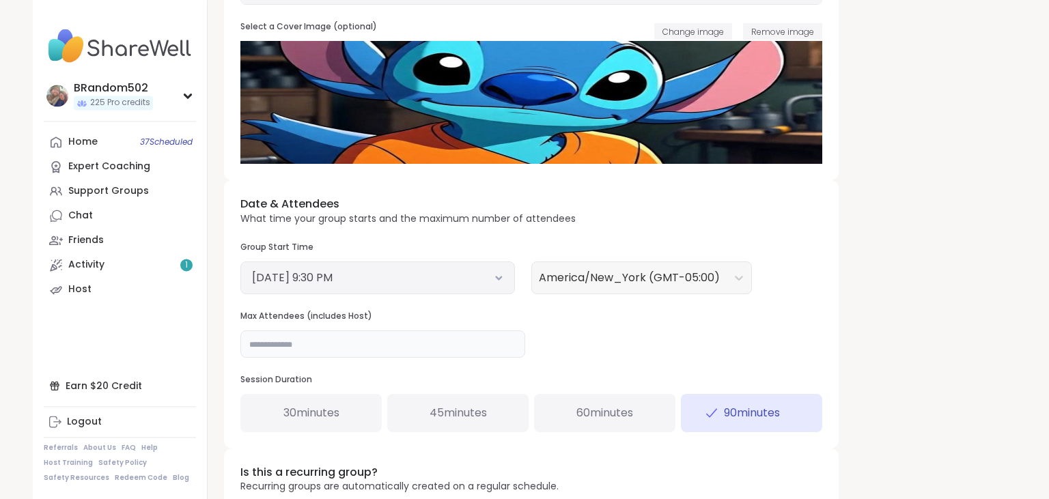
click at [385, 346] on input "**" at bounding box center [382, 344] width 285 height 27
type input "**"
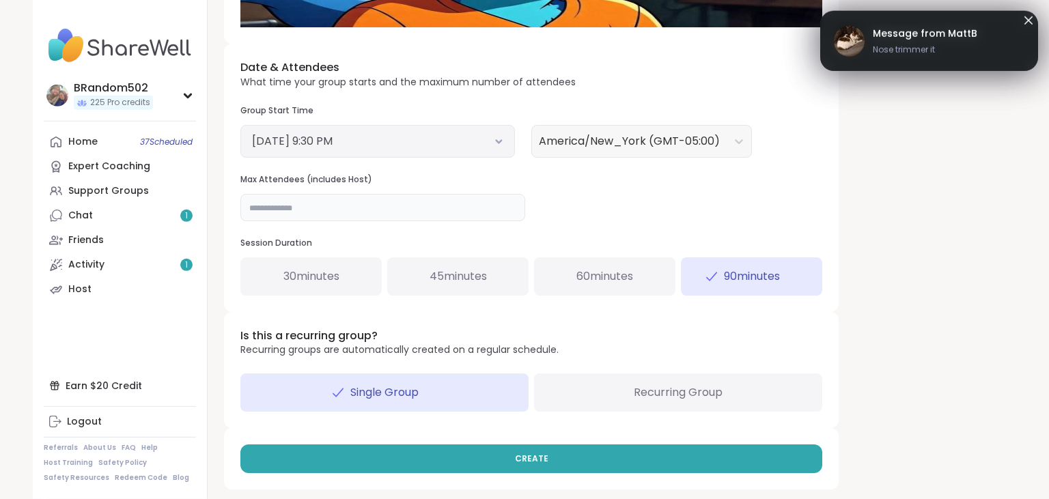
scroll to position [462, 0]
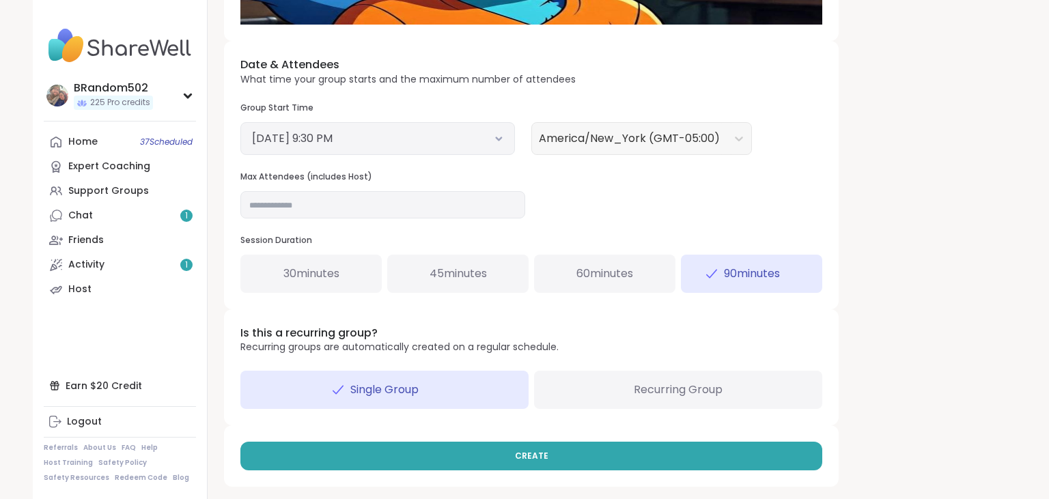
click at [501, 139] on icon at bounding box center [499, 138] width 9 height 5
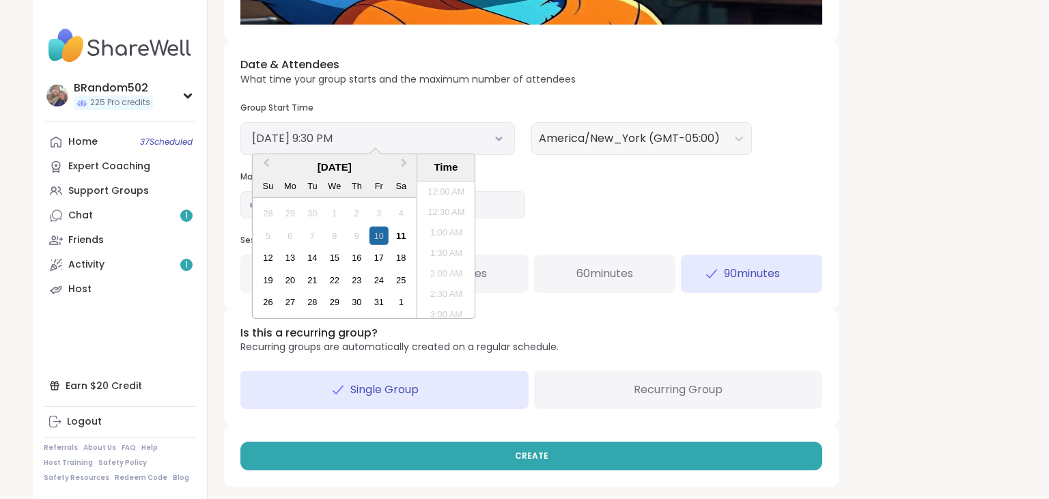
scroll to position [823, 0]
click at [265, 261] on div "12" at bounding box center [268, 258] width 18 height 18
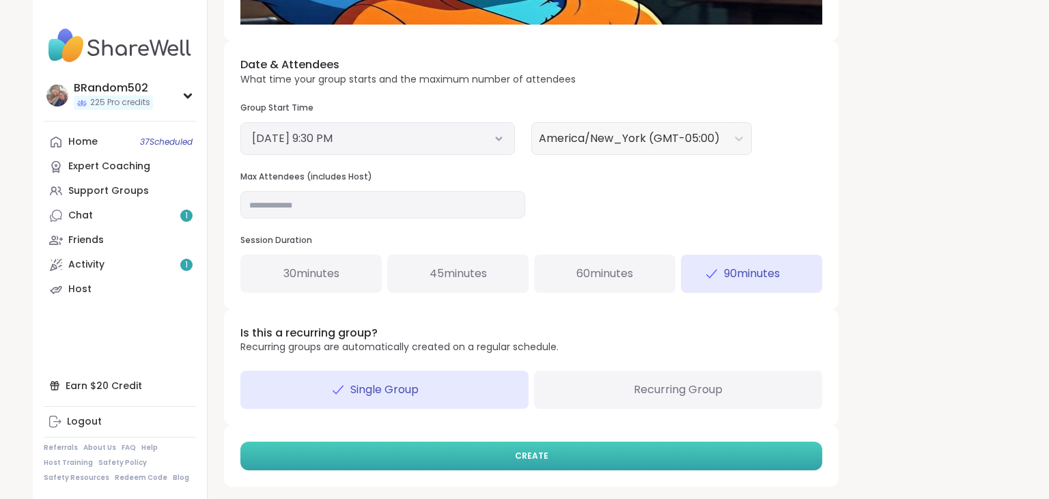
click at [353, 442] on button "CREATE" at bounding box center [531, 456] width 582 height 29
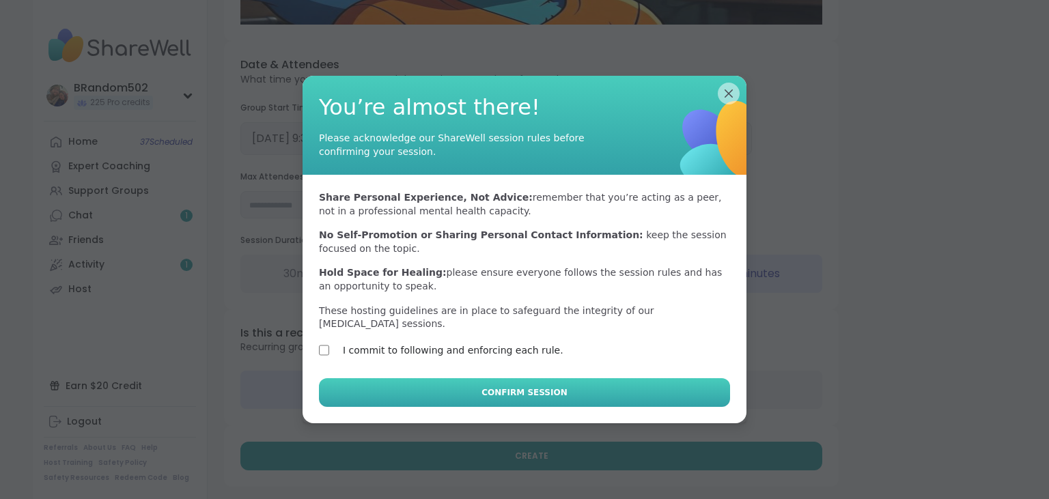
click at [346, 383] on button "Confirm Session" at bounding box center [524, 392] width 411 height 29
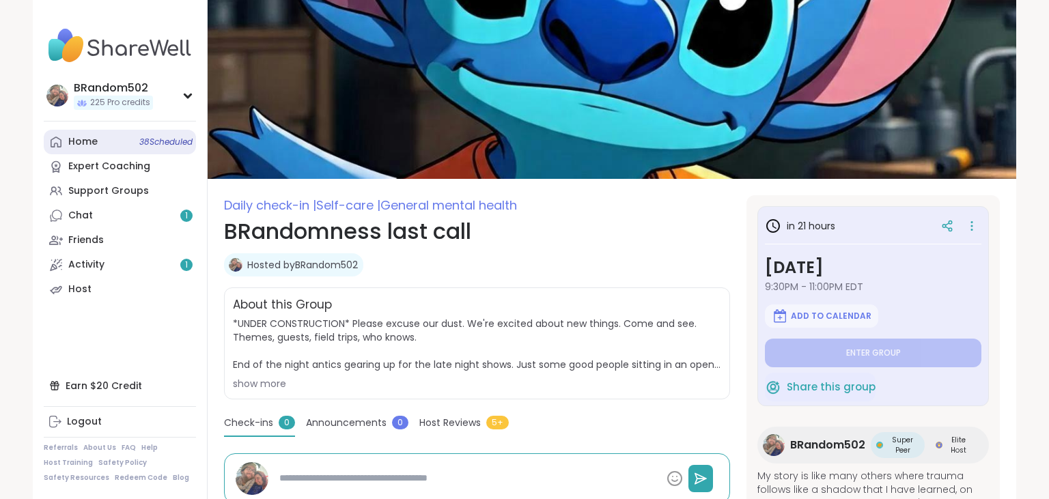
click at [136, 138] on link "Home 38 Scheduled" at bounding box center [120, 142] width 152 height 25
type textarea "*"
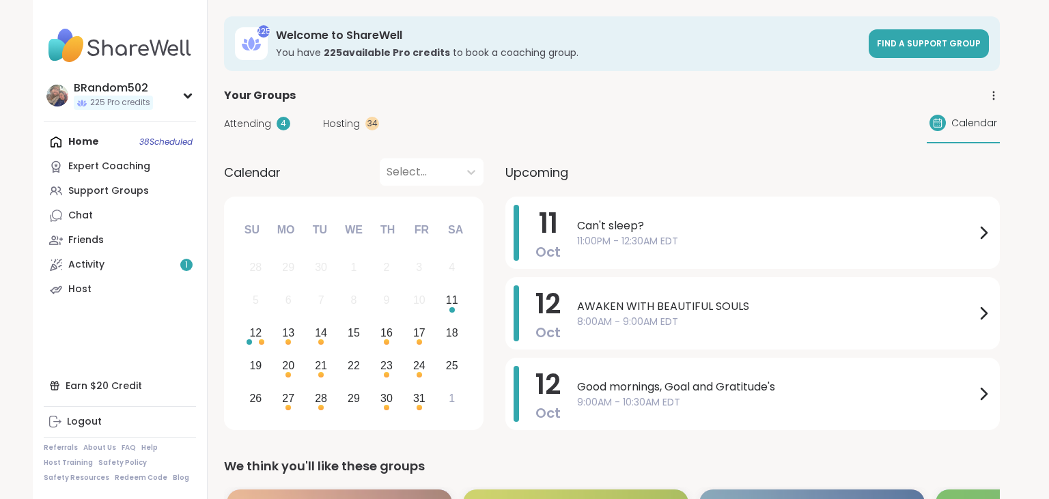
click at [351, 124] on span "Hosting" at bounding box center [341, 124] width 37 height 14
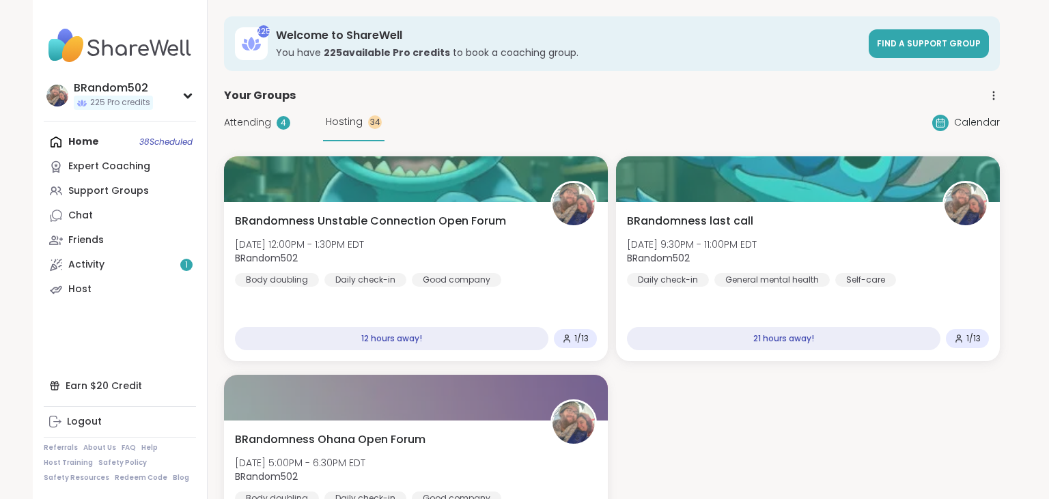
click at [993, 97] on icon at bounding box center [994, 95] width 12 height 12
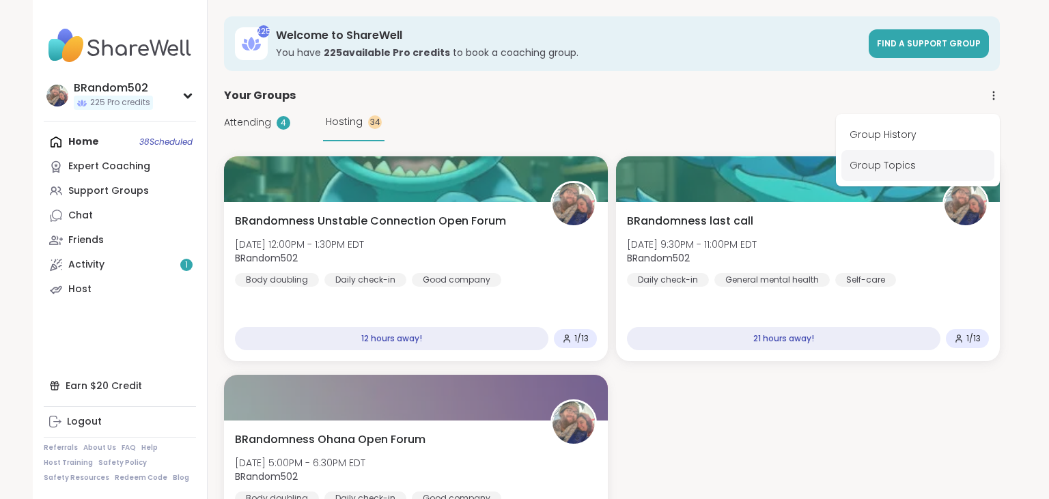
click at [892, 167] on link "Group Topics" at bounding box center [918, 165] width 153 height 31
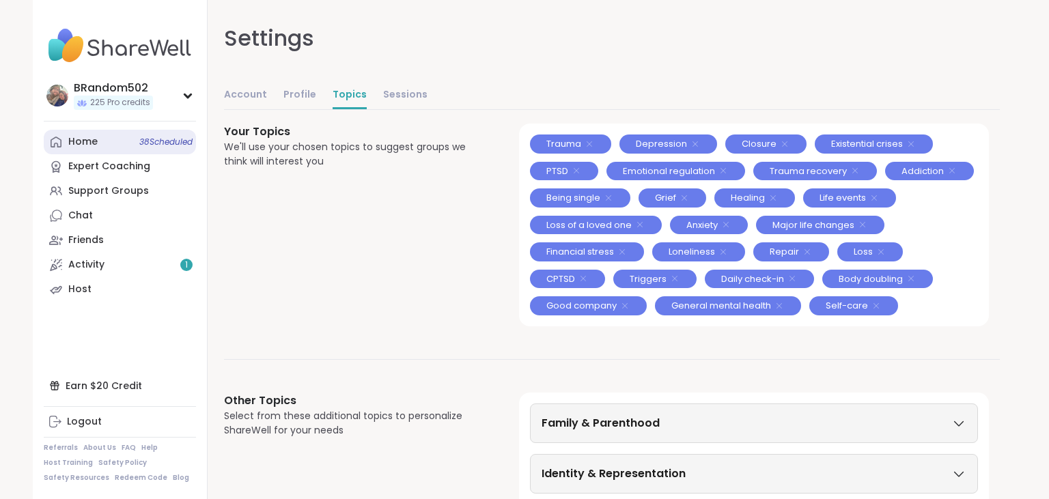
click at [122, 144] on link "Home 38 Scheduled" at bounding box center [120, 142] width 152 height 25
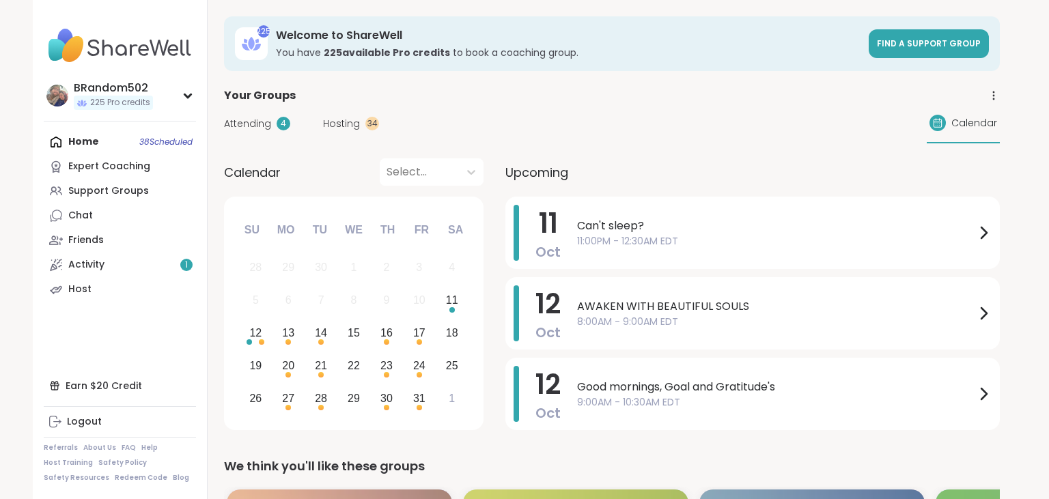
click at [996, 96] on icon at bounding box center [994, 95] width 12 height 12
click at [348, 130] on span "Hosting" at bounding box center [341, 124] width 37 height 14
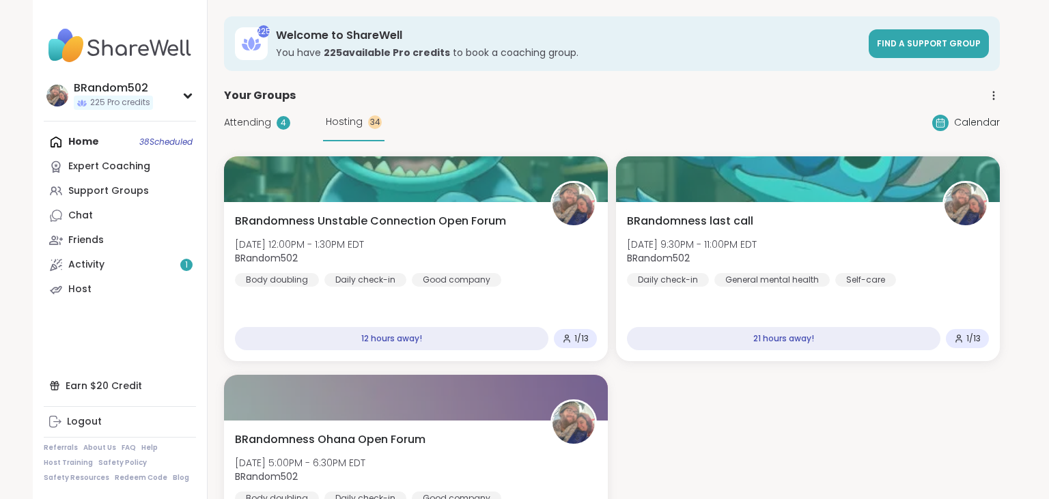
click at [992, 96] on icon at bounding box center [994, 95] width 12 height 12
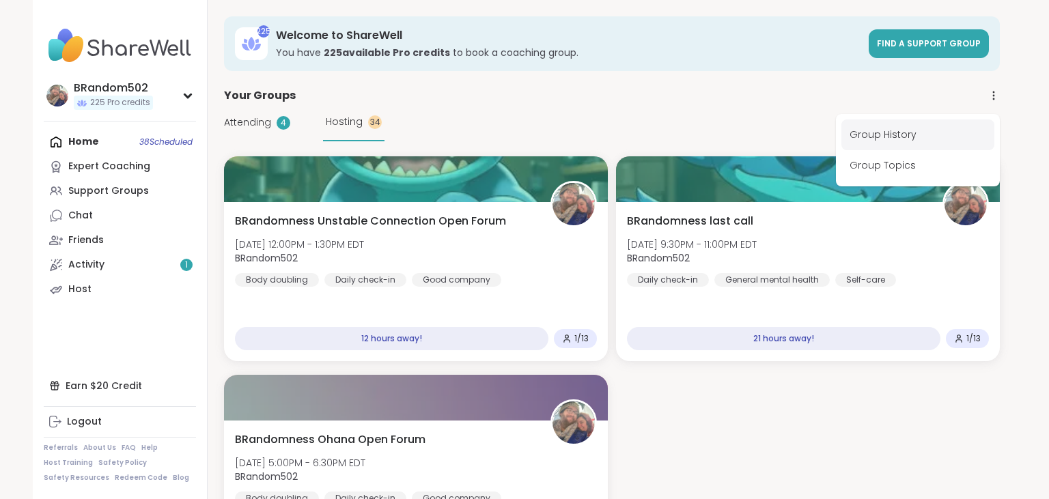
click at [909, 141] on link "Group History" at bounding box center [918, 135] width 153 height 31
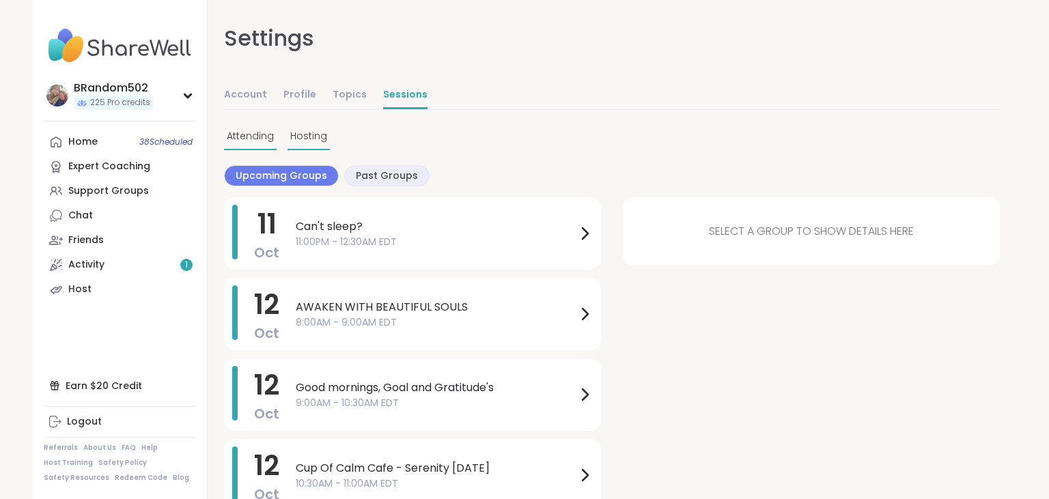
click at [294, 136] on span "Hosting" at bounding box center [308, 136] width 37 height 14
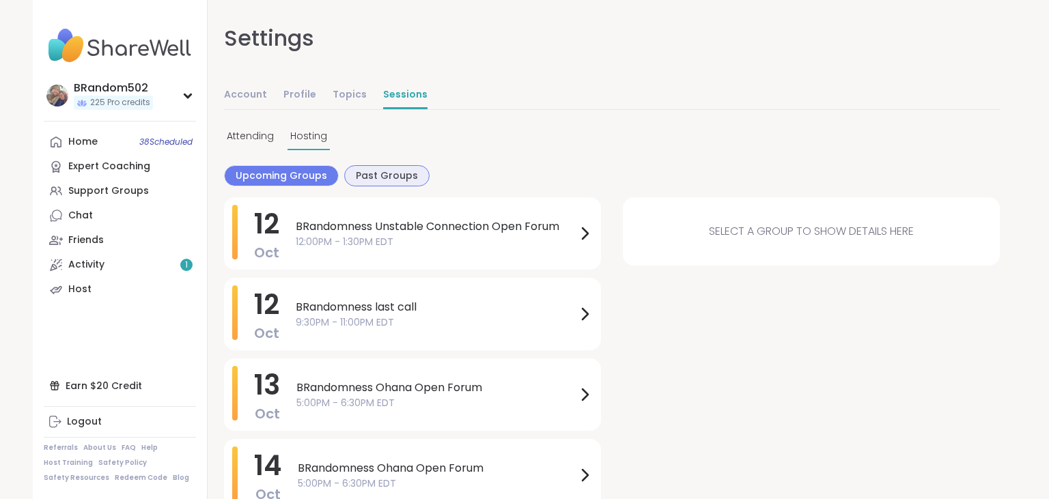
click at [344, 168] on div "Past Groups" at bounding box center [386, 175] width 85 height 21
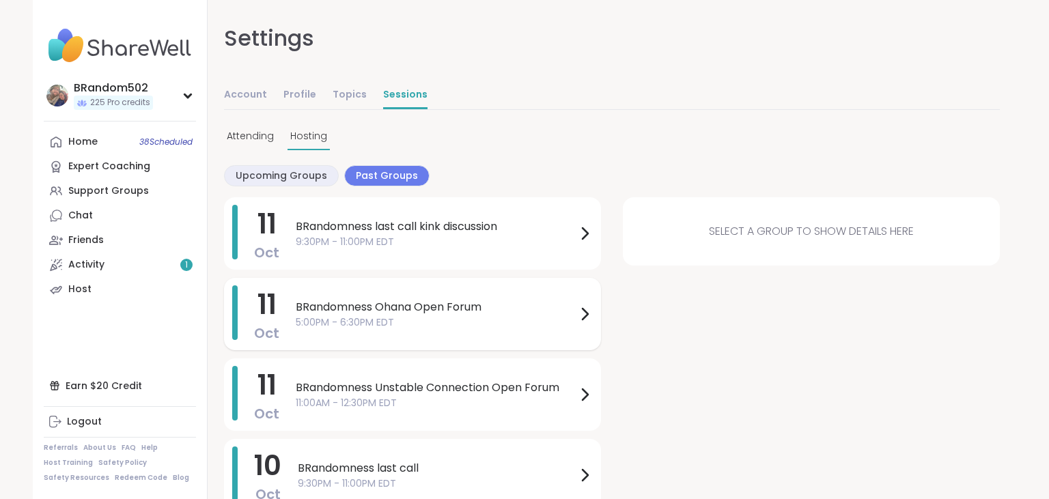
click at [431, 326] on span "5:00PM - 6:30PM EDT" at bounding box center [436, 323] width 281 height 14
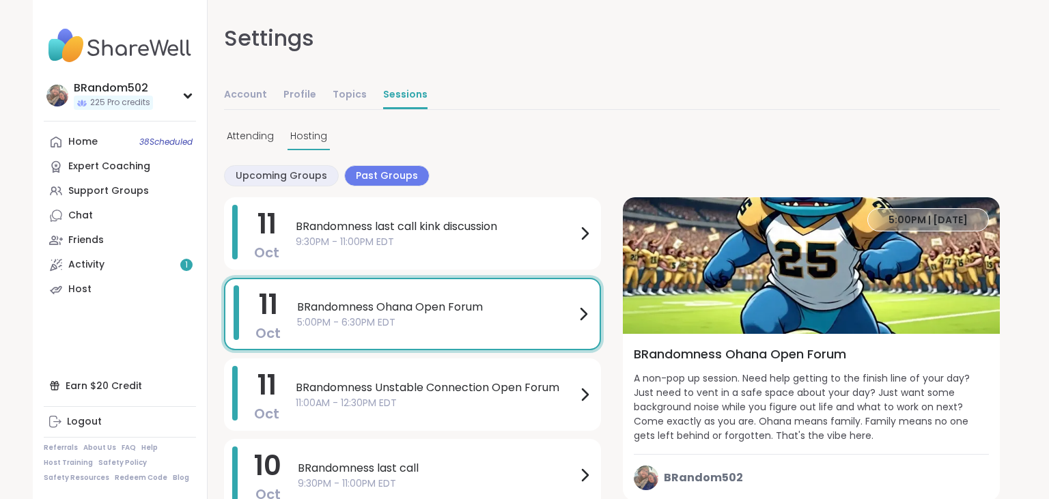
click at [939, 220] on span "5:00PM | [DATE]" at bounding box center [928, 220] width 79 height 14
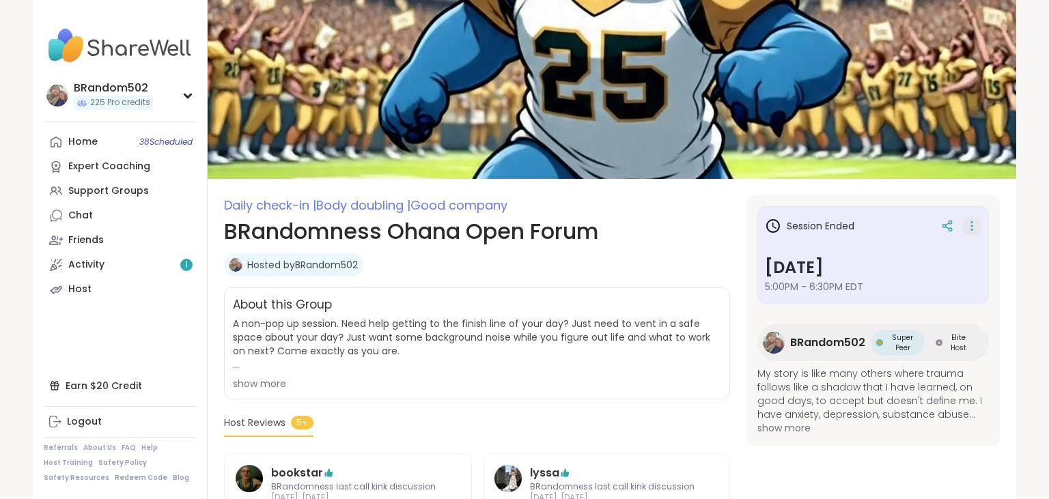
click at [969, 221] on icon at bounding box center [972, 226] width 14 height 19
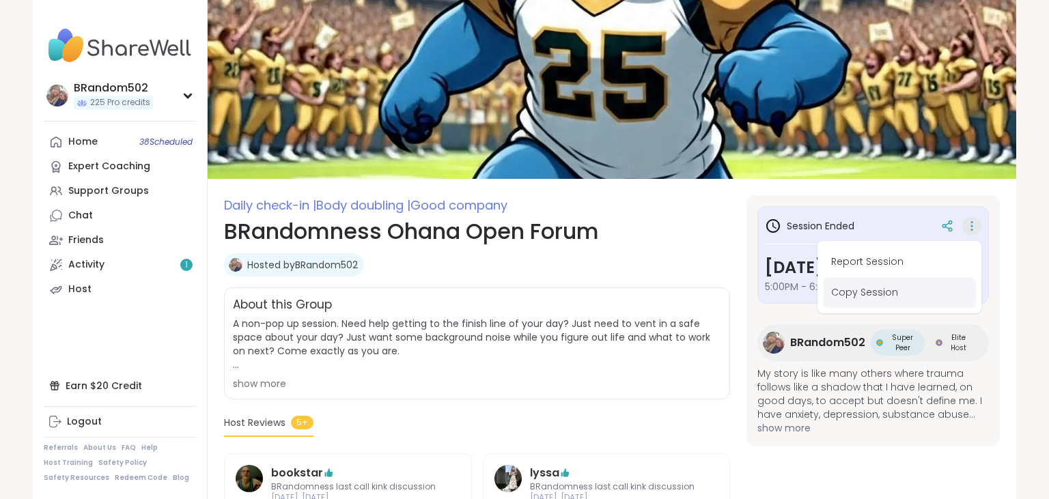
click at [895, 301] on button "Copy Session" at bounding box center [899, 292] width 153 height 31
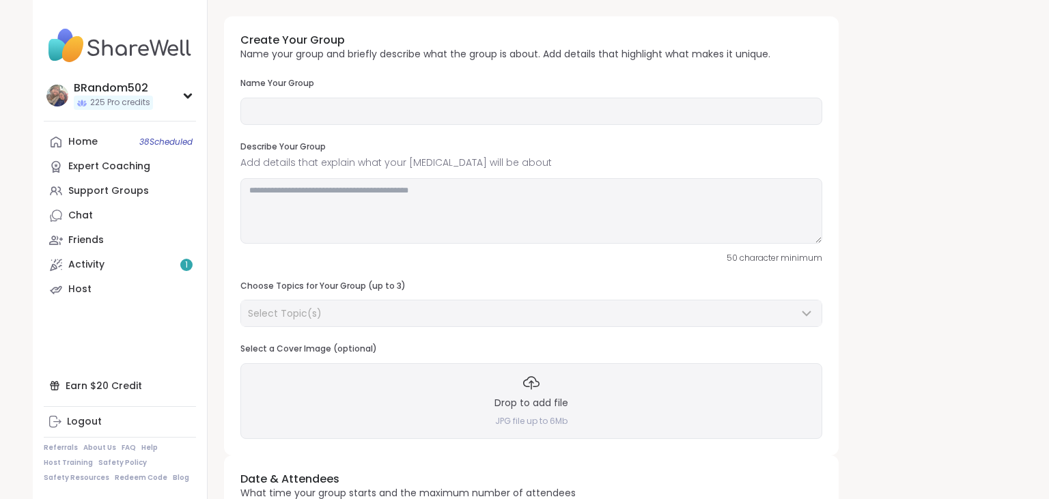
type input "**********"
type textarea "**********"
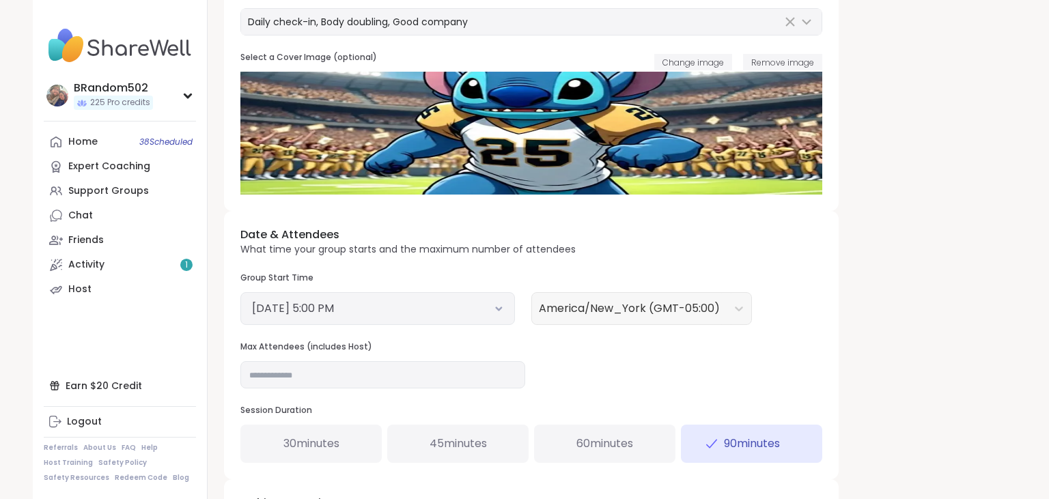
scroll to position [297, 0]
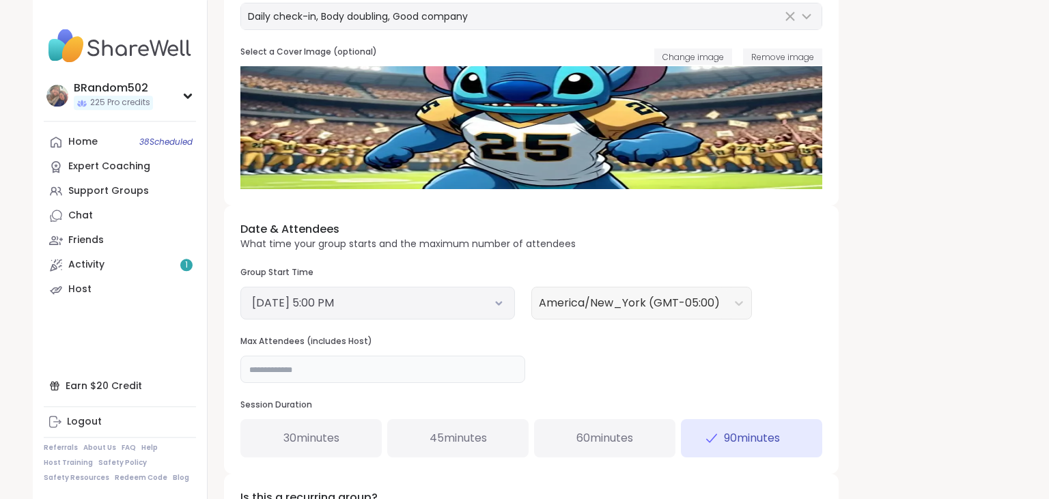
click at [389, 369] on input "**" at bounding box center [382, 369] width 285 height 27
type input "**"
click at [496, 306] on button "[DATE] 5:00 PM" at bounding box center [377, 303] width 251 height 16
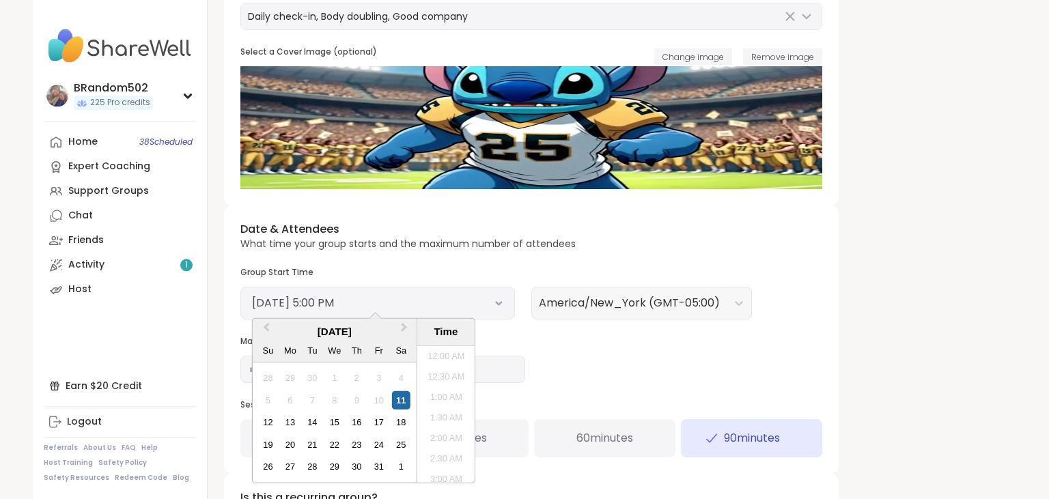
scroll to position [639, 0]
click at [268, 421] on div "12" at bounding box center [268, 422] width 18 height 18
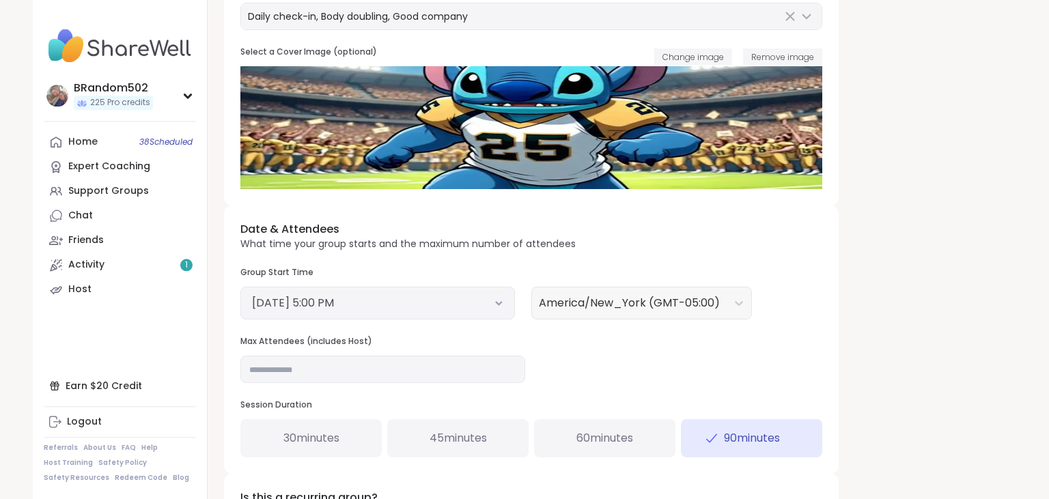
scroll to position [462, 0]
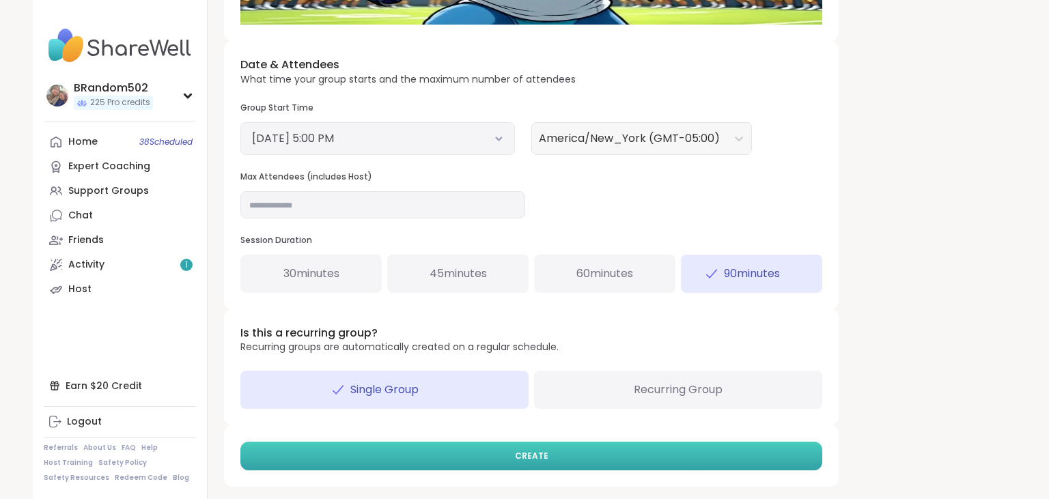
click at [634, 456] on button "CREATE" at bounding box center [531, 456] width 582 height 29
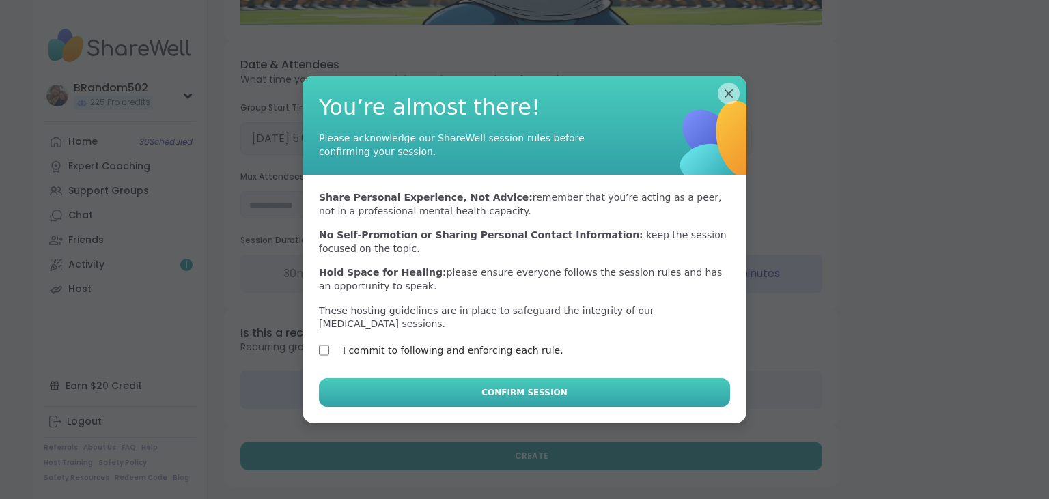
click at [357, 378] on button "Confirm Session" at bounding box center [524, 392] width 411 height 29
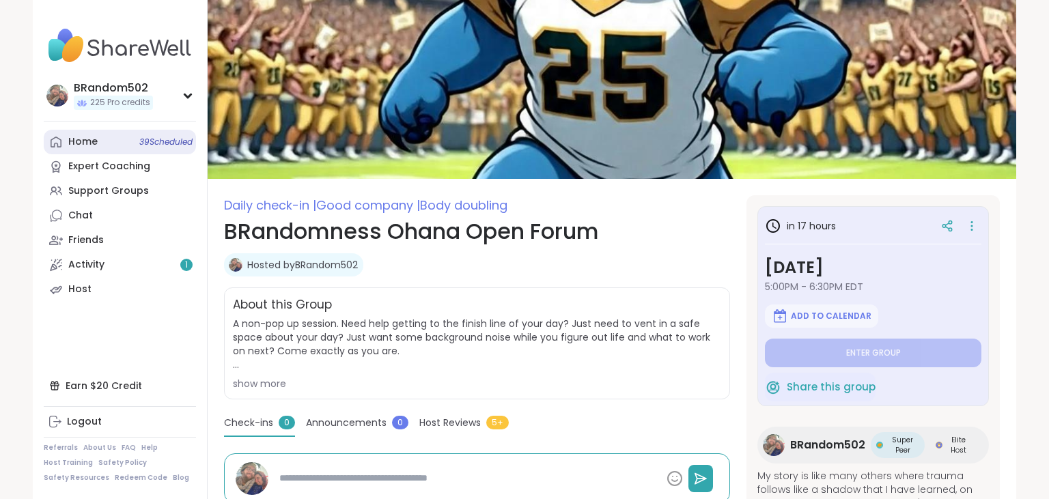
click at [96, 142] on div "Home 39 Scheduled" at bounding box center [82, 142] width 29 height 14
type textarea "*"
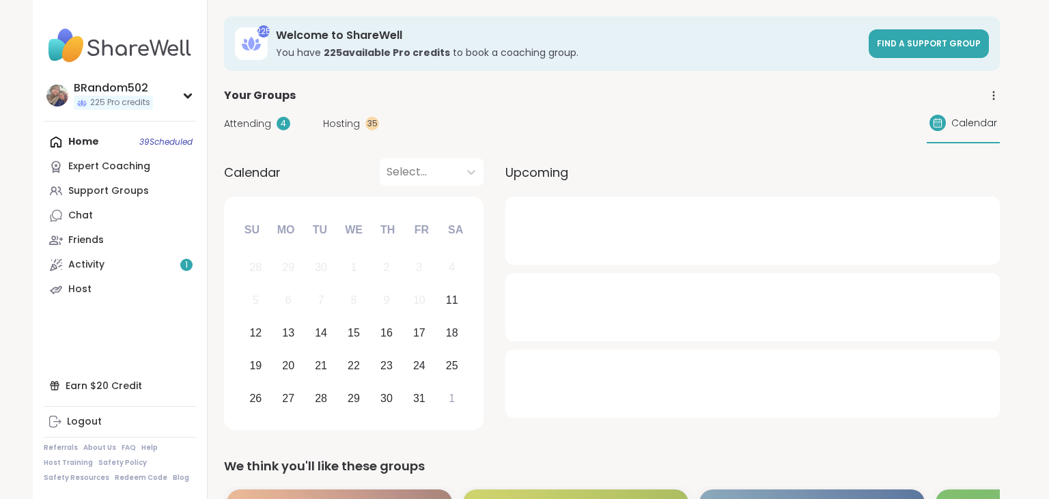
click at [346, 121] on span "Hosting" at bounding box center [341, 124] width 37 height 14
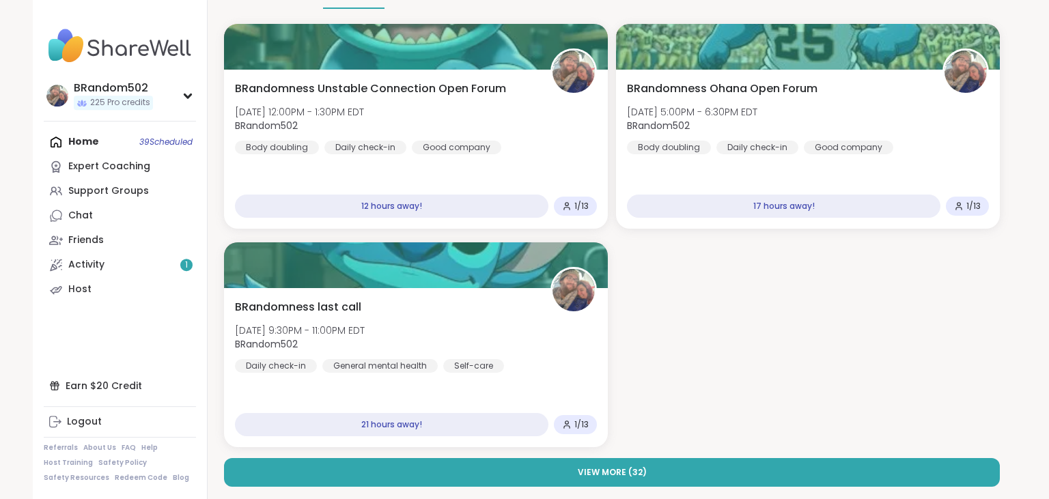
scroll to position [182, 0]
